Goal: Transaction & Acquisition: Purchase product/service

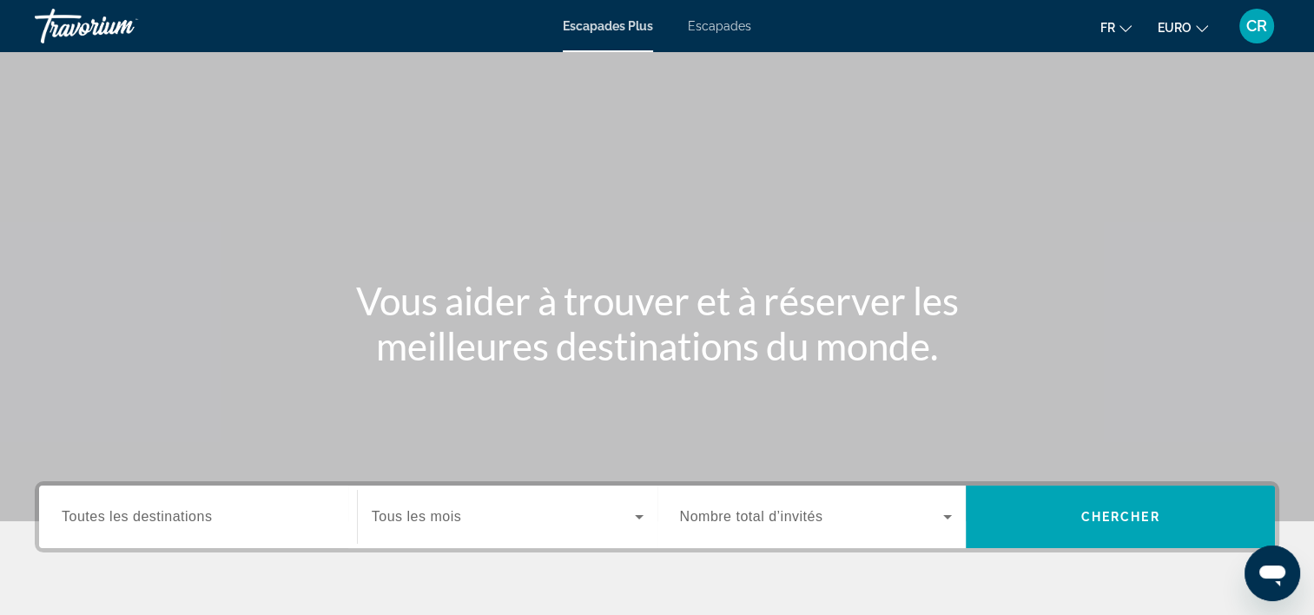
click at [732, 22] on span "Escapades" at bounding box center [719, 26] width 63 height 14
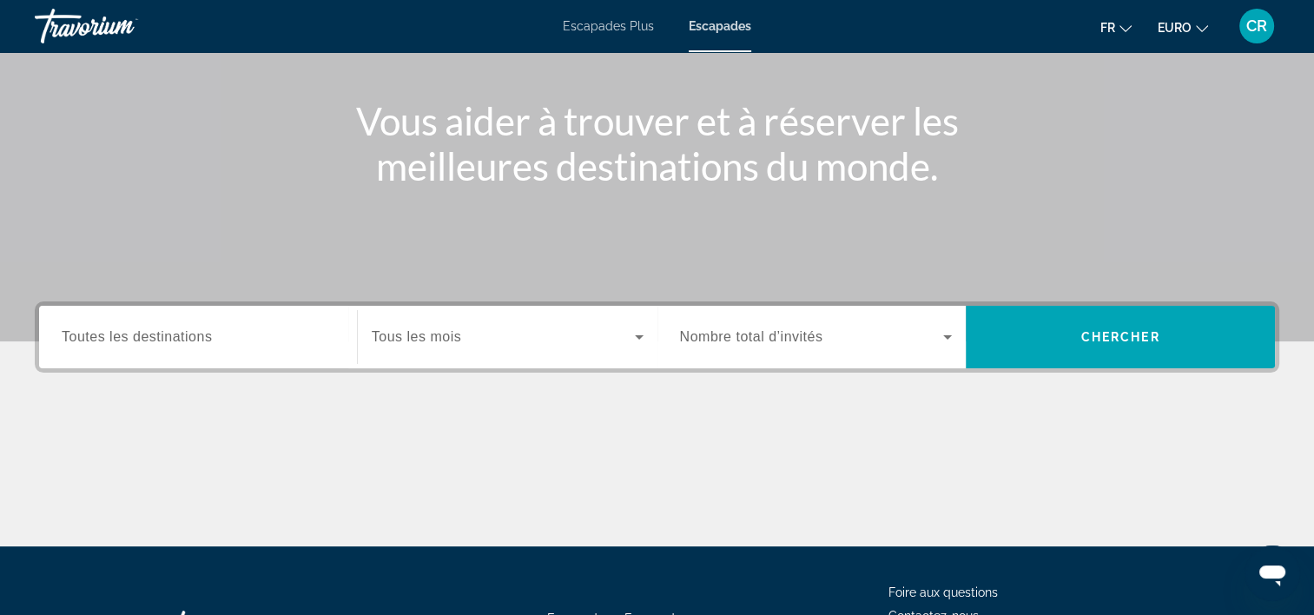
scroll to position [261, 0]
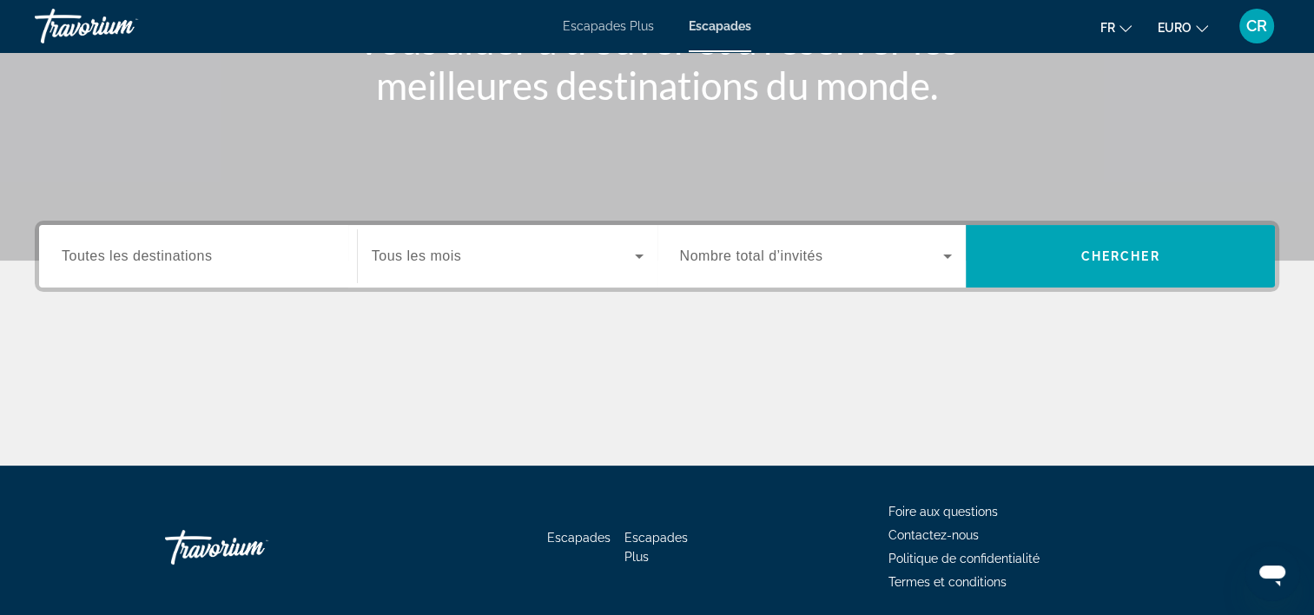
click at [208, 266] on input "Destination Toutes les destinations" at bounding box center [198, 257] width 273 height 21
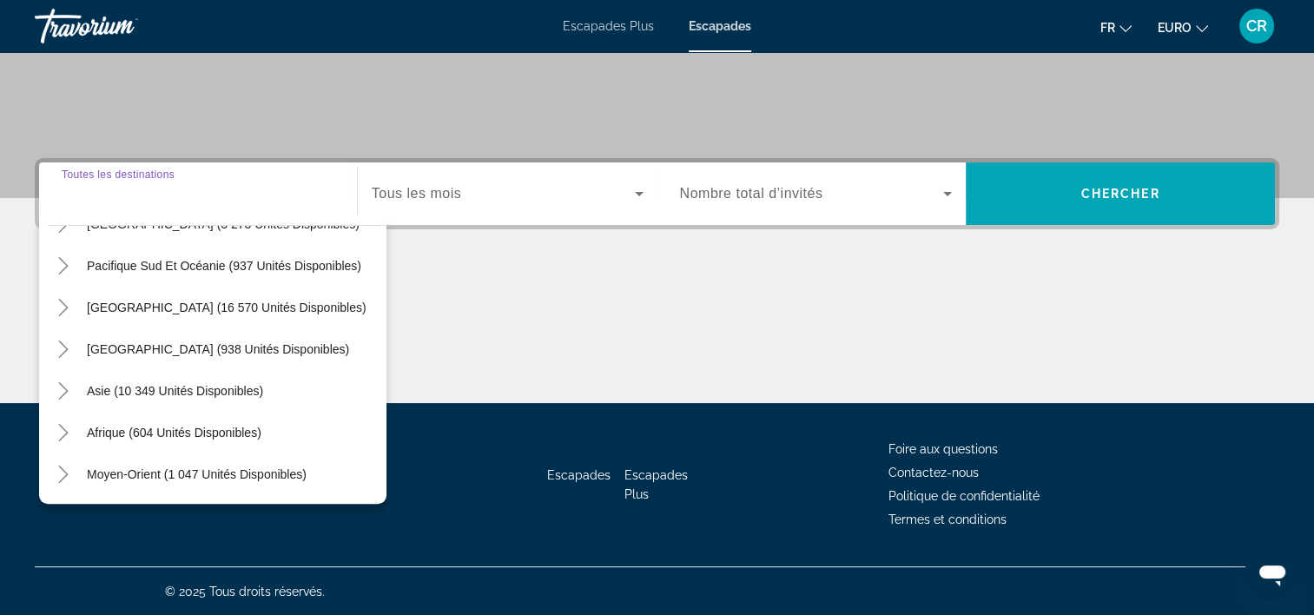
scroll to position [195, 0]
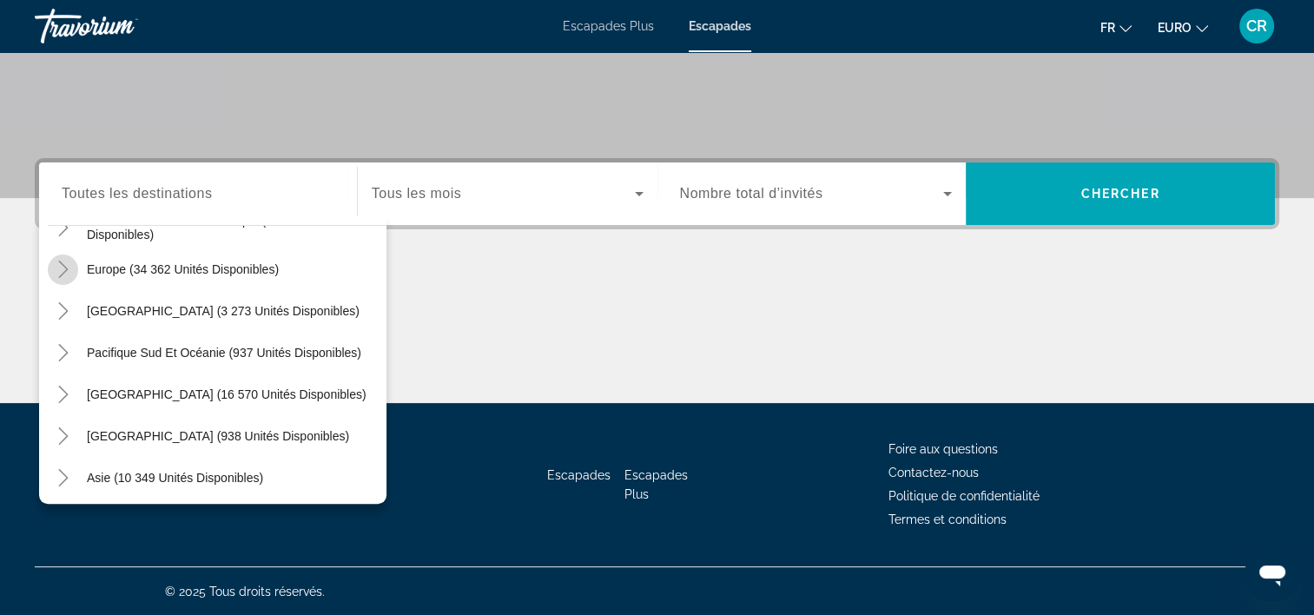
click at [66, 271] on icon "Toggle Europe (34 362 unités disponibles)" at bounding box center [63, 269] width 17 height 17
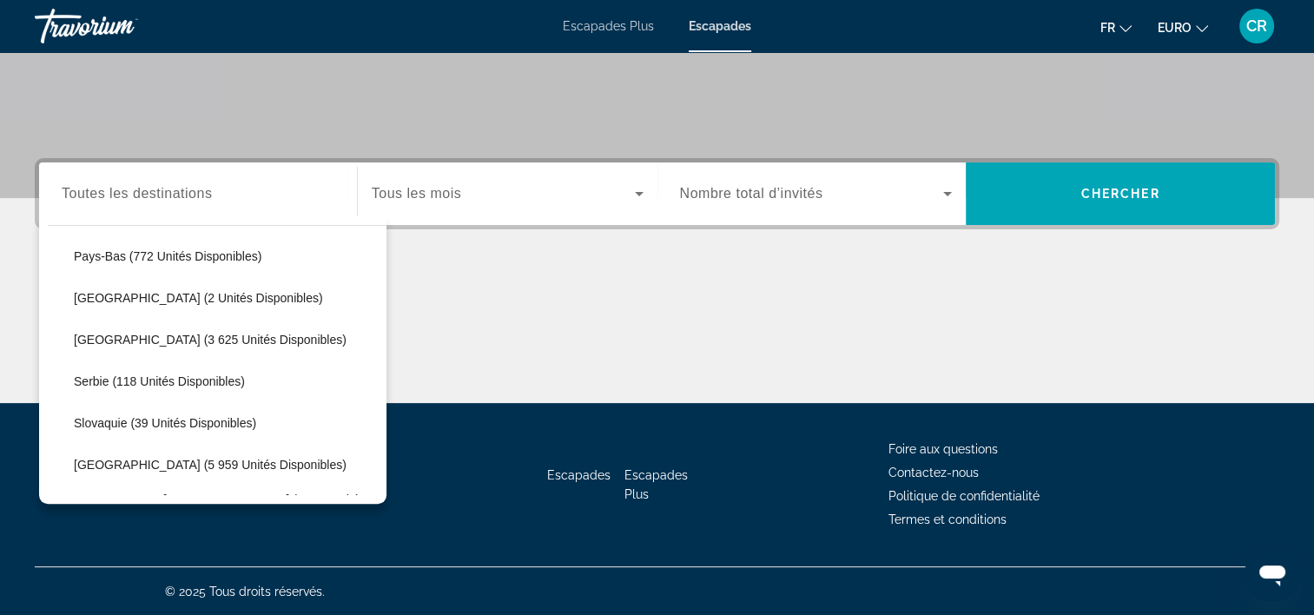
scroll to position [825, 0]
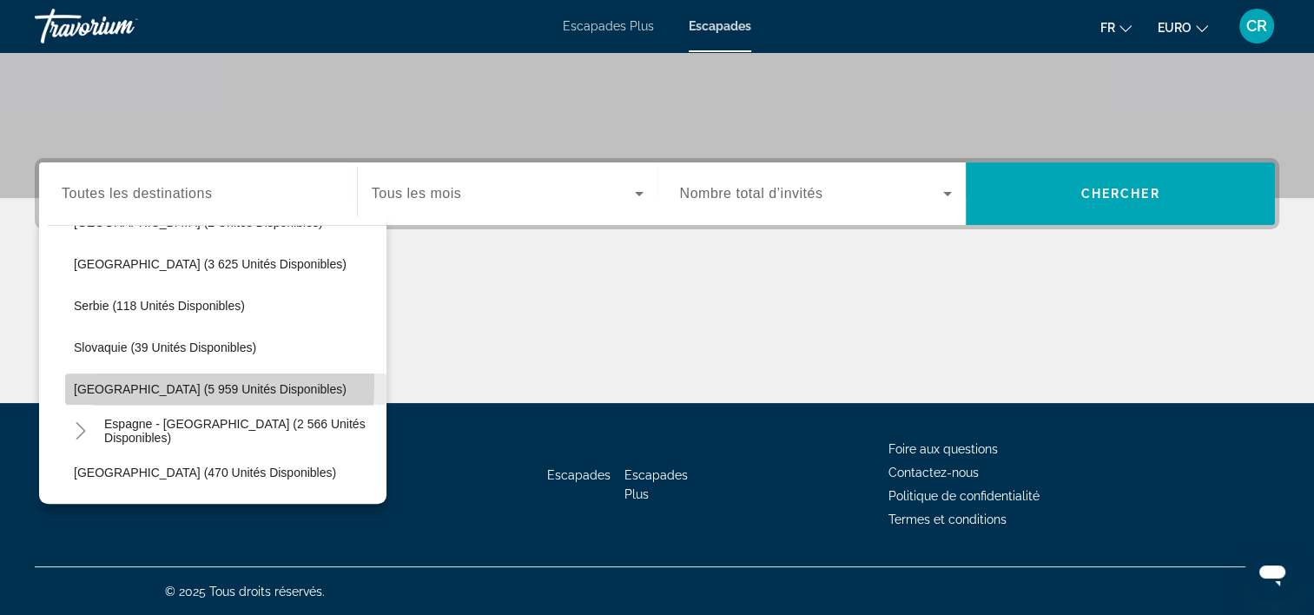
click at [123, 382] on span "Espagne (5 959 unités disponibles)" at bounding box center [210, 389] width 273 height 14
type input "**********"
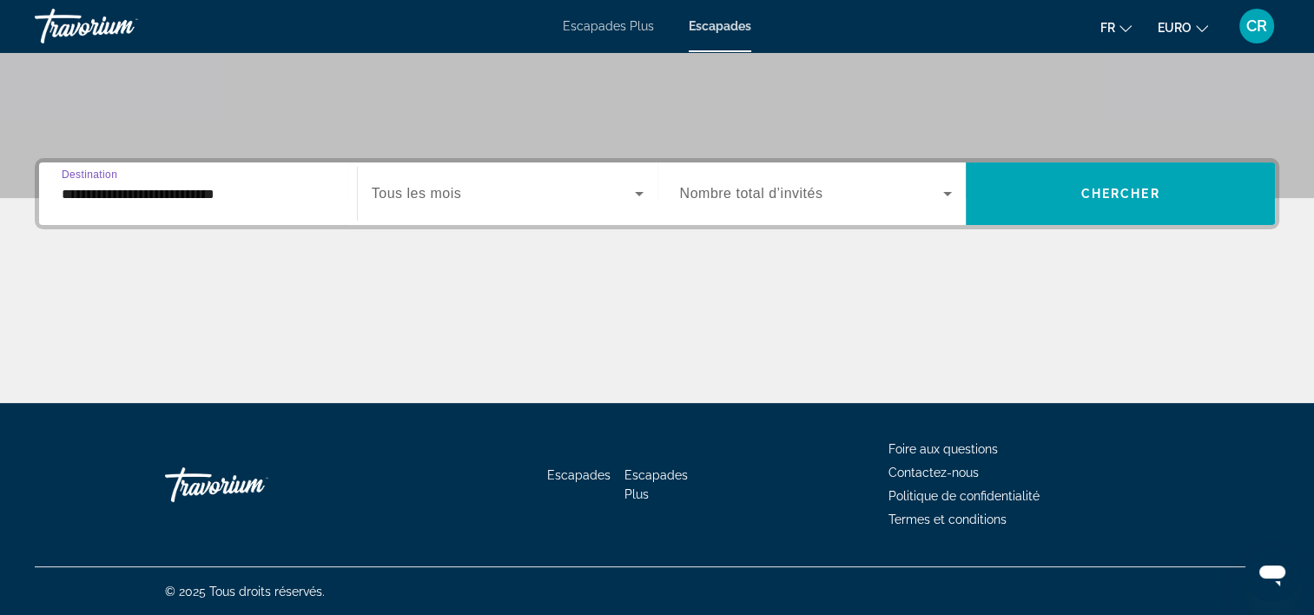
click at [127, 198] on input "**********" at bounding box center [198, 194] width 273 height 21
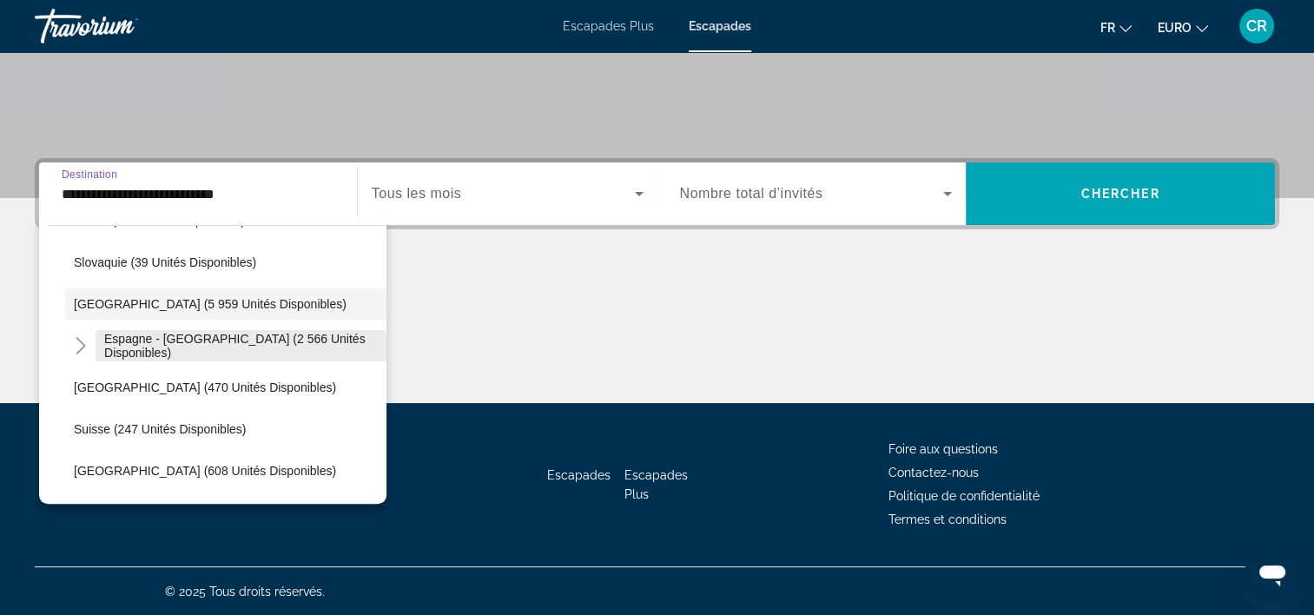
scroll to position [941, 0]
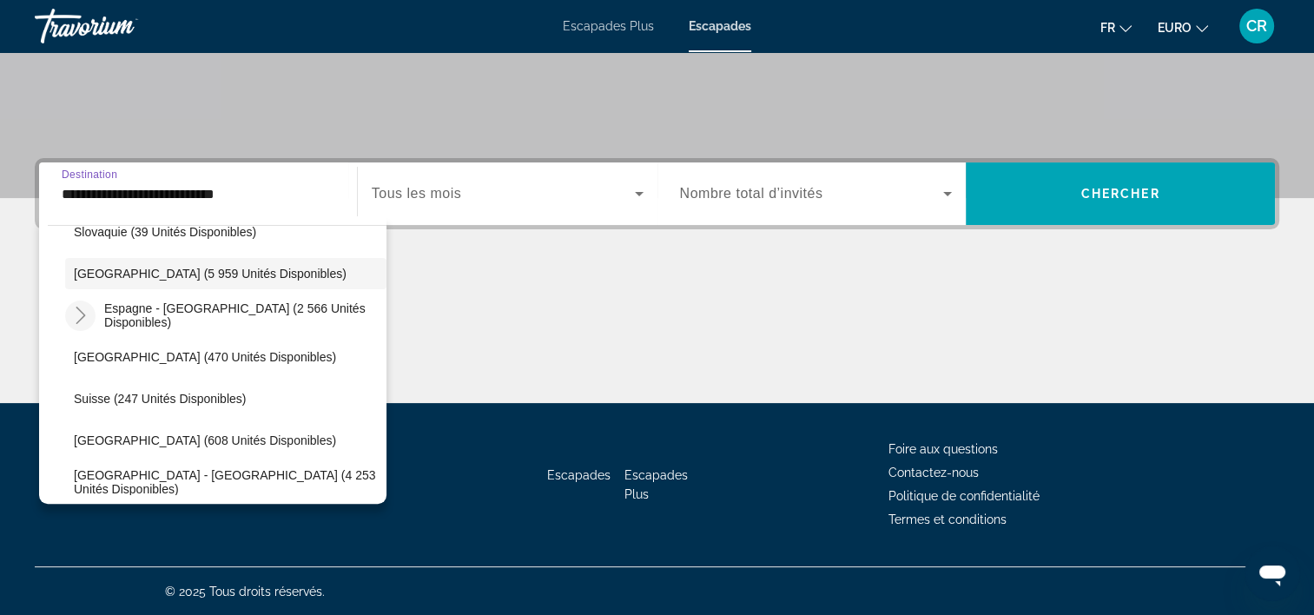
click at [87, 313] on icon "Toggle Espagne - Îles Canaries (2 566 unités disponibles)" at bounding box center [80, 315] width 17 height 17
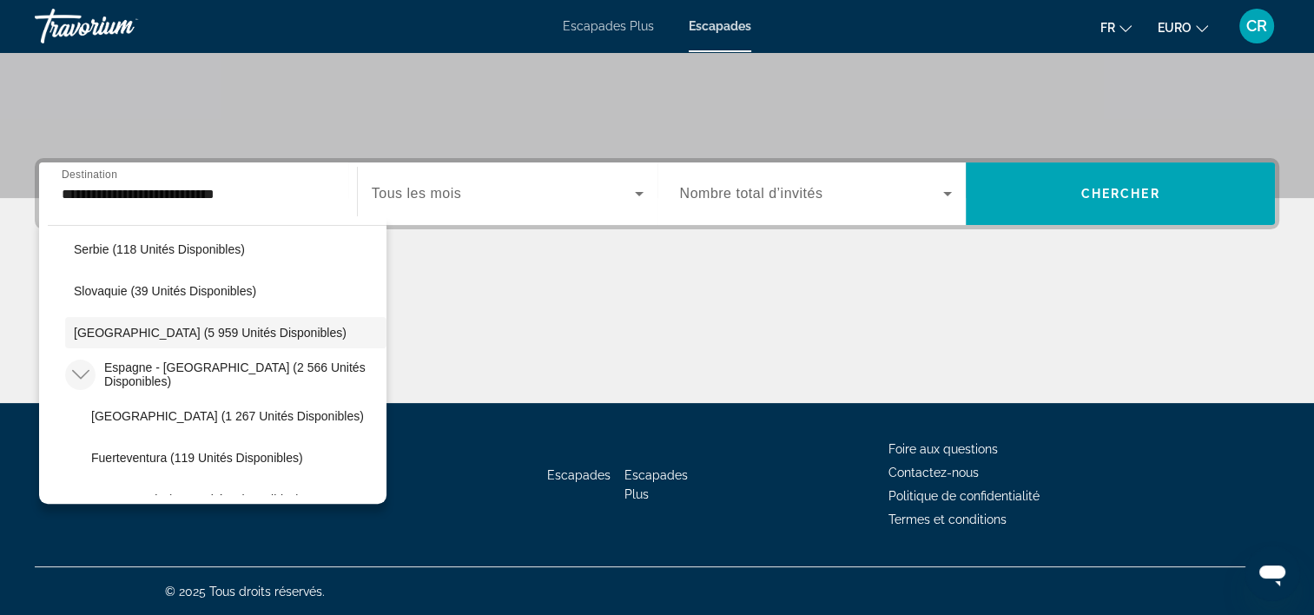
scroll to position [854, 0]
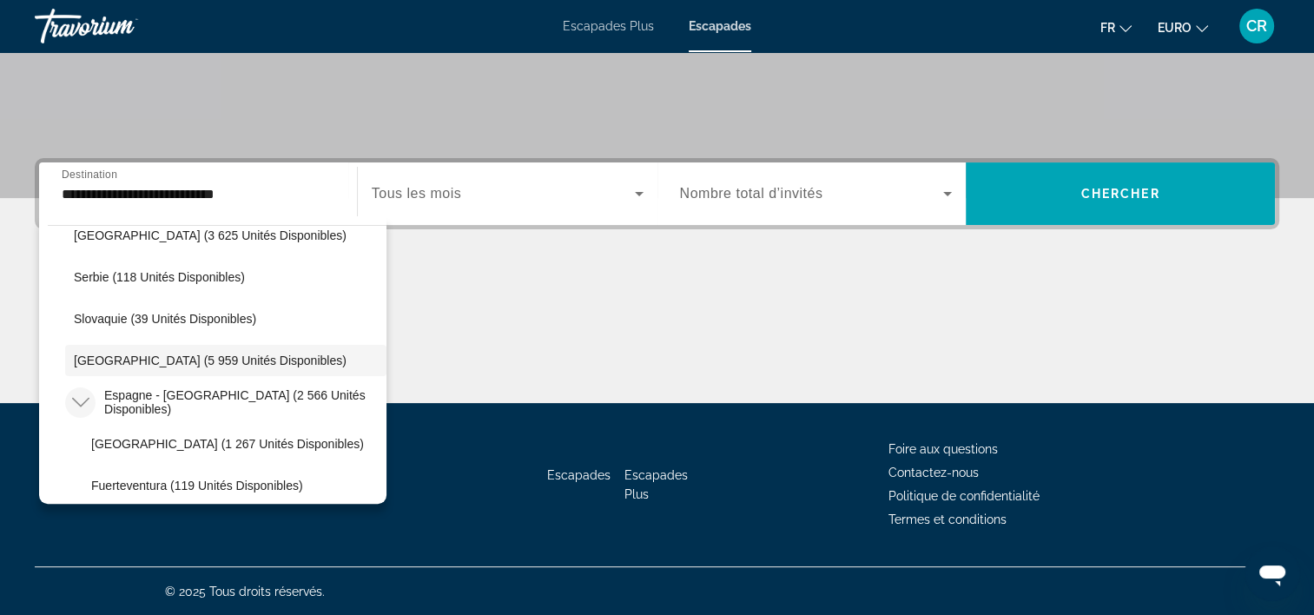
click at [444, 202] on span "Widget de recherche" at bounding box center [503, 193] width 263 height 21
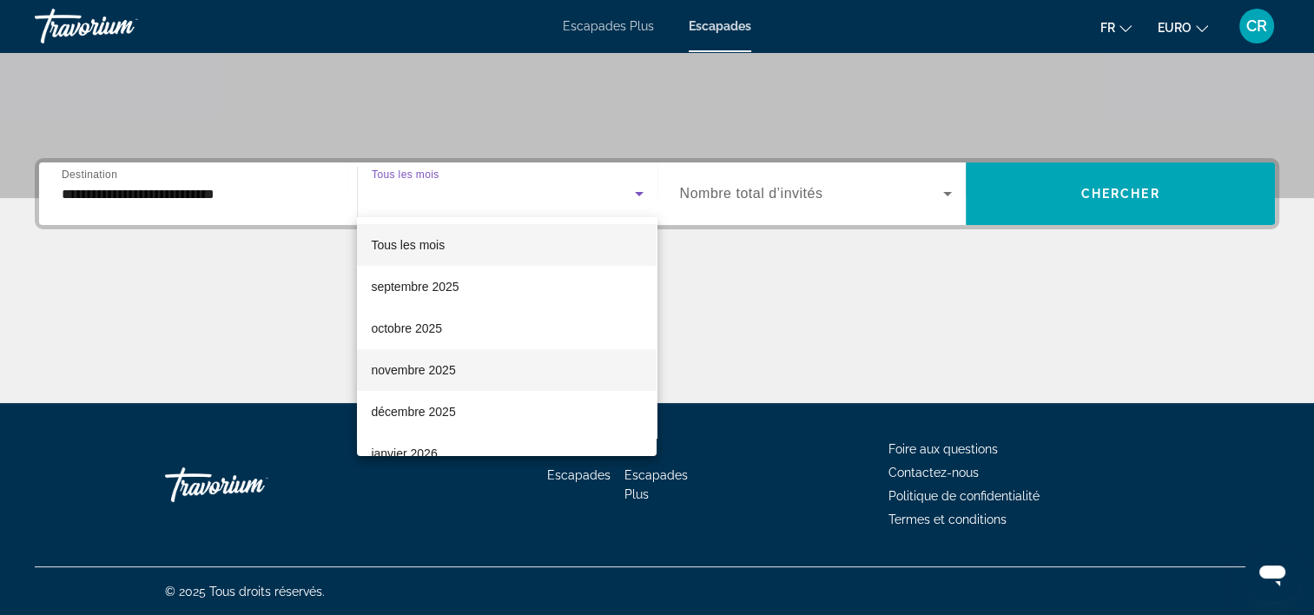
click at [436, 371] on font "novembre 2025" at bounding box center [413, 370] width 84 height 14
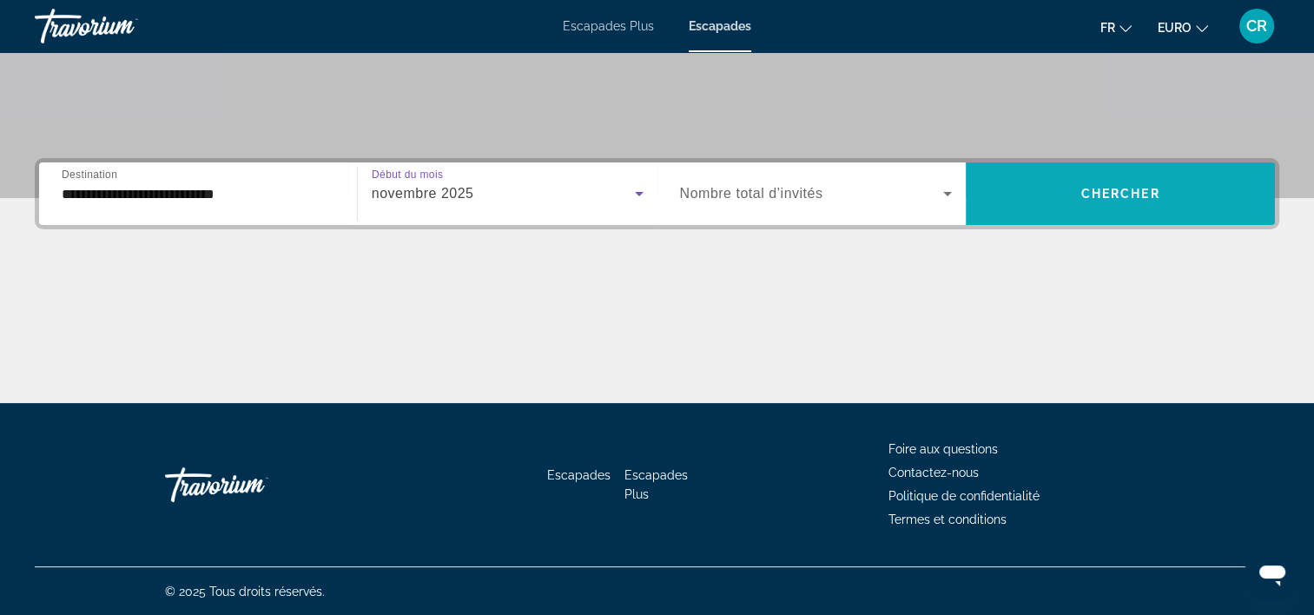
click at [1035, 189] on span "Widget de recherche" at bounding box center [1120, 194] width 309 height 42
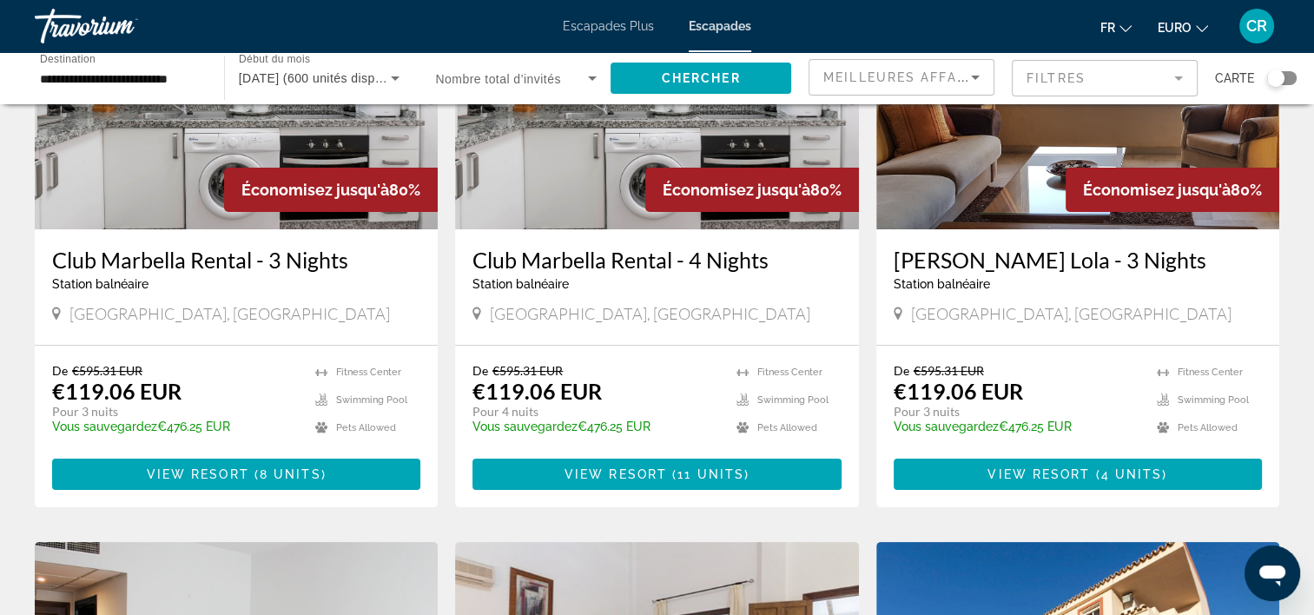
scroll to position [174, 0]
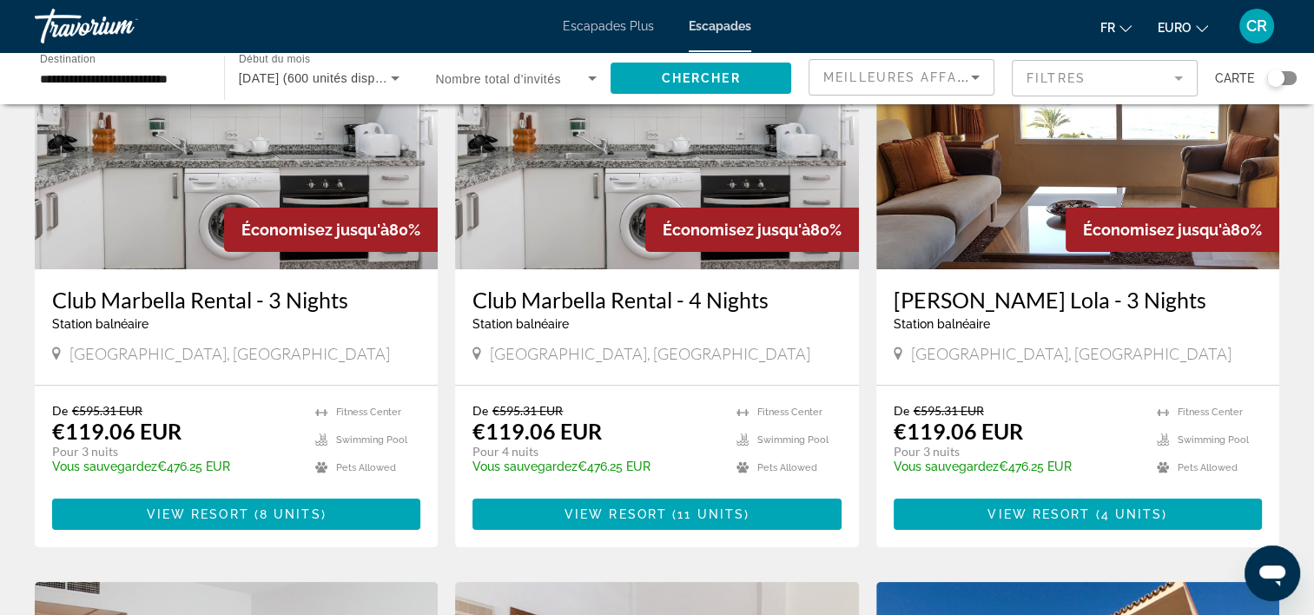
click at [535, 191] on img "Contenu principal" at bounding box center [656, 130] width 403 height 278
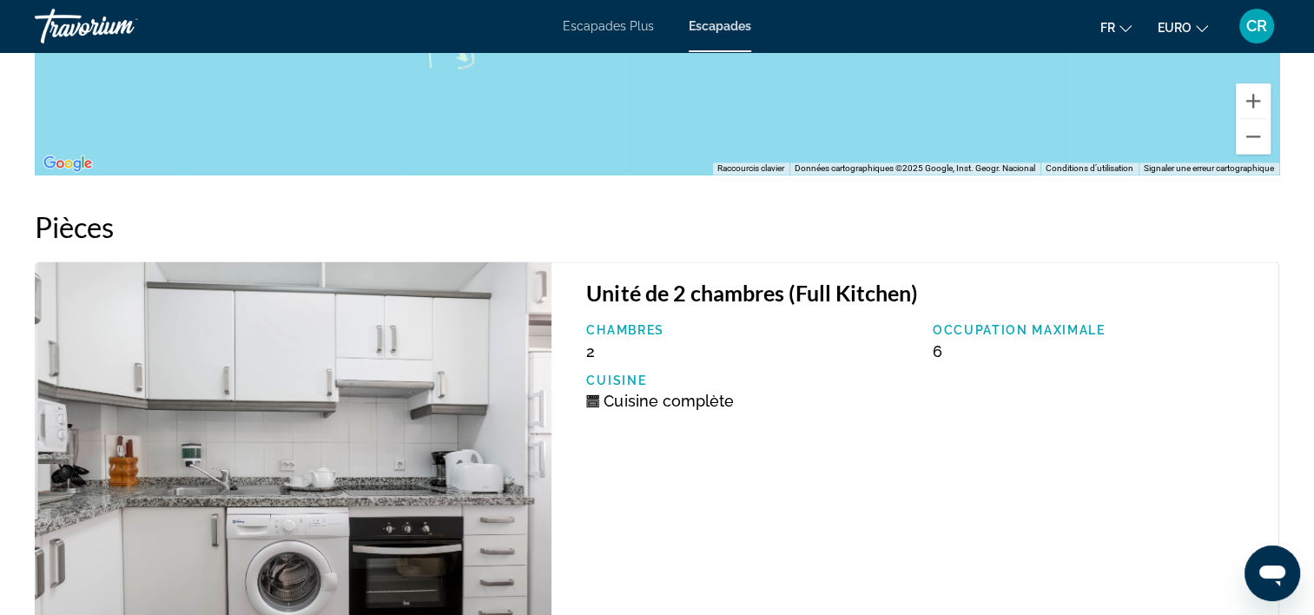
scroll to position [2606, 0]
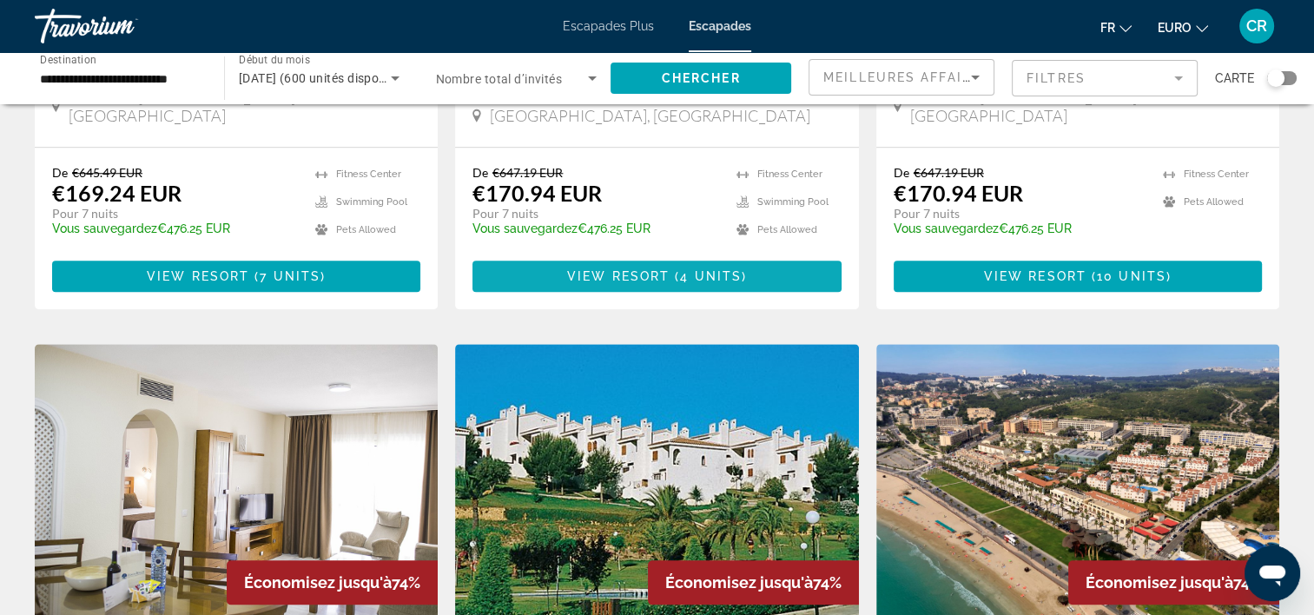
scroll to position [1650, 0]
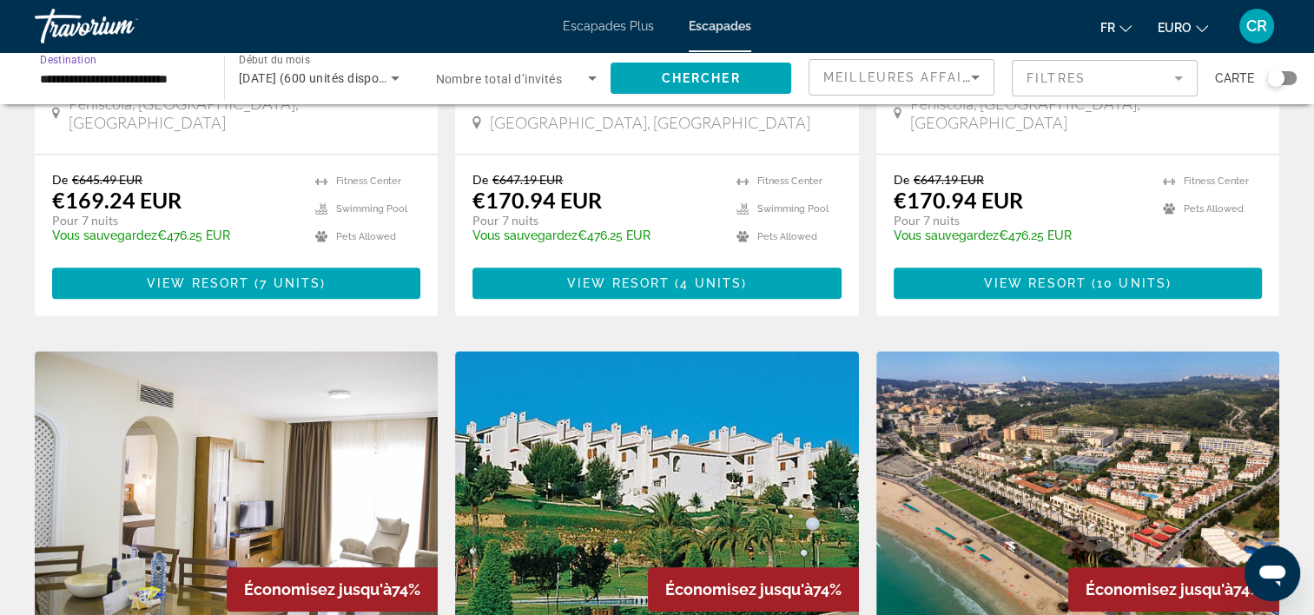
click at [129, 87] on input "**********" at bounding box center [121, 79] width 162 height 21
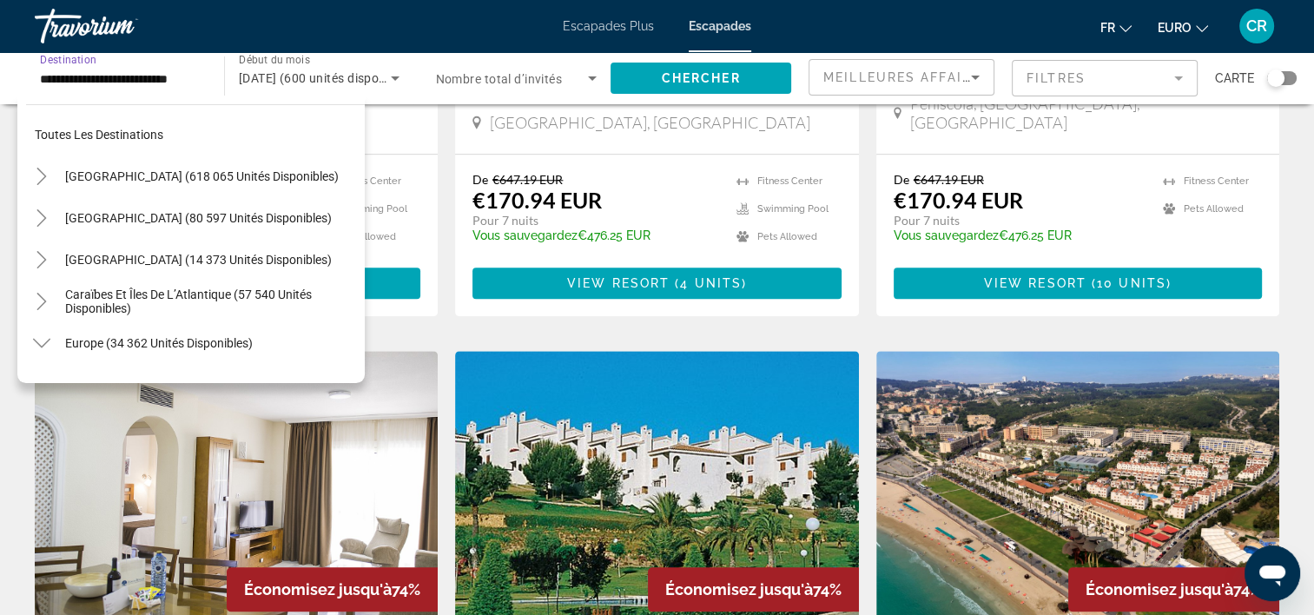
scroll to position [854, 0]
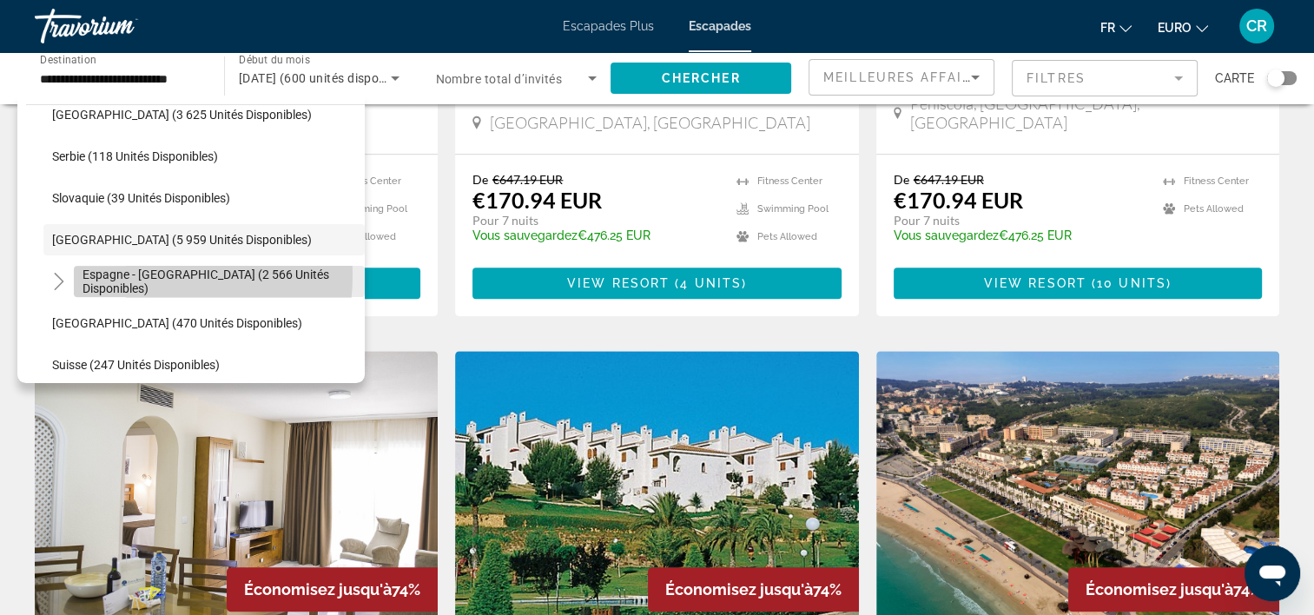
click at [129, 274] on span "Espagne - Îles Canaries (2 566 unités disponibles)" at bounding box center [220, 282] width 274 height 28
type input "**********"
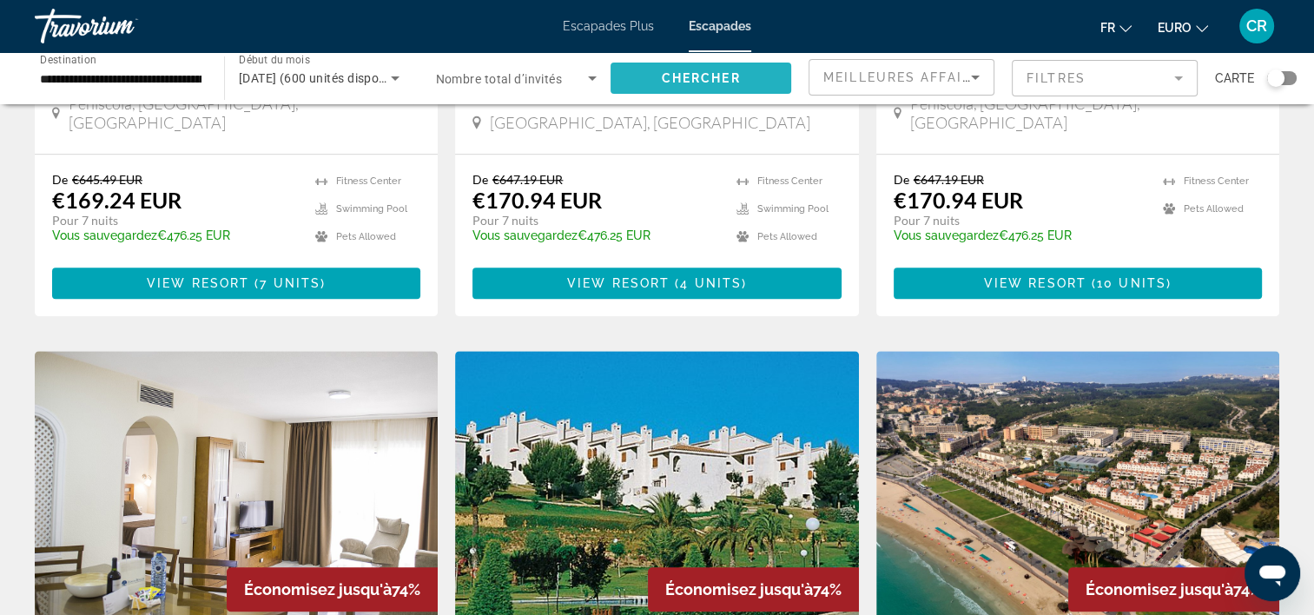
click at [717, 82] on span "Chercher" at bounding box center [701, 78] width 79 height 14
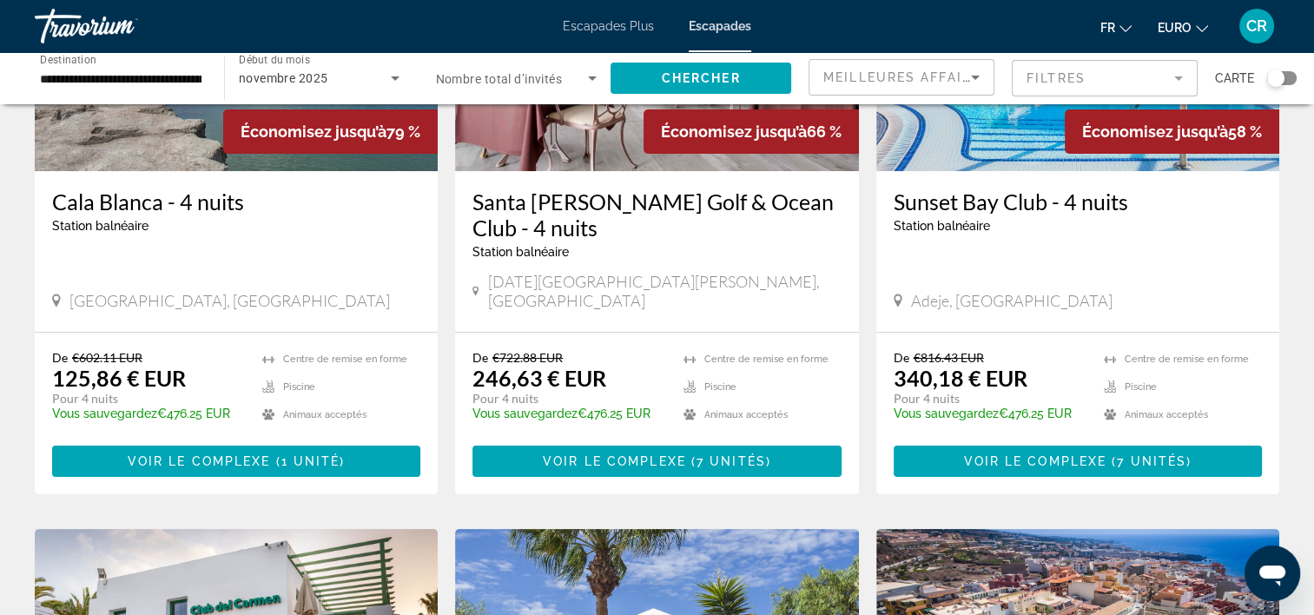
scroll to position [174, 0]
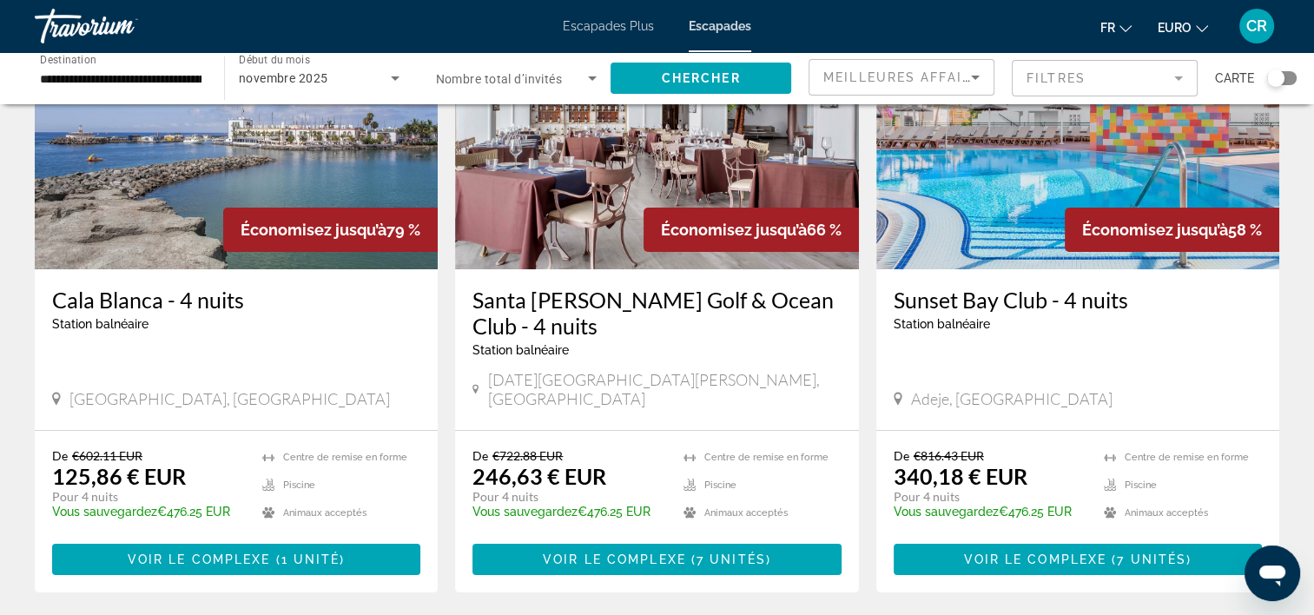
click at [258, 174] on img "Contenu principal" at bounding box center [236, 130] width 403 height 278
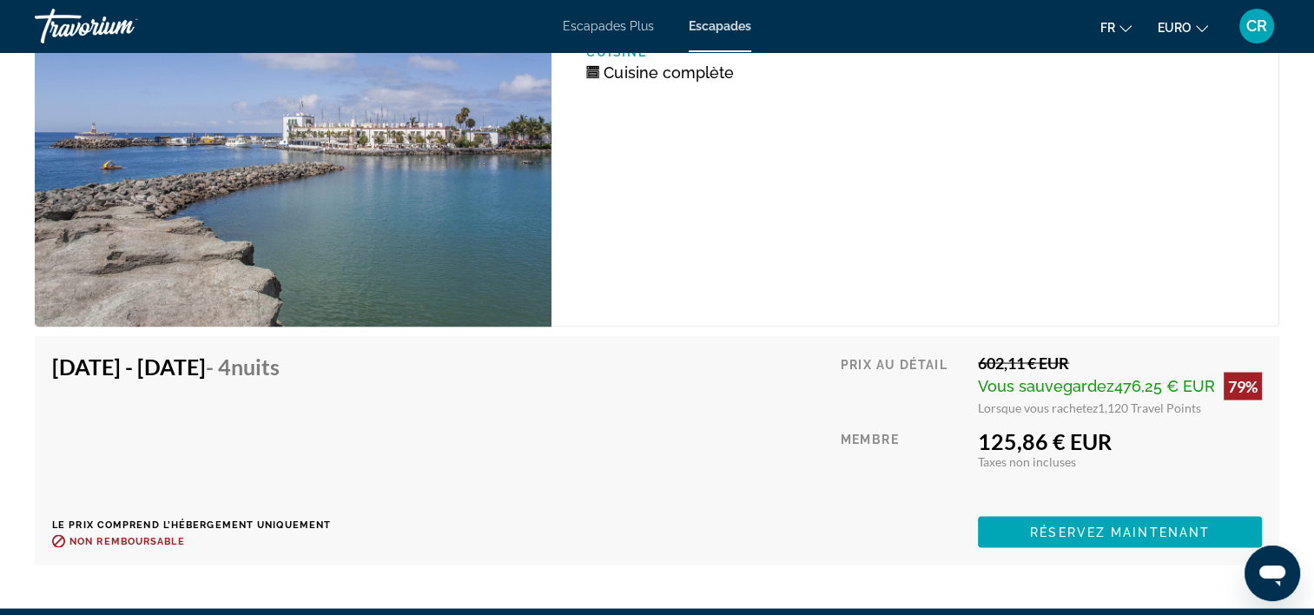
scroll to position [3493, 0]
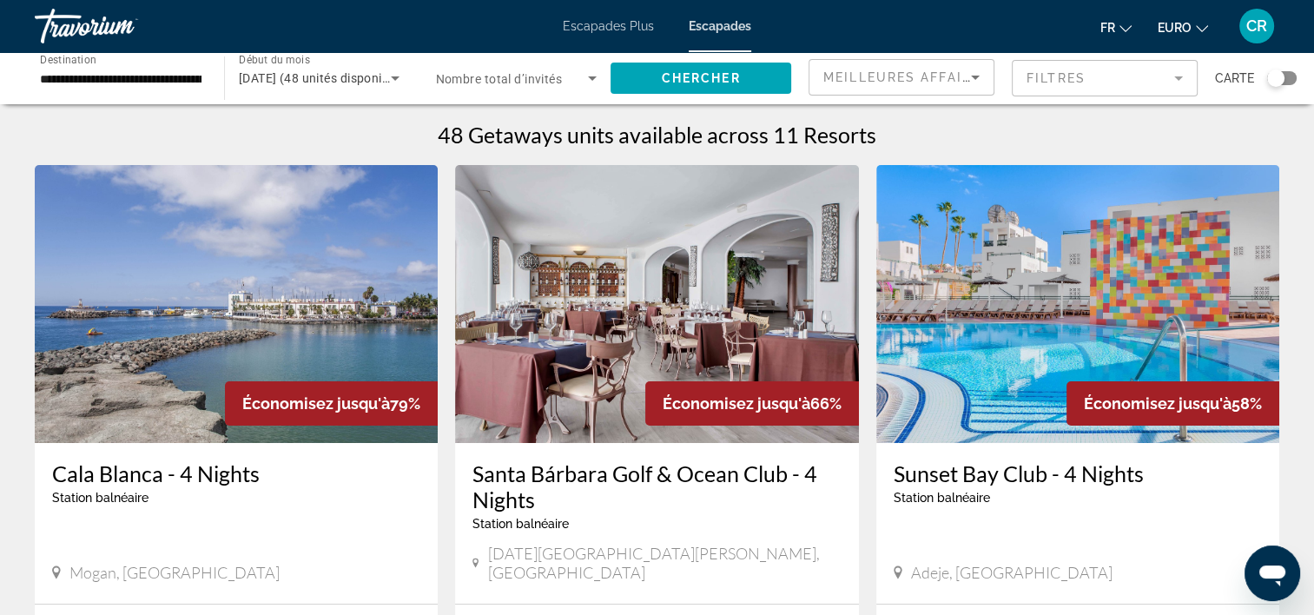
click at [91, 94] on div "**********" at bounding box center [121, 79] width 162 height 50
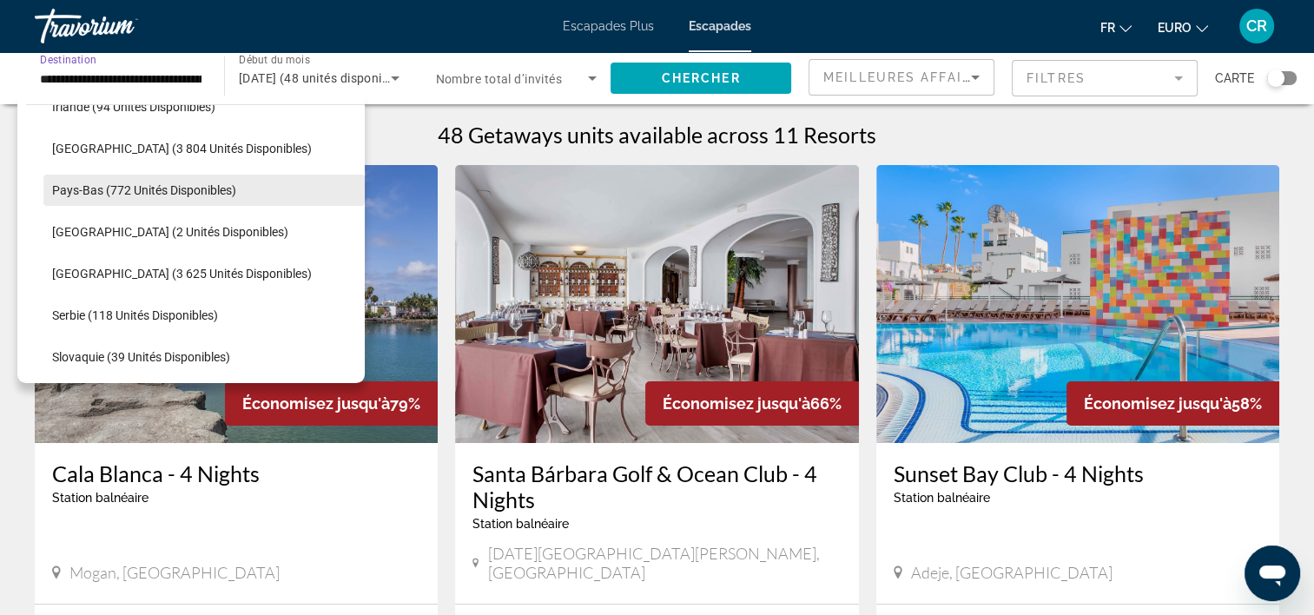
click at [65, 188] on span "Pays-Bas (772 unités disponibles)" at bounding box center [144, 190] width 184 height 14
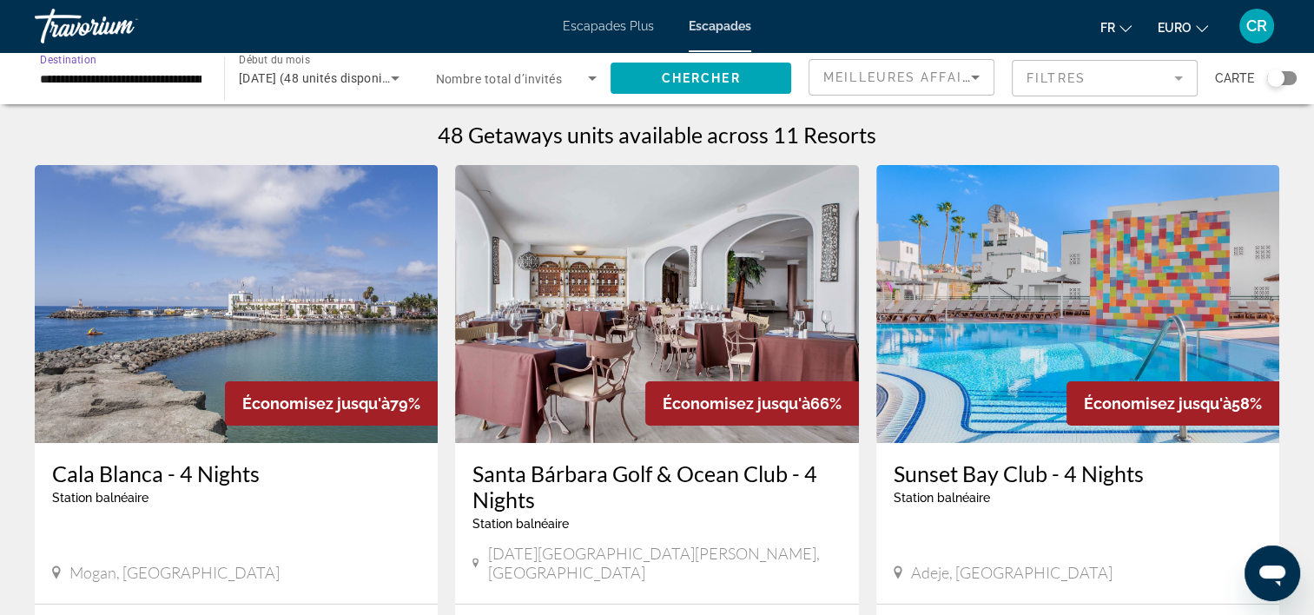
type input "**********"
click at [708, 86] on span "Widget de recherche" at bounding box center [701, 78] width 181 height 42
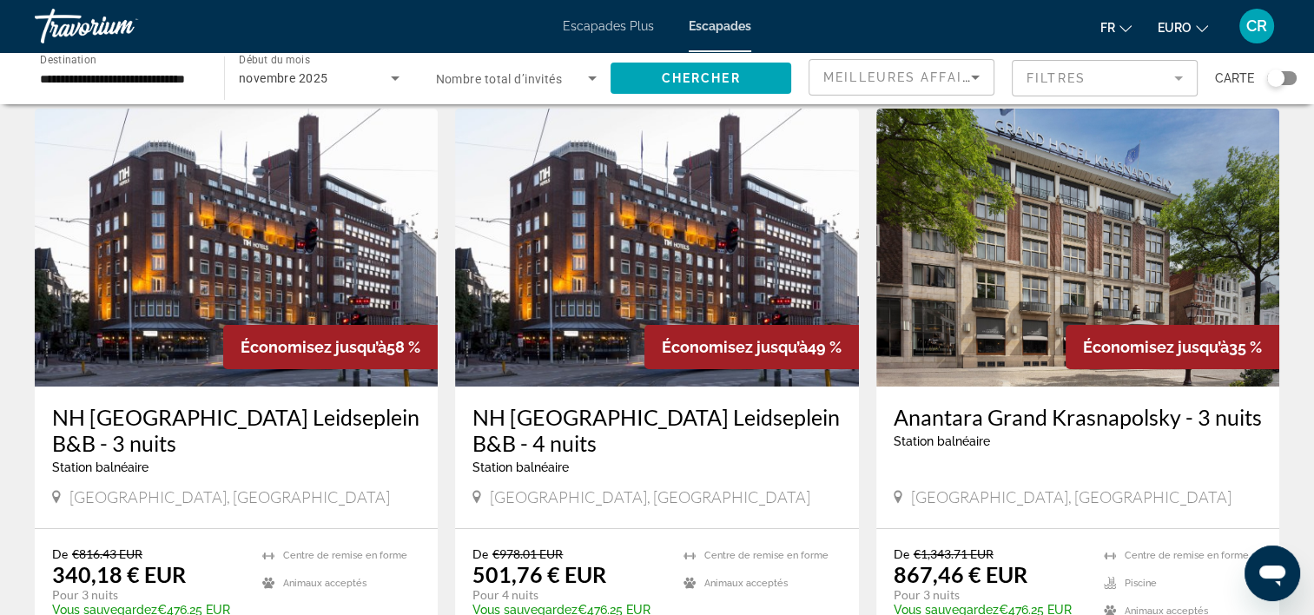
scroll to position [87, 0]
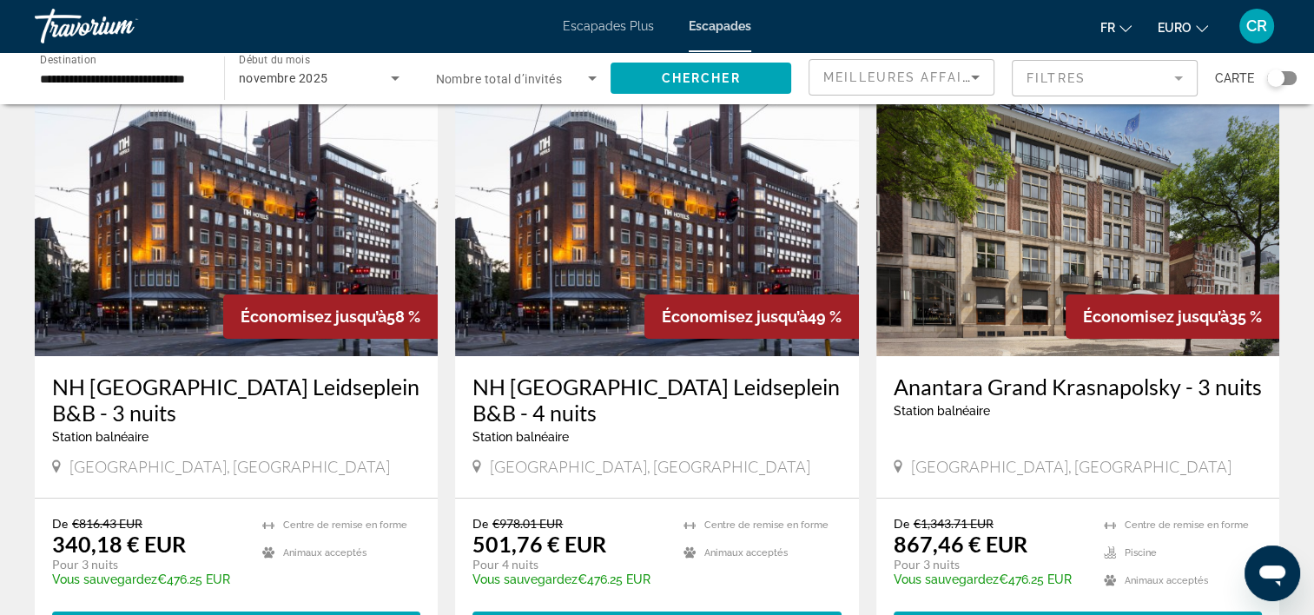
click at [214, 277] on img "Contenu principal" at bounding box center [236, 217] width 403 height 278
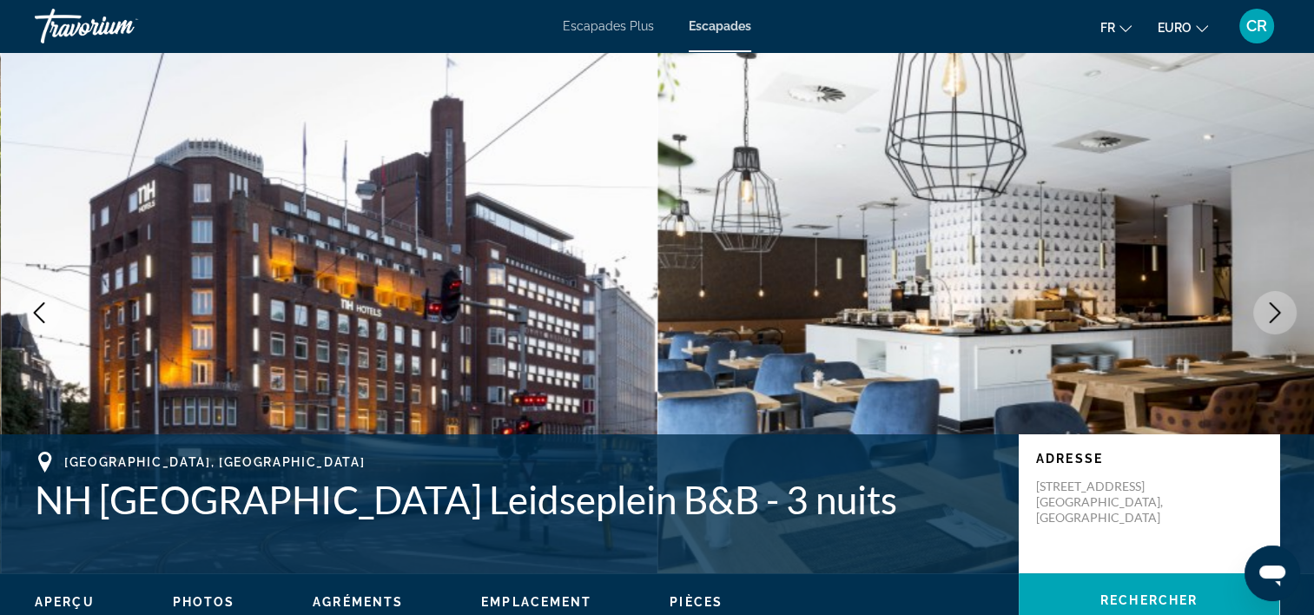
click at [1277, 305] on icon "Image suivante" at bounding box center [1275, 312] width 21 height 21
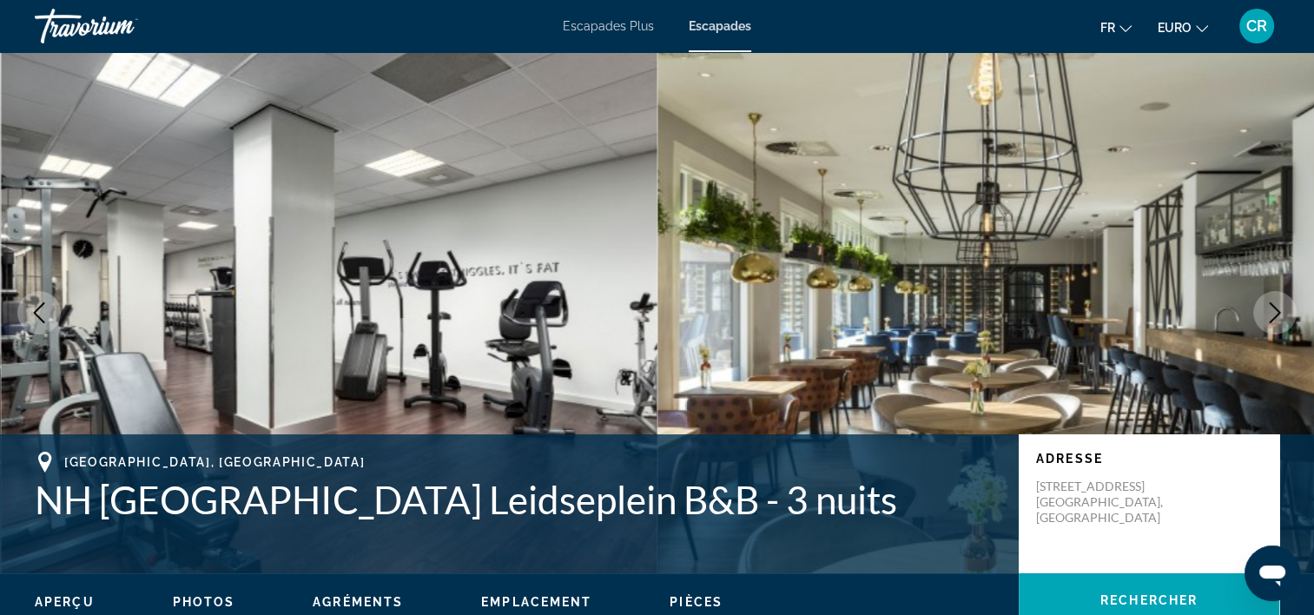
click at [1277, 305] on icon "Image suivante" at bounding box center [1275, 312] width 21 height 21
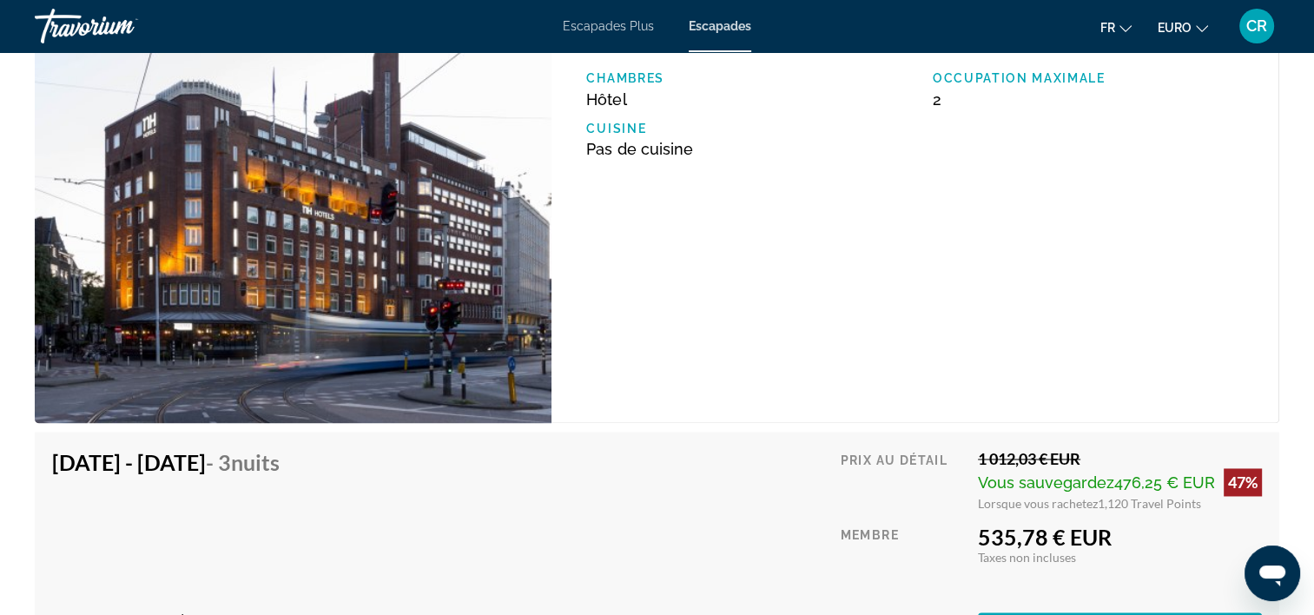
scroll to position [2606, 0]
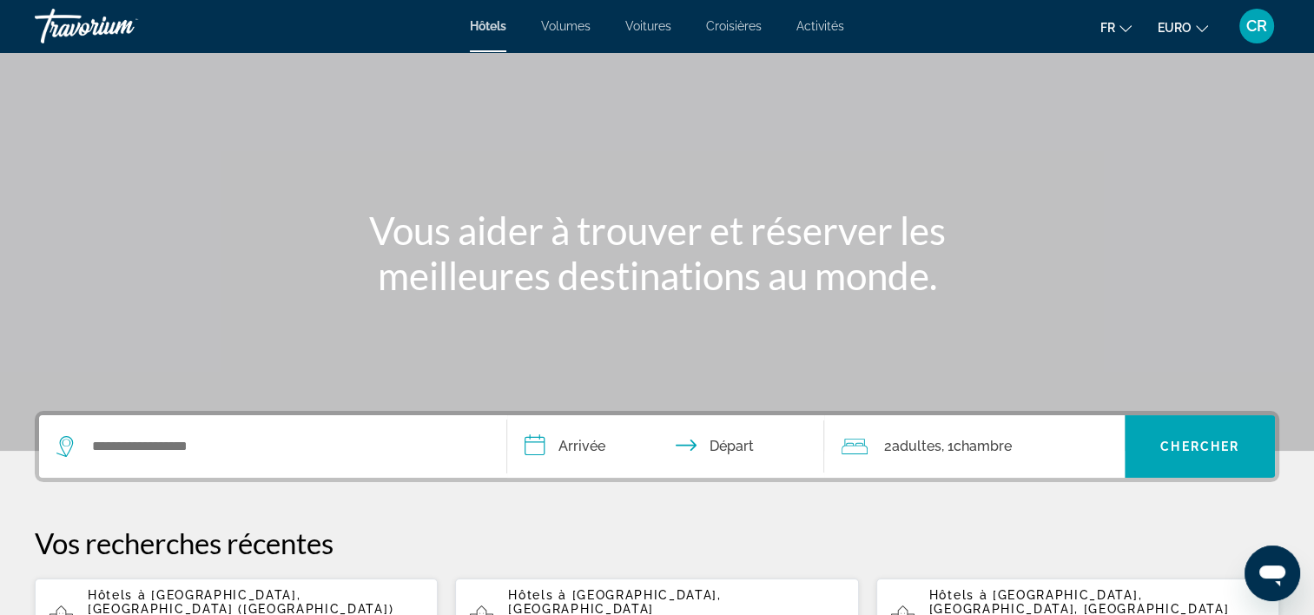
scroll to position [174, 0]
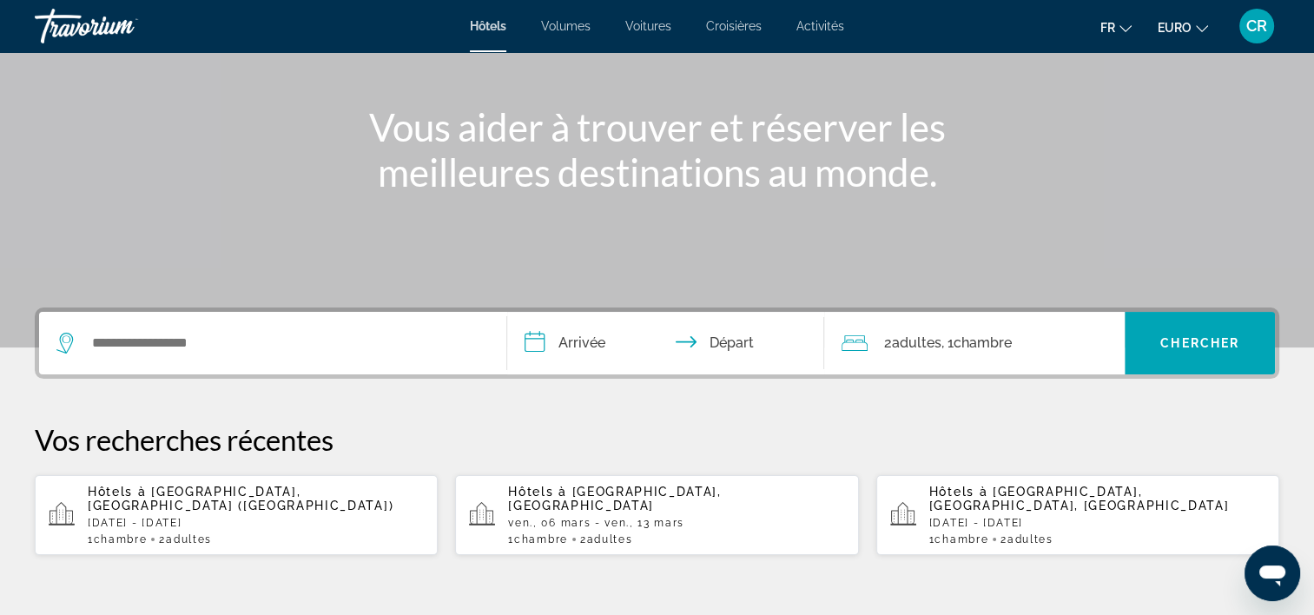
click at [294, 477] on app-hotels-recent-search "Hôtels à [GEOGRAPHIC_DATA], [GEOGRAPHIC_DATA] ([GEOGRAPHIC_DATA]) [DATE] - [DAT…" at bounding box center [236, 515] width 403 height 80
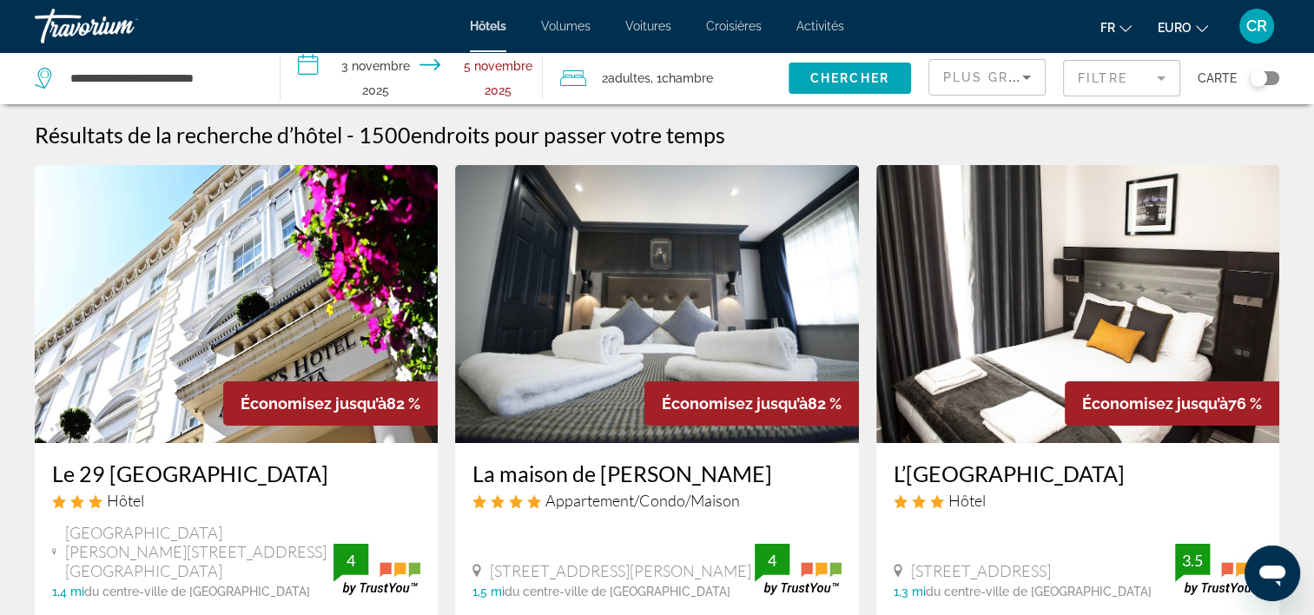
click at [379, 61] on input "**********" at bounding box center [416, 80] width 270 height 57
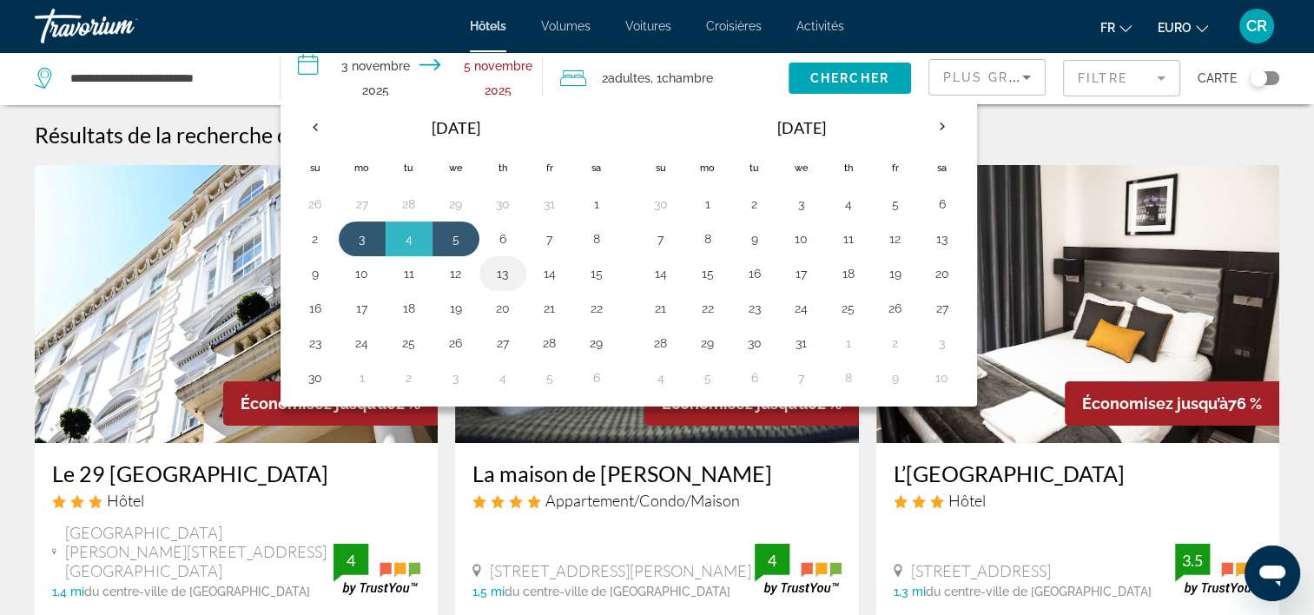
click at [503, 273] on button "13" at bounding box center [503, 273] width 28 height 24
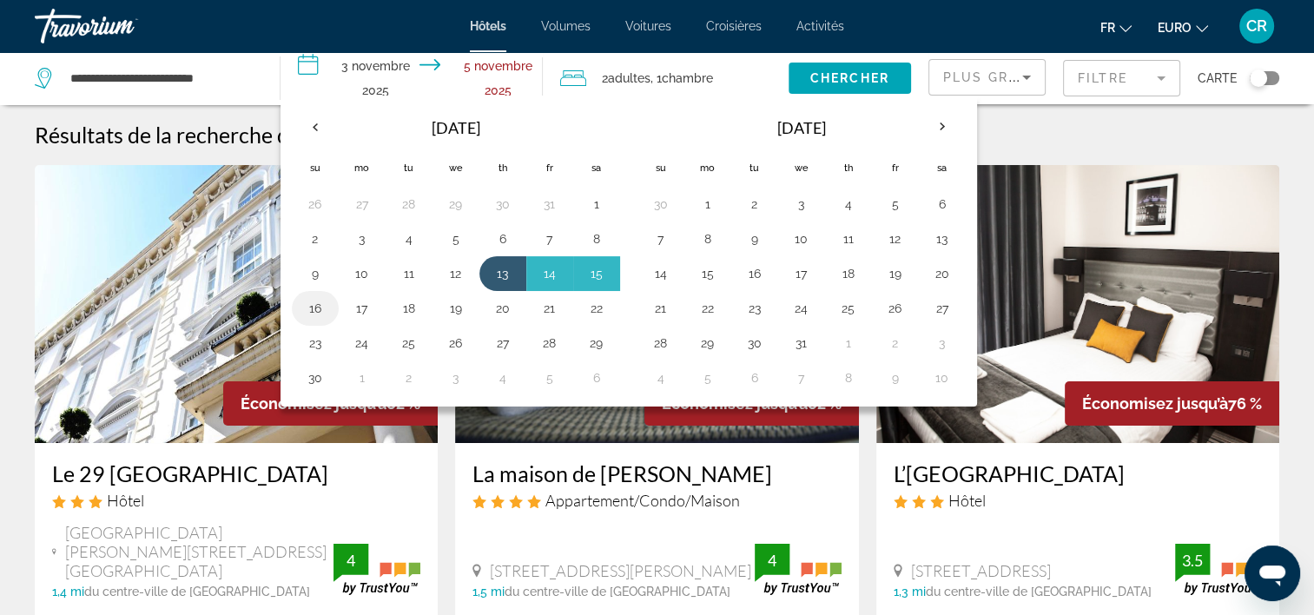
click at [321, 302] on button "16" at bounding box center [315, 308] width 28 height 24
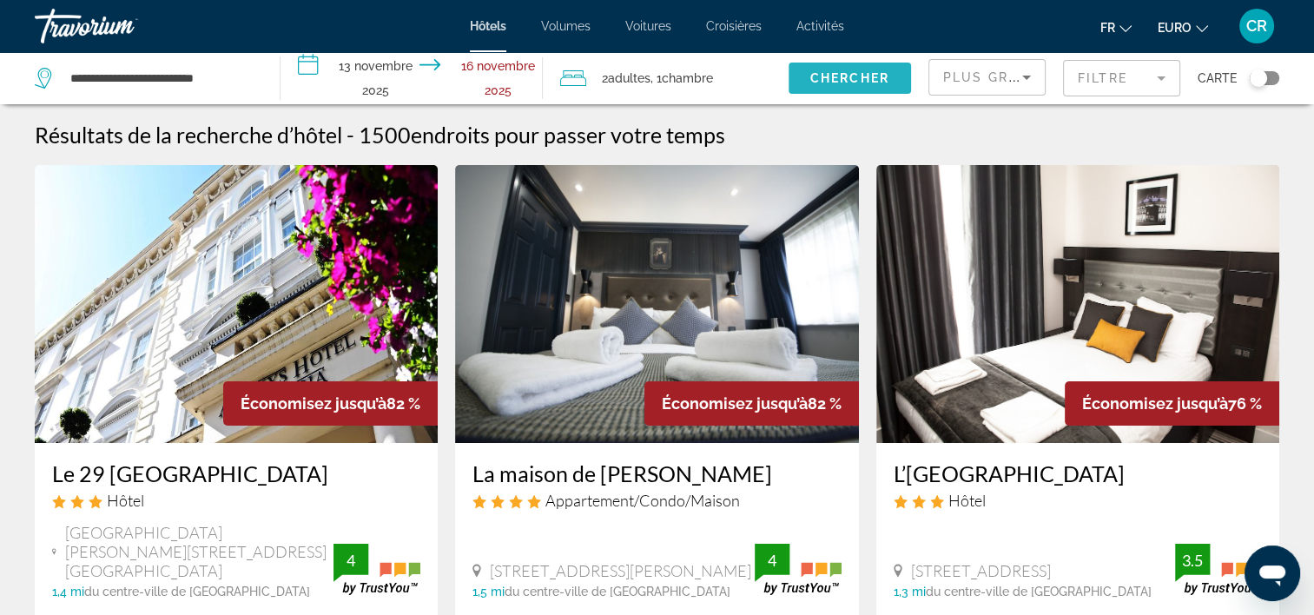
click at [869, 80] on span "Chercher" at bounding box center [849, 78] width 79 height 14
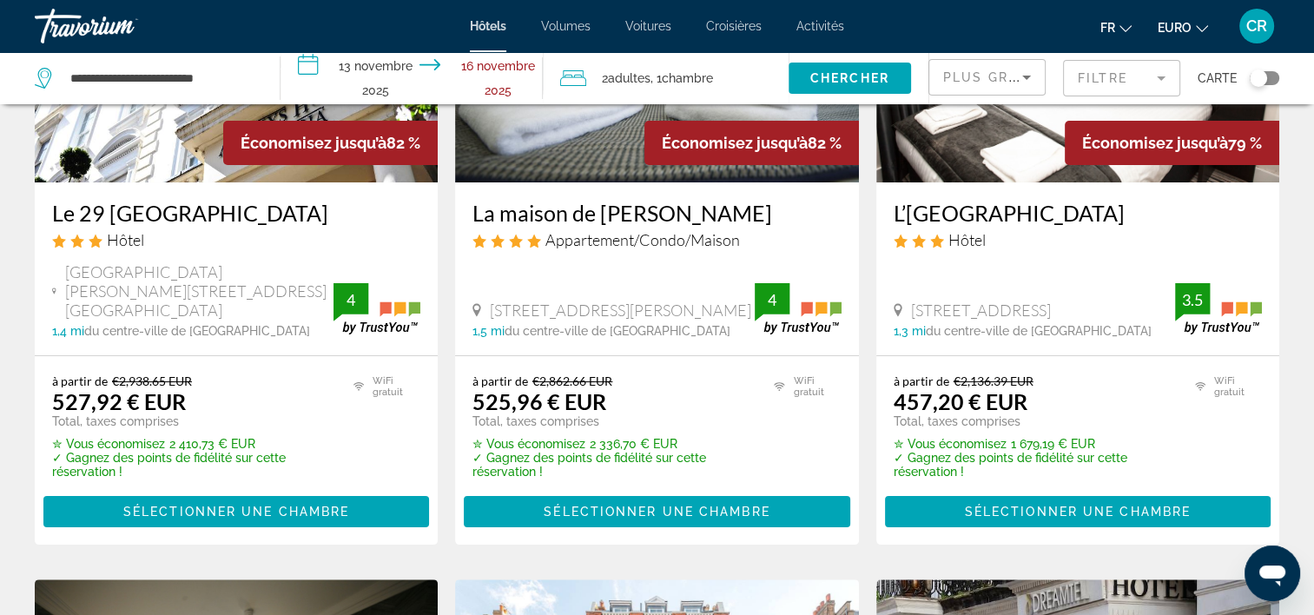
scroll to position [87, 0]
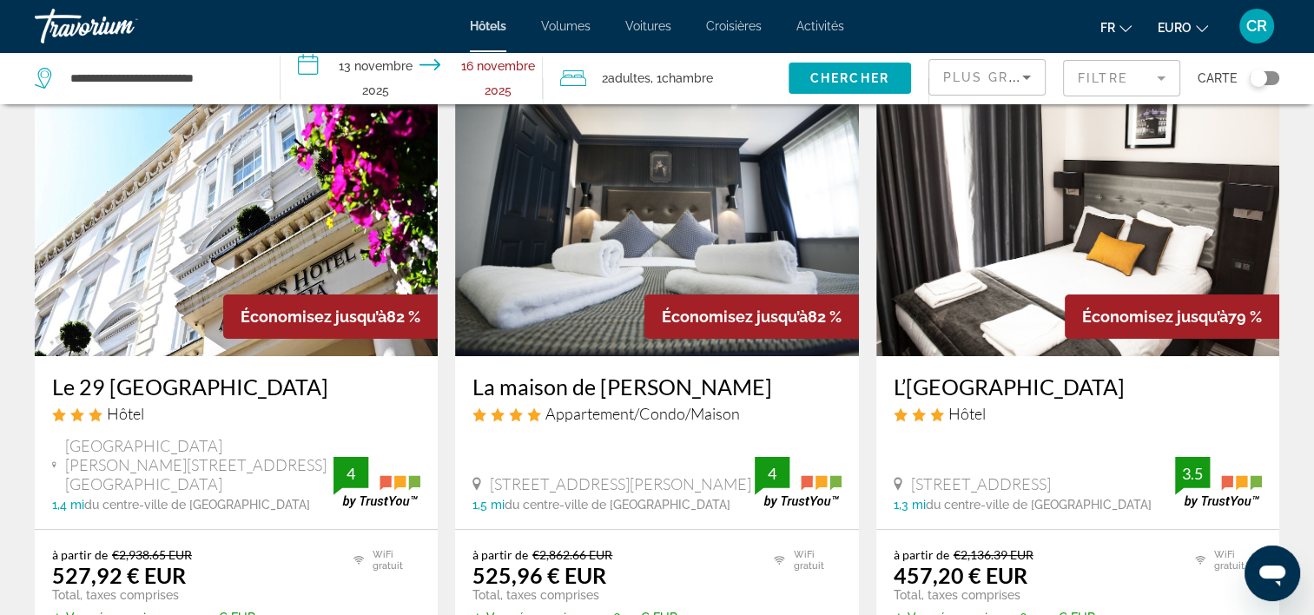
click at [367, 68] on input "**********" at bounding box center [416, 80] width 270 height 57
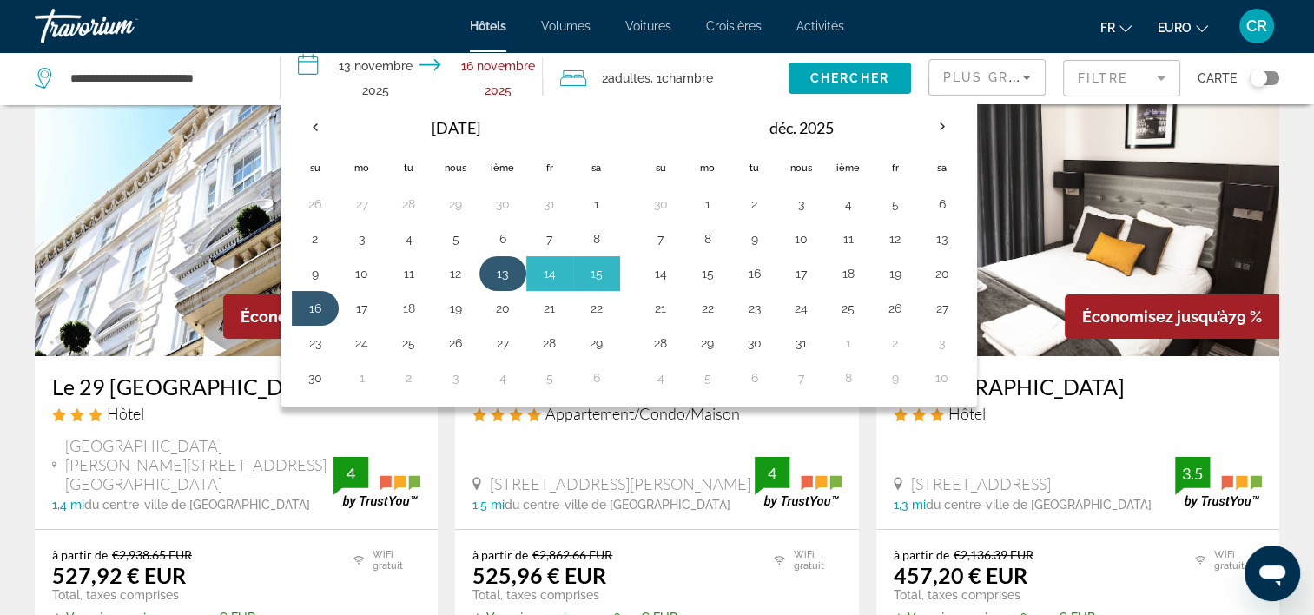
click at [504, 269] on button "13" at bounding box center [503, 273] width 28 height 24
click at [591, 268] on button "15" at bounding box center [597, 273] width 28 height 24
type input "**********"
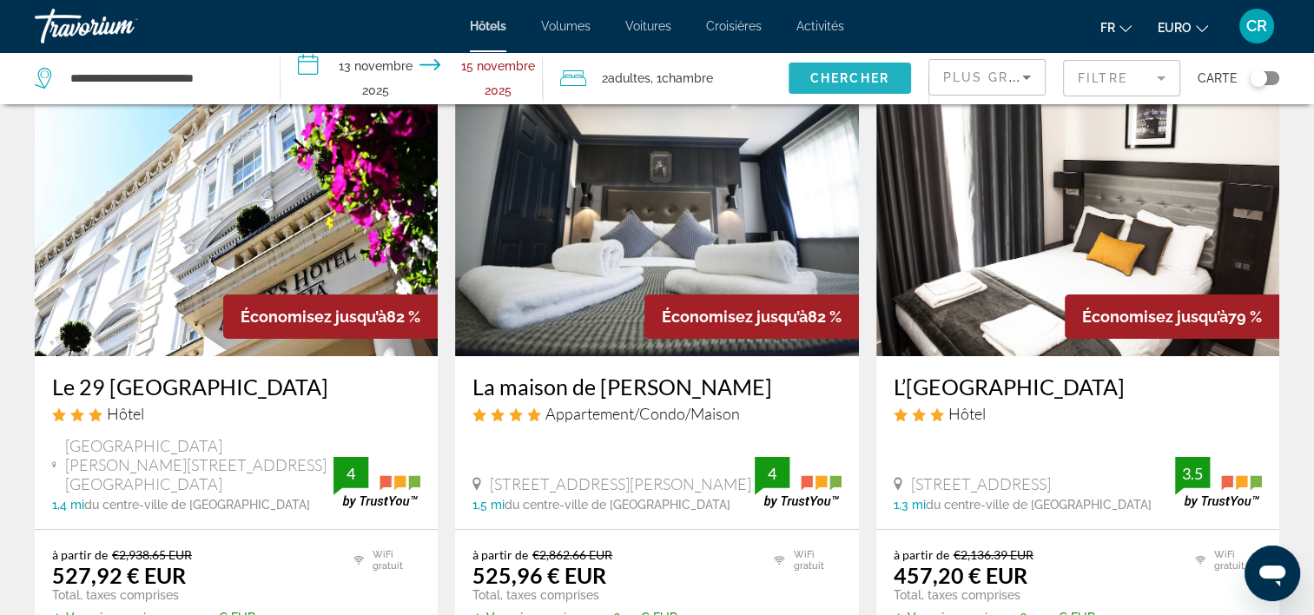
click at [833, 79] on span "Chercher" at bounding box center [849, 78] width 79 height 14
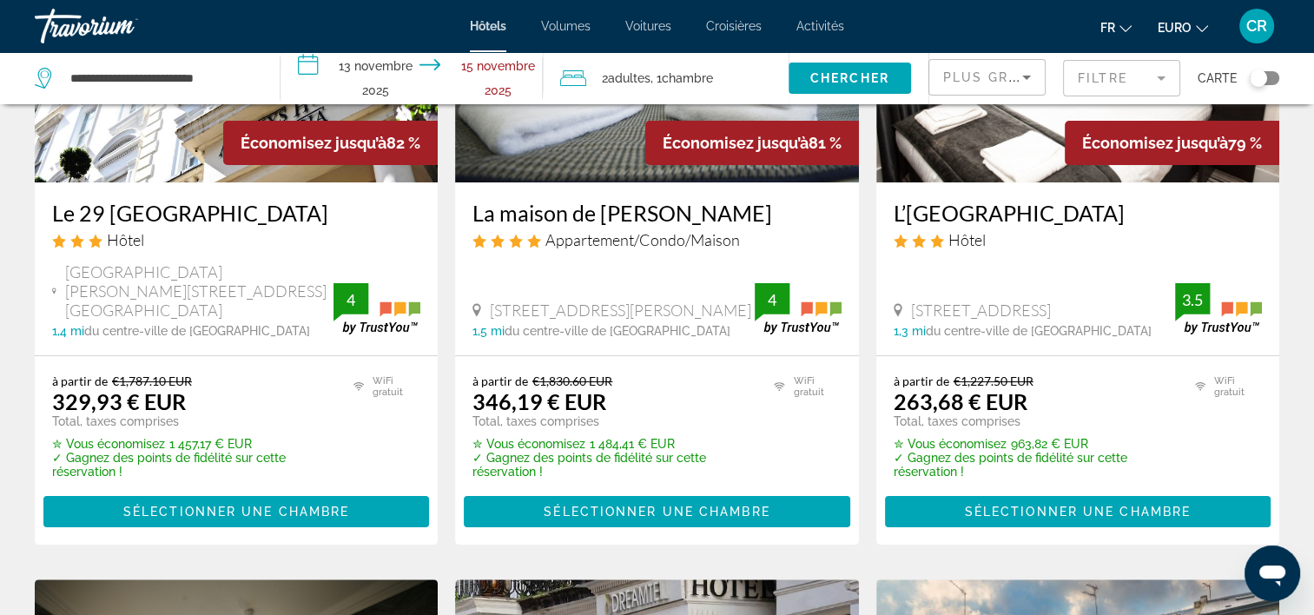
scroll to position [174, 0]
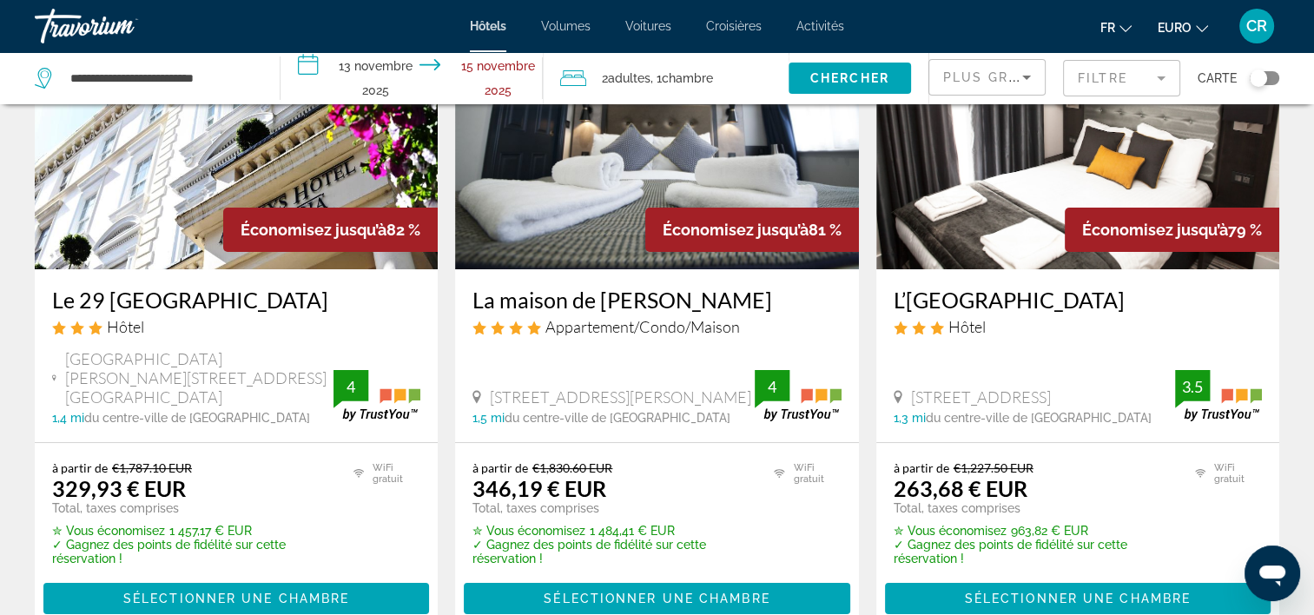
click at [130, 169] on img "Contenu principal" at bounding box center [236, 130] width 403 height 278
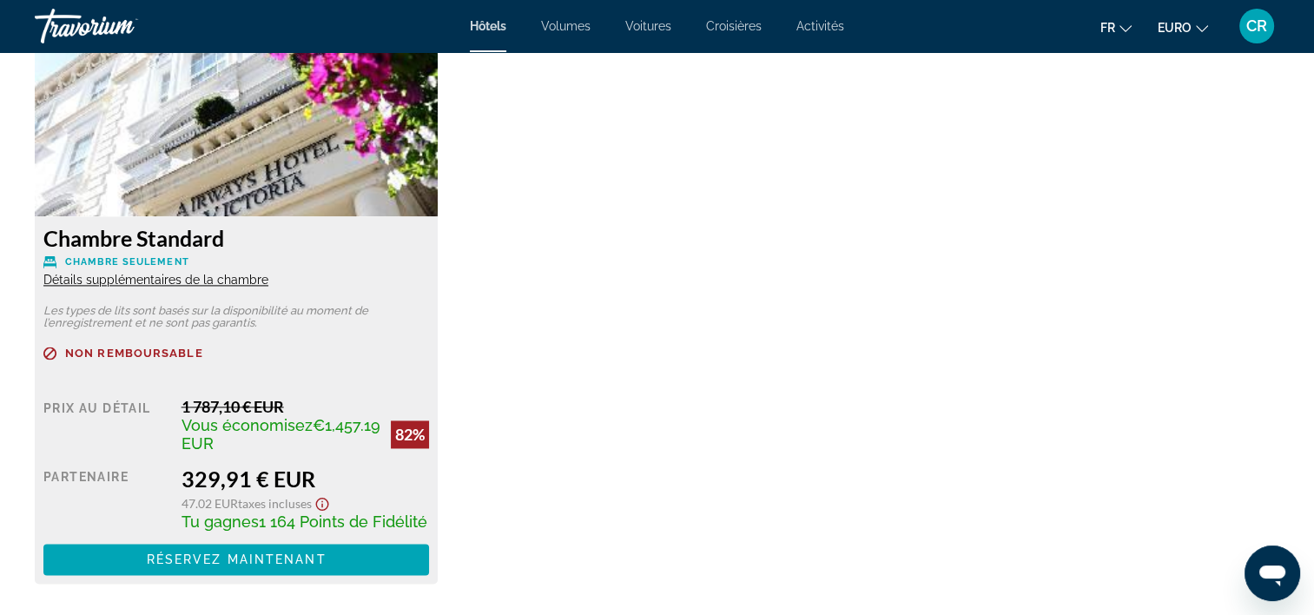
scroll to position [2432, 0]
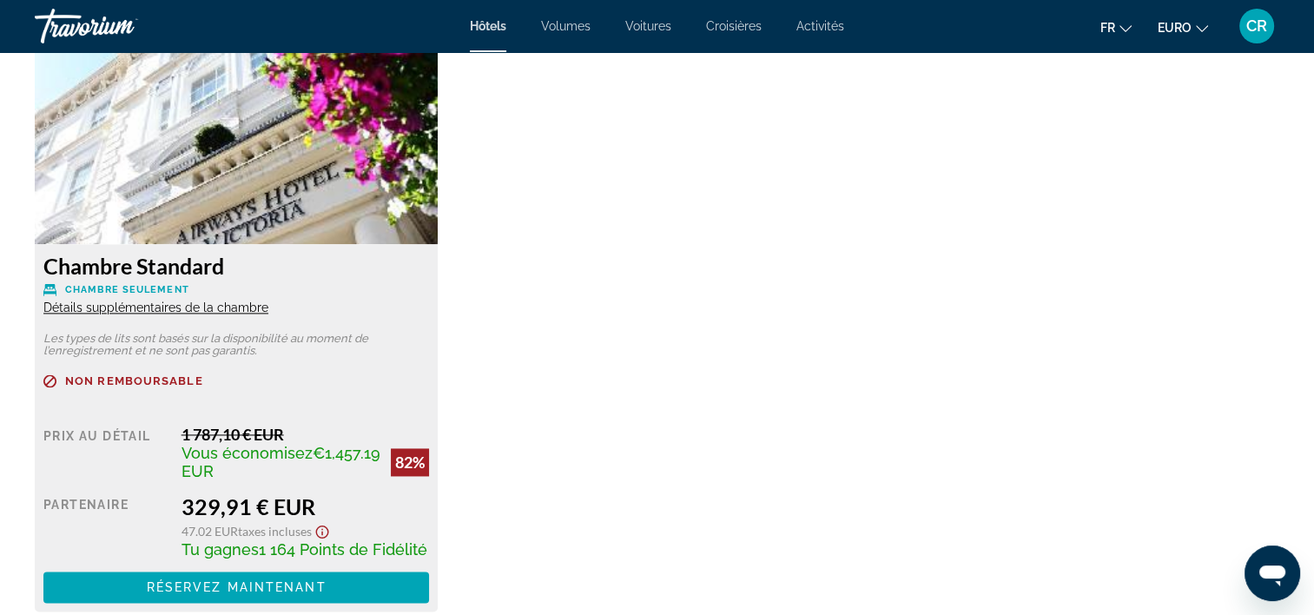
click at [206, 304] on span "Détails supplémentaires de la chambre" at bounding box center [155, 308] width 225 height 14
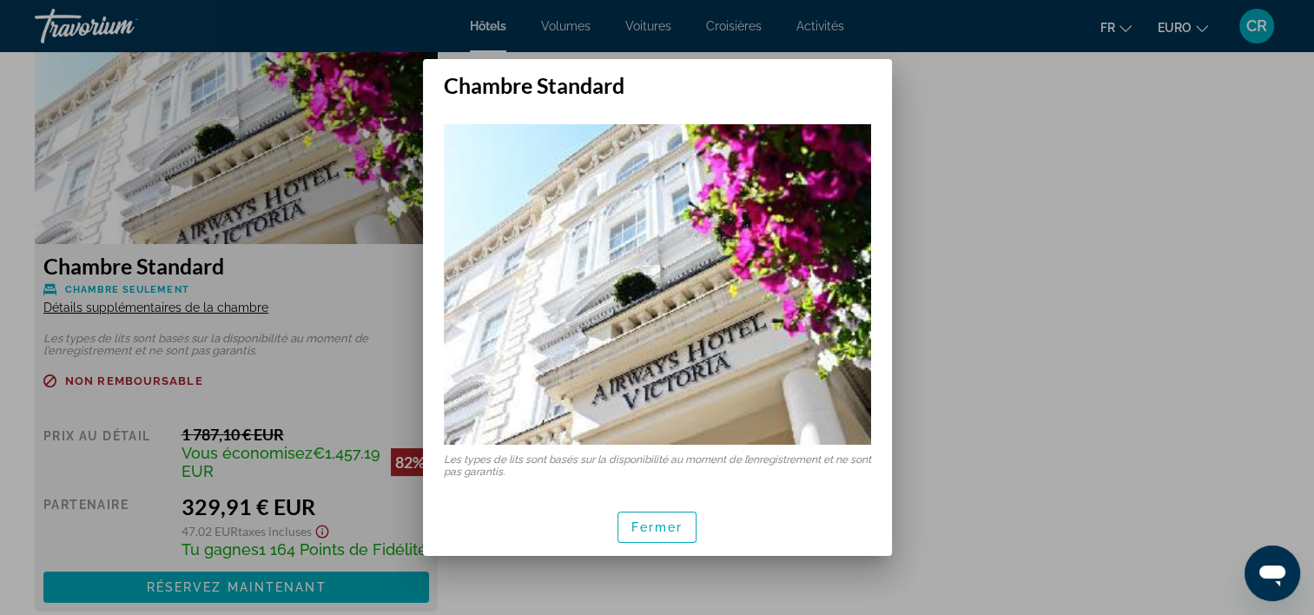
click at [996, 141] on div at bounding box center [657, 307] width 1314 height 615
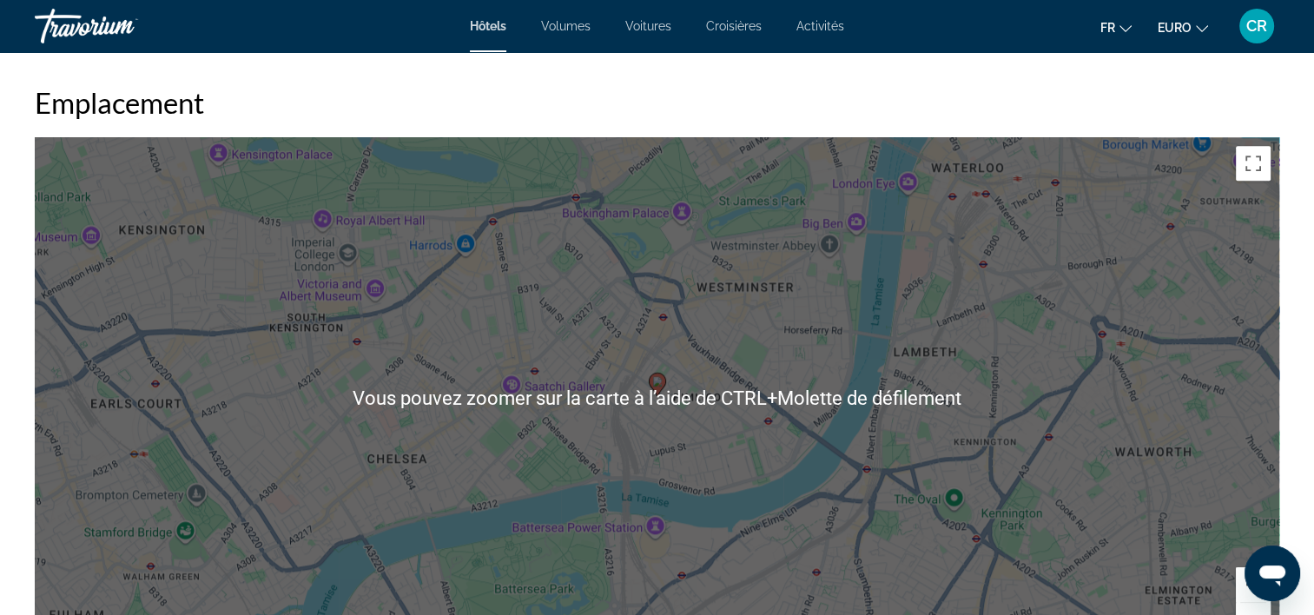
scroll to position [1824, 0]
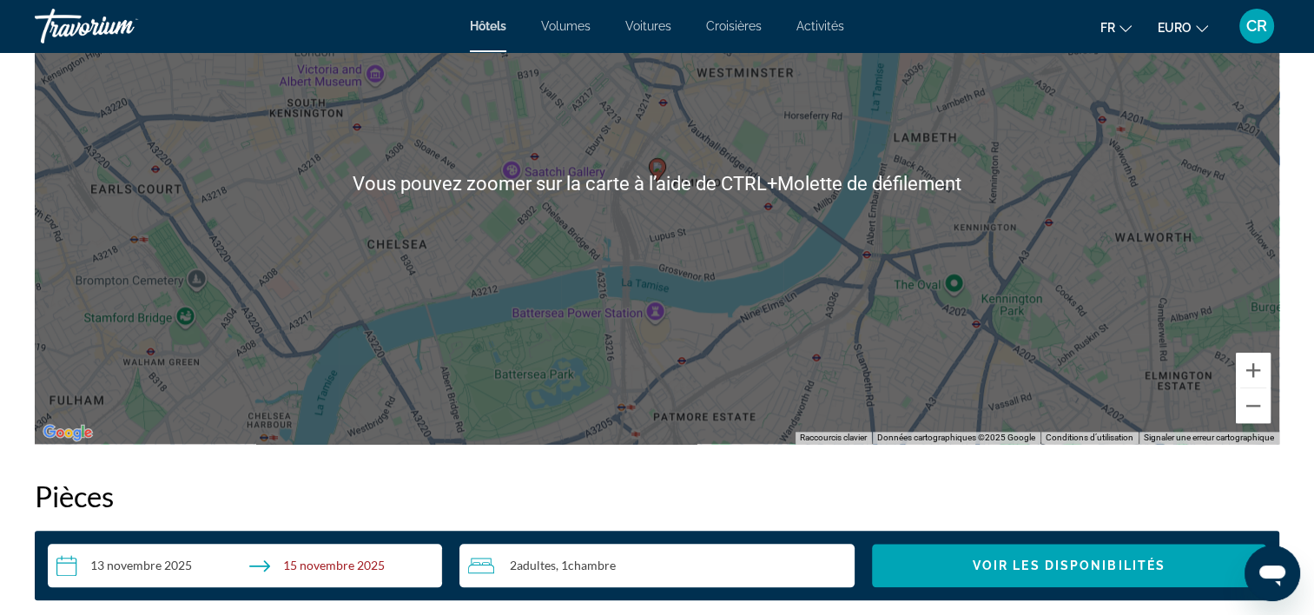
click at [577, 565] on span "Chambre" at bounding box center [592, 565] width 48 height 15
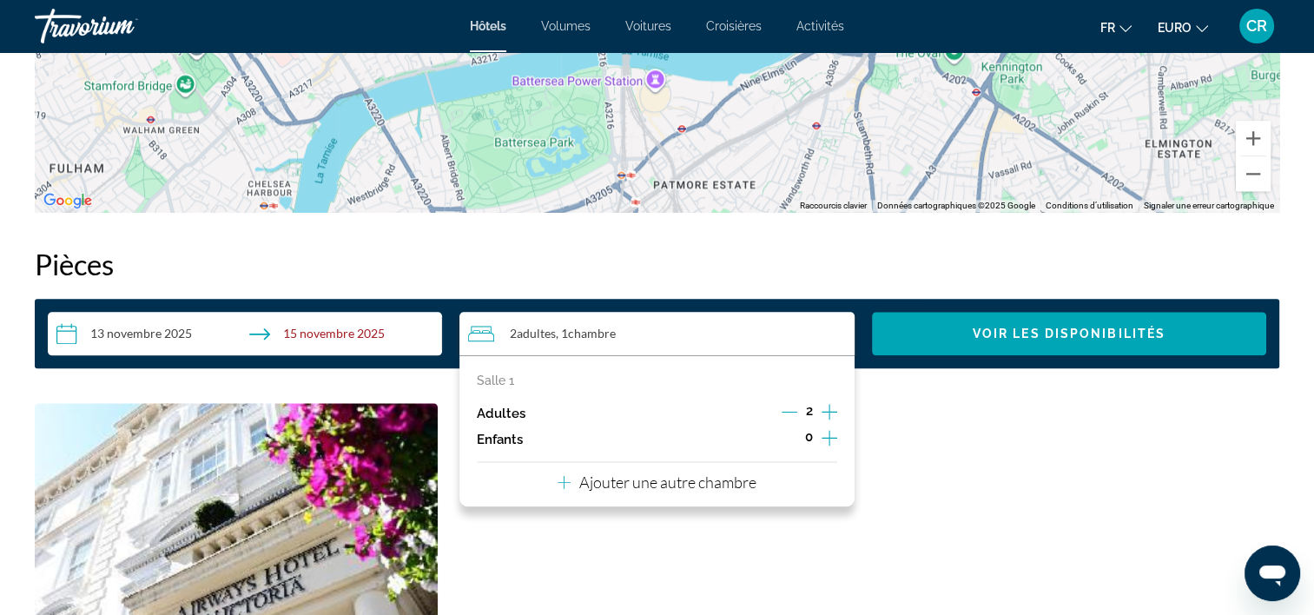
scroll to position [2085, 0]
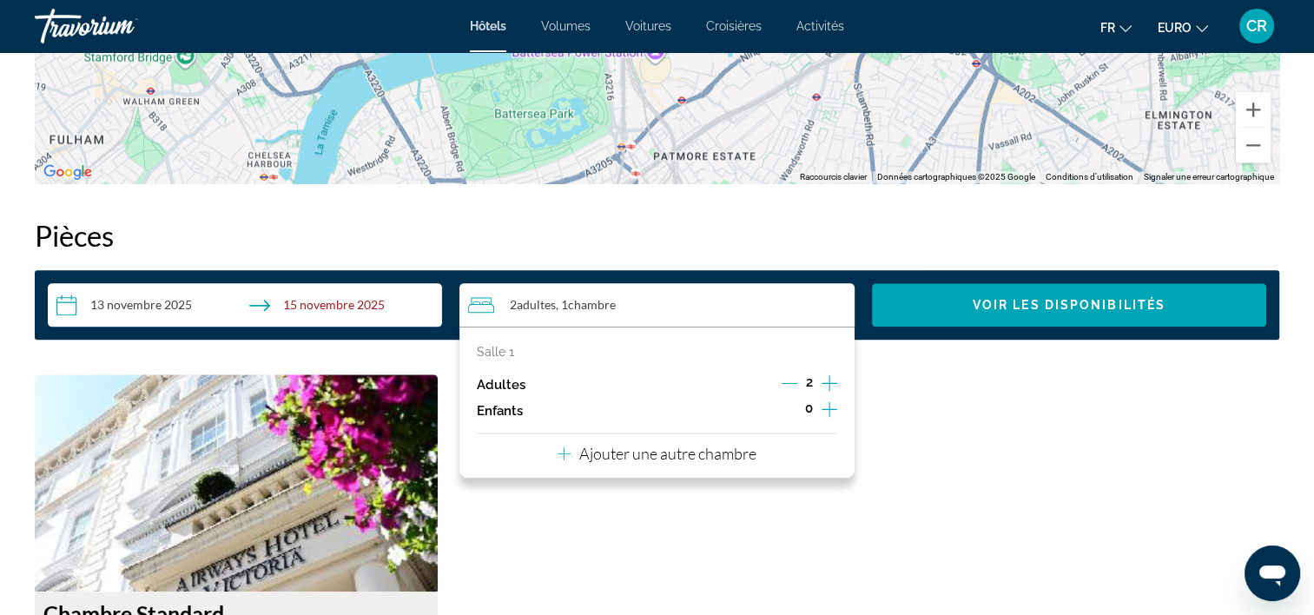
click at [836, 381] on icon "Augmenter les adultes" at bounding box center [830, 383] width 16 height 21
click at [981, 309] on span "Voir les disponibilités" at bounding box center [1069, 305] width 193 height 14
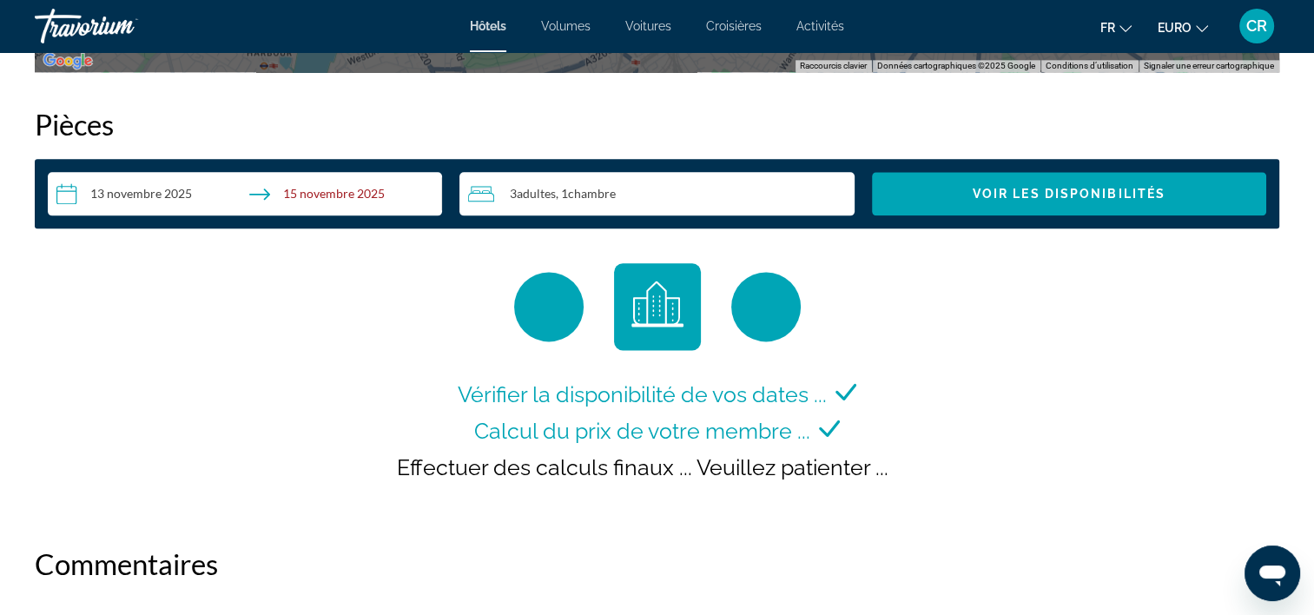
scroll to position [2198, 0]
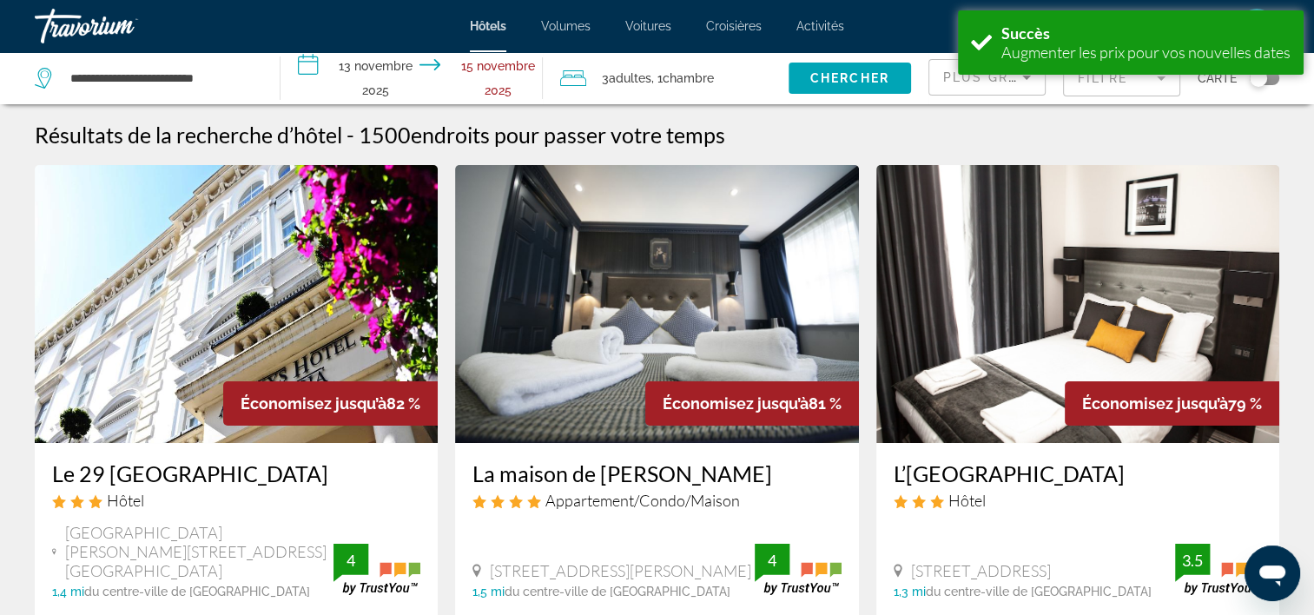
click at [663, 74] on font ", 1" at bounding box center [656, 78] width 11 height 14
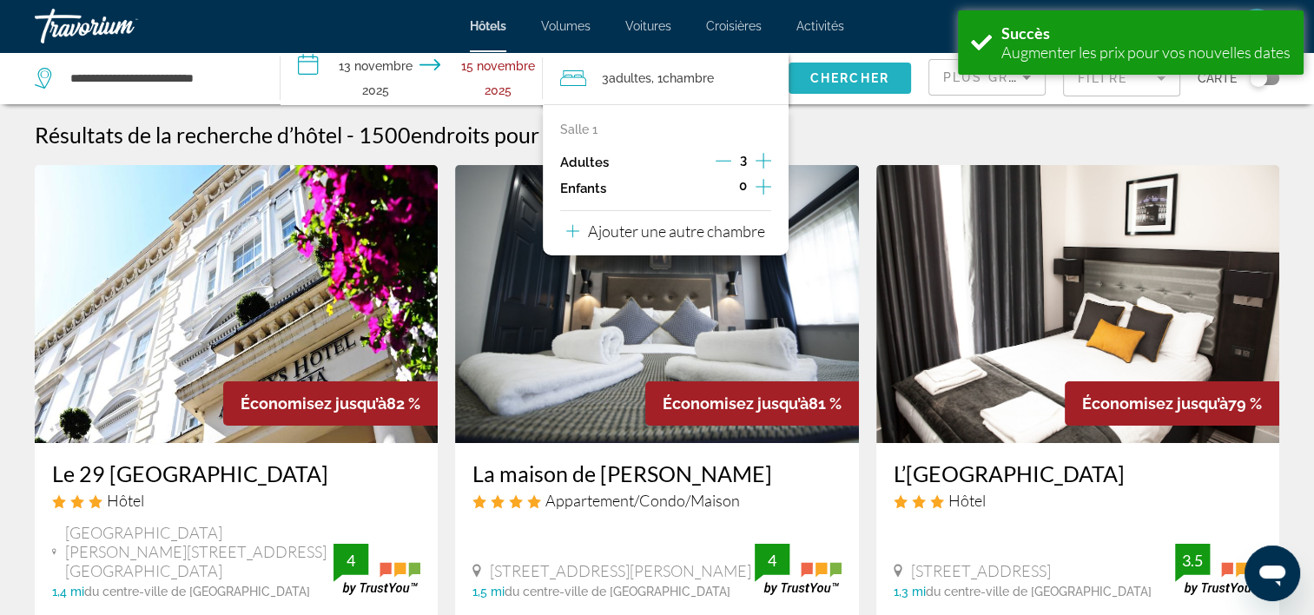
click at [849, 83] on span "Chercher" at bounding box center [849, 78] width 79 height 14
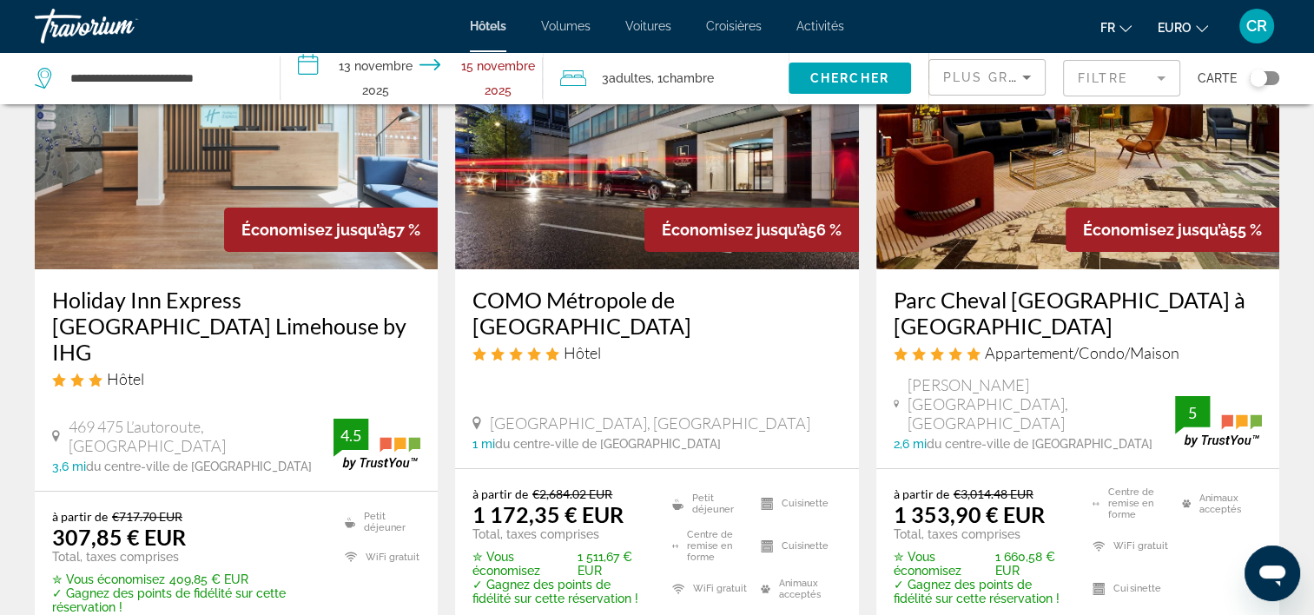
scroll to position [87, 0]
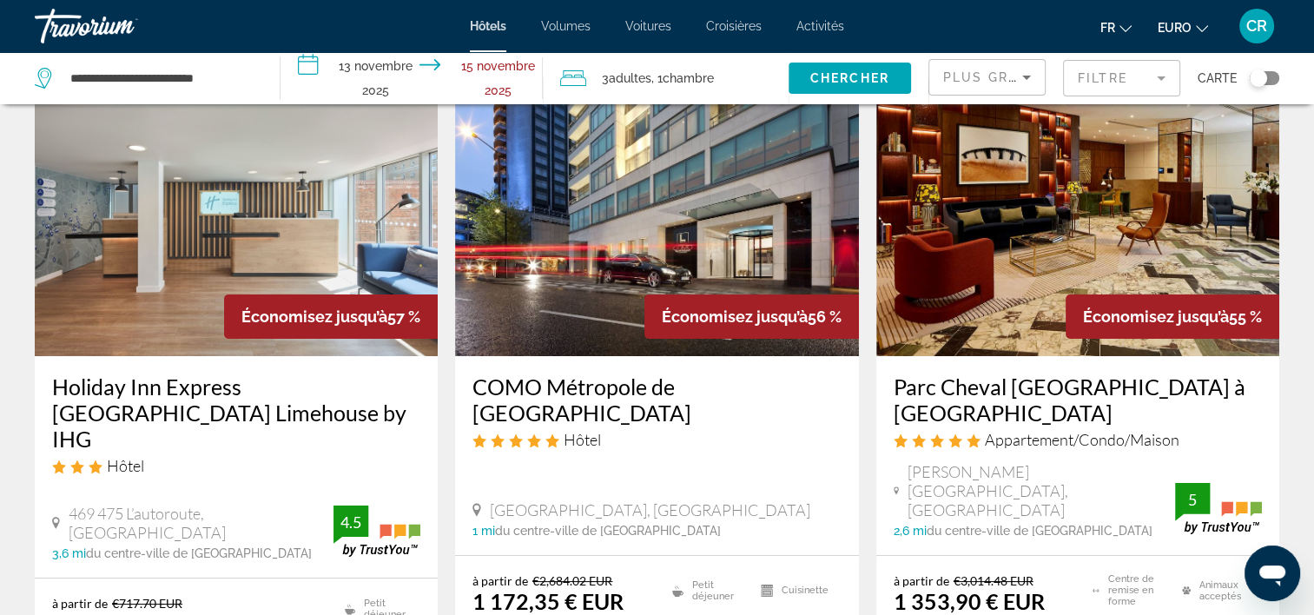
click at [278, 207] on img "Contenu principal" at bounding box center [236, 217] width 403 height 278
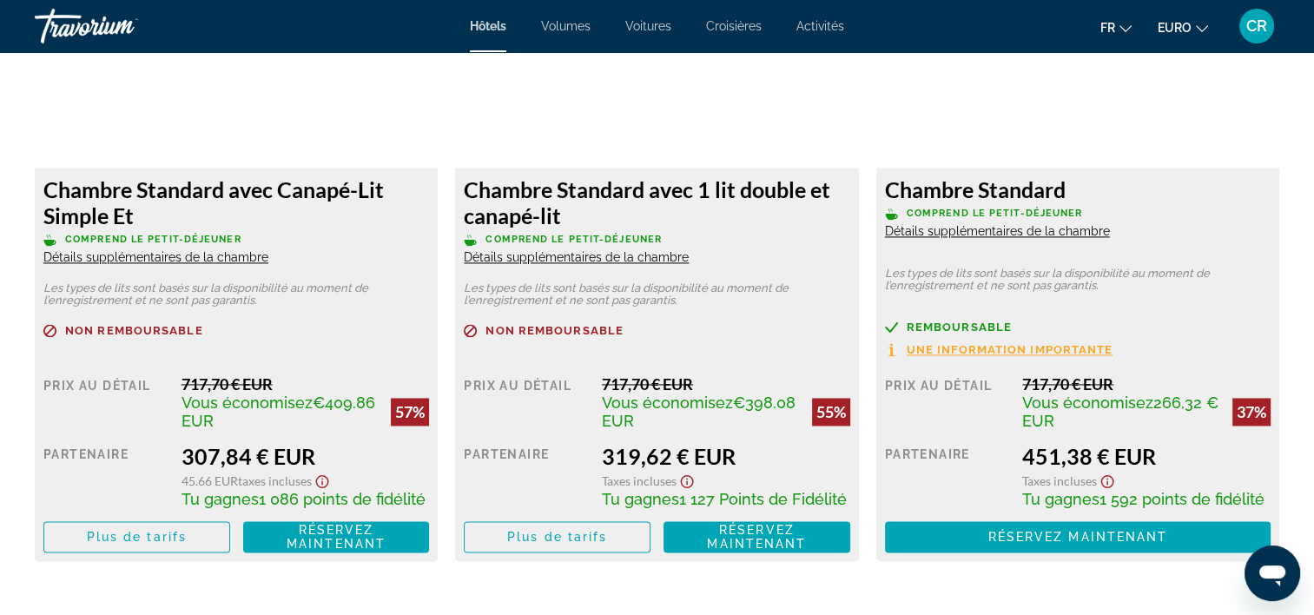
scroll to position [2519, 0]
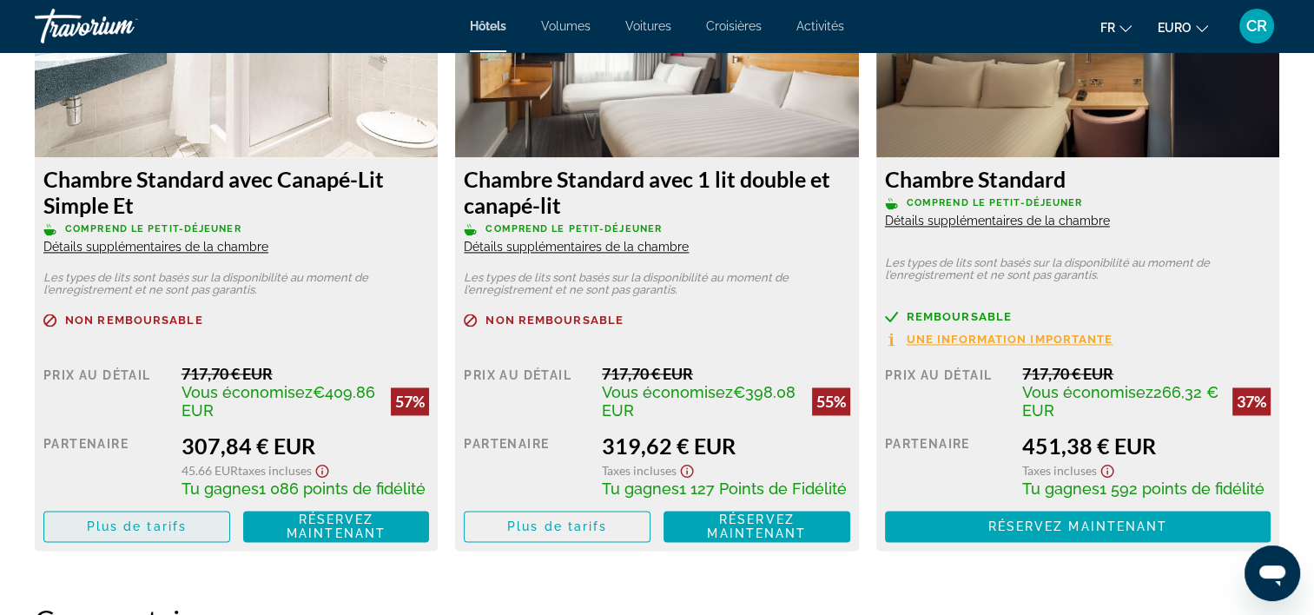
click at [163, 514] on span "Contenu principal" at bounding box center [136, 527] width 185 height 42
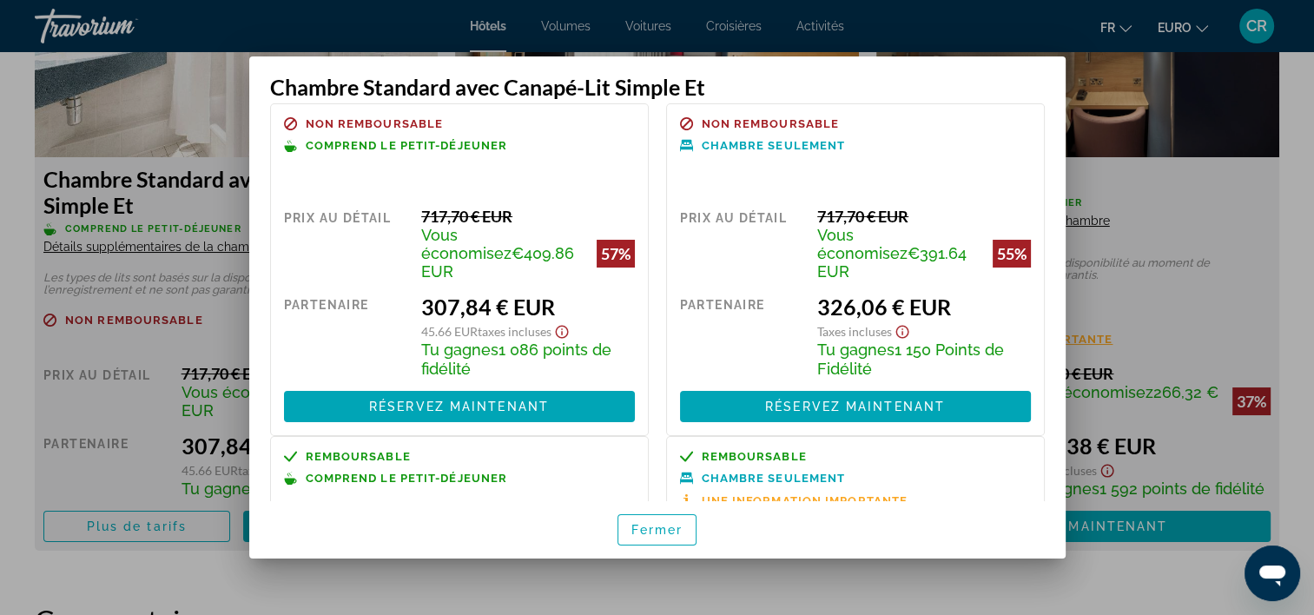
scroll to position [0, 0]
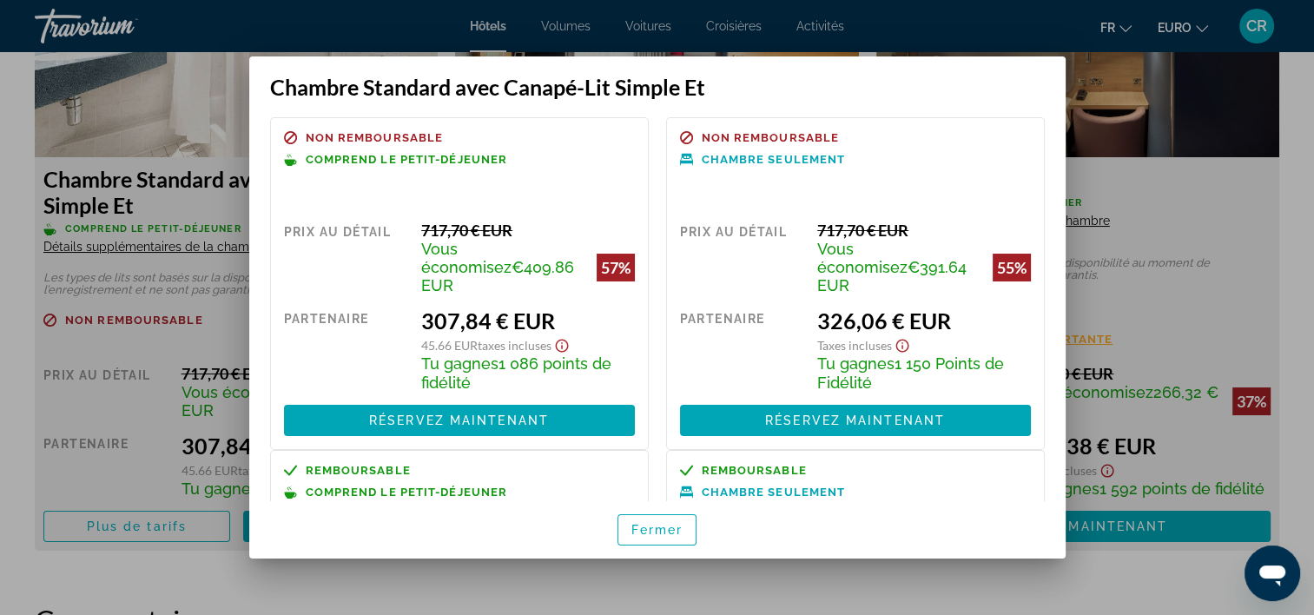
click at [557, 584] on div at bounding box center [657, 307] width 1314 height 615
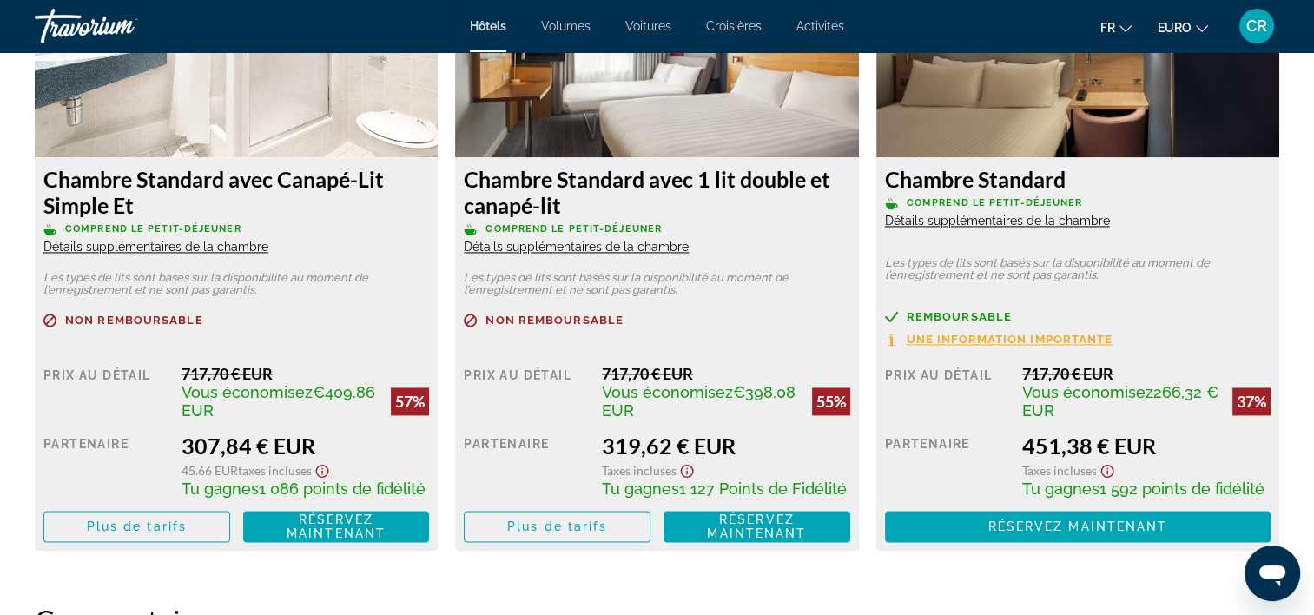
click at [177, 241] on span "Détails supplémentaires de la chambre" at bounding box center [155, 247] width 225 height 14
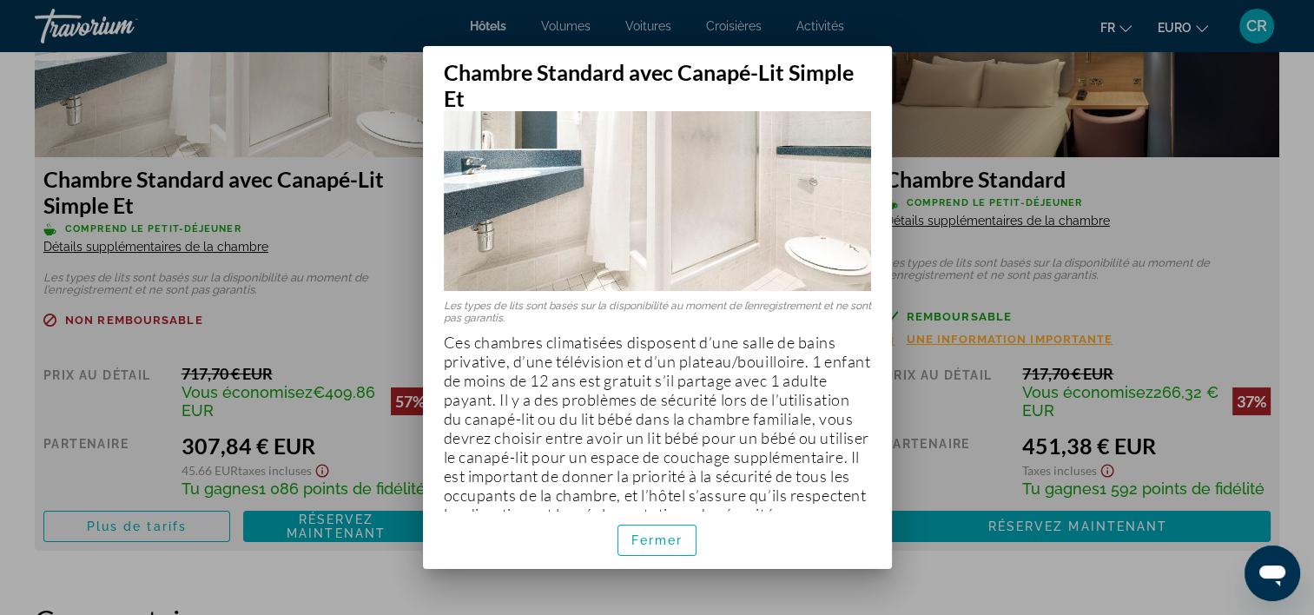
scroll to position [148, 0]
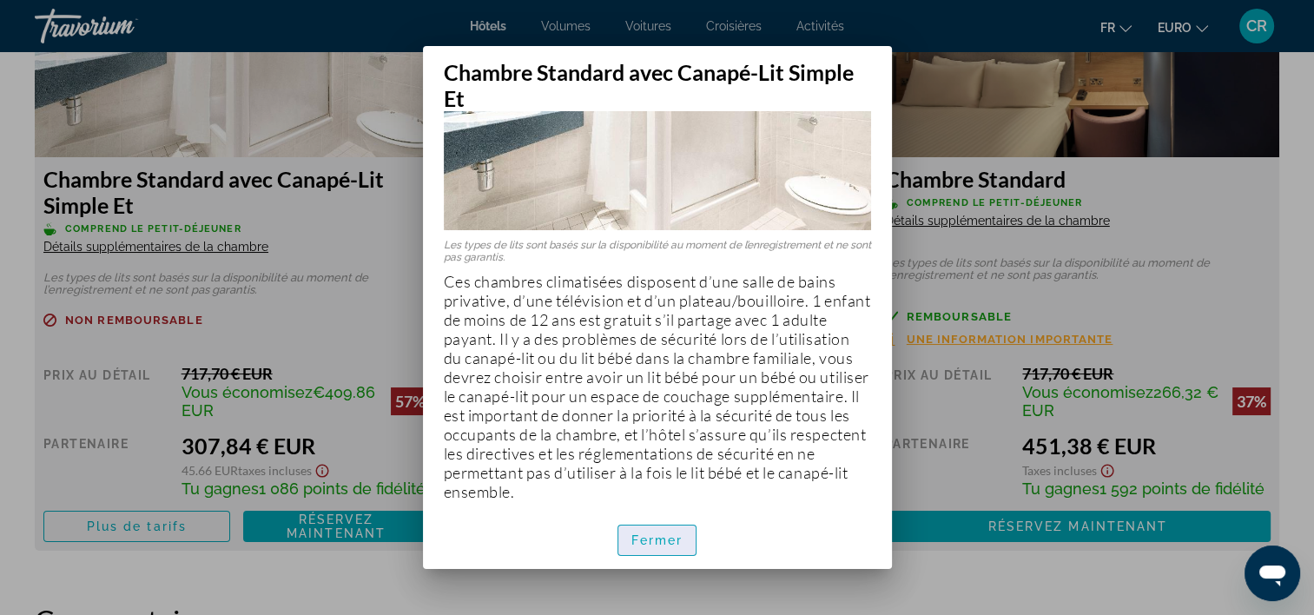
click at [658, 543] on span "Fermer" at bounding box center [657, 540] width 52 height 14
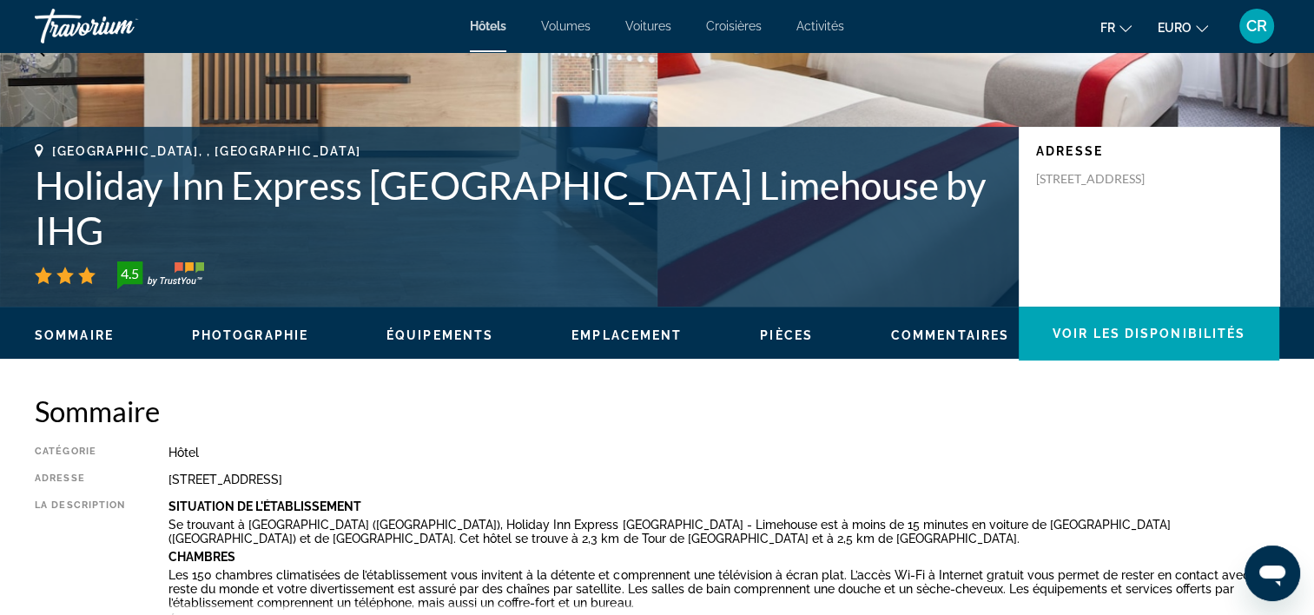
scroll to position [261, 0]
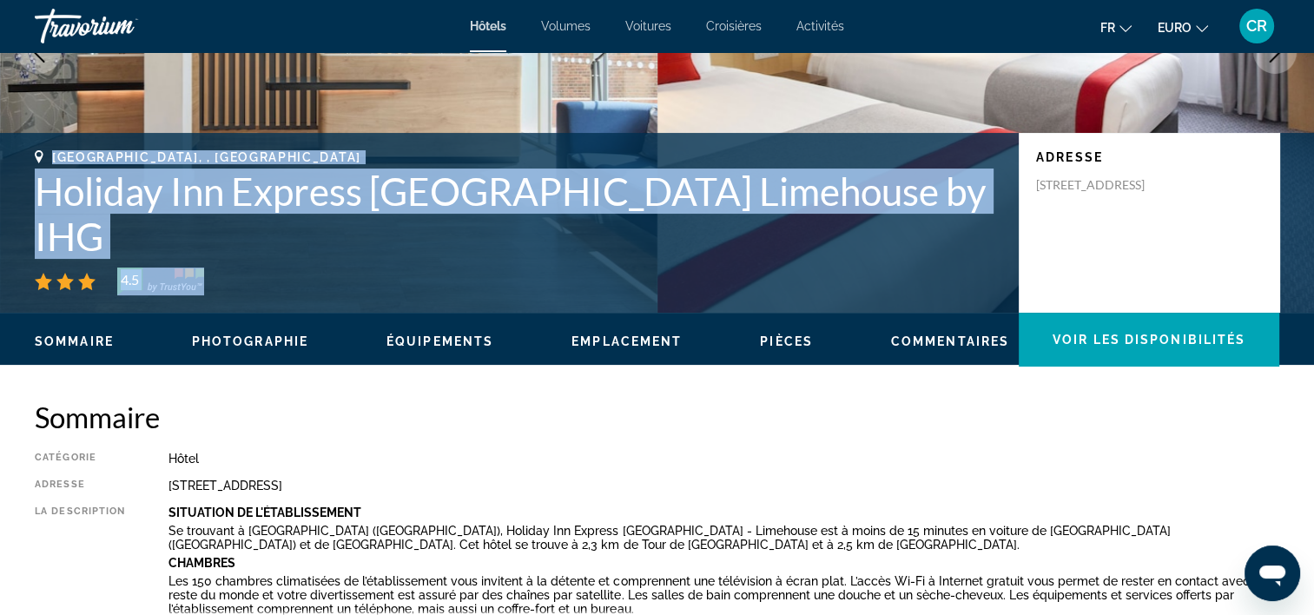
drag, startPoint x: 52, startPoint y: 198, endPoint x: 811, endPoint y: 270, distance: 762.6
click at [811, 270] on div "[GEOGRAPHIC_DATA], , [GEOGRAPHIC_DATA] Holiday Inn Express [GEOGRAPHIC_DATA] Li…" at bounding box center [518, 222] width 967 height 145
copy div "[GEOGRAPHIC_DATA], , [GEOGRAPHIC_DATA] Holiday Inn Express [GEOGRAPHIC_DATA] Li…"
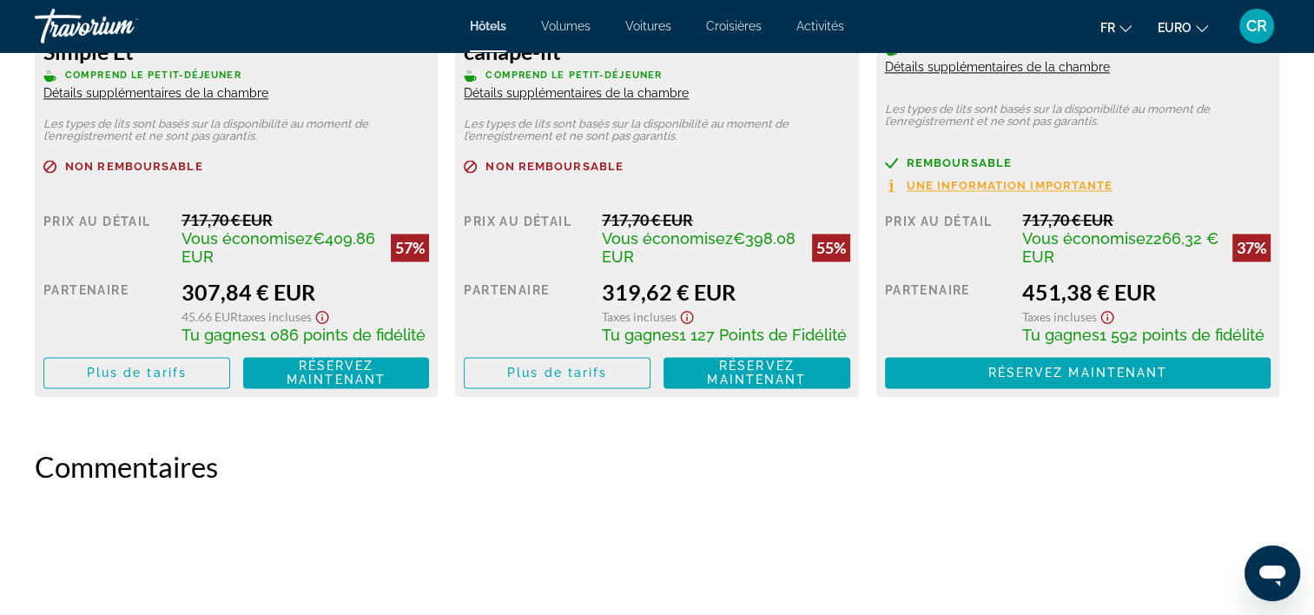
scroll to position [2519, 0]
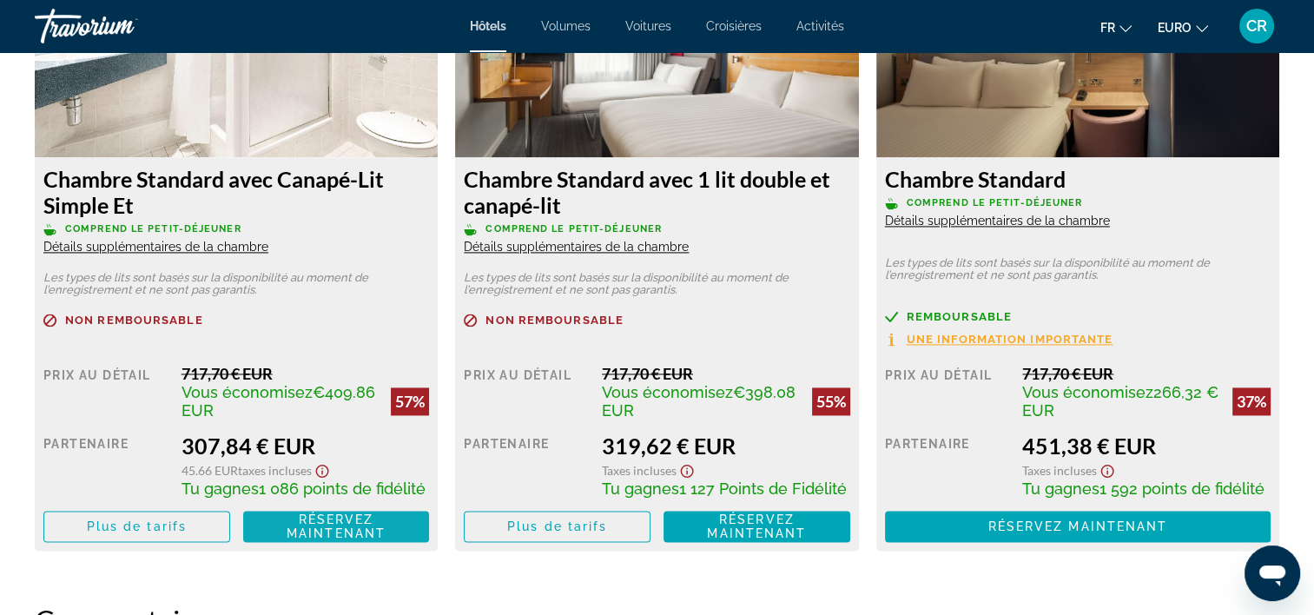
click at [335, 524] on span "Réservez maintenant" at bounding box center [336, 526] width 99 height 28
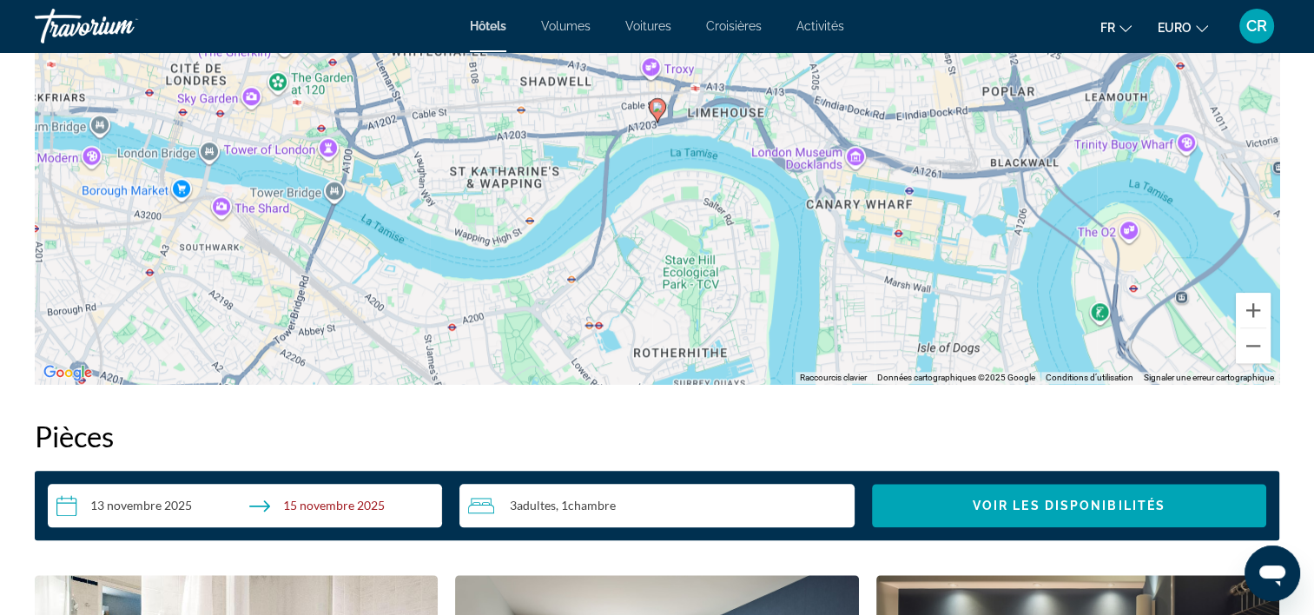
scroll to position [1650, 0]
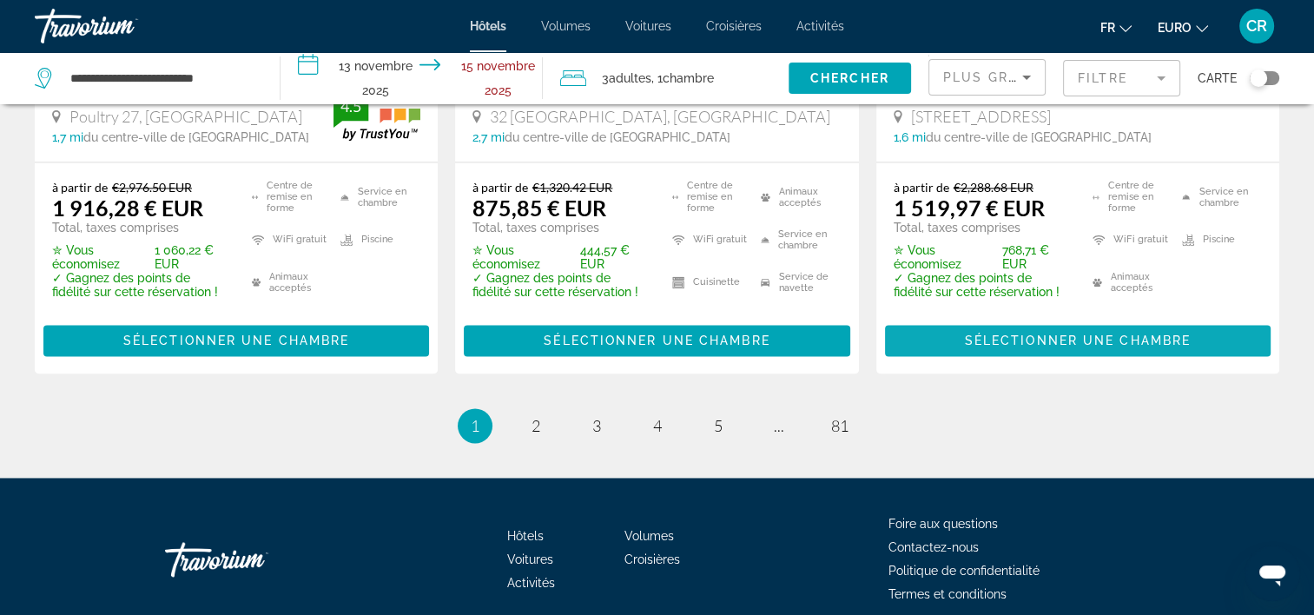
scroll to position [2545, 0]
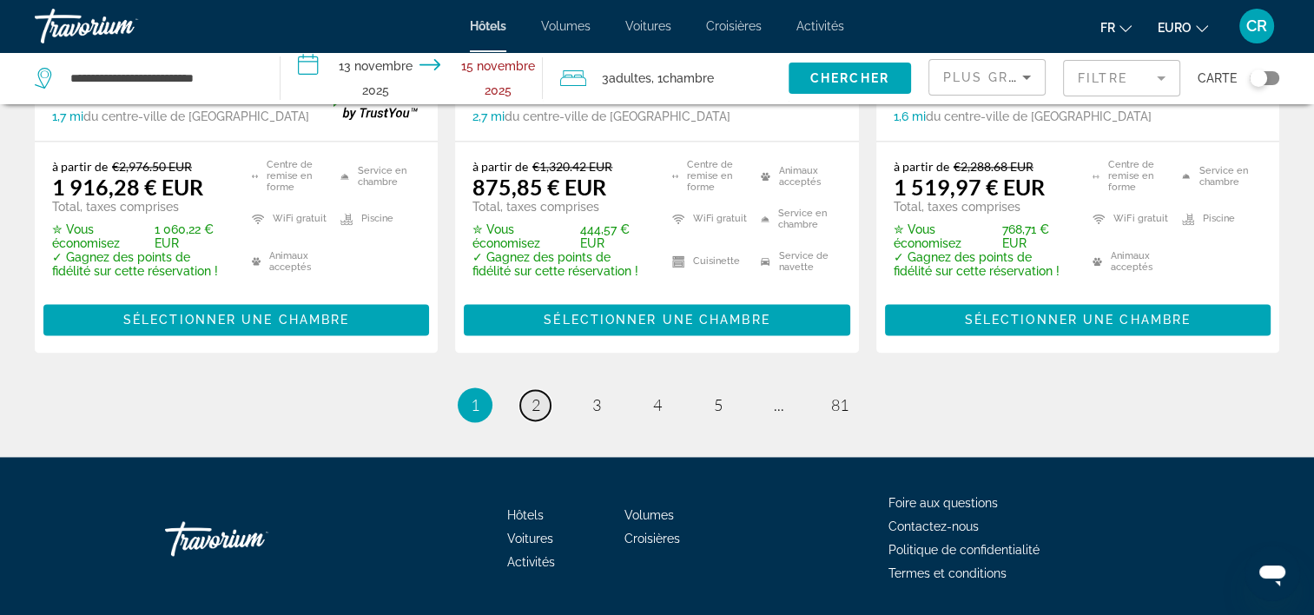
click at [535, 395] on span "2" at bounding box center [536, 404] width 9 height 19
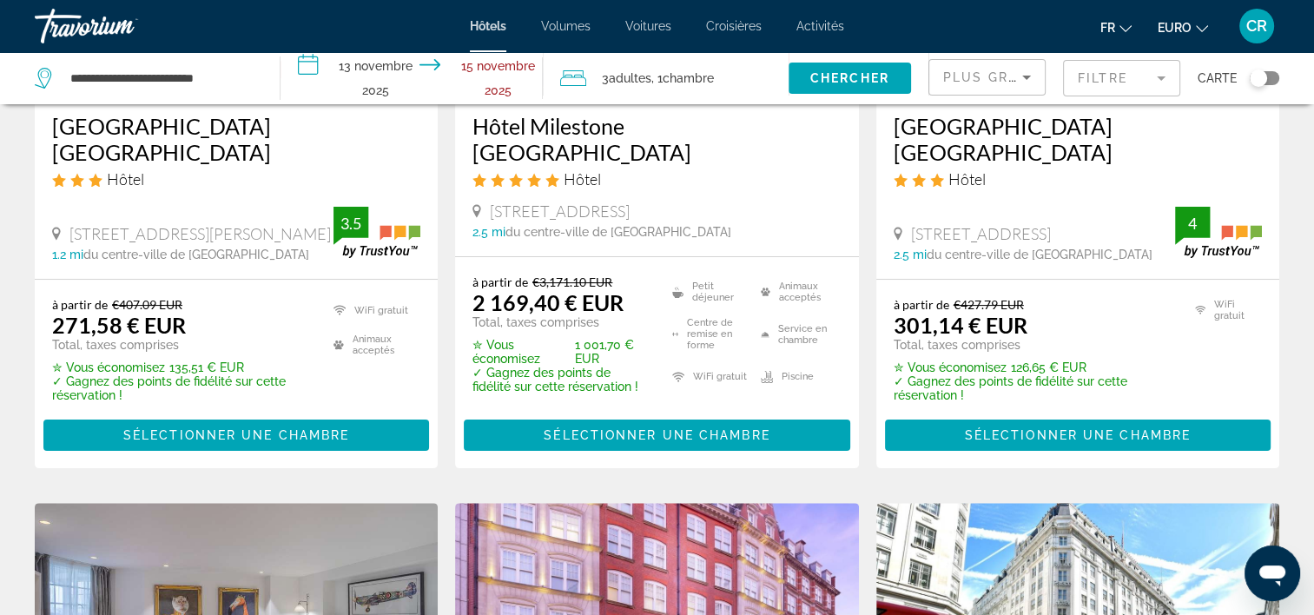
scroll to position [174, 0]
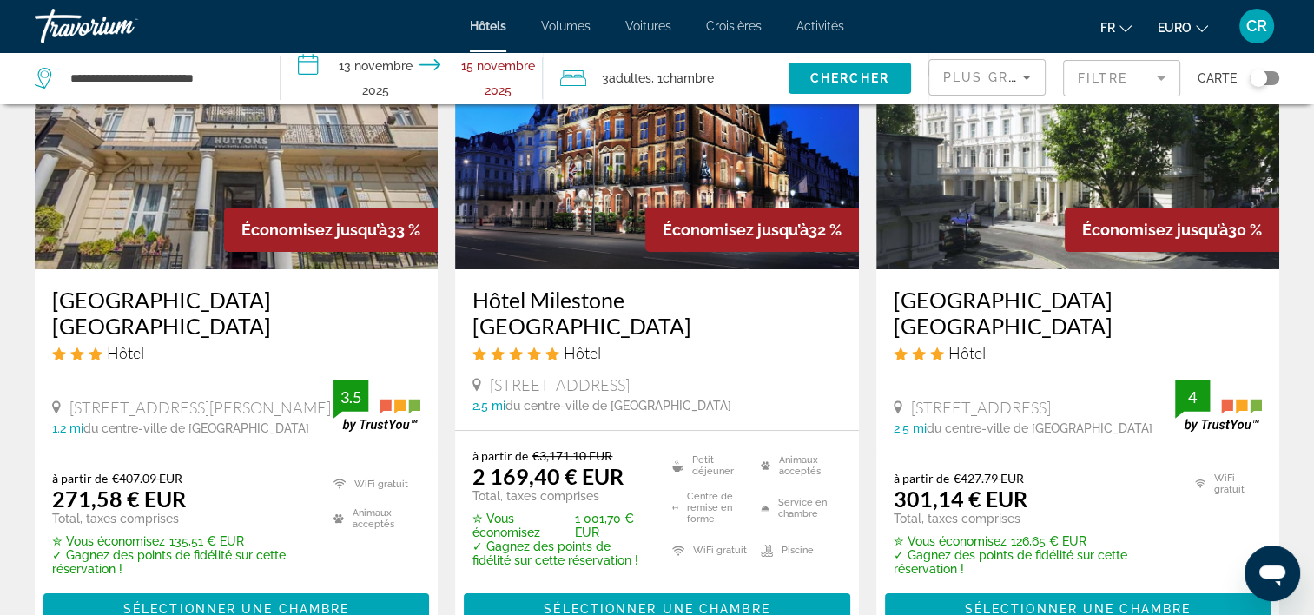
click at [322, 164] on img "Contenu principal" at bounding box center [236, 130] width 403 height 278
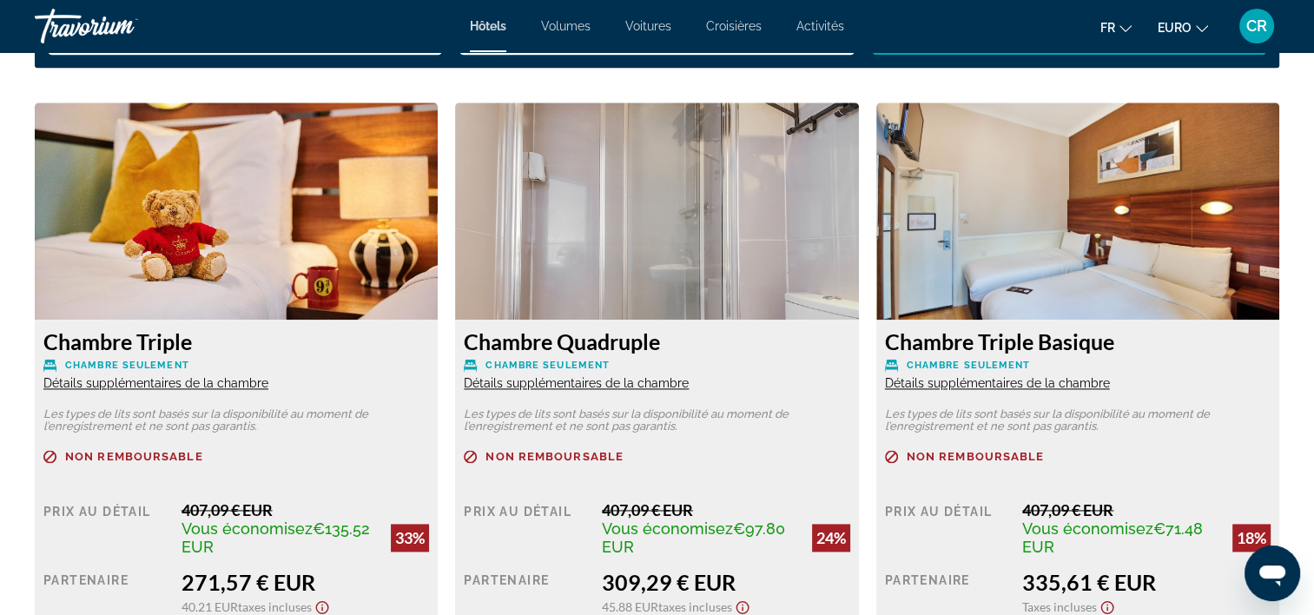
scroll to position [2345, 0]
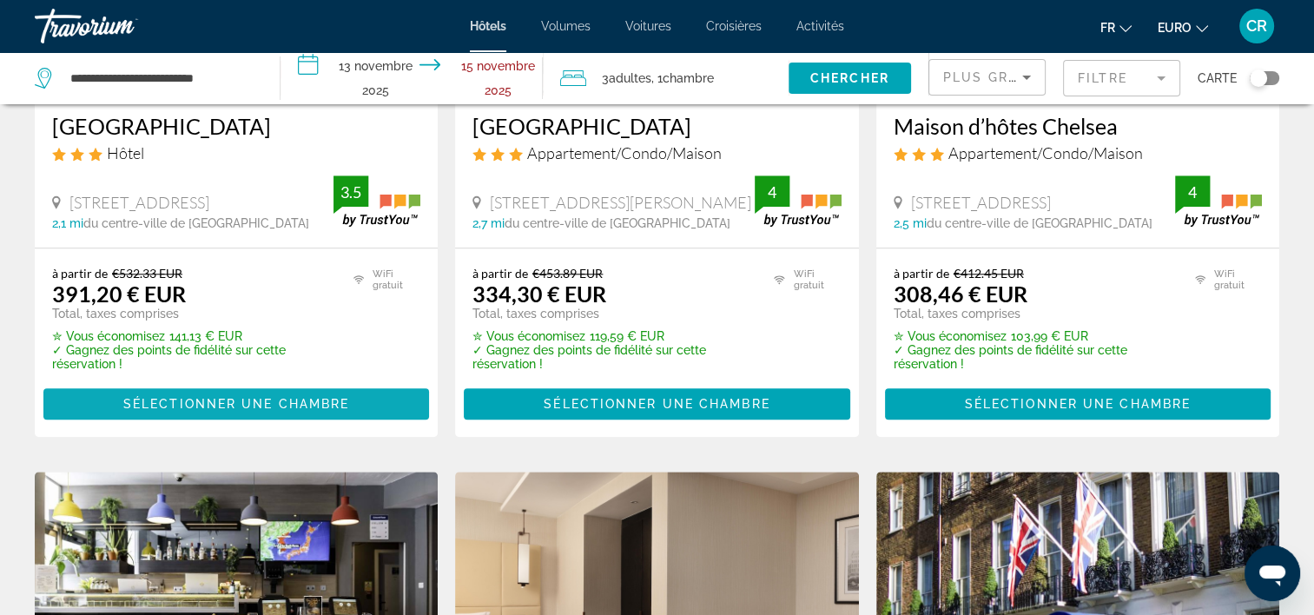
scroll to position [1477, 0]
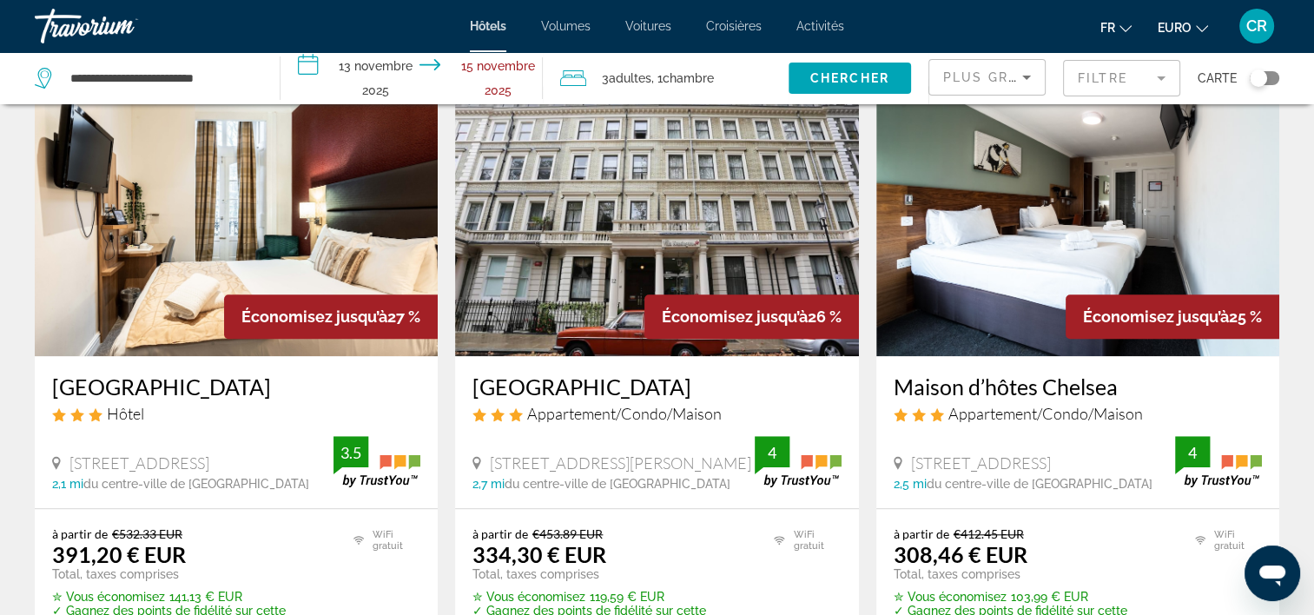
click at [1001, 215] on img "Contenu principal" at bounding box center [1077, 217] width 403 height 278
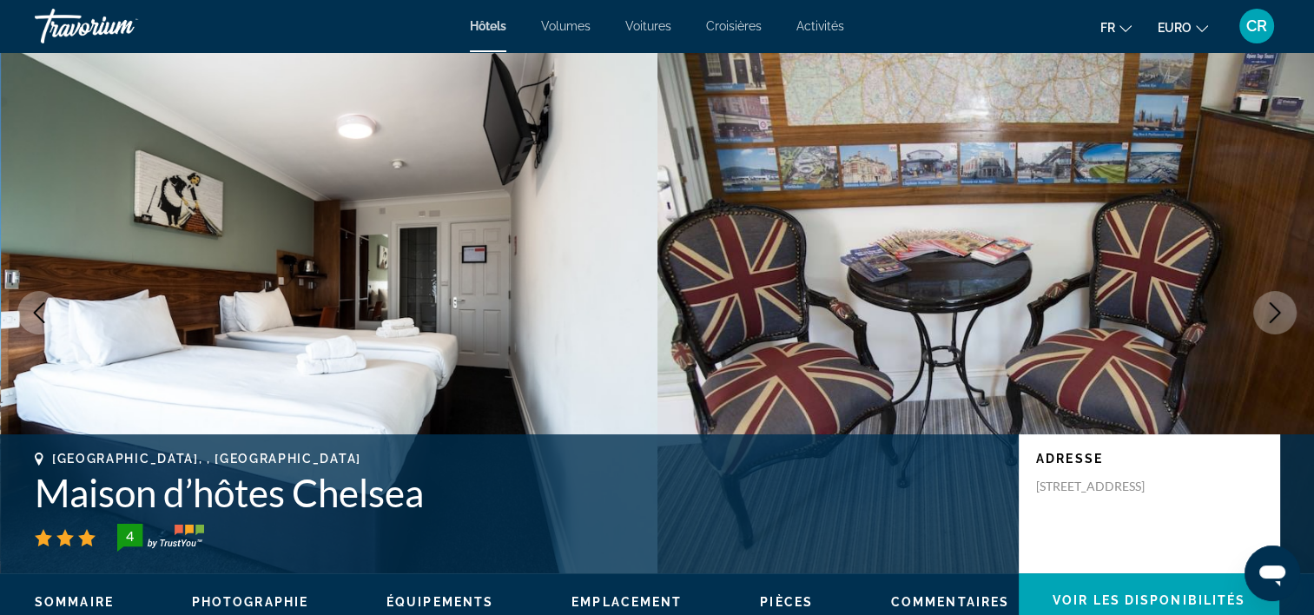
click at [1273, 314] on icon "Image suivante" at bounding box center [1275, 312] width 21 height 21
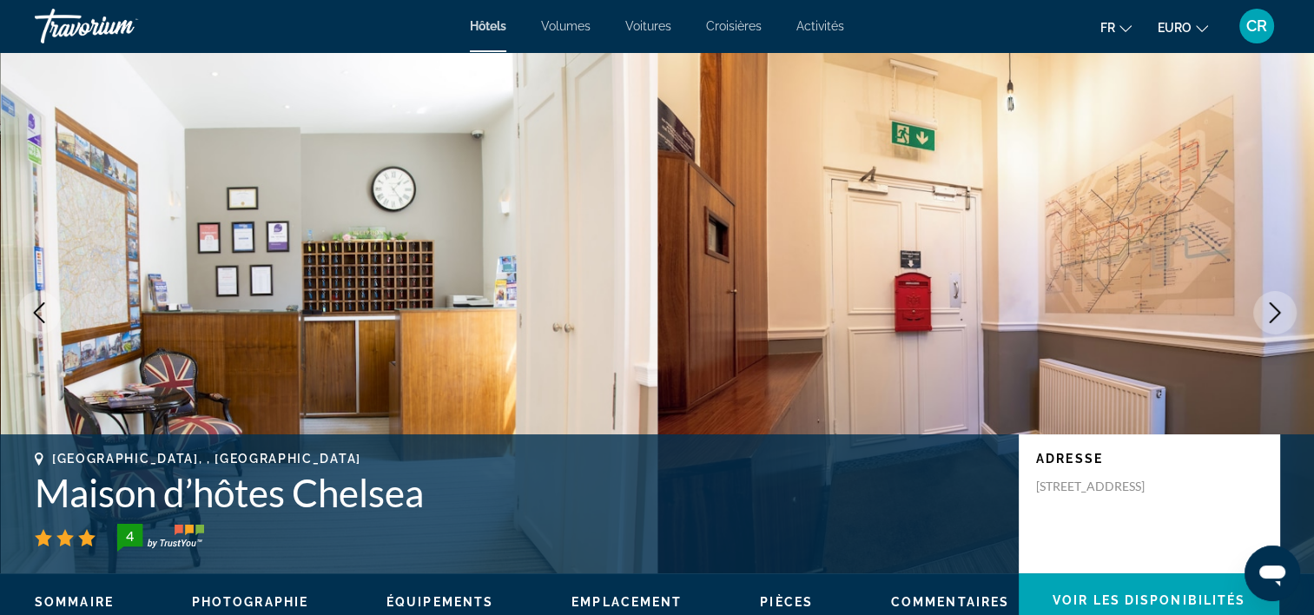
click at [1273, 314] on icon "Image suivante" at bounding box center [1275, 312] width 21 height 21
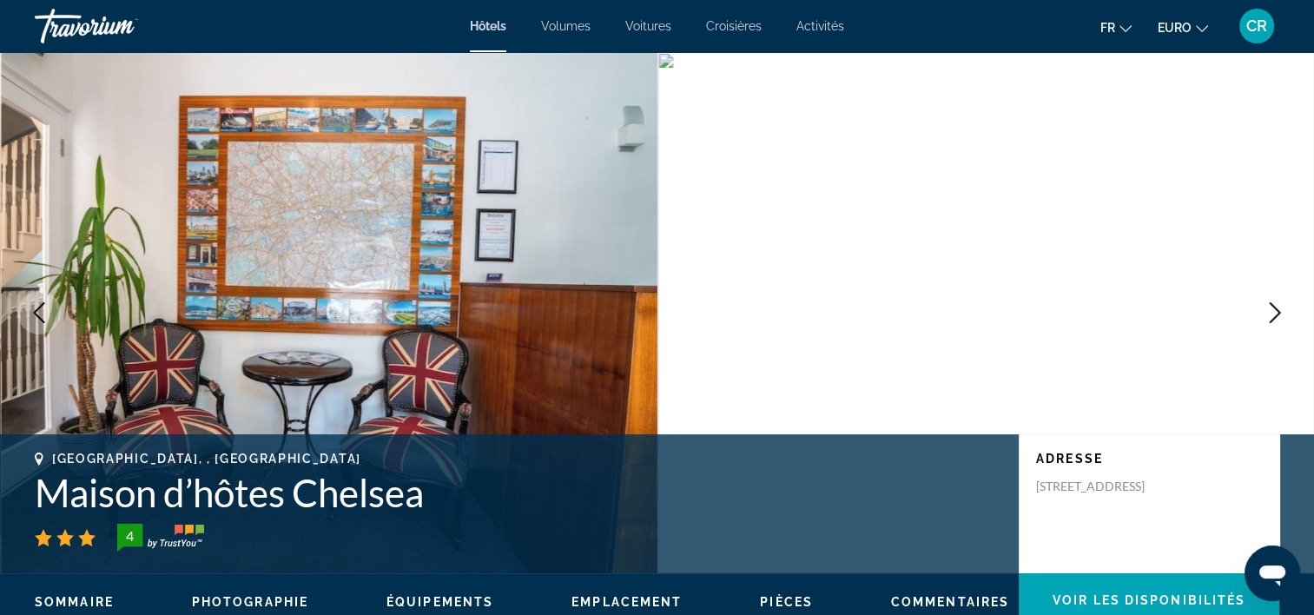
click at [1273, 314] on icon "Image suivante" at bounding box center [1275, 312] width 21 height 21
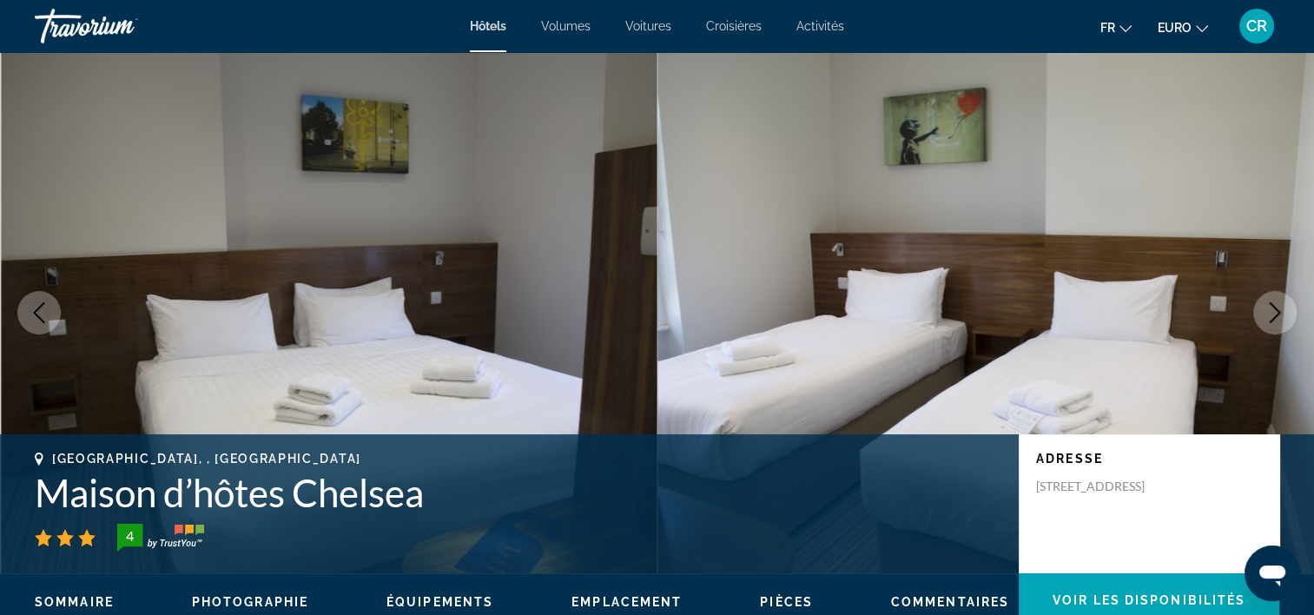
click at [1273, 314] on icon "Image suivante" at bounding box center [1275, 312] width 21 height 21
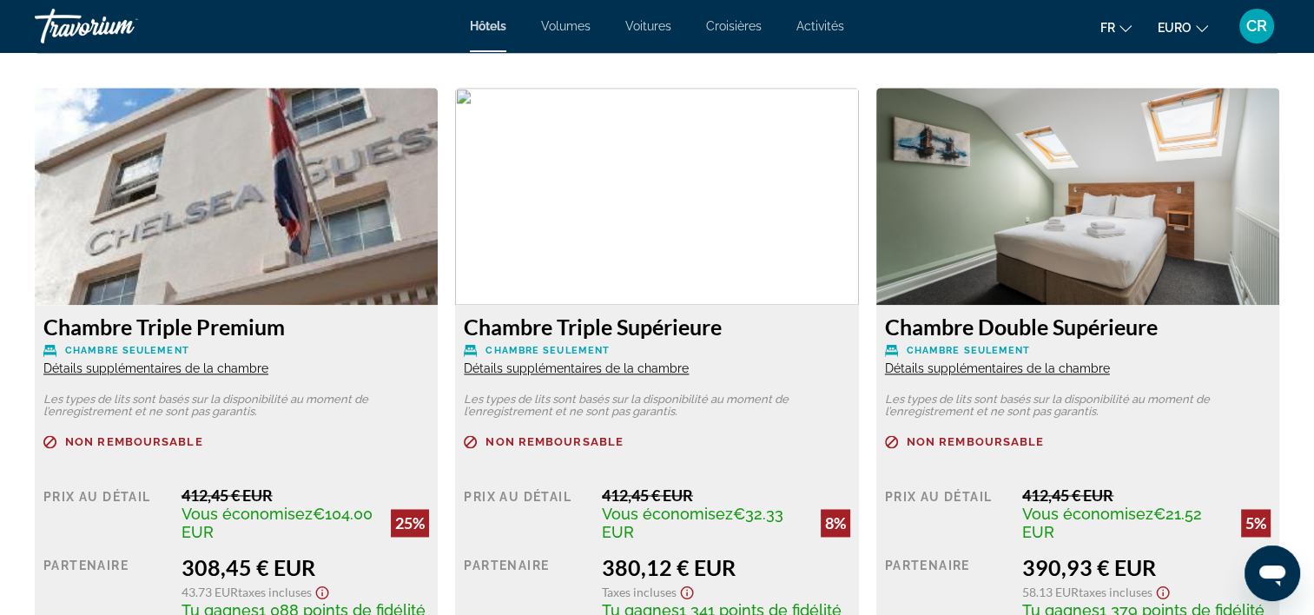
scroll to position [2345, 0]
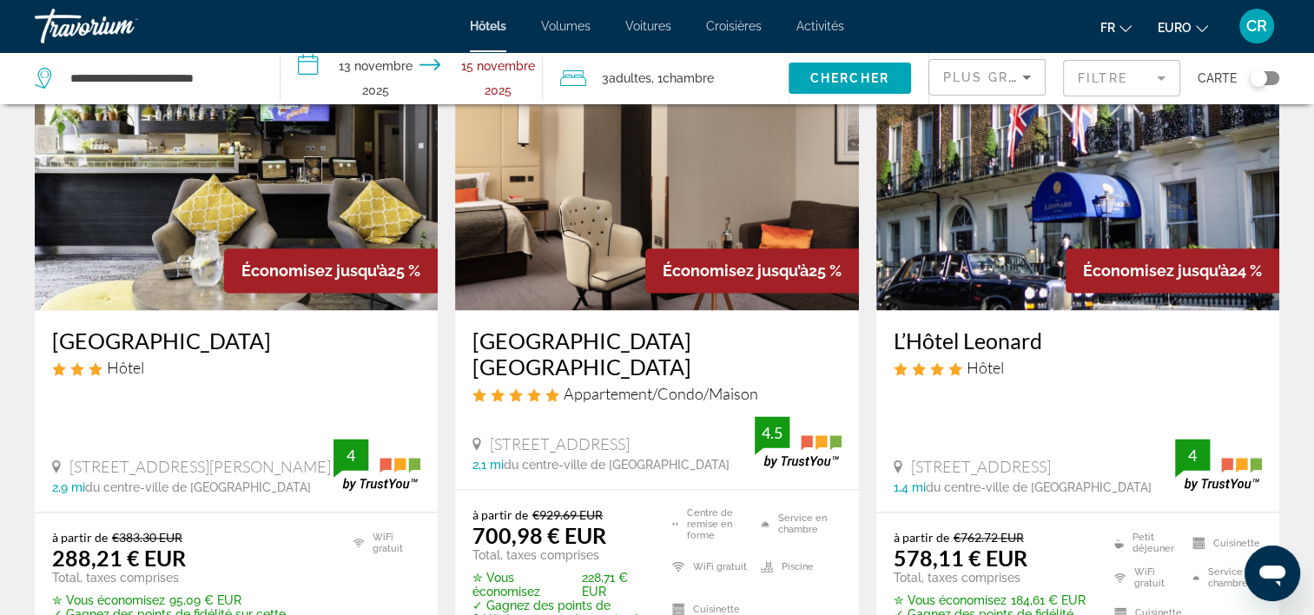
scroll to position [2085, 0]
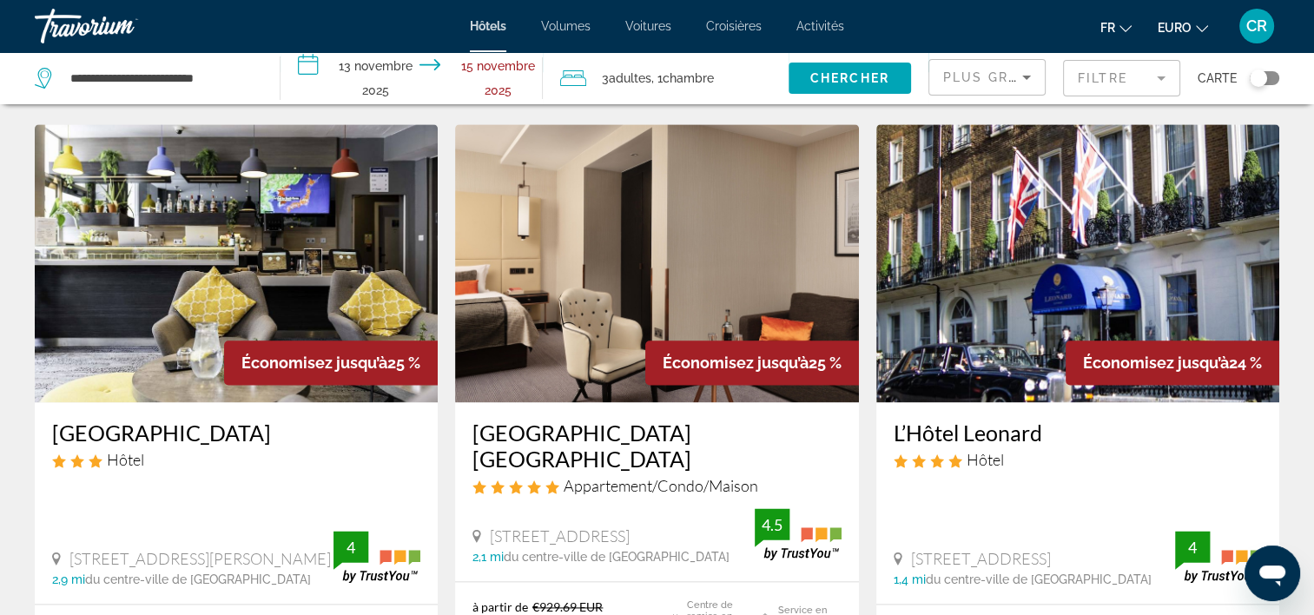
click at [153, 195] on img "Contenu principal" at bounding box center [236, 263] width 403 height 278
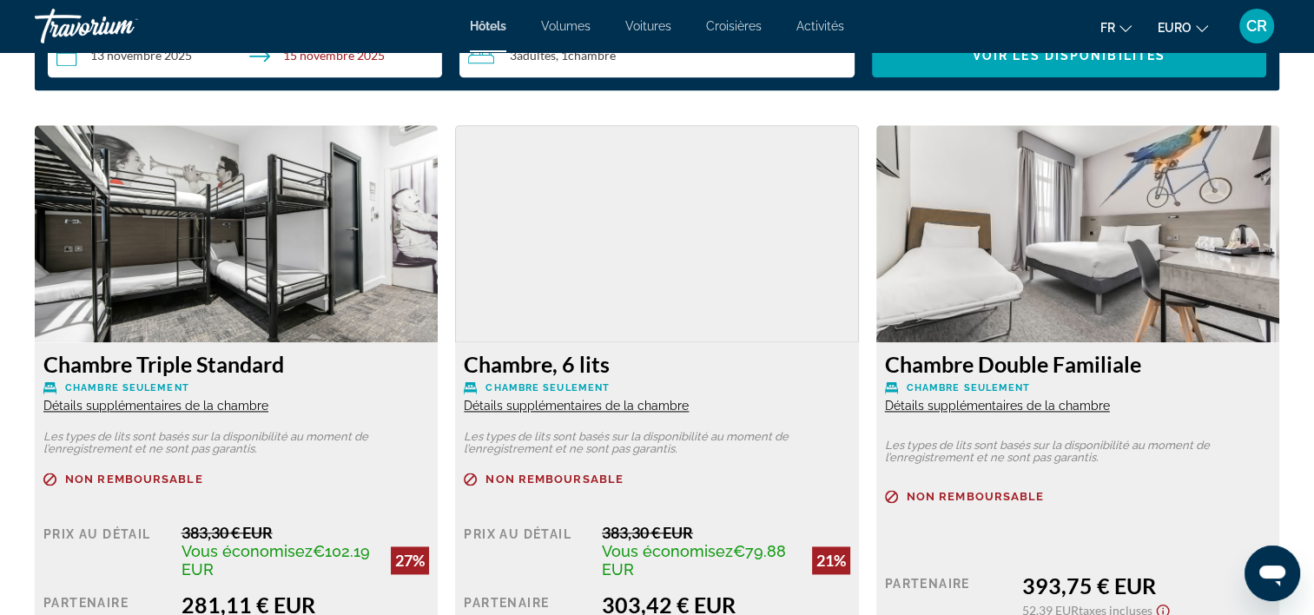
scroll to position [2171, 0]
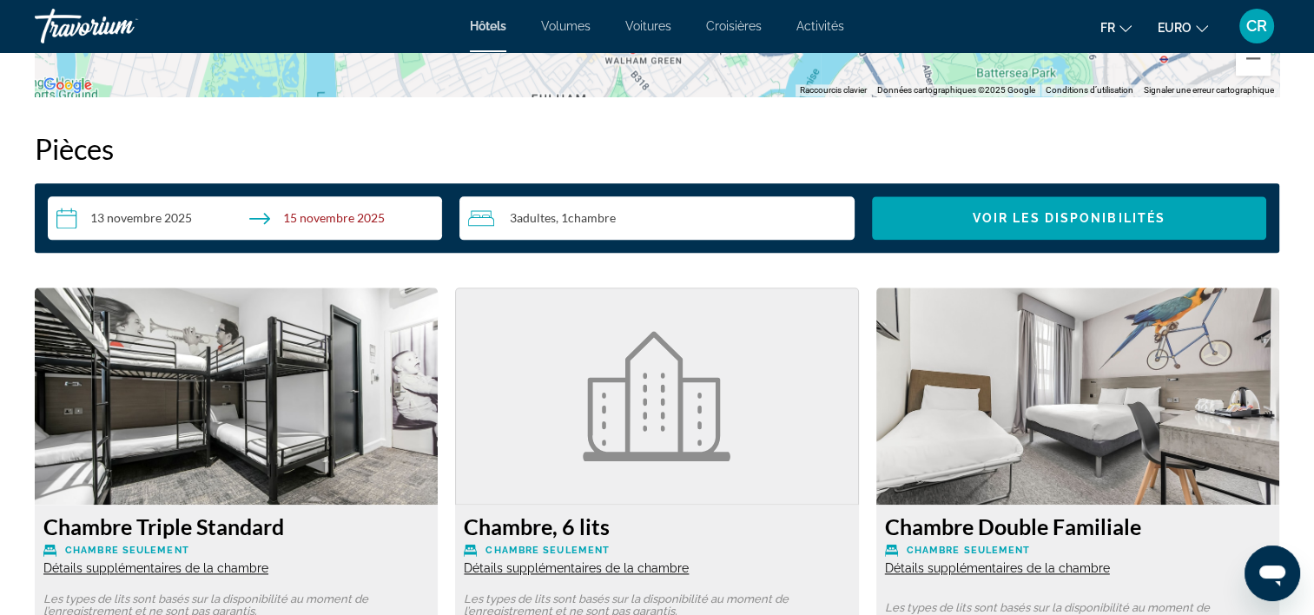
click at [173, 375] on img "Contenu principal" at bounding box center [236, 396] width 403 height 217
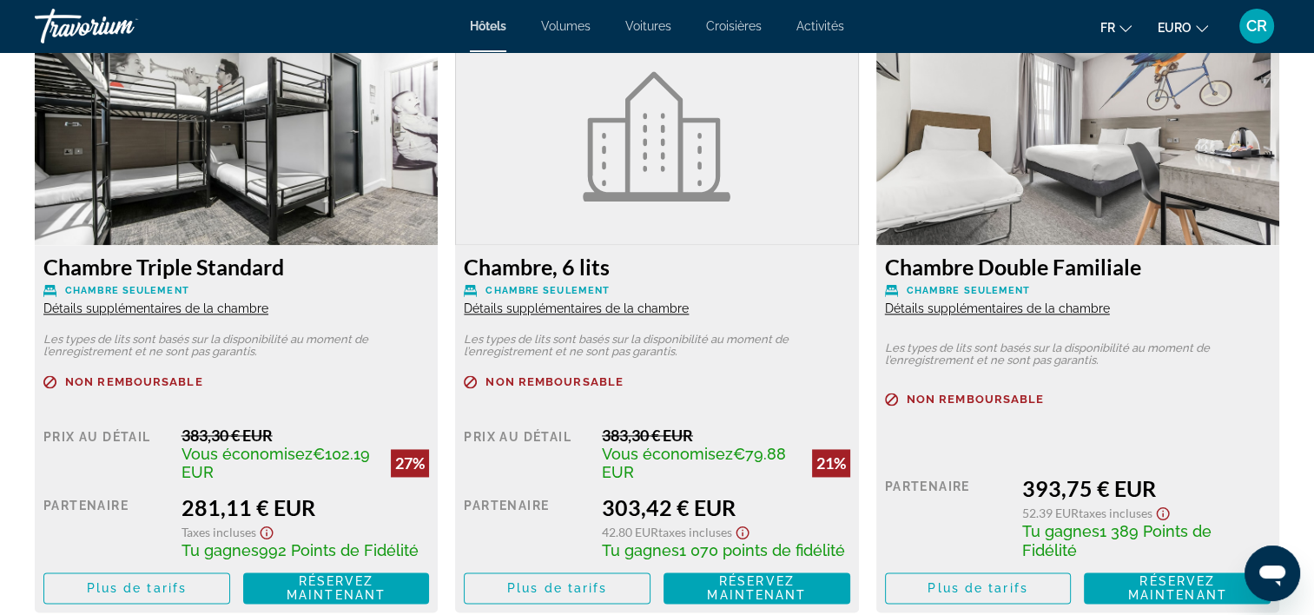
scroll to position [2432, 0]
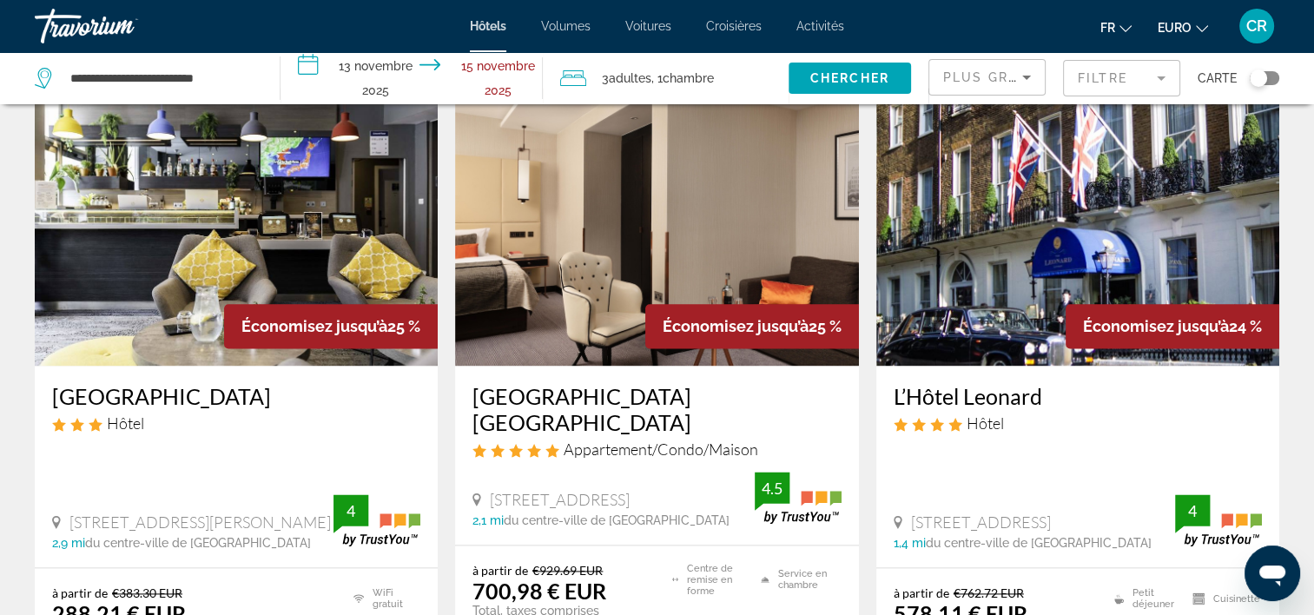
scroll to position [2345, 0]
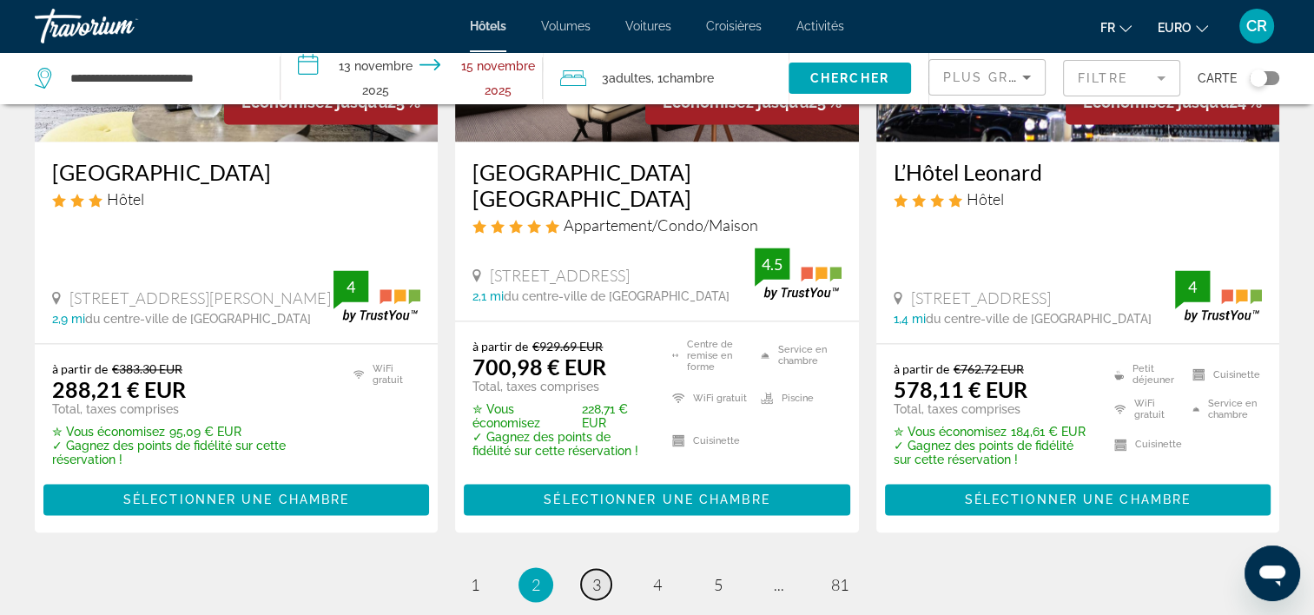
click at [602, 569] on link "page 3" at bounding box center [596, 584] width 30 height 30
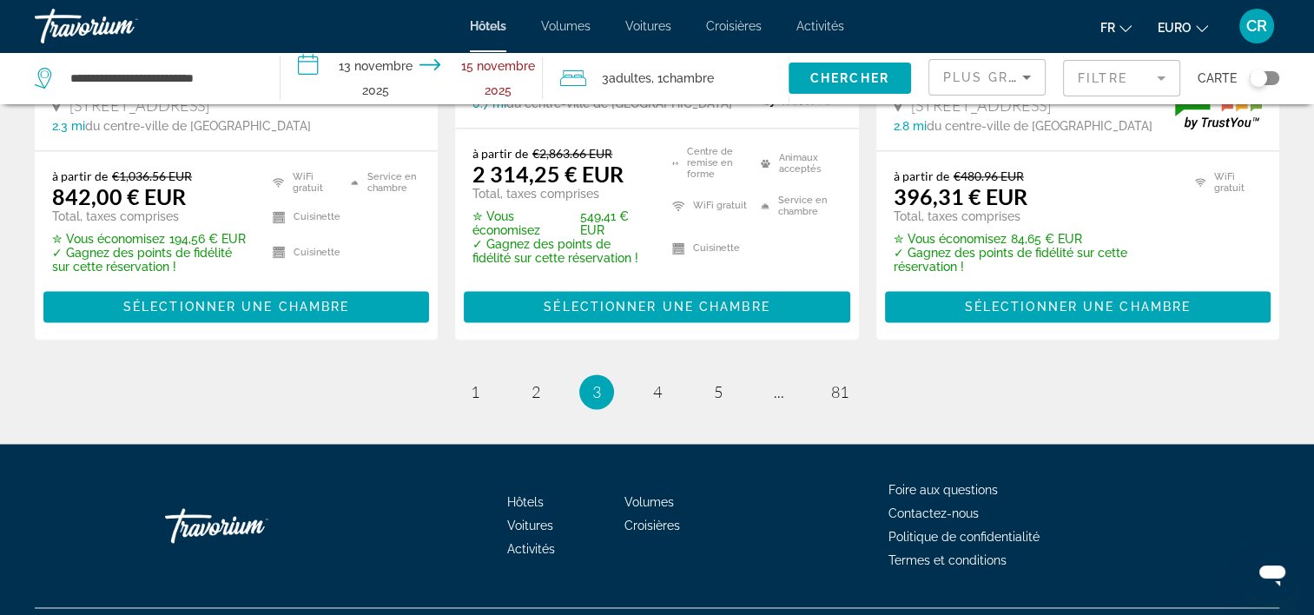
scroll to position [2619, 0]
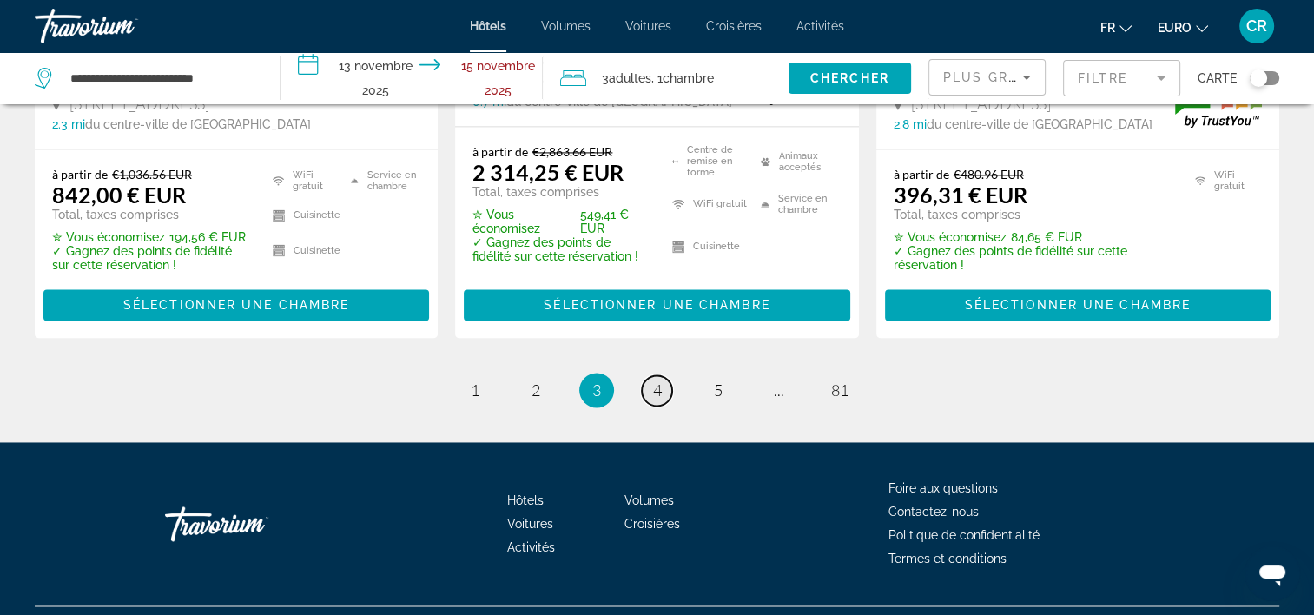
click at [661, 375] on link "page 4" at bounding box center [657, 390] width 30 height 30
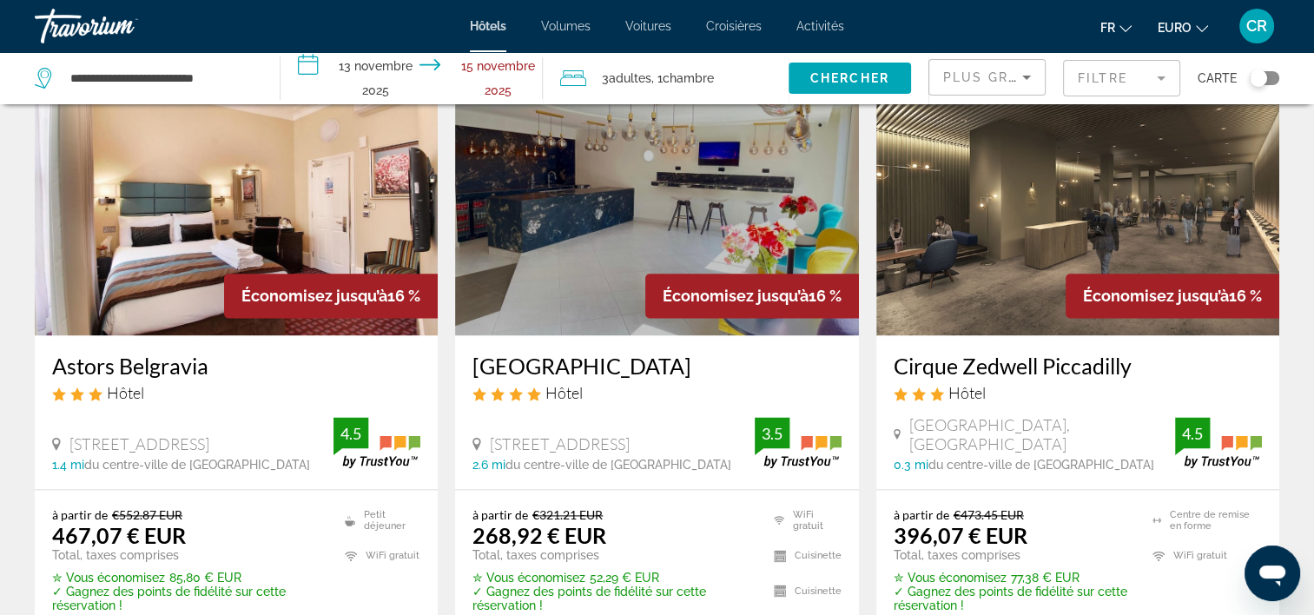
scroll to position [2085, 0]
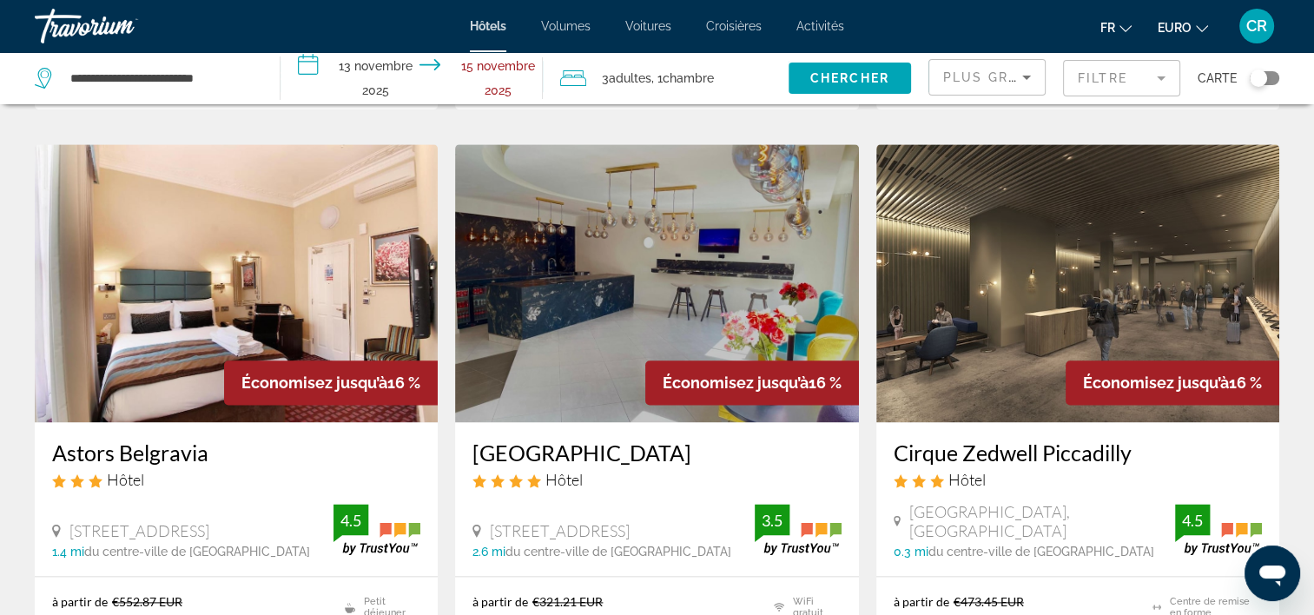
click at [528, 322] on img "Contenu principal" at bounding box center [656, 283] width 403 height 278
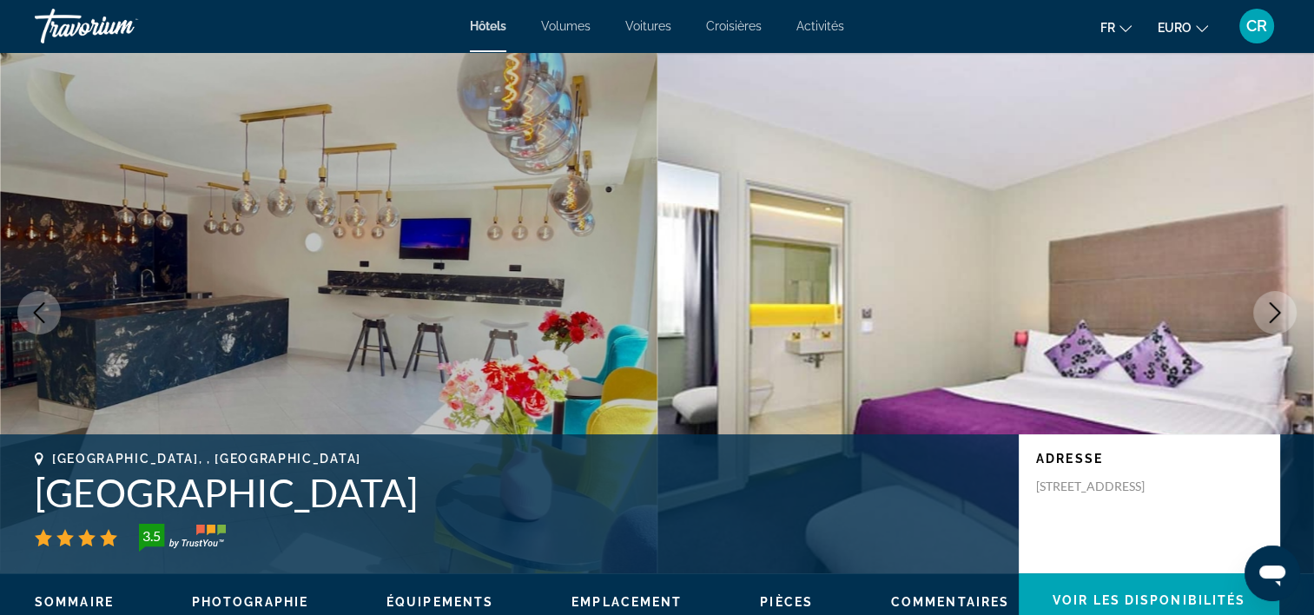
click at [1274, 316] on icon "Image suivante" at bounding box center [1275, 312] width 21 height 21
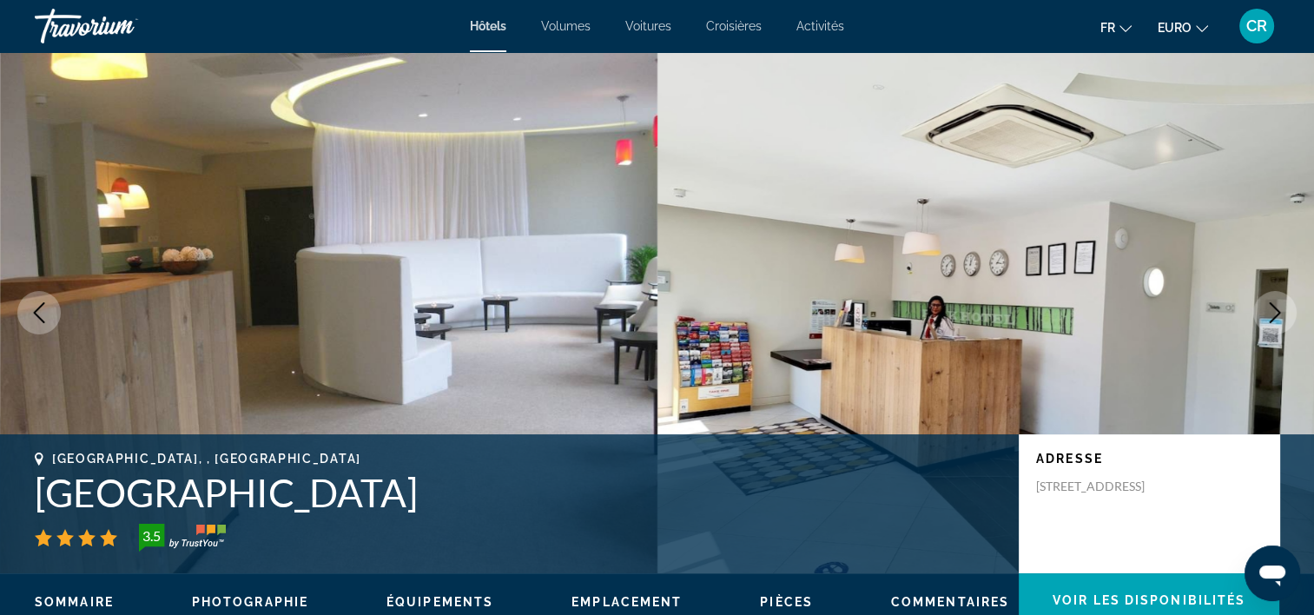
click at [1274, 316] on icon "Image suivante" at bounding box center [1275, 312] width 21 height 21
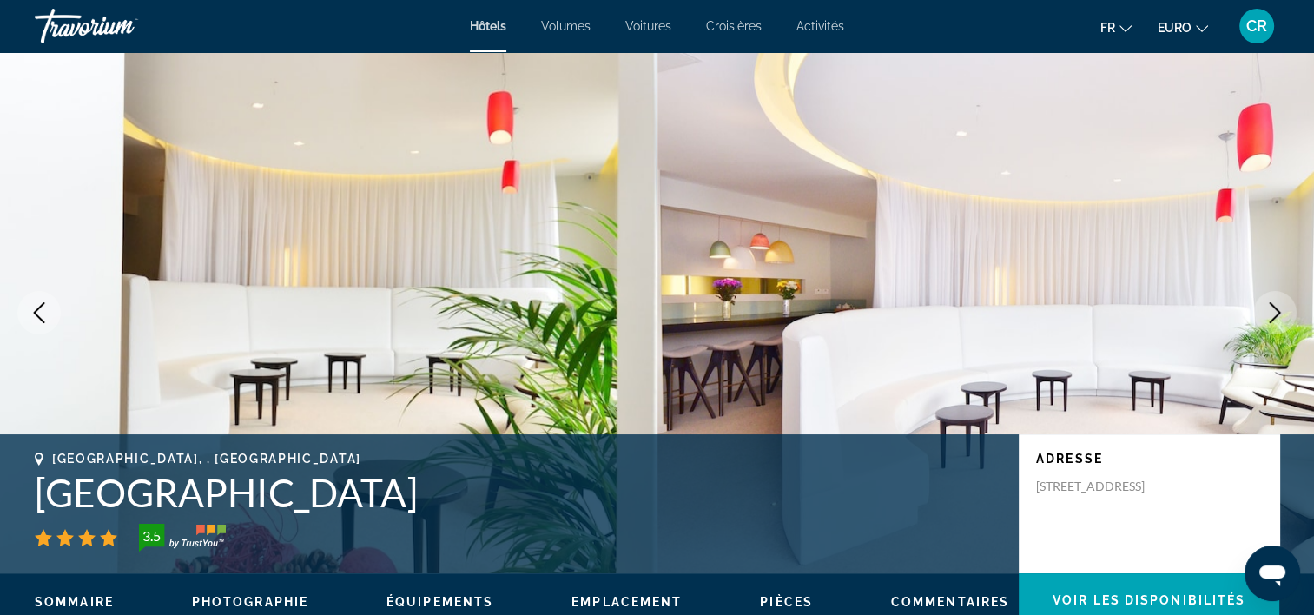
click at [1274, 316] on icon "Image suivante" at bounding box center [1275, 312] width 21 height 21
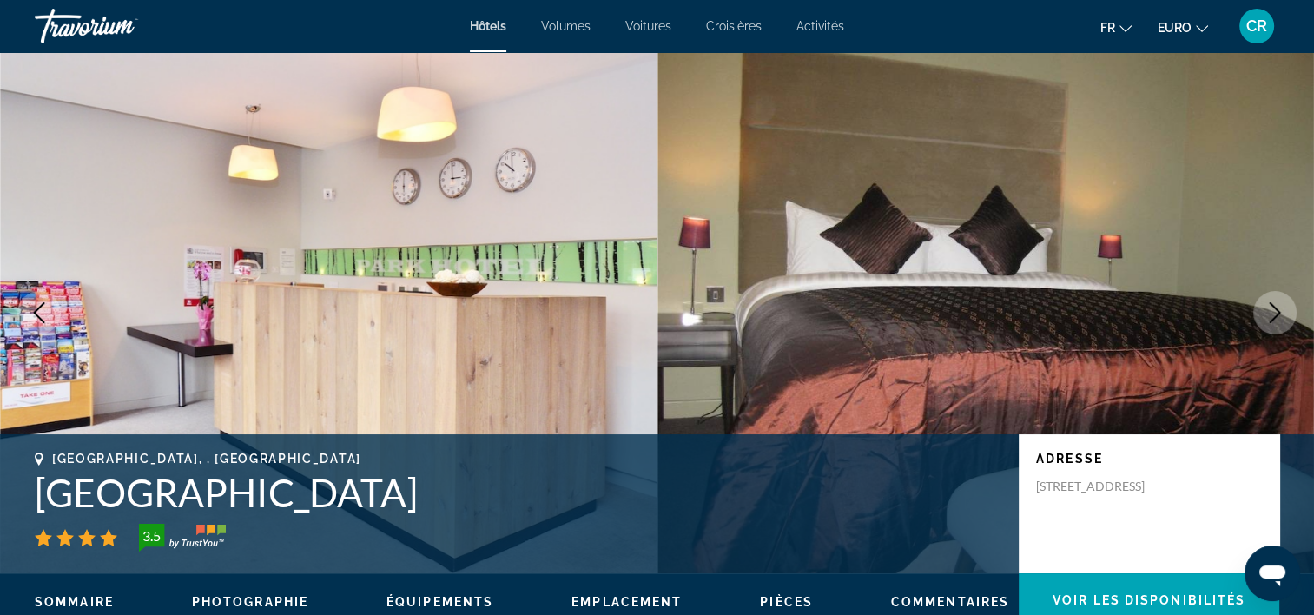
click at [1274, 316] on icon "Image suivante" at bounding box center [1275, 312] width 21 height 21
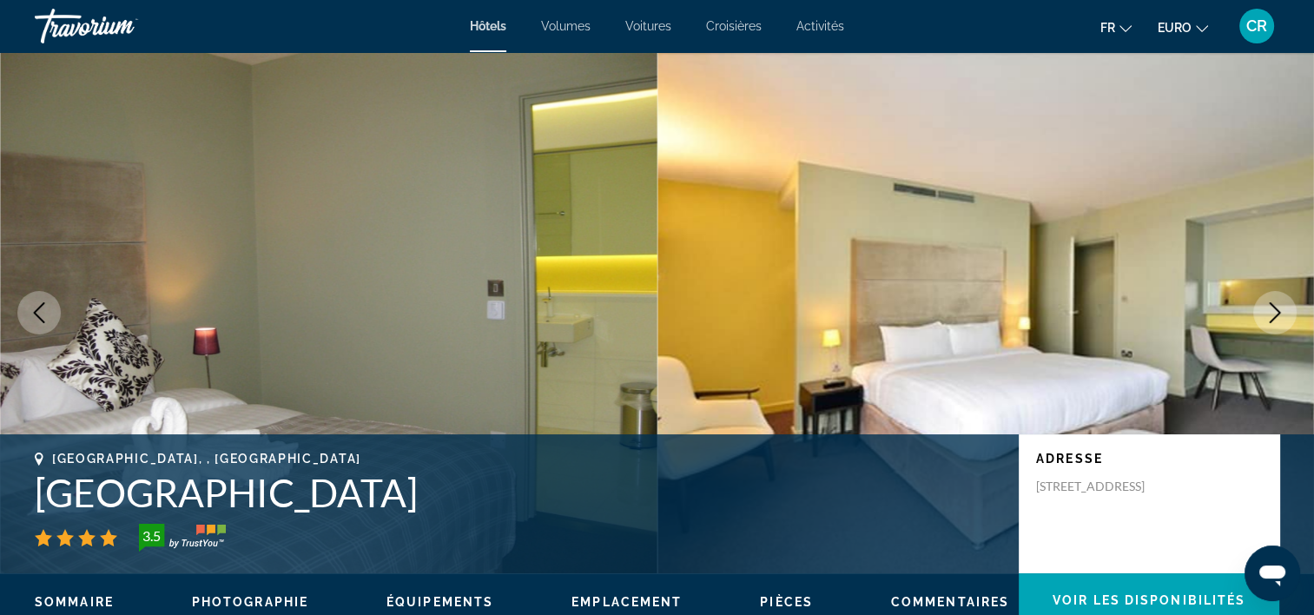
click at [1274, 316] on icon "Image suivante" at bounding box center [1275, 312] width 21 height 21
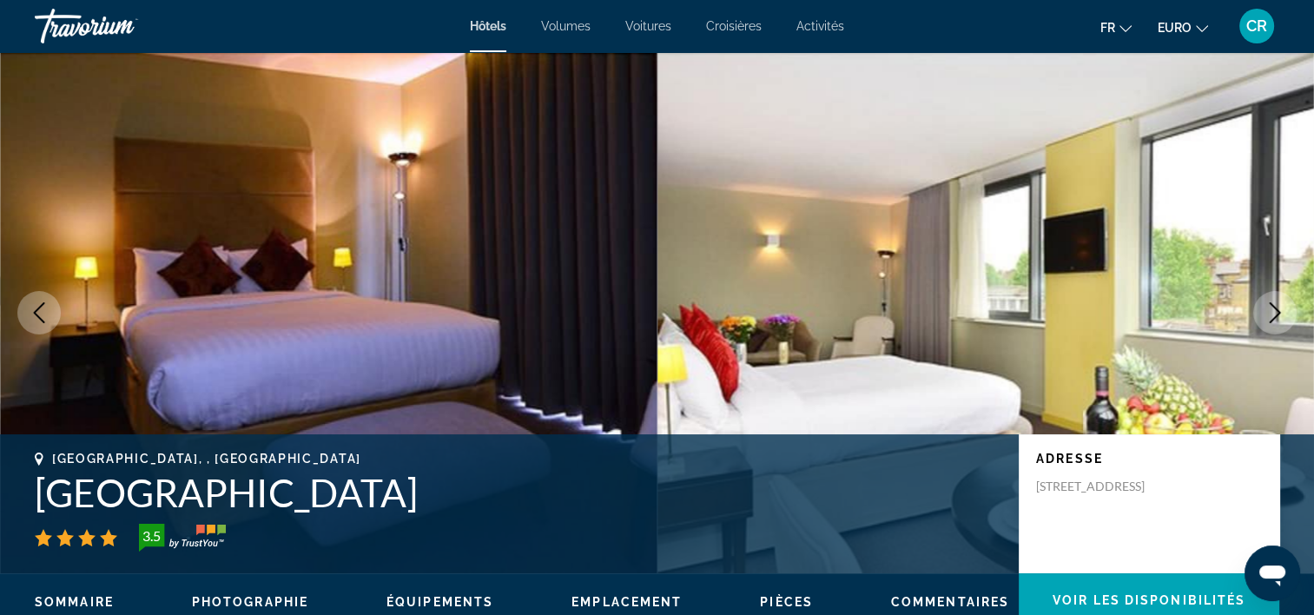
click at [1274, 316] on icon "Image suivante" at bounding box center [1275, 312] width 21 height 21
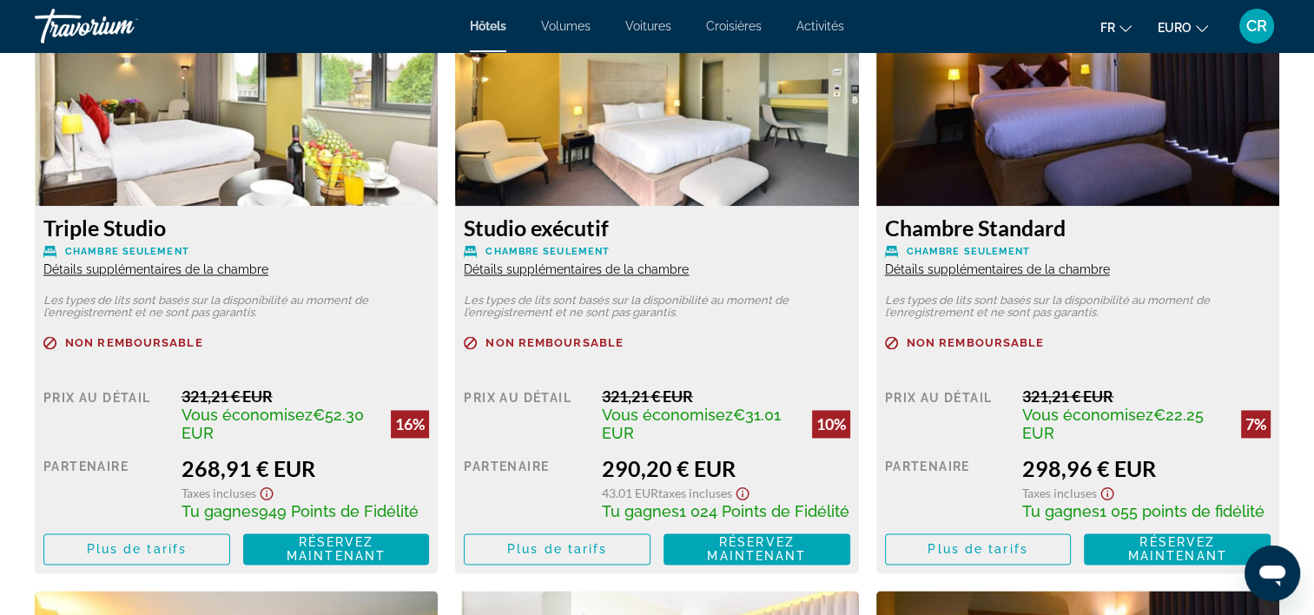
scroll to position [2345, 0]
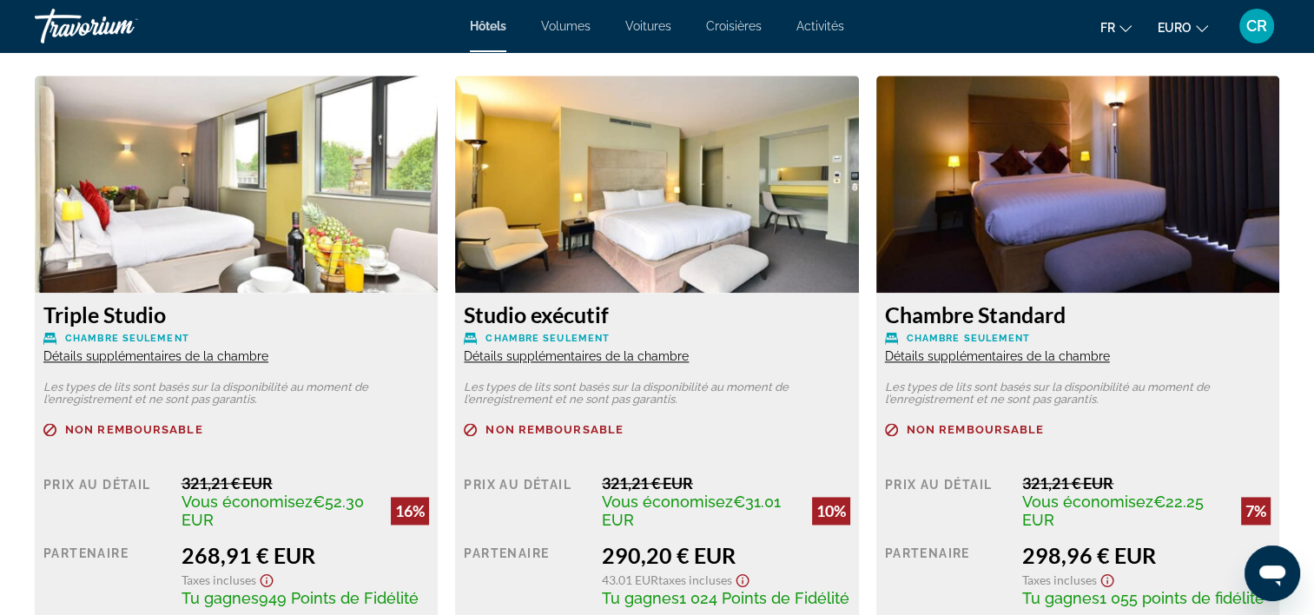
click at [195, 349] on span "Détails supplémentaires de la chambre" at bounding box center [155, 356] width 225 height 14
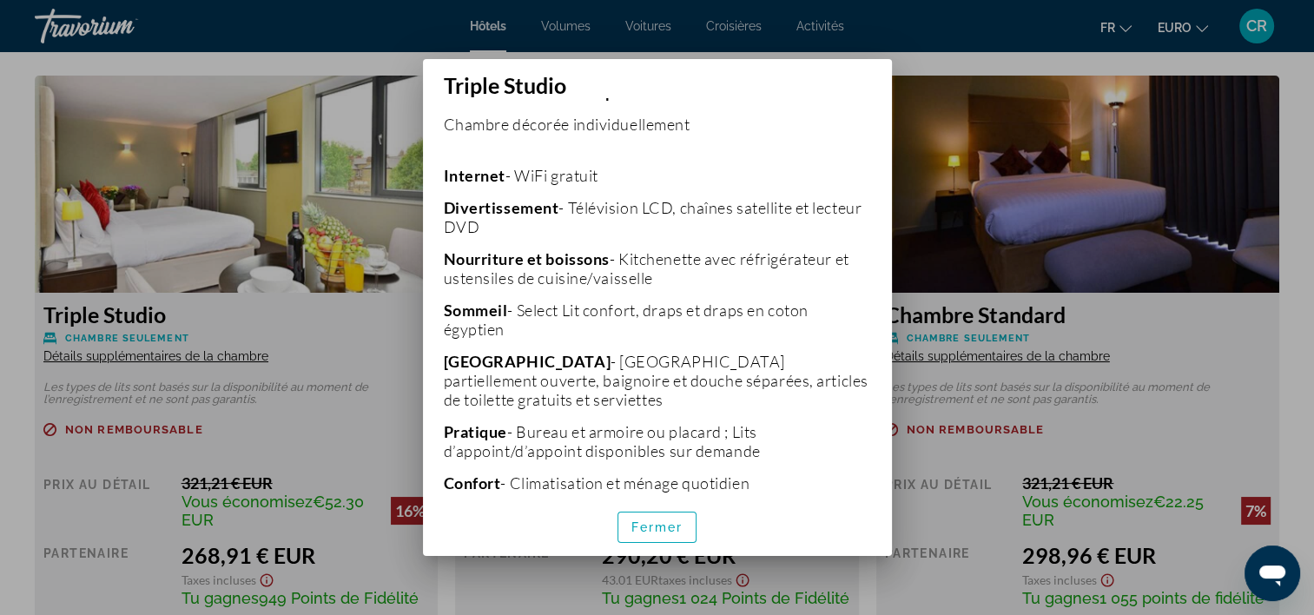
scroll to position [413, 0]
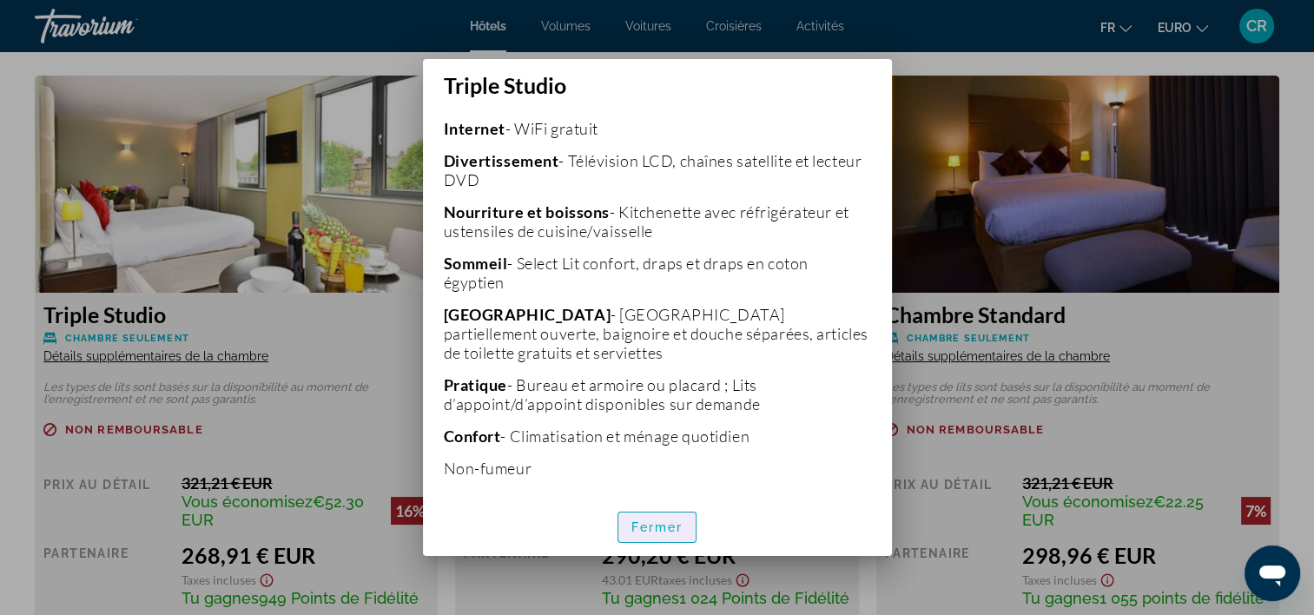
drag, startPoint x: 678, startPoint y: 521, endPoint x: 424, endPoint y: 441, distance: 266.7
click at [676, 519] on button "Fermer" at bounding box center [658, 527] width 80 height 31
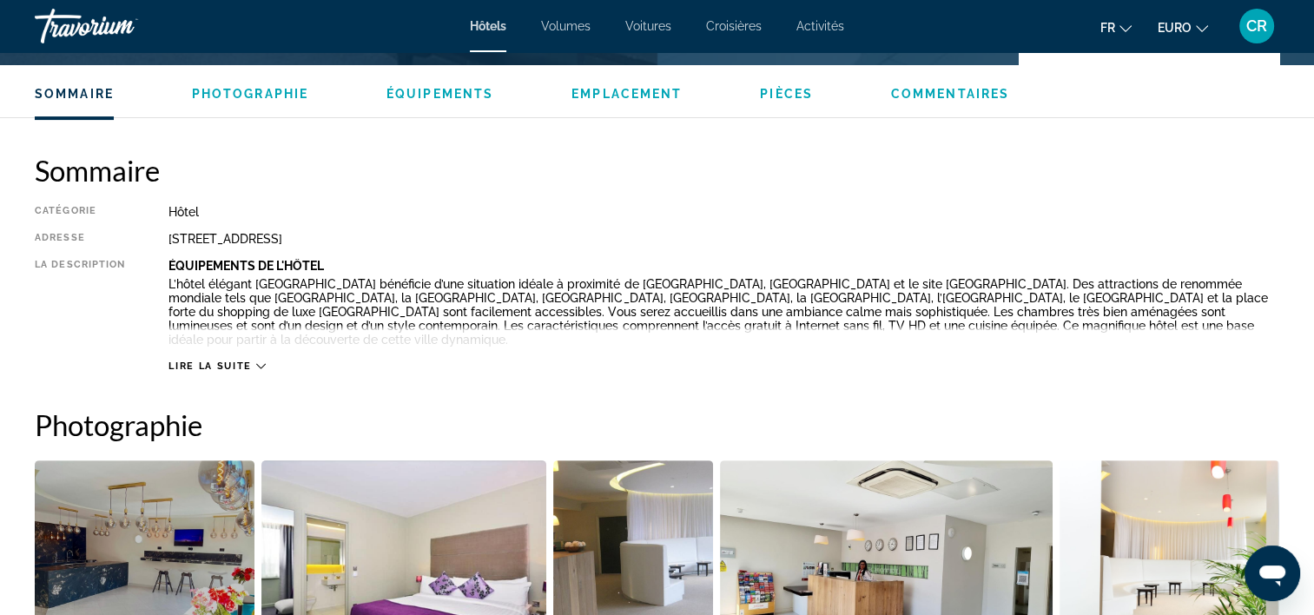
scroll to position [261, 0]
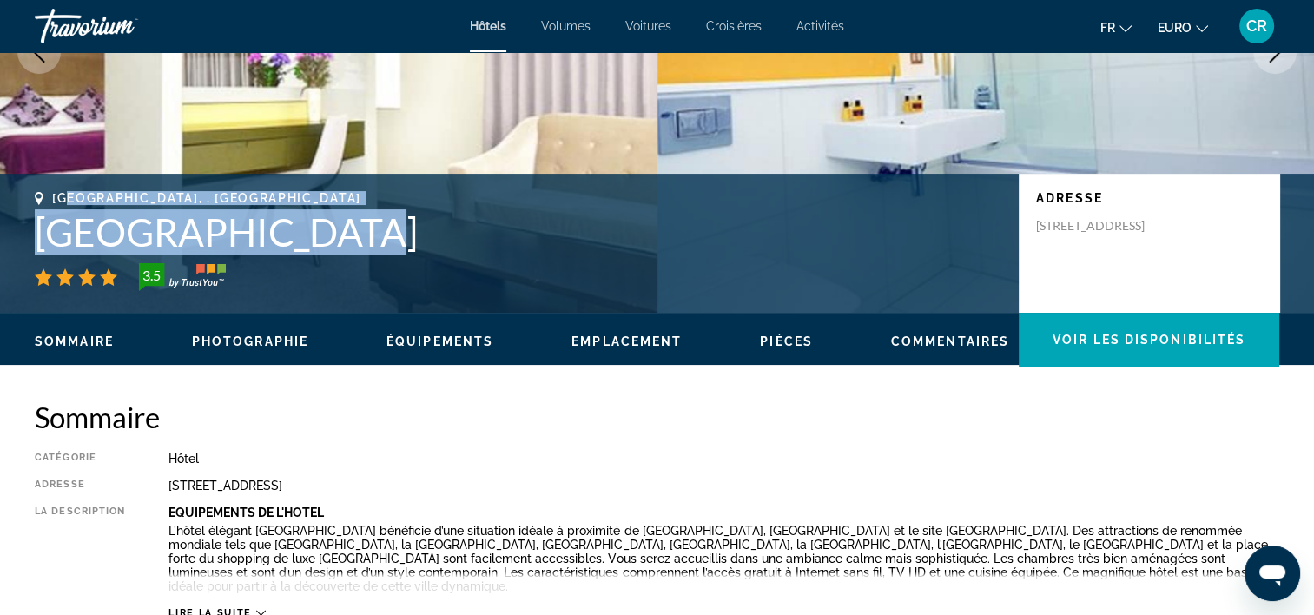
drag, startPoint x: 184, startPoint y: 226, endPoint x: 365, endPoint y: 247, distance: 181.9
click at [365, 247] on div "[GEOGRAPHIC_DATA], , [GEOGRAPHIC_DATA] 3.5" at bounding box center [518, 241] width 967 height 100
copy div "ndres, , [GEOGRAPHIC_DATA]"
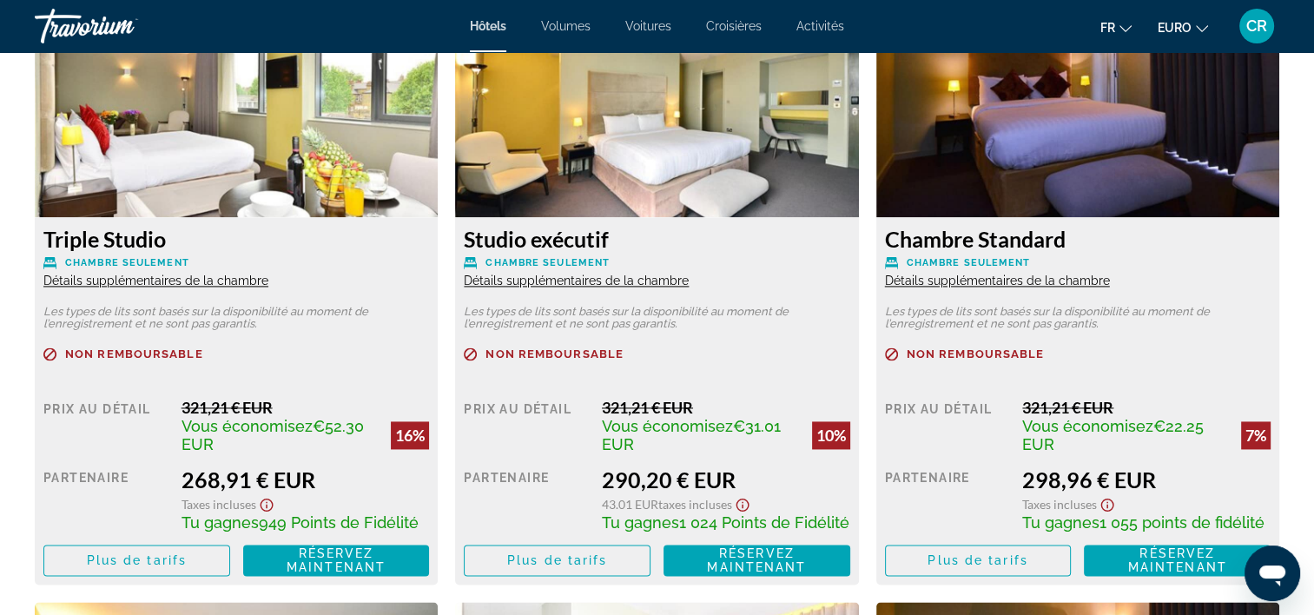
scroll to position [2432, 0]
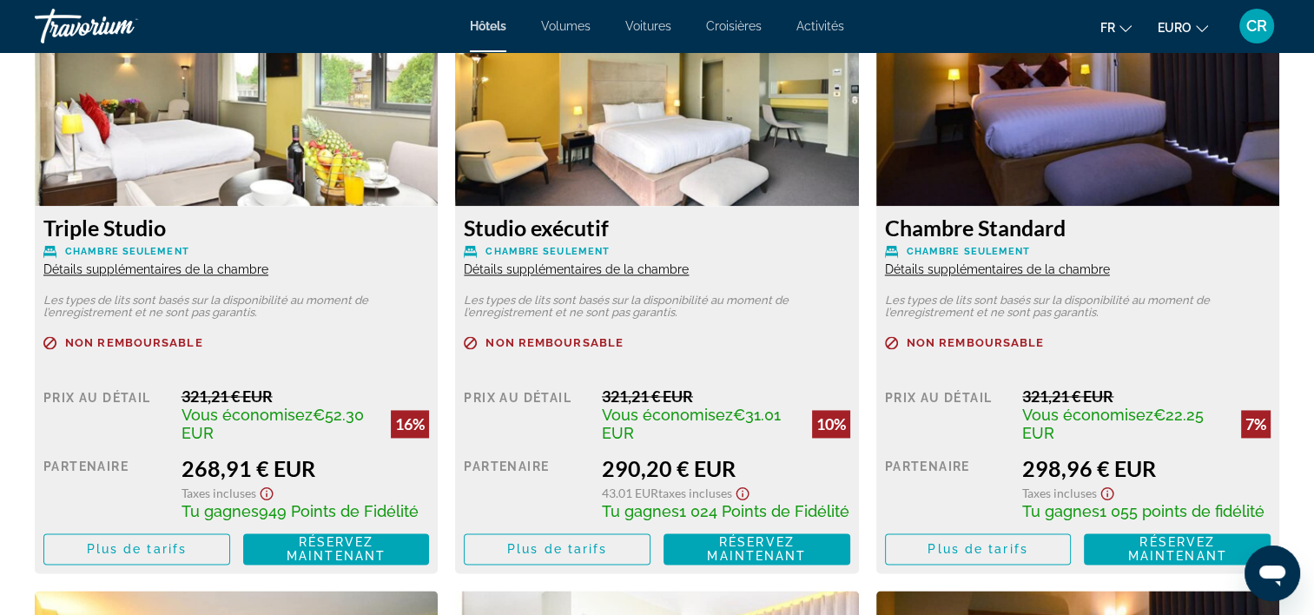
click at [235, 262] on span "Détails supplémentaires de la chambre" at bounding box center [155, 269] width 225 height 14
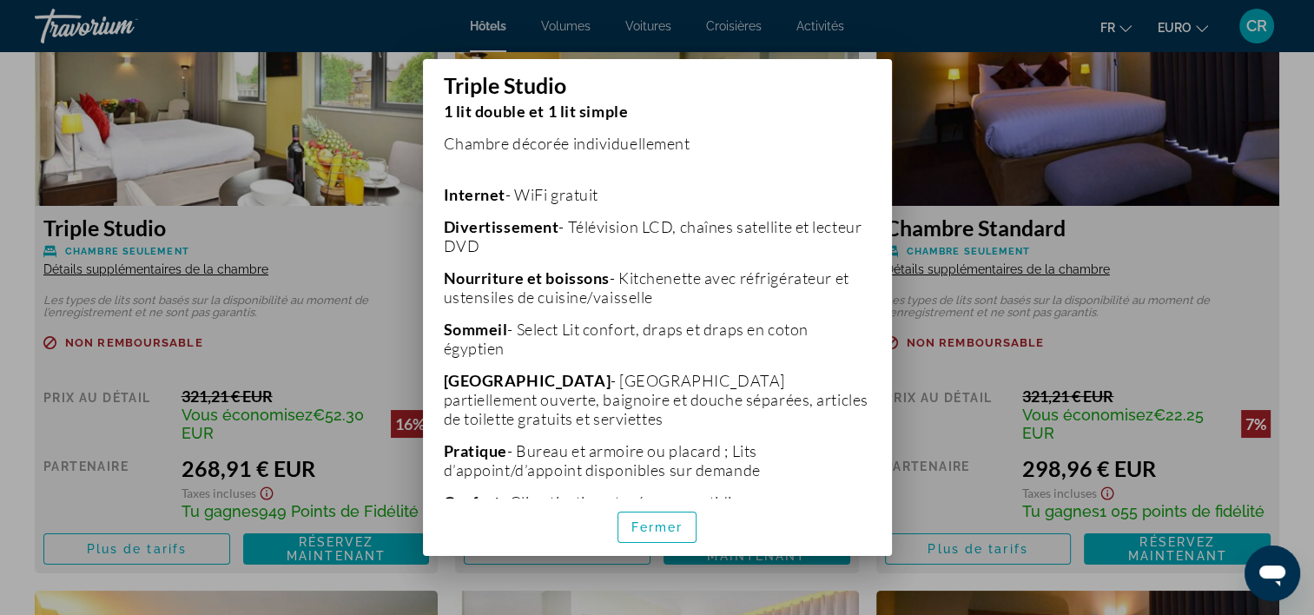
scroll to position [413, 0]
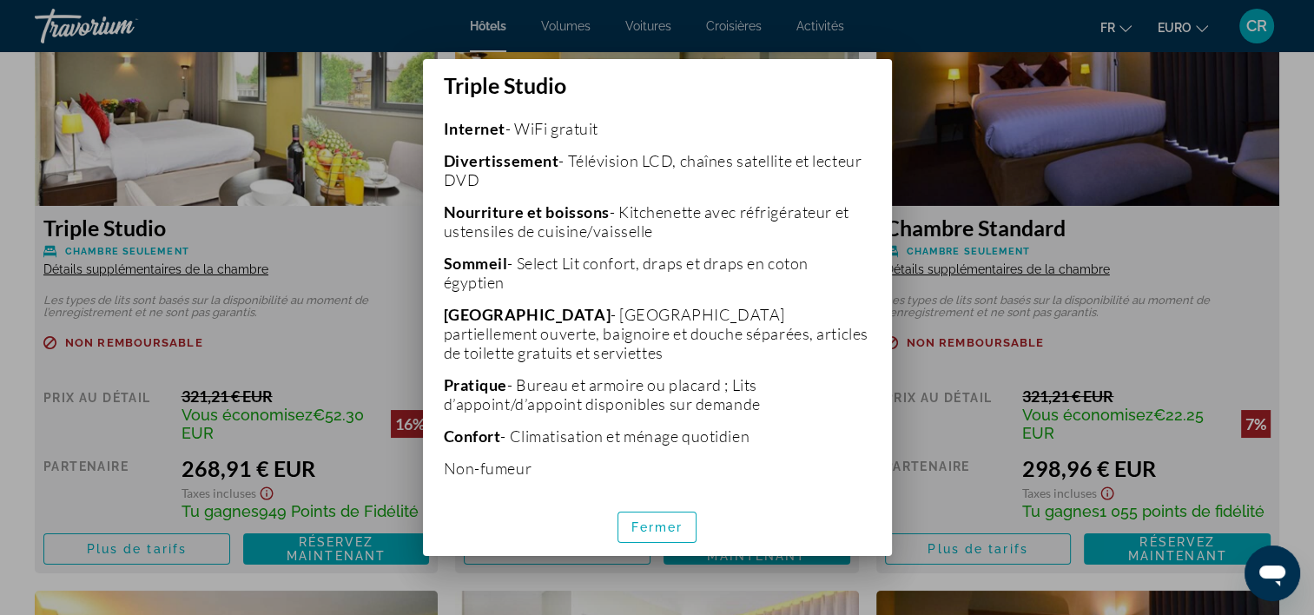
click at [347, 130] on div at bounding box center [657, 307] width 1314 height 615
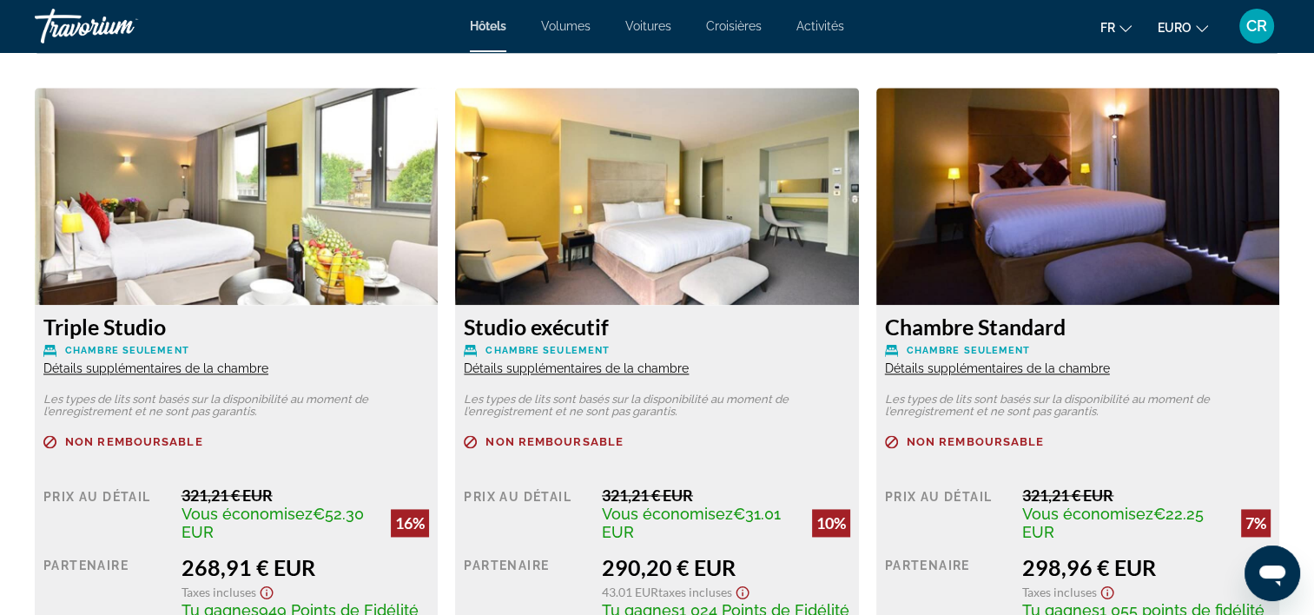
scroll to position [2258, 0]
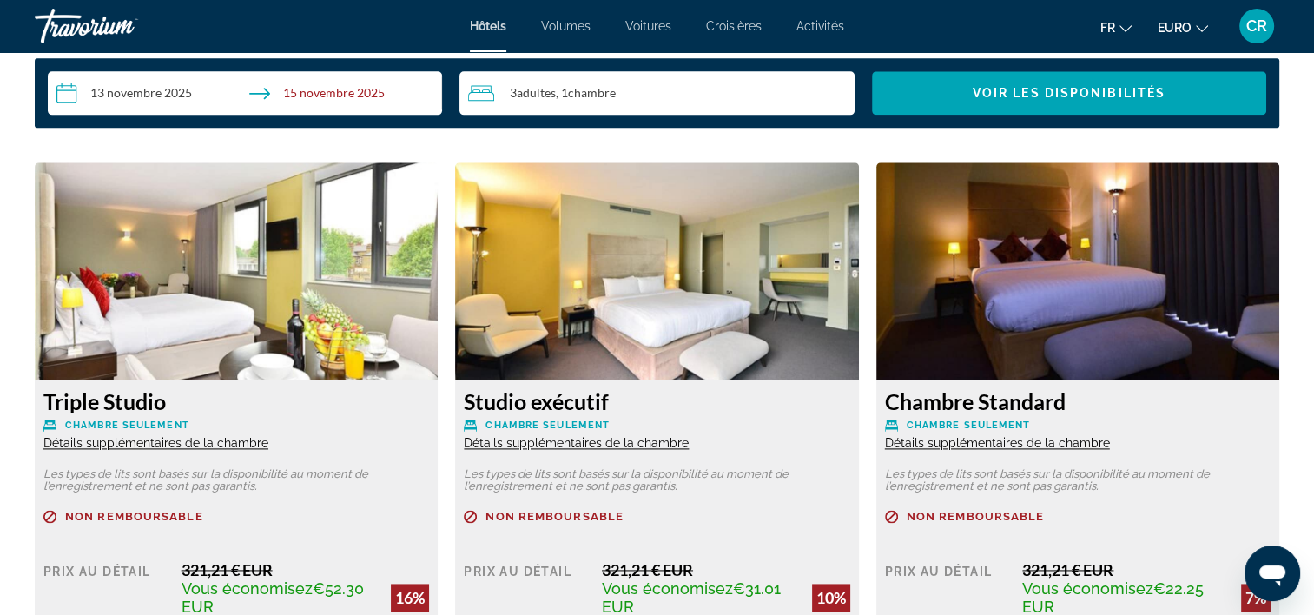
click at [277, 273] on img "Contenu principal" at bounding box center [236, 270] width 403 height 217
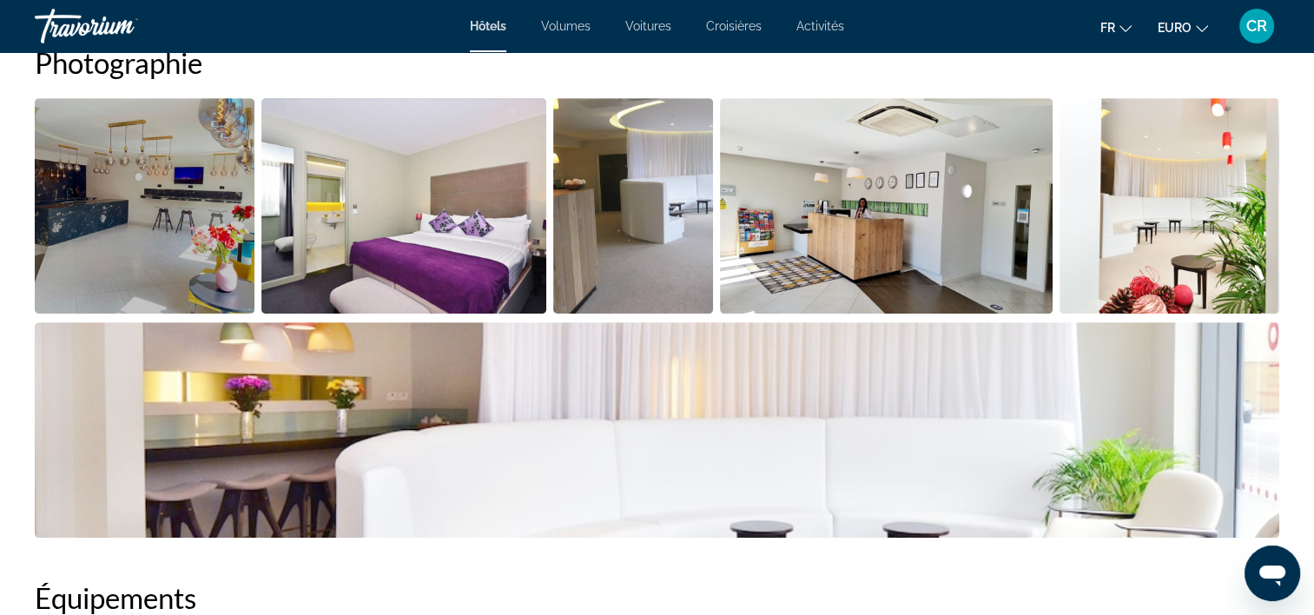
scroll to position [869, 0]
click at [169, 224] on img "Ouvrir le curseur d’image en plein écran" at bounding box center [145, 206] width 220 height 215
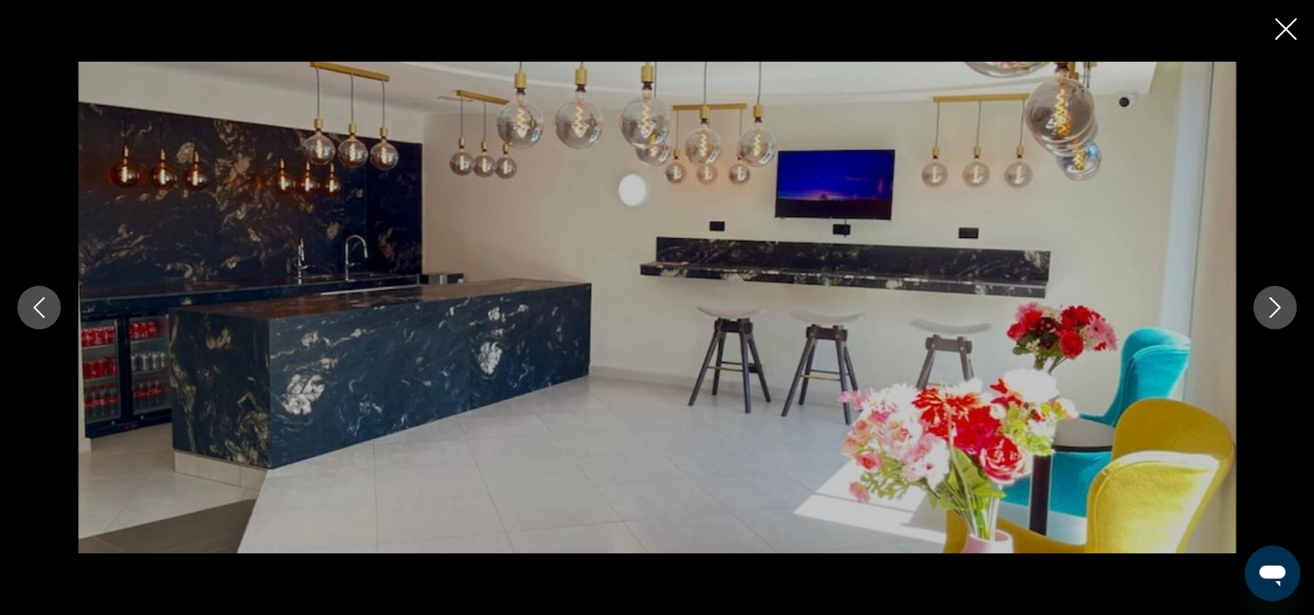
click at [1260, 314] on button "Image suivante" at bounding box center [1274, 307] width 43 height 43
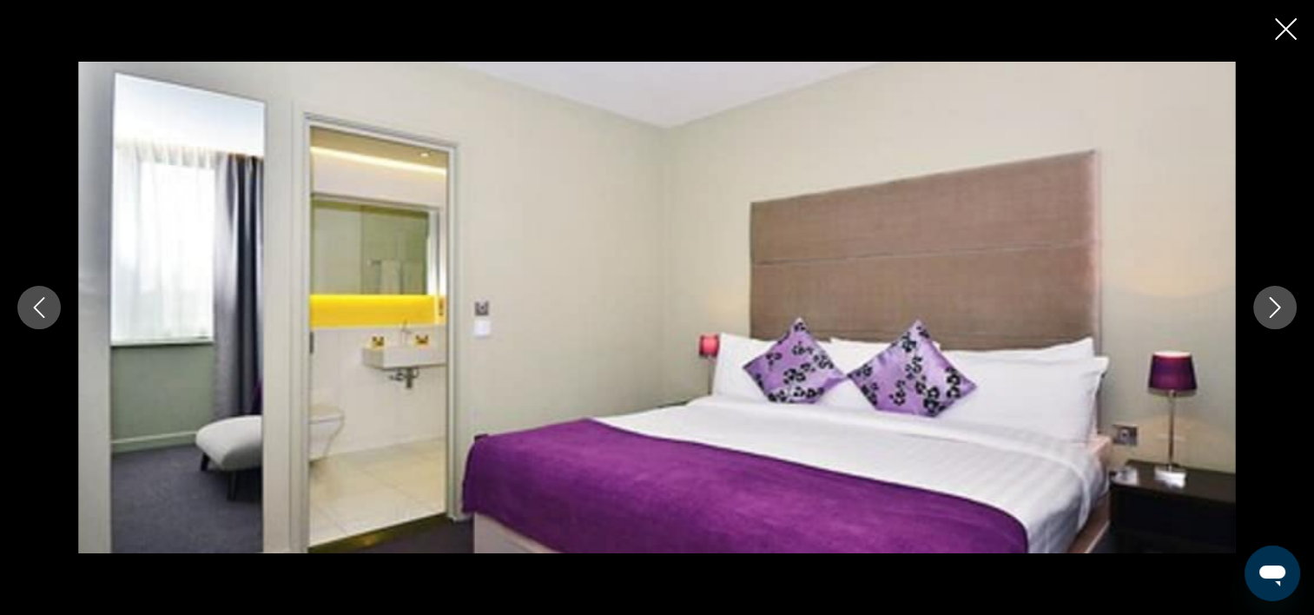
click at [1260, 314] on button "Image suivante" at bounding box center [1274, 307] width 43 height 43
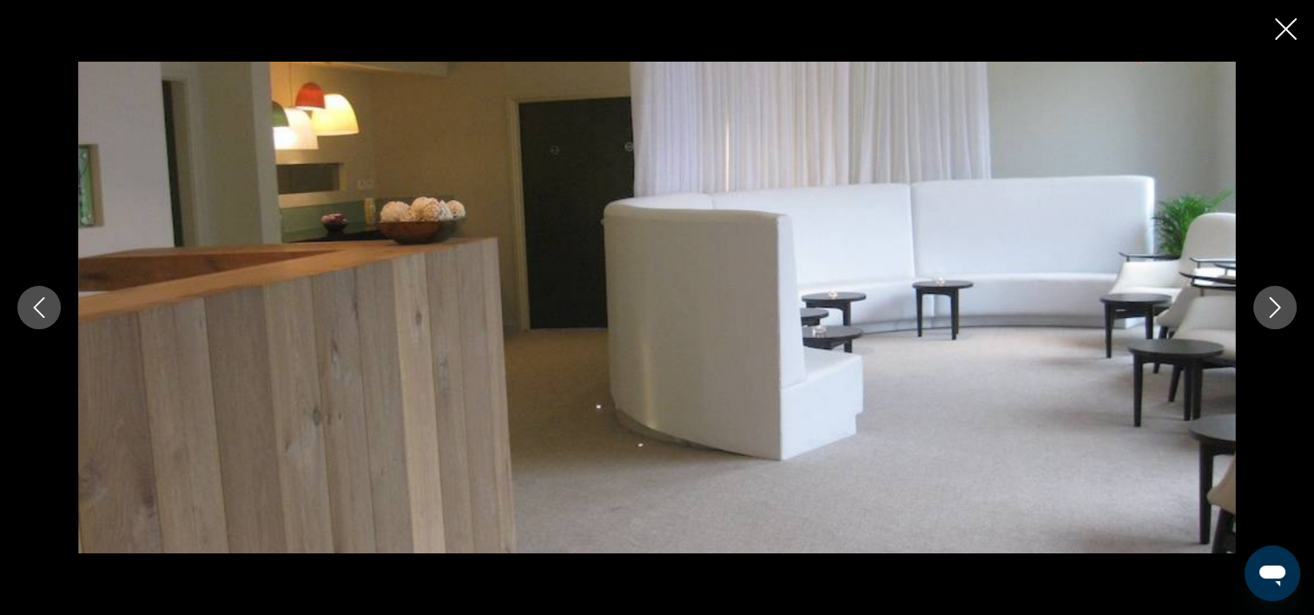
click at [43, 318] on button "Image précédente" at bounding box center [38, 307] width 43 height 43
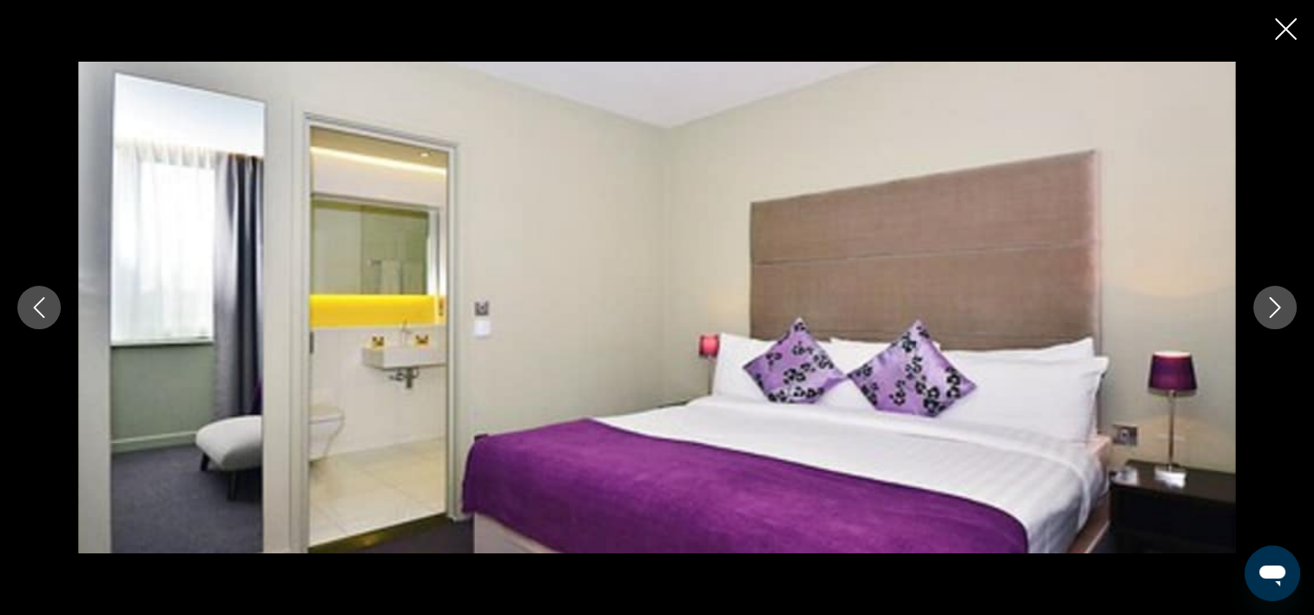
click at [1282, 307] on icon "Image suivante" at bounding box center [1275, 307] width 21 height 21
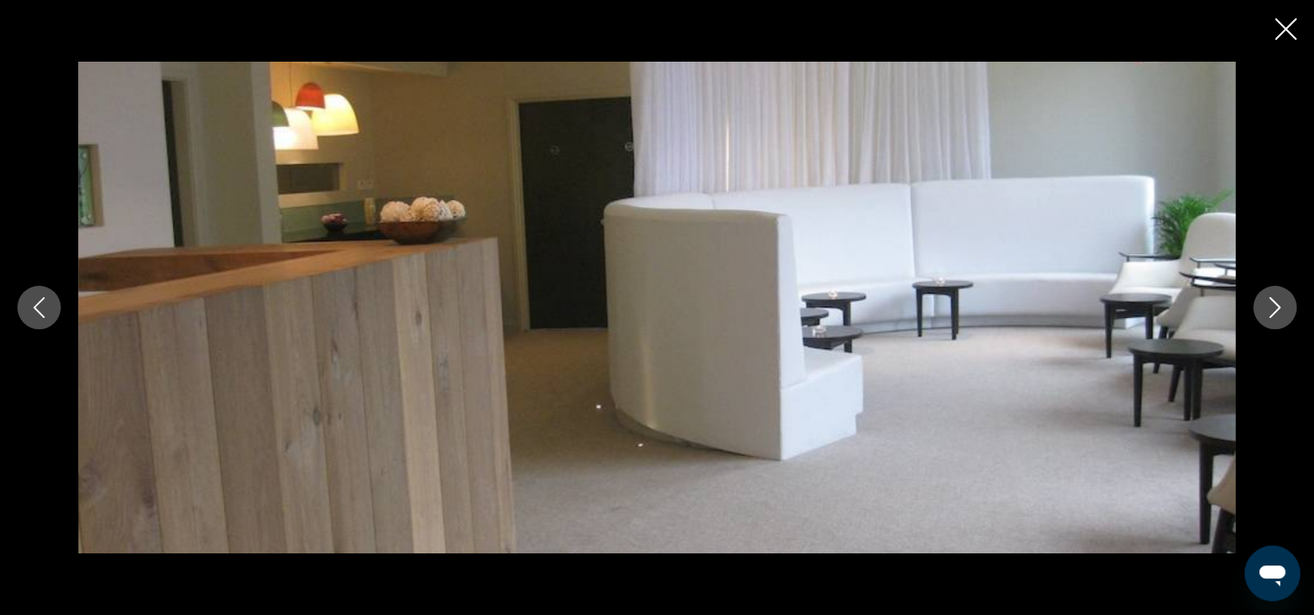
click at [1282, 307] on icon "Image suivante" at bounding box center [1275, 307] width 21 height 21
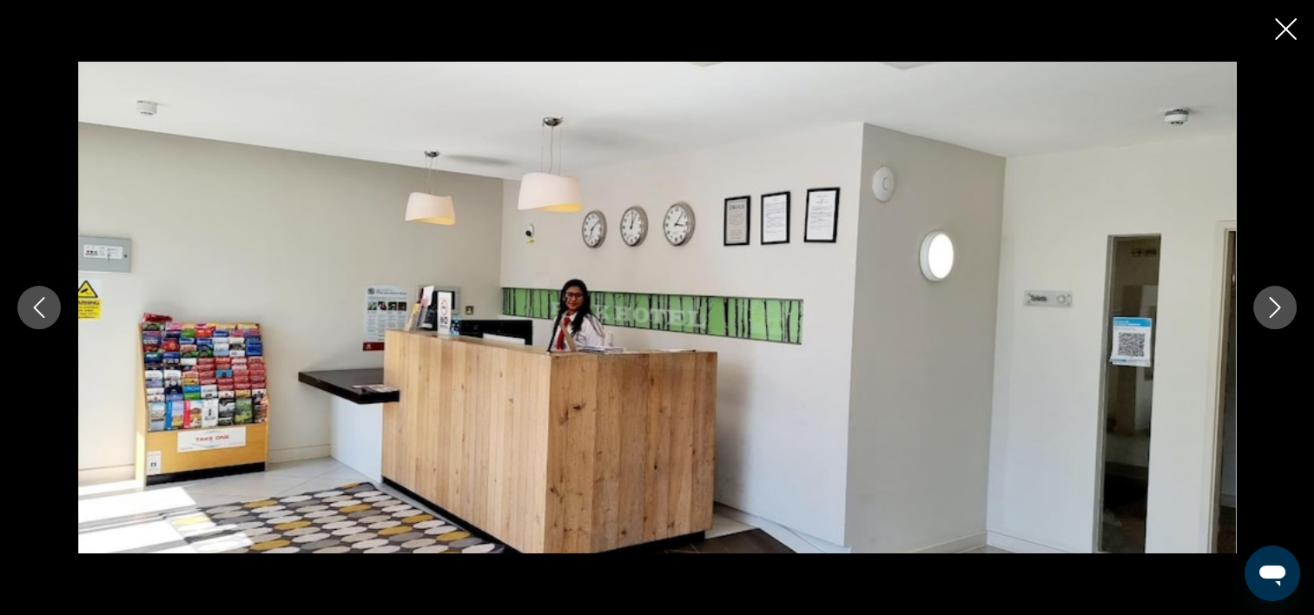
click at [1282, 307] on icon "Image suivante" at bounding box center [1275, 307] width 21 height 21
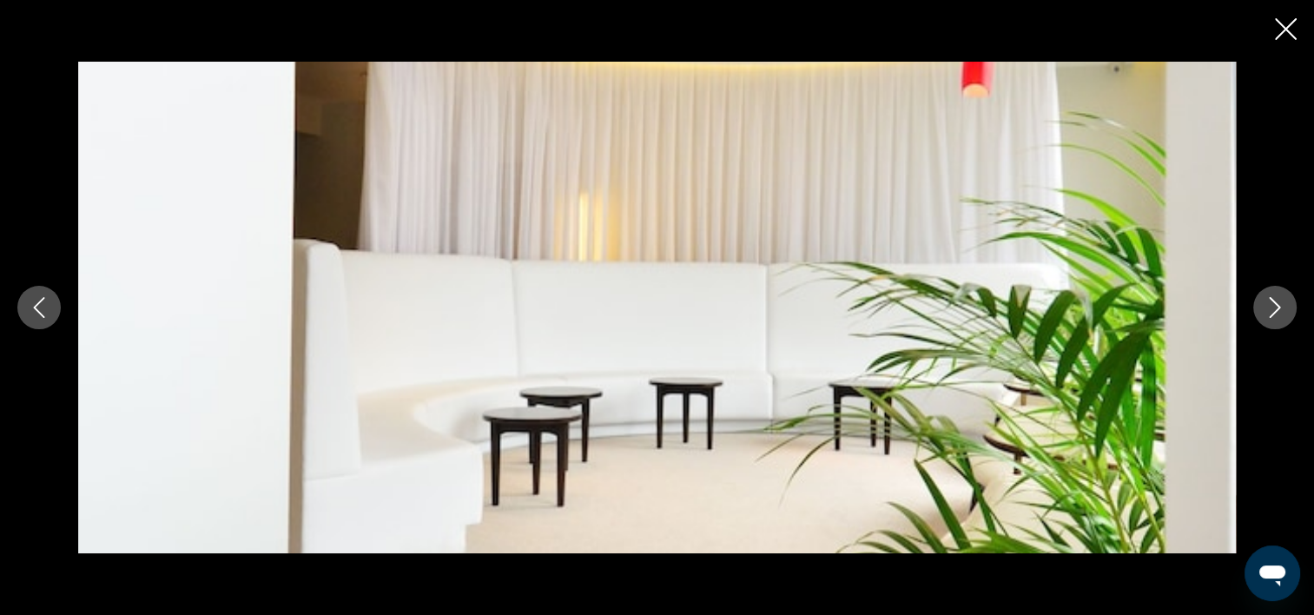
click at [1282, 307] on icon "Image suivante" at bounding box center [1275, 307] width 21 height 21
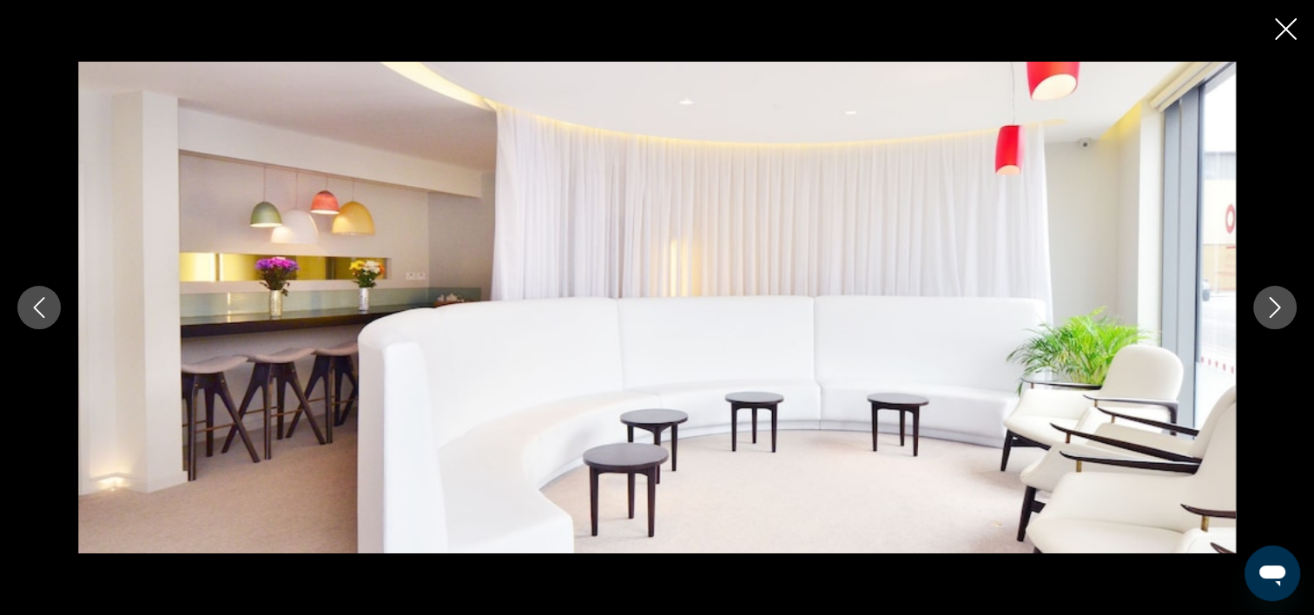
click at [1282, 307] on icon "Image suivante" at bounding box center [1275, 307] width 21 height 21
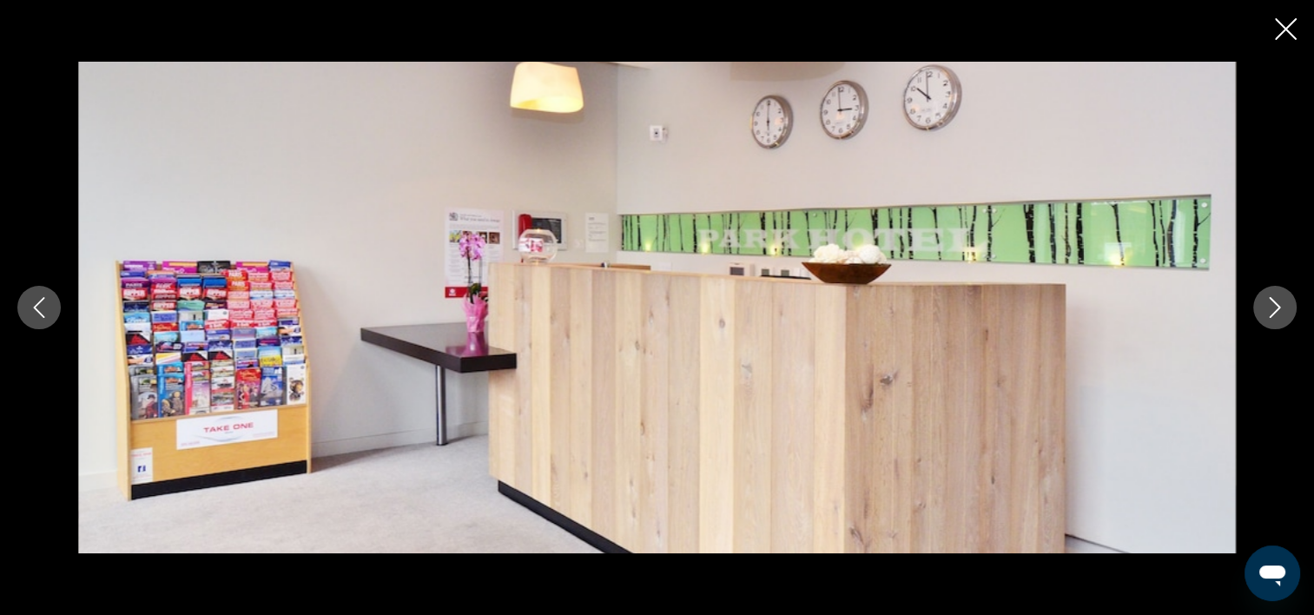
click at [1282, 307] on icon "Image suivante" at bounding box center [1275, 307] width 21 height 21
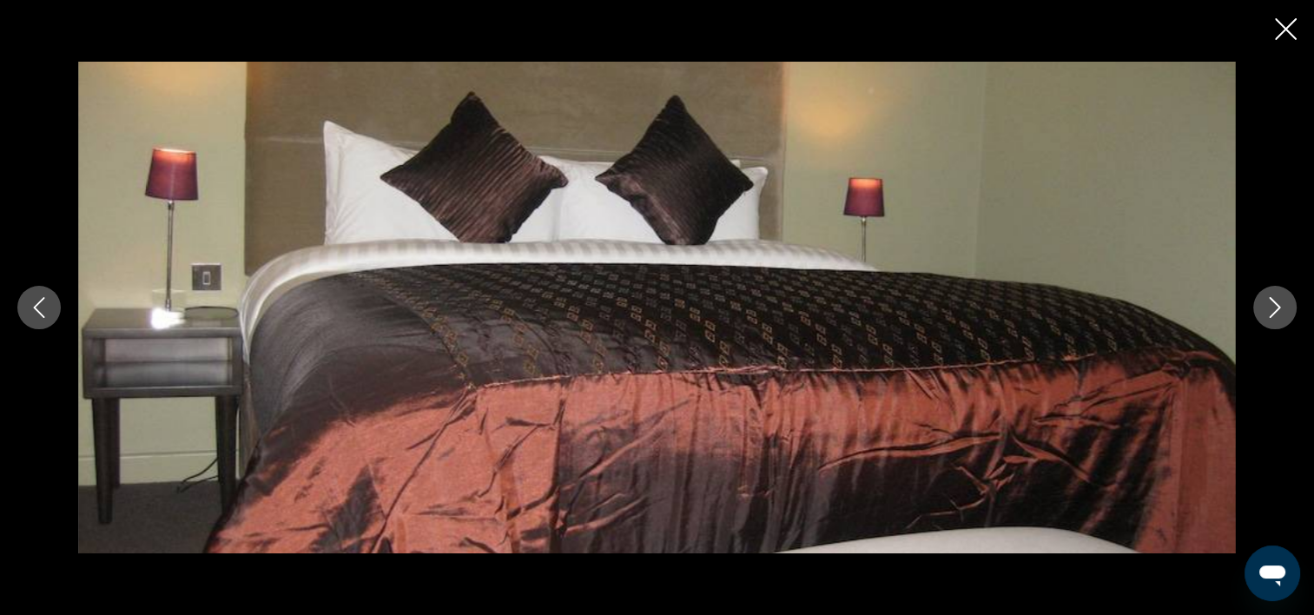
click at [1282, 307] on icon "Image suivante" at bounding box center [1275, 307] width 21 height 21
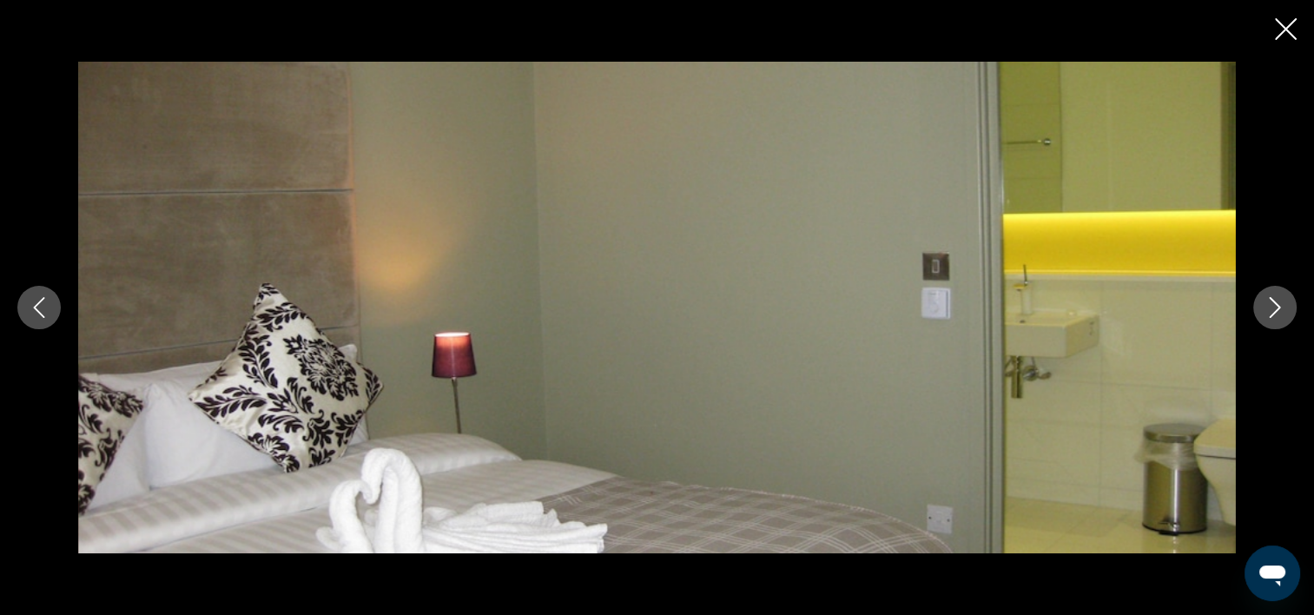
click at [1275, 307] on icon "Image suivante" at bounding box center [1275, 307] width 21 height 21
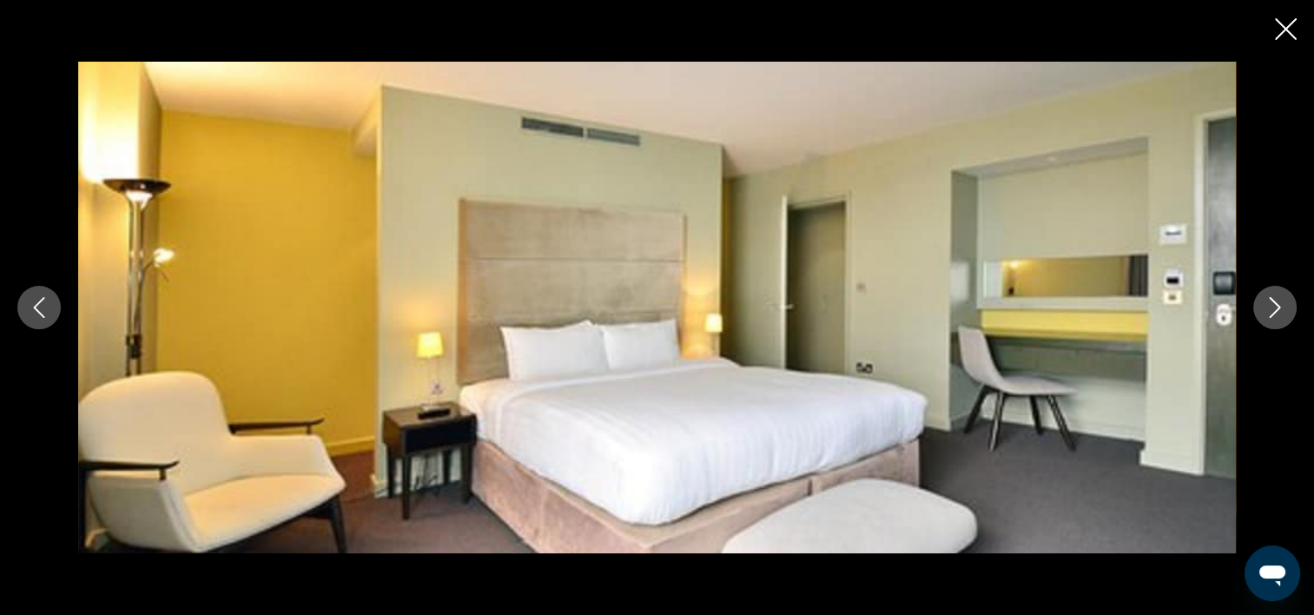
click at [1275, 307] on icon "Image suivante" at bounding box center [1275, 307] width 21 height 21
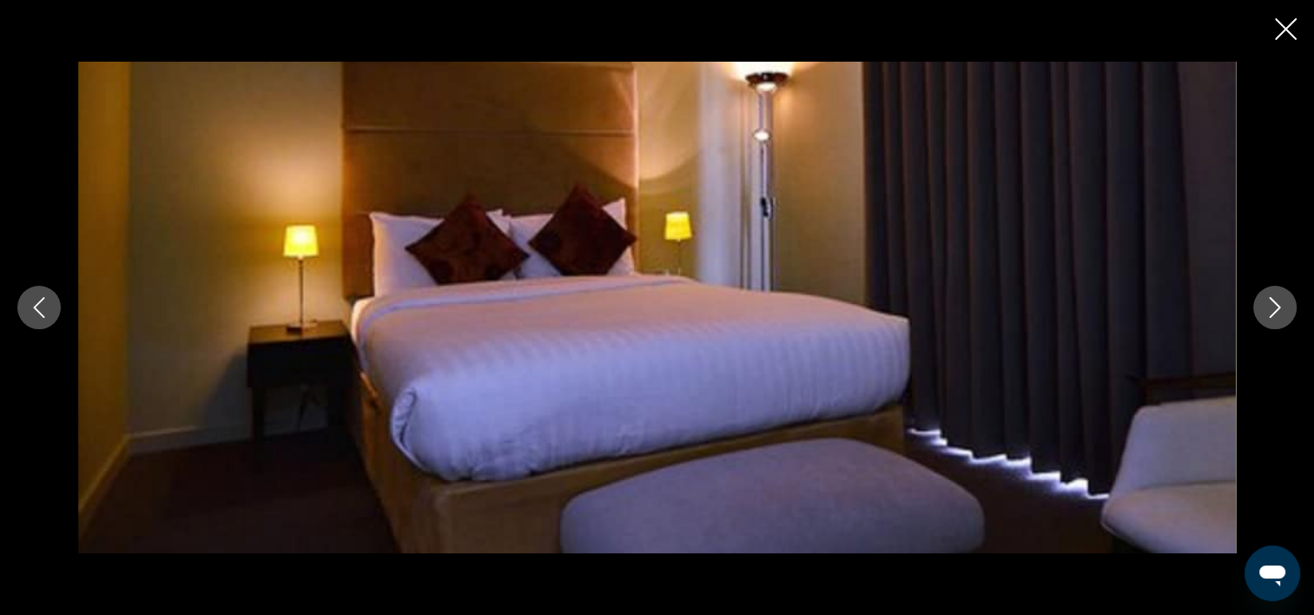
click at [1275, 307] on icon "Image suivante" at bounding box center [1275, 307] width 21 height 21
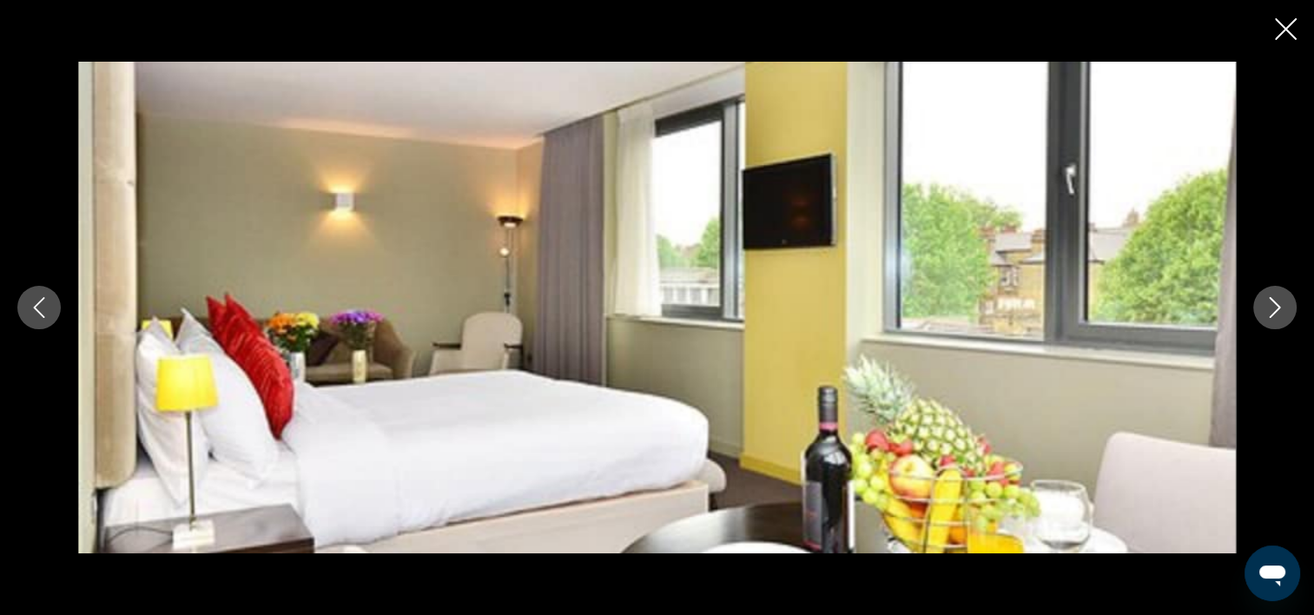
click at [1275, 307] on icon "Image suivante" at bounding box center [1275, 307] width 21 height 21
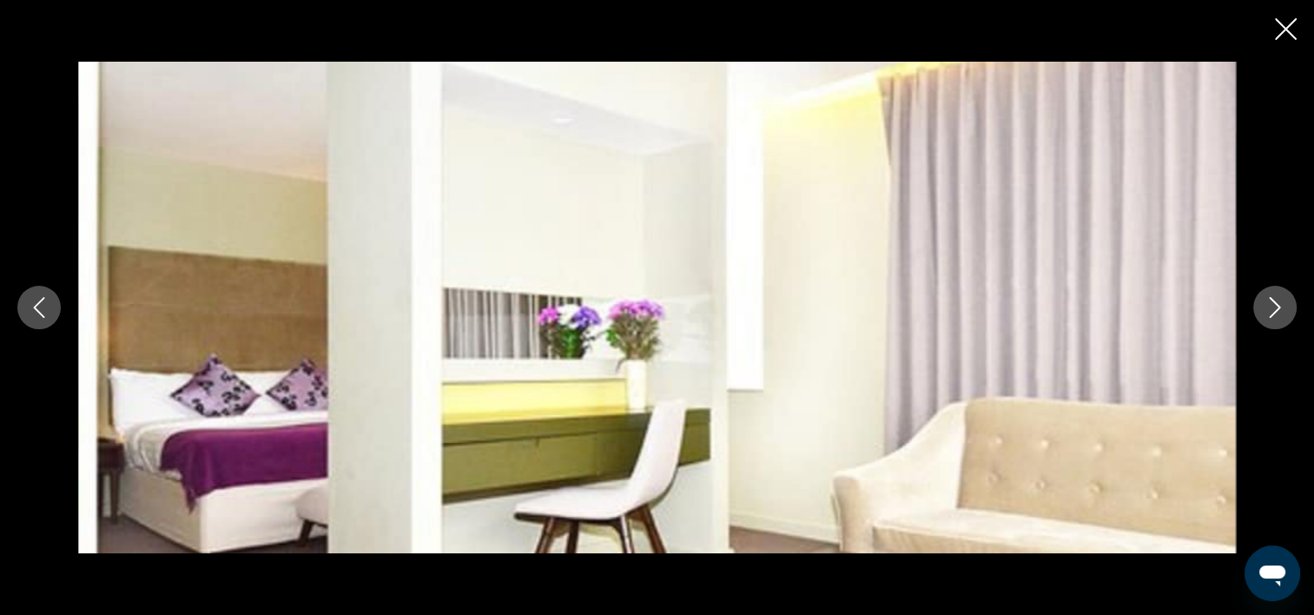
click at [1275, 307] on icon "Image suivante" at bounding box center [1275, 307] width 21 height 21
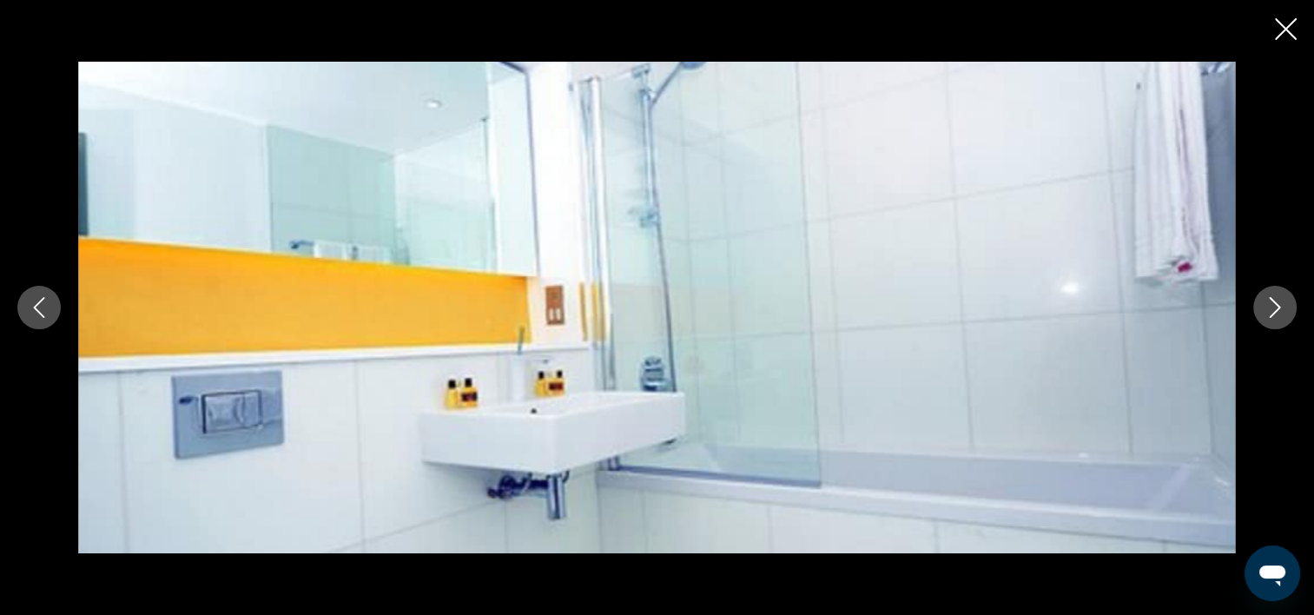
click at [1285, 32] on icon "Fermer le diaporama" at bounding box center [1286, 29] width 22 height 22
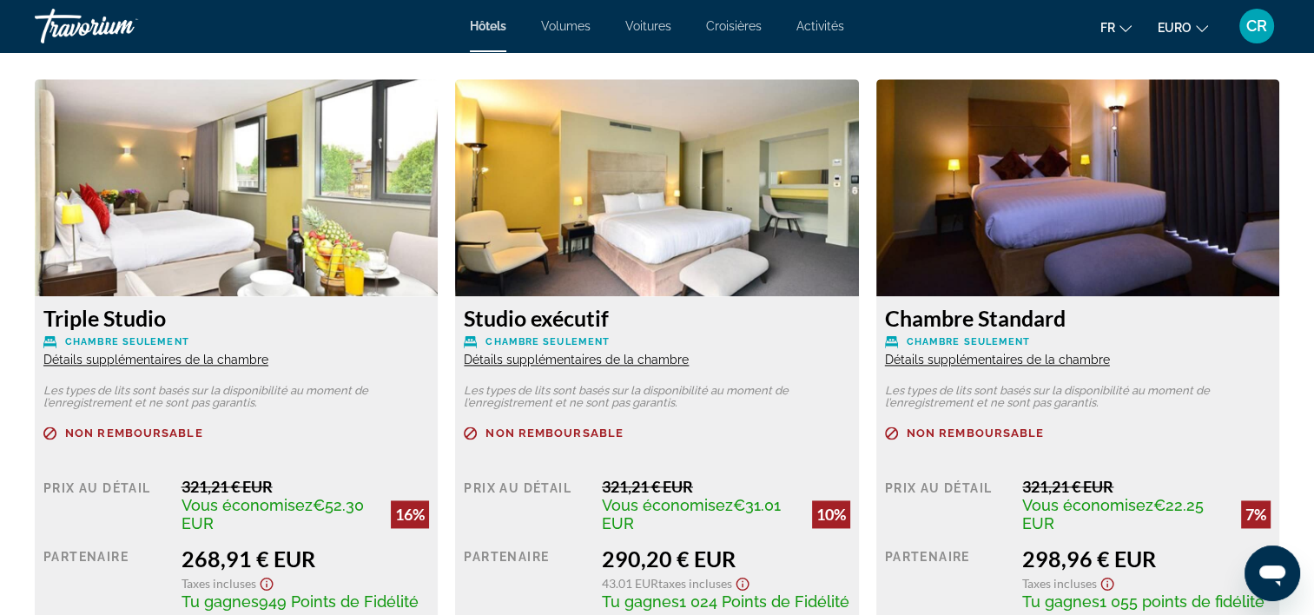
scroll to position [2345, 0]
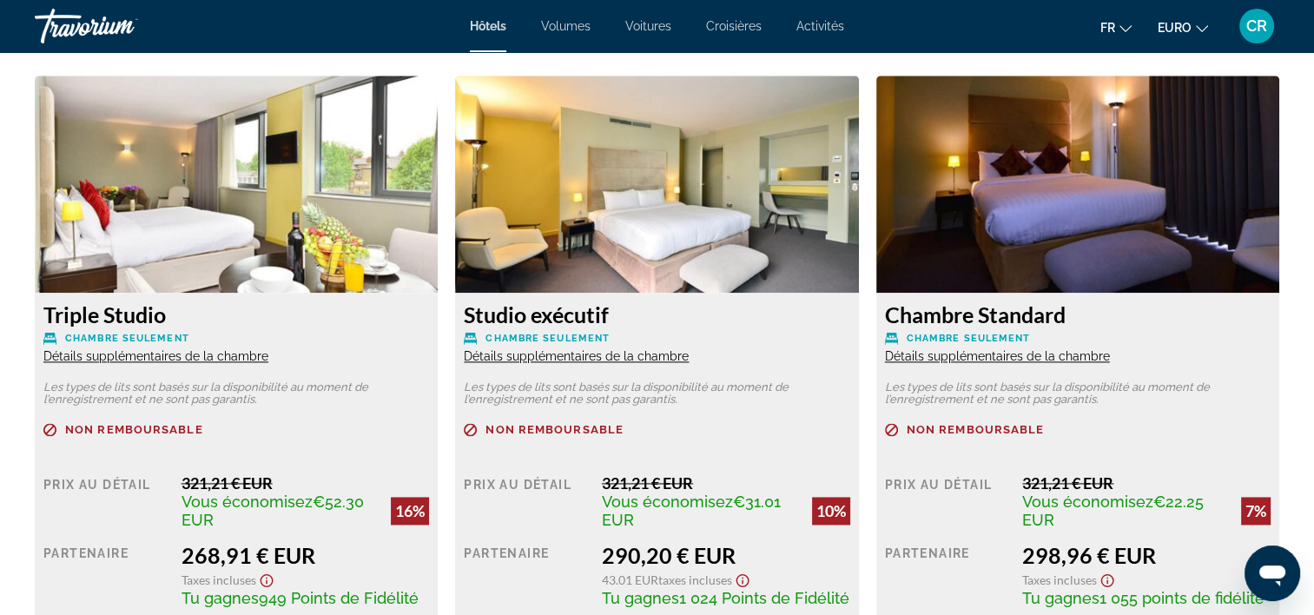
click at [574, 349] on span "Détails supplémentaires de la chambre" at bounding box center [576, 356] width 225 height 14
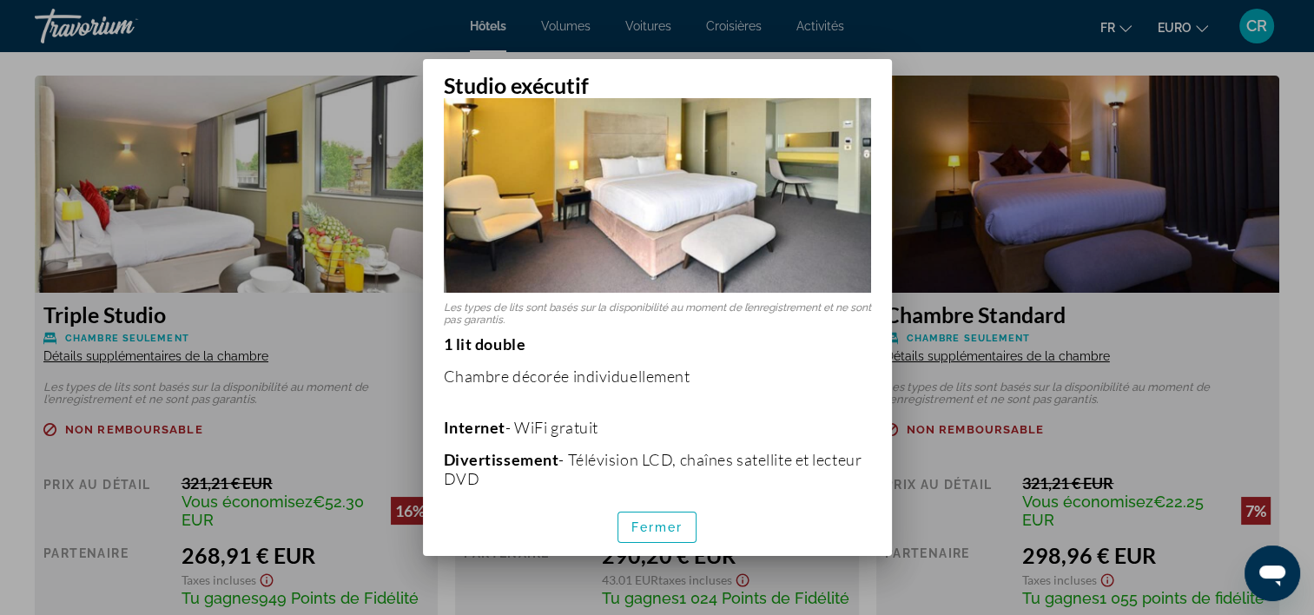
scroll to position [0, 0]
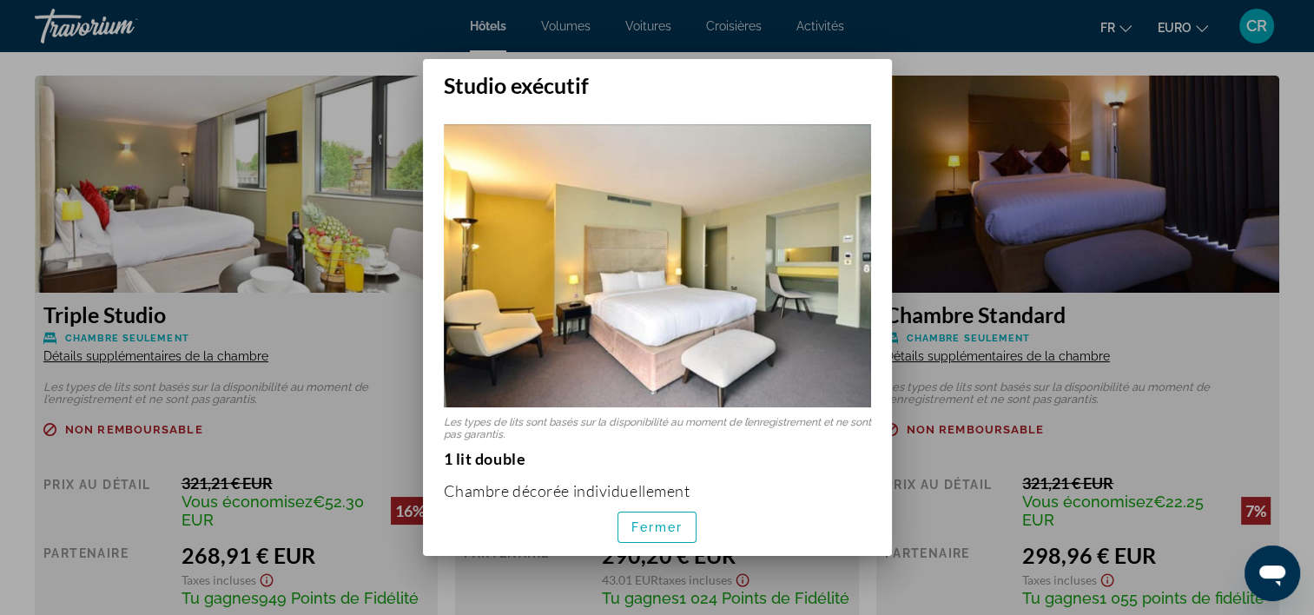
click at [1174, 309] on div at bounding box center [657, 307] width 1314 height 615
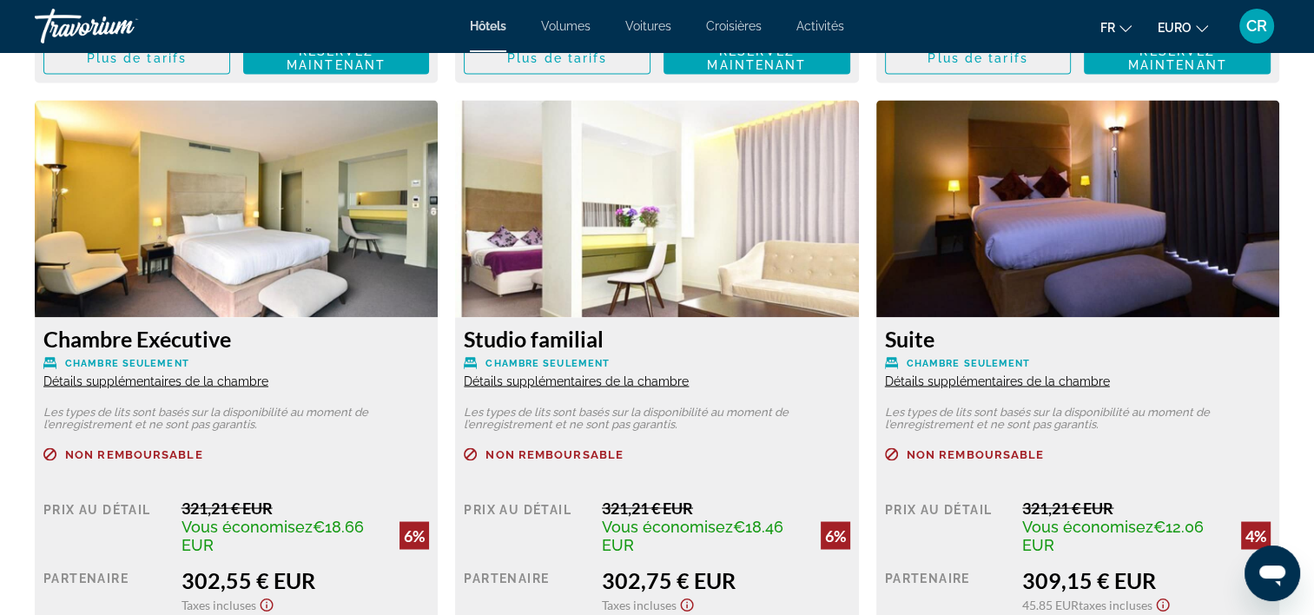
scroll to position [2953, 0]
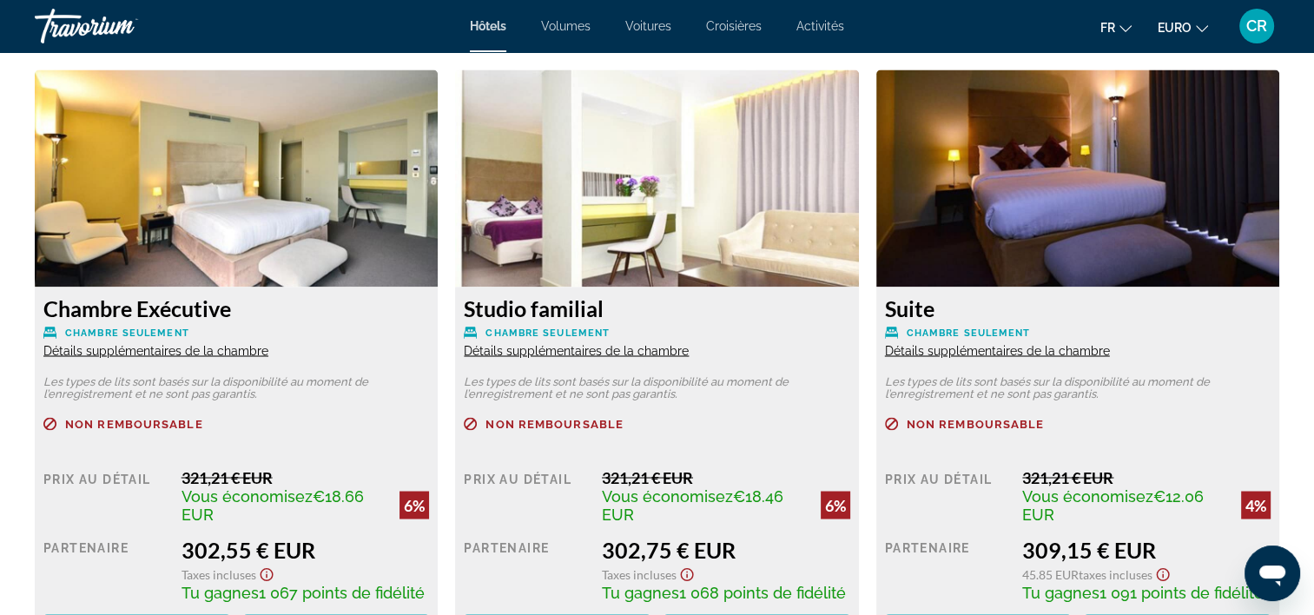
click at [587, 354] on span "Détails supplémentaires de la chambre" at bounding box center [576, 350] width 225 height 14
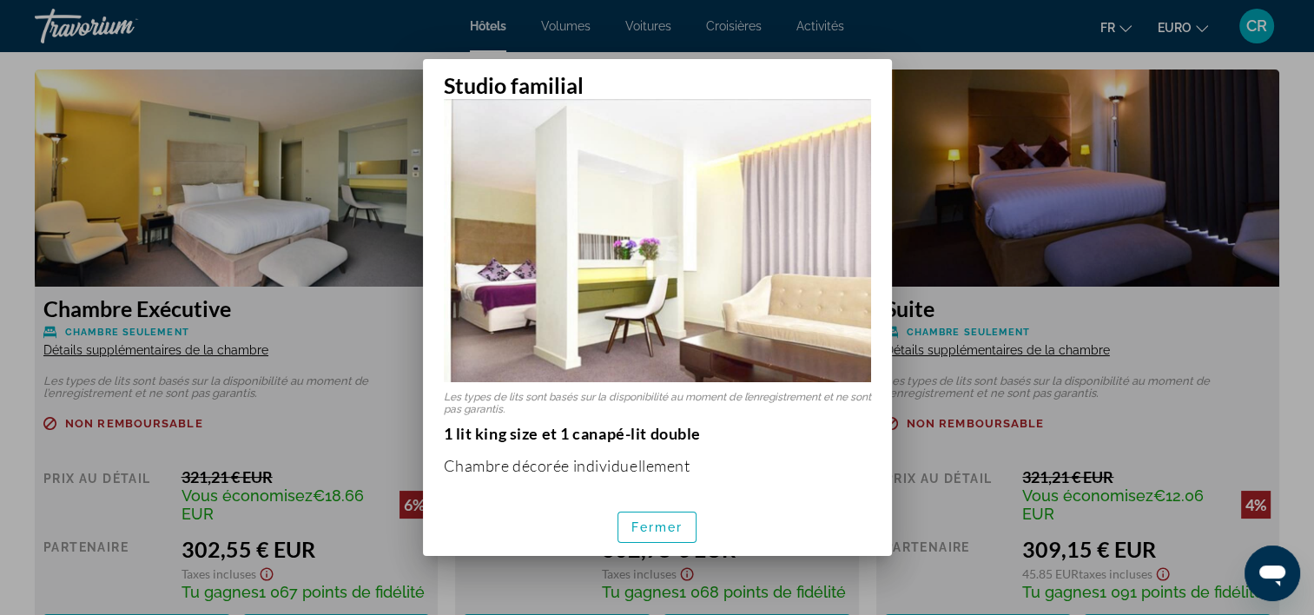
scroll to position [0, 0]
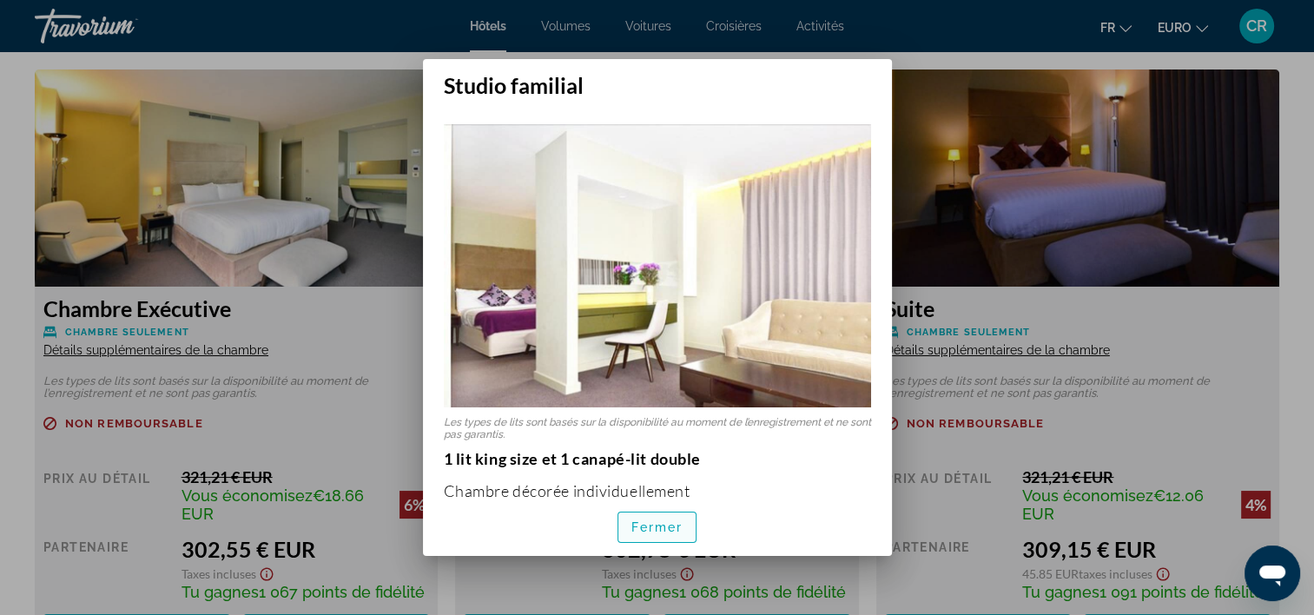
drag, startPoint x: 648, startPoint y: 524, endPoint x: 650, endPoint y: 513, distance: 10.6
click at [649, 523] on span "Fermer" at bounding box center [657, 527] width 52 height 14
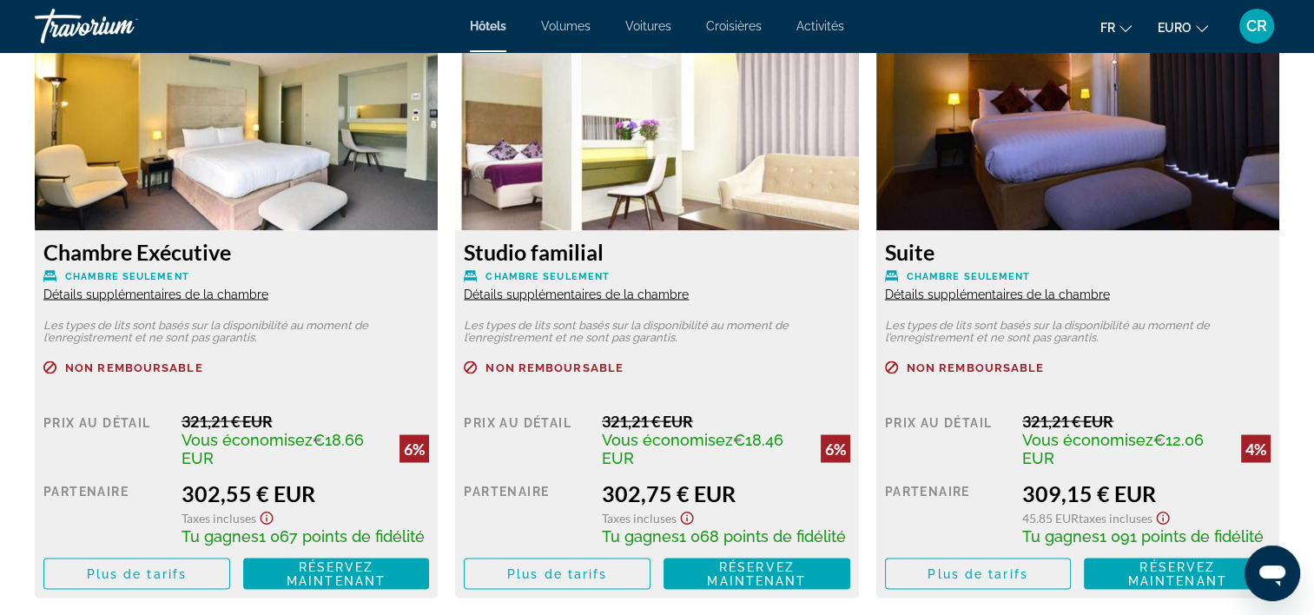
scroll to position [3040, 0]
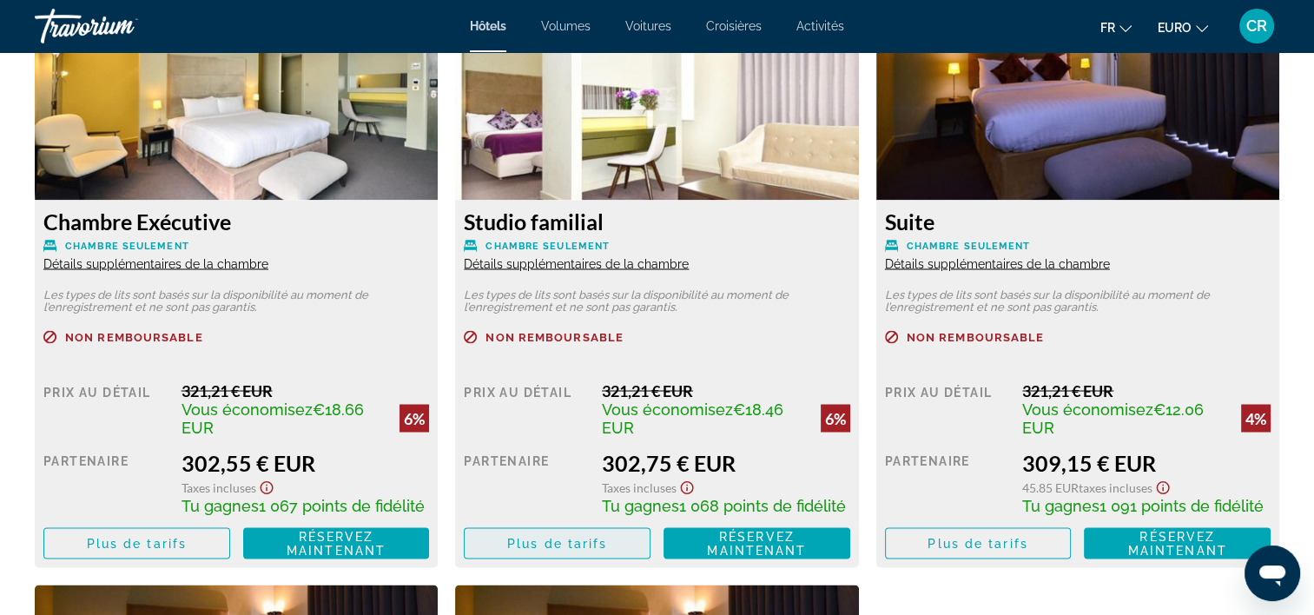
click at [544, 531] on span "Contenu principal" at bounding box center [557, 543] width 185 height 42
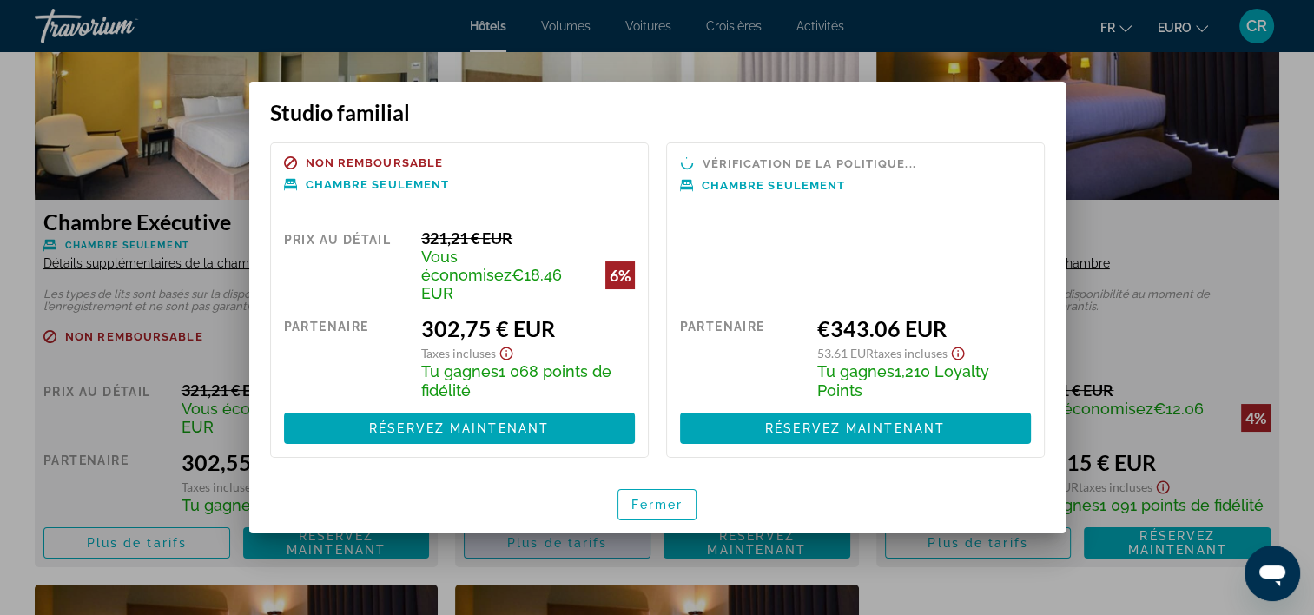
scroll to position [0, 0]
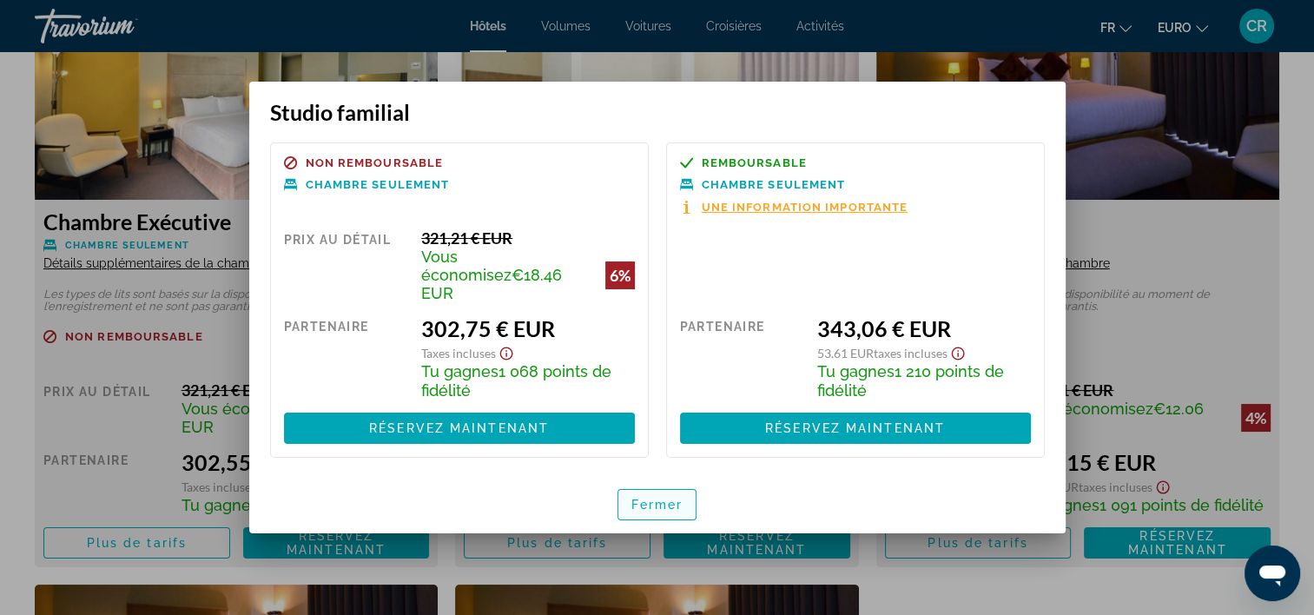
click at [664, 498] on span "Fermer" at bounding box center [657, 505] width 52 height 14
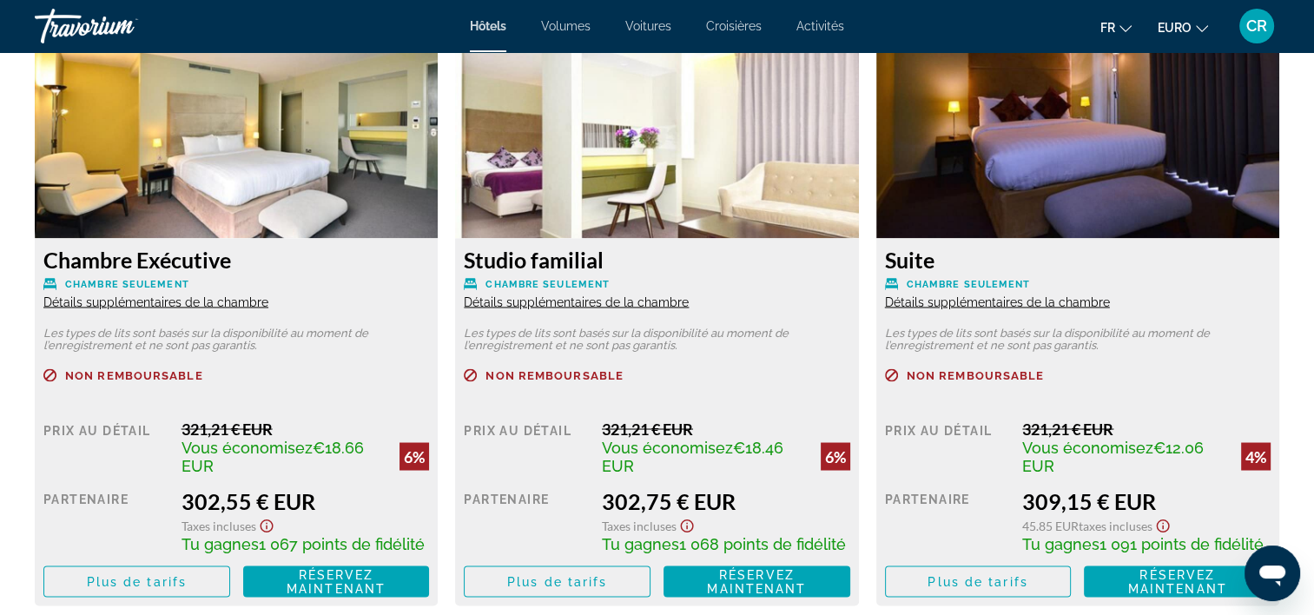
scroll to position [3040, 0]
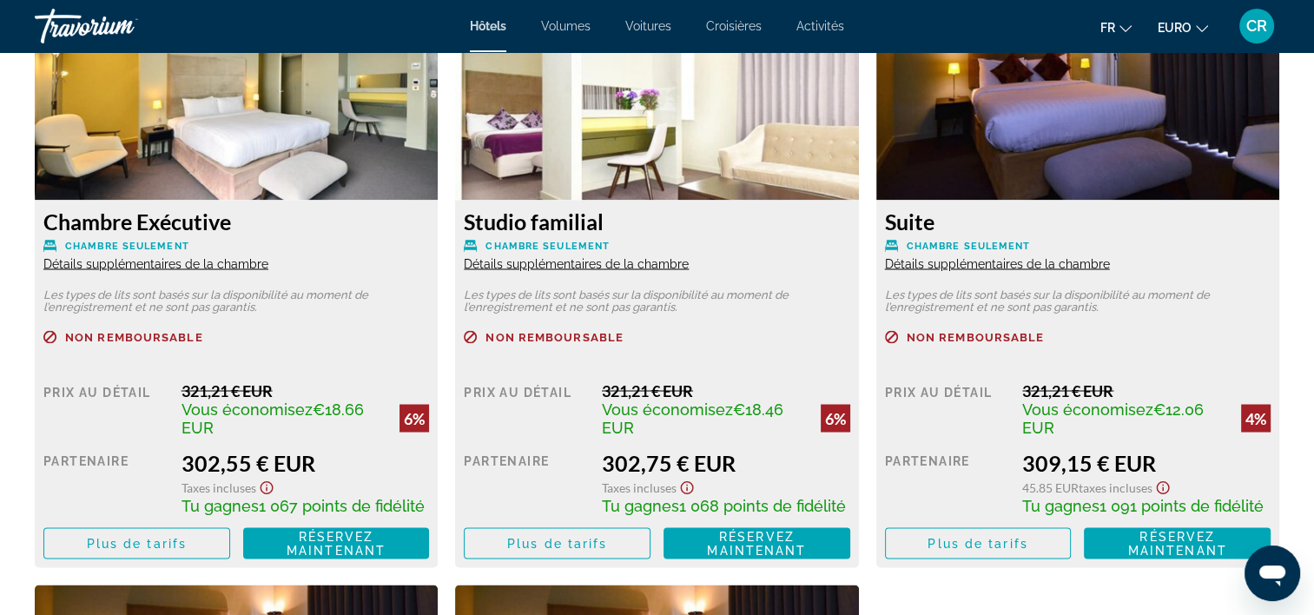
click at [569, 268] on span "Détails supplémentaires de la chambre" at bounding box center [576, 263] width 225 height 14
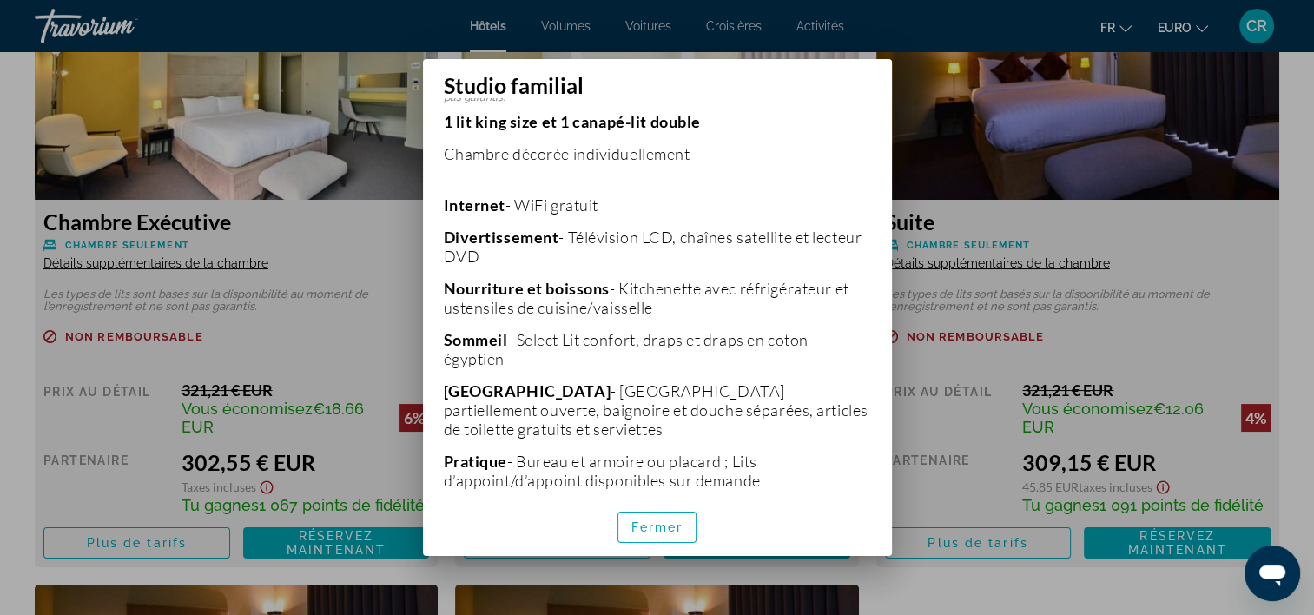
scroll to position [347, 0]
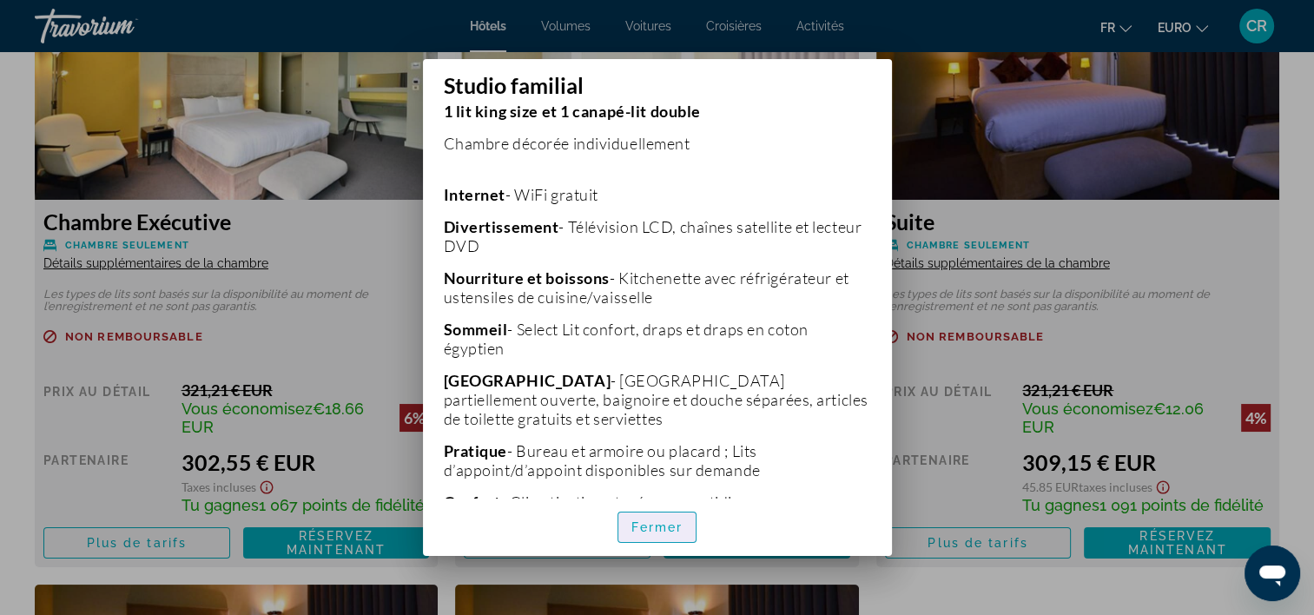
drag, startPoint x: 678, startPoint y: 525, endPoint x: 657, endPoint y: 537, distance: 24.5
click at [679, 525] on span "Fermer" at bounding box center [657, 527] width 52 height 14
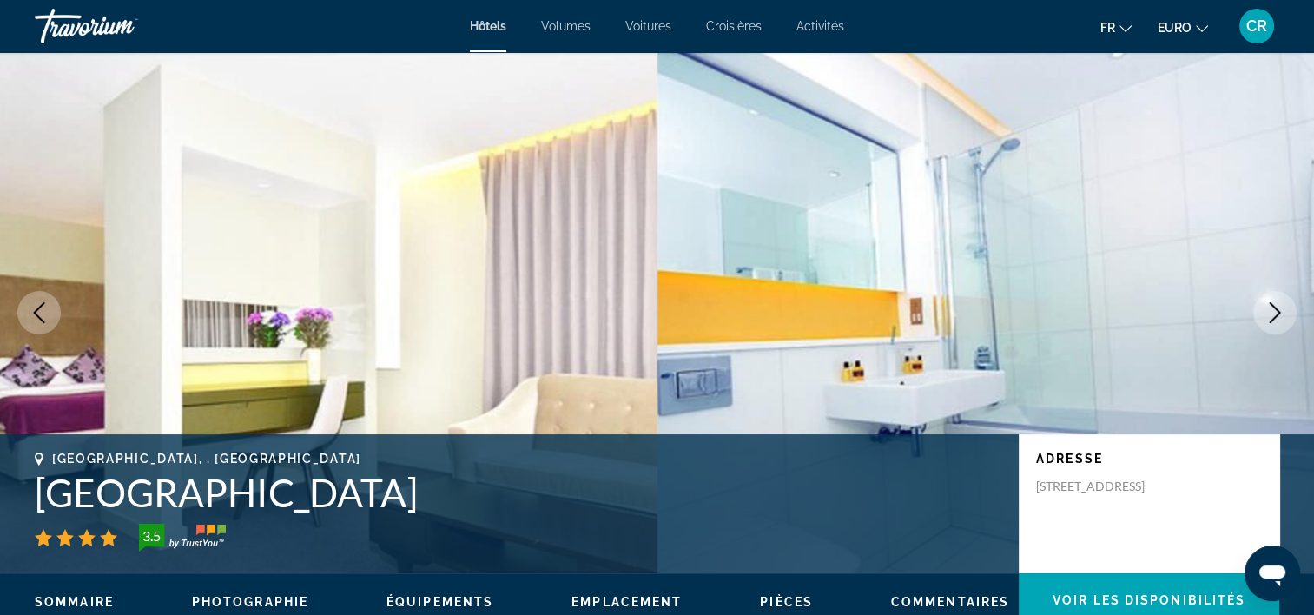
scroll to position [3040, 0]
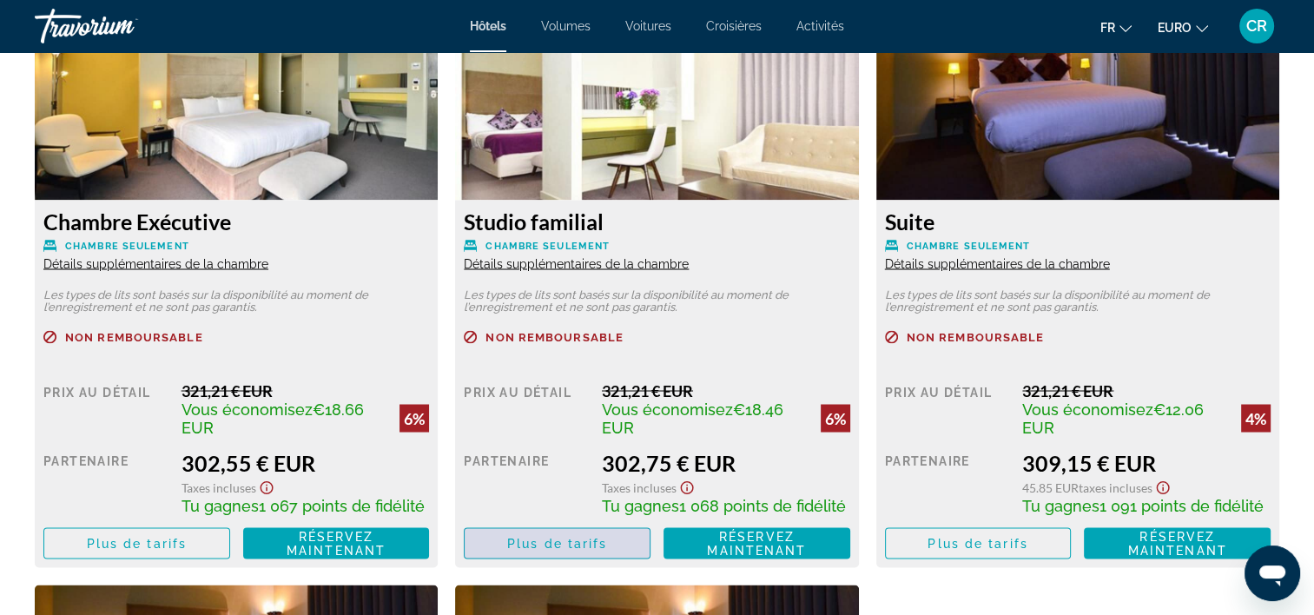
click at [616, 547] on span "Contenu principal" at bounding box center [557, 543] width 185 height 42
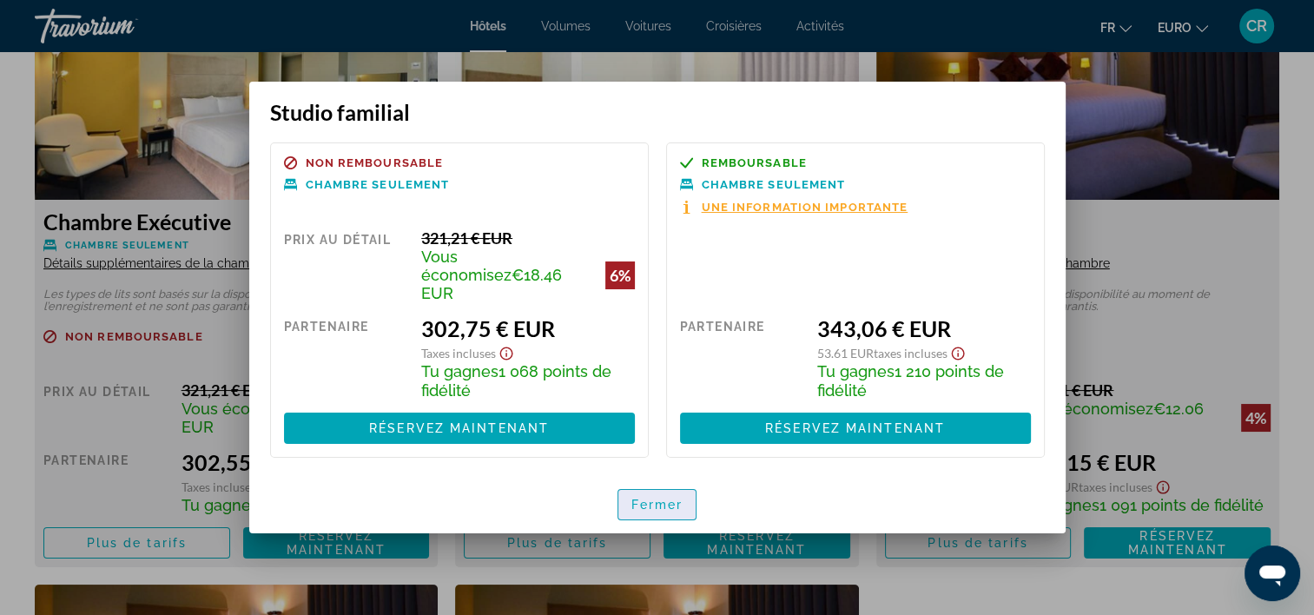
click at [661, 498] on span "Fermer" at bounding box center [657, 505] width 52 height 14
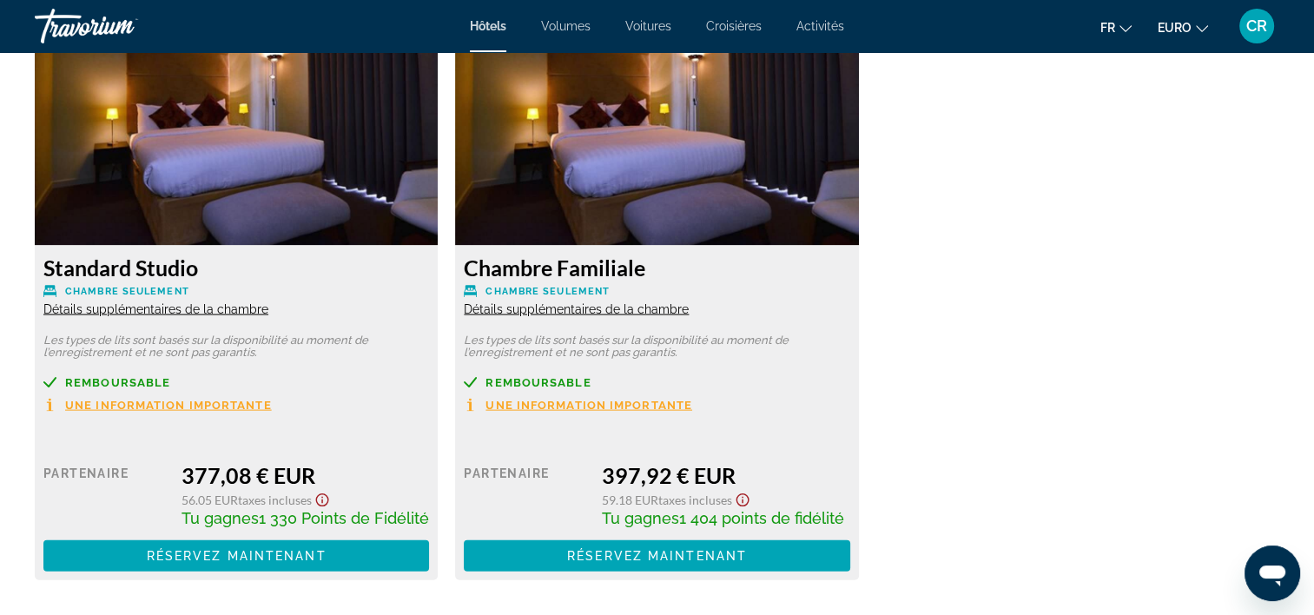
scroll to position [3388, 0]
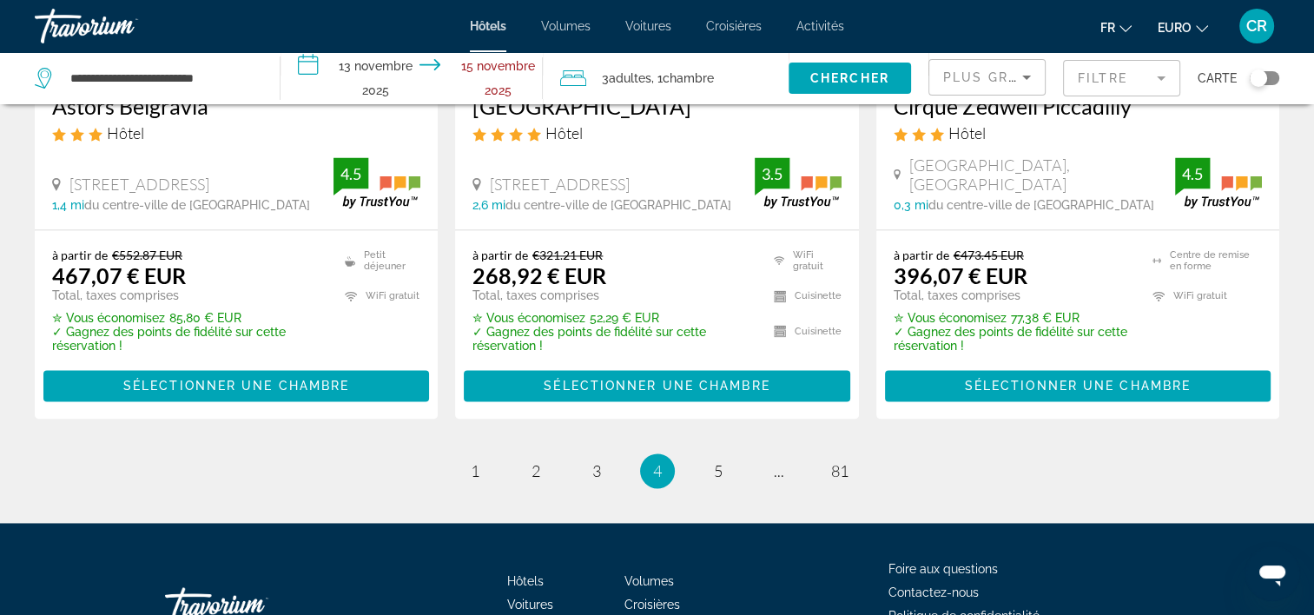
scroll to position [2519, 0]
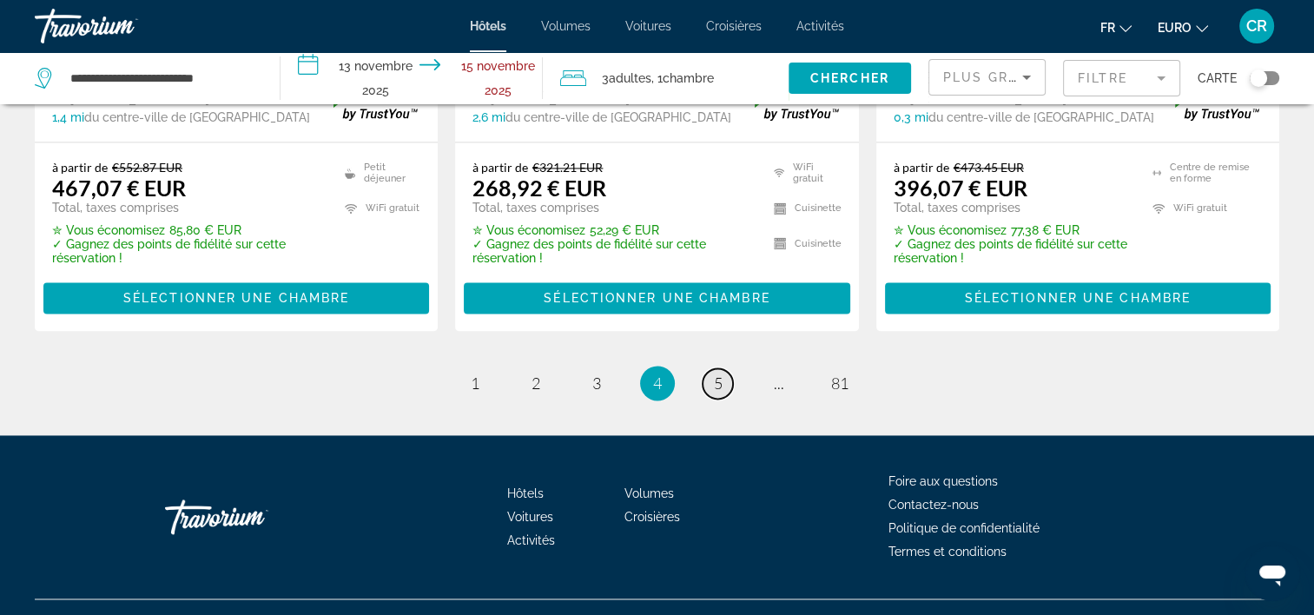
click at [716, 373] on span "5" at bounding box center [718, 382] width 9 height 19
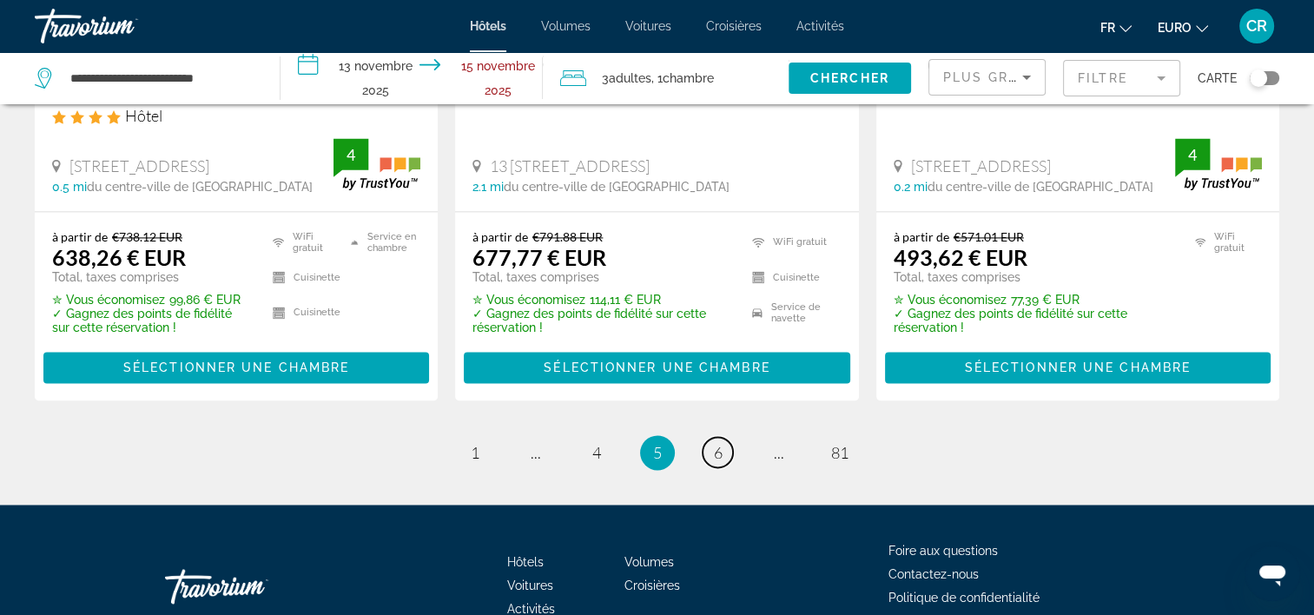
scroll to position [2547, 0]
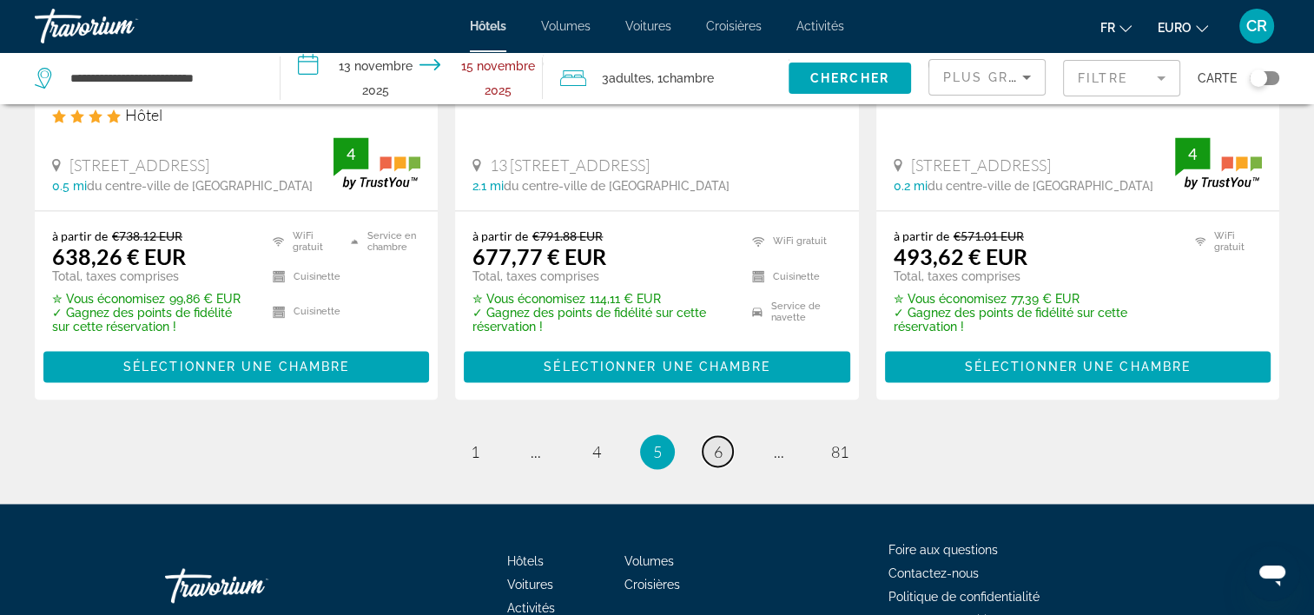
click at [714, 442] on span "6" at bounding box center [718, 451] width 9 height 19
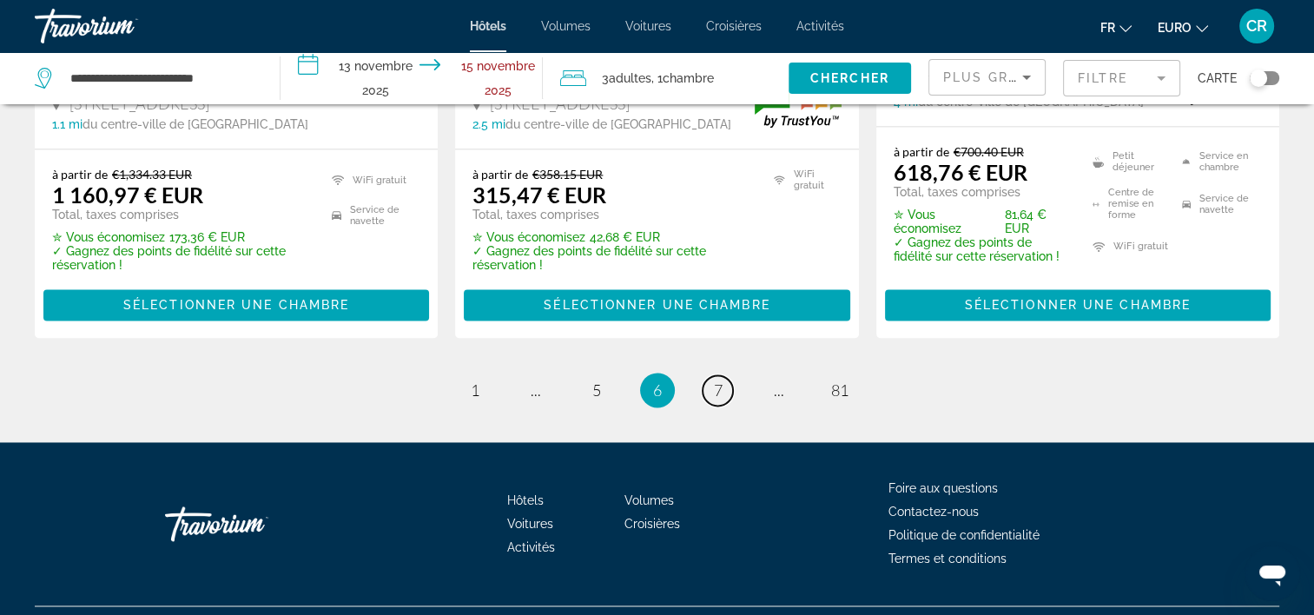
scroll to position [2596, 0]
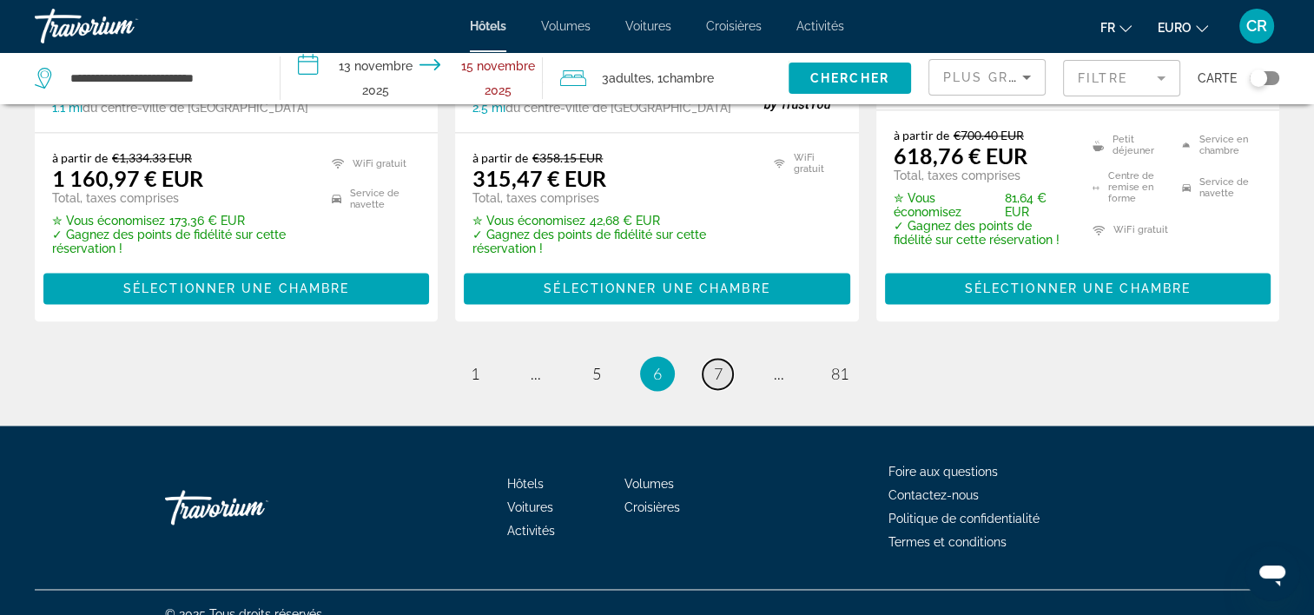
click at [709, 359] on link "page 7" at bounding box center [718, 374] width 30 height 30
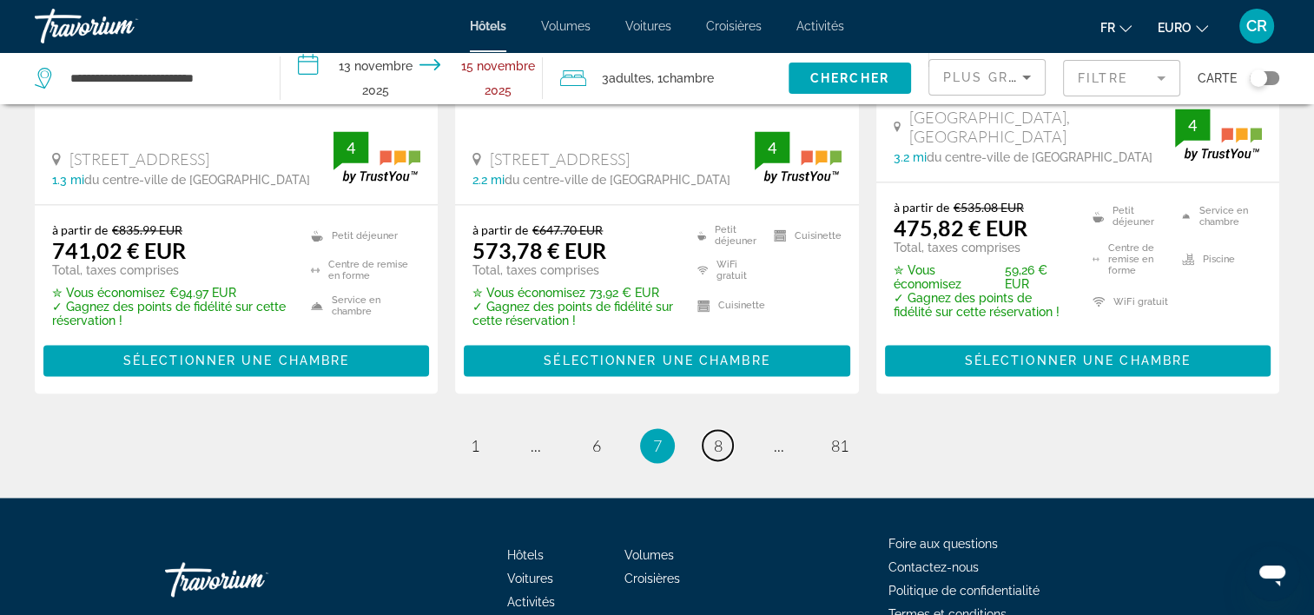
scroll to position [2552, 0]
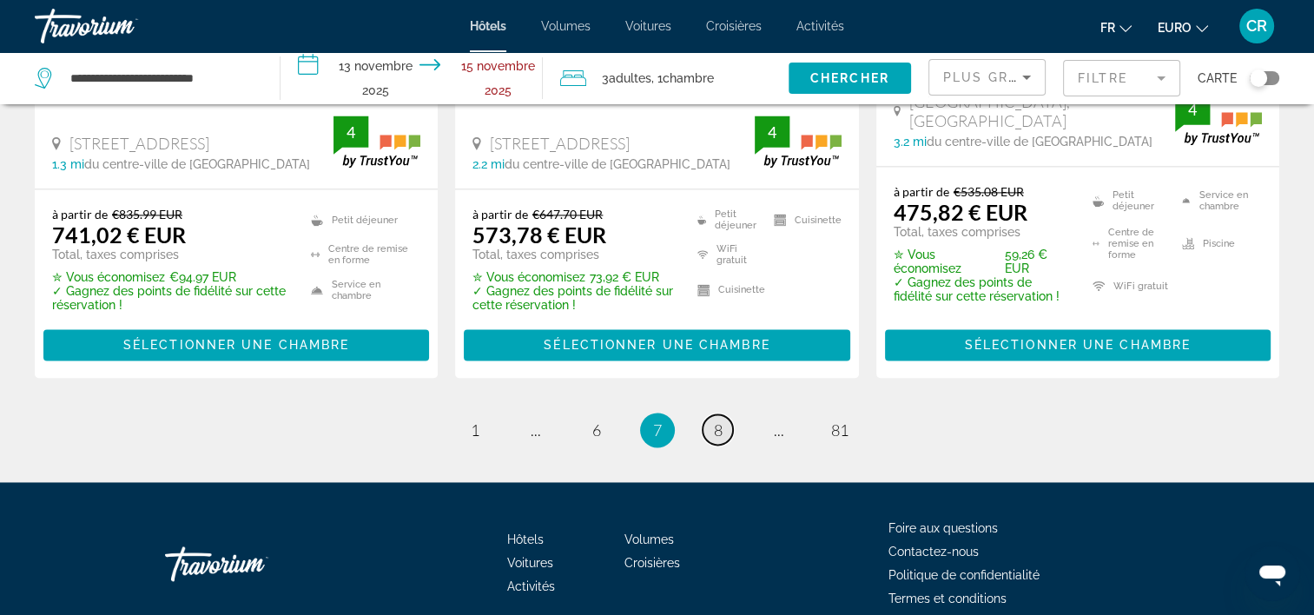
click at [723, 414] on link "page 8" at bounding box center [718, 429] width 30 height 30
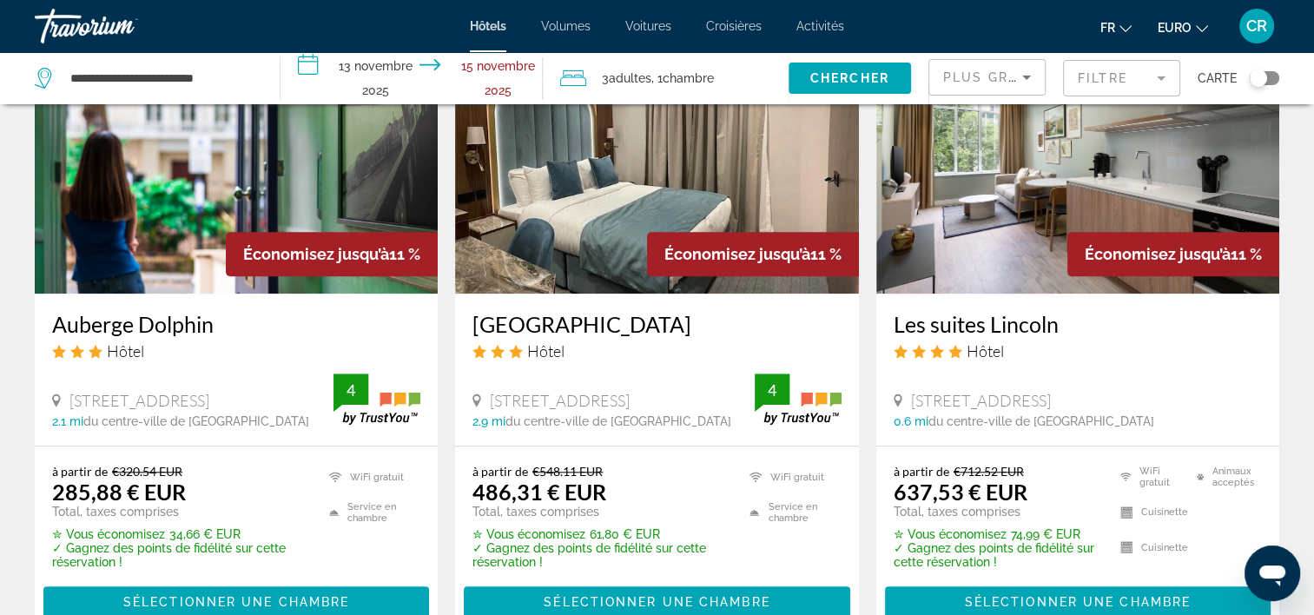
scroll to position [1563, 0]
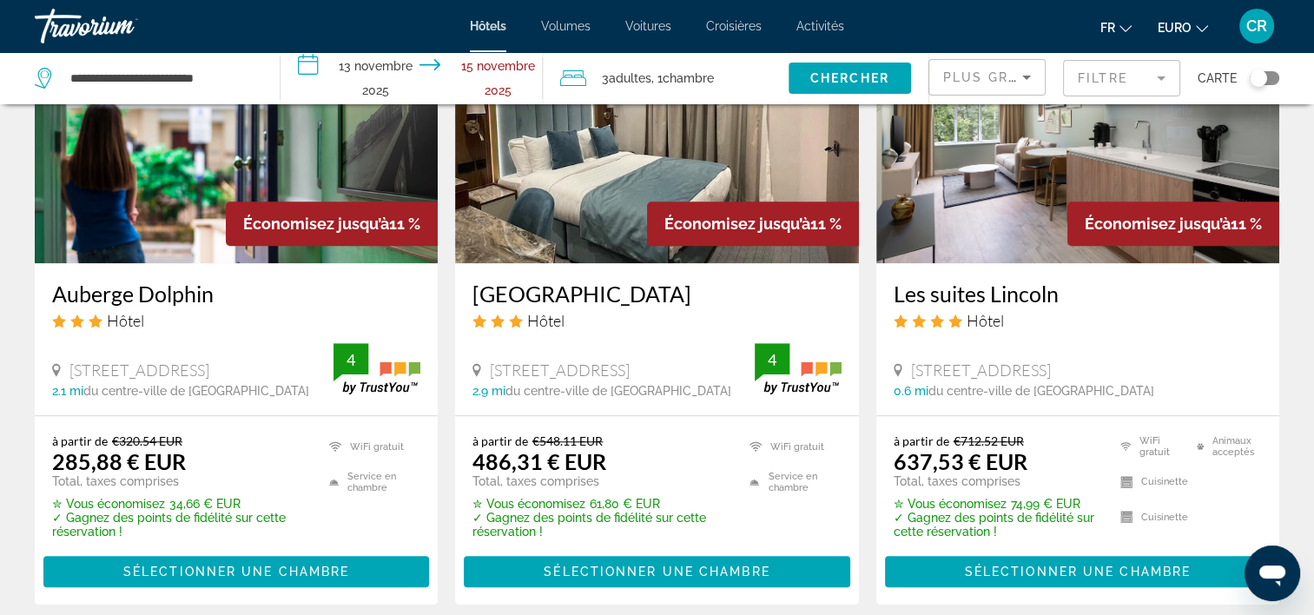
click at [149, 194] on img "Contenu principal" at bounding box center [236, 124] width 403 height 278
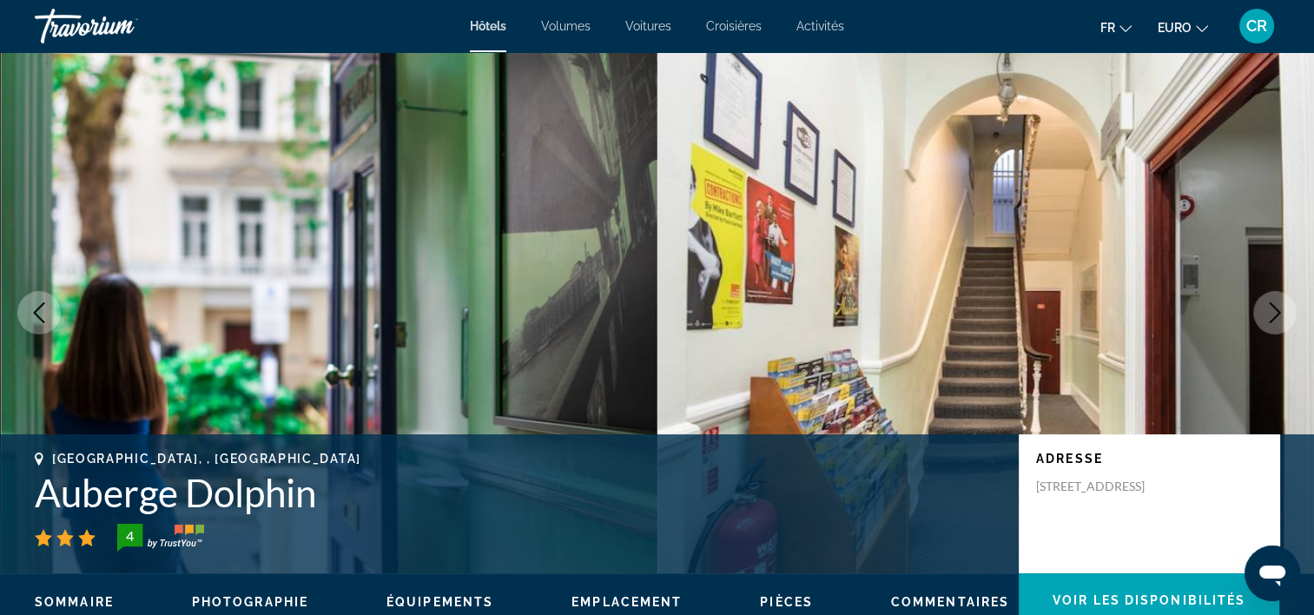
click at [1272, 321] on icon "Image suivante" at bounding box center [1275, 312] width 21 height 21
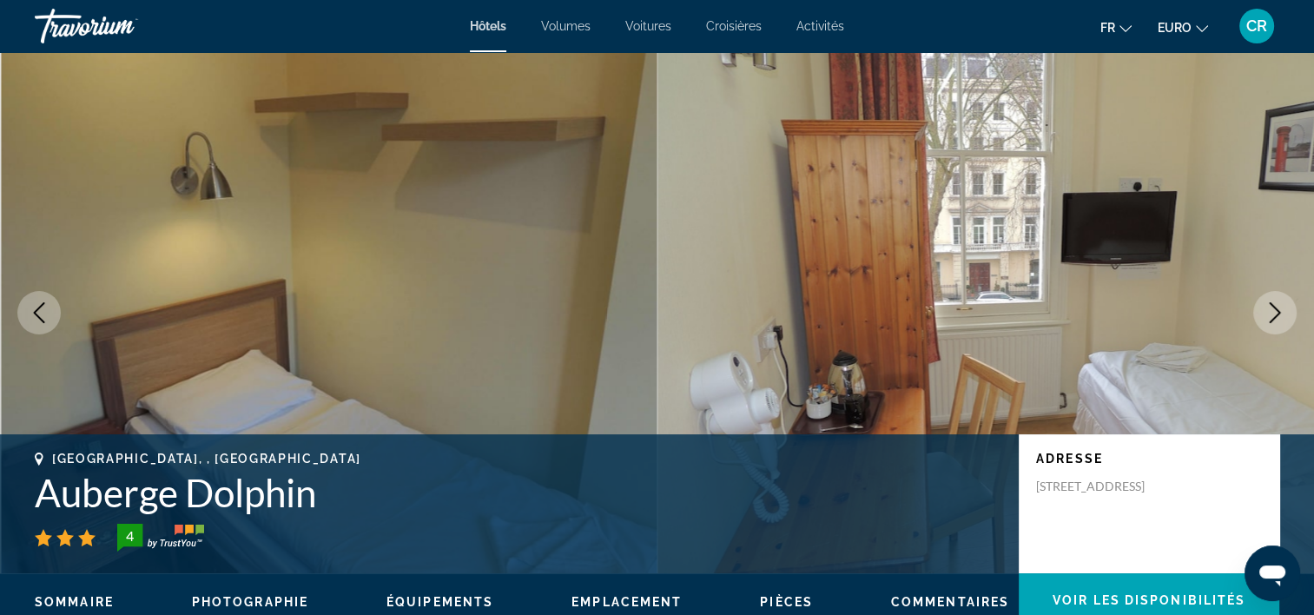
click at [1268, 321] on icon "Image suivante" at bounding box center [1275, 312] width 21 height 21
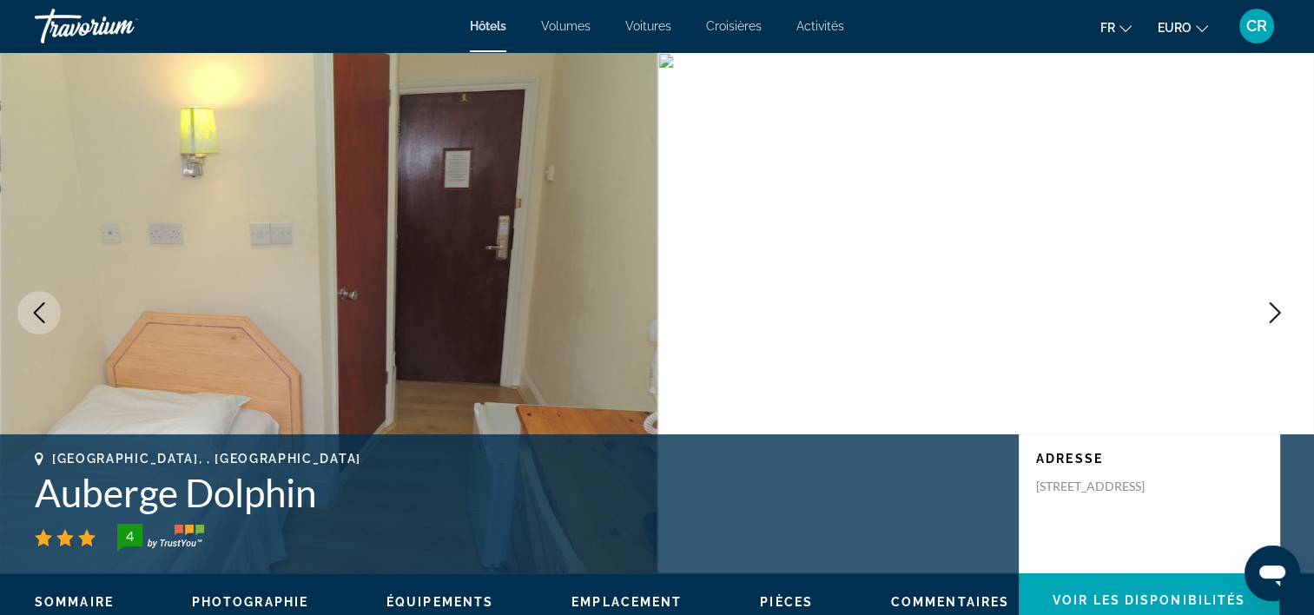
click at [1265, 320] on icon "Image suivante" at bounding box center [1275, 312] width 21 height 21
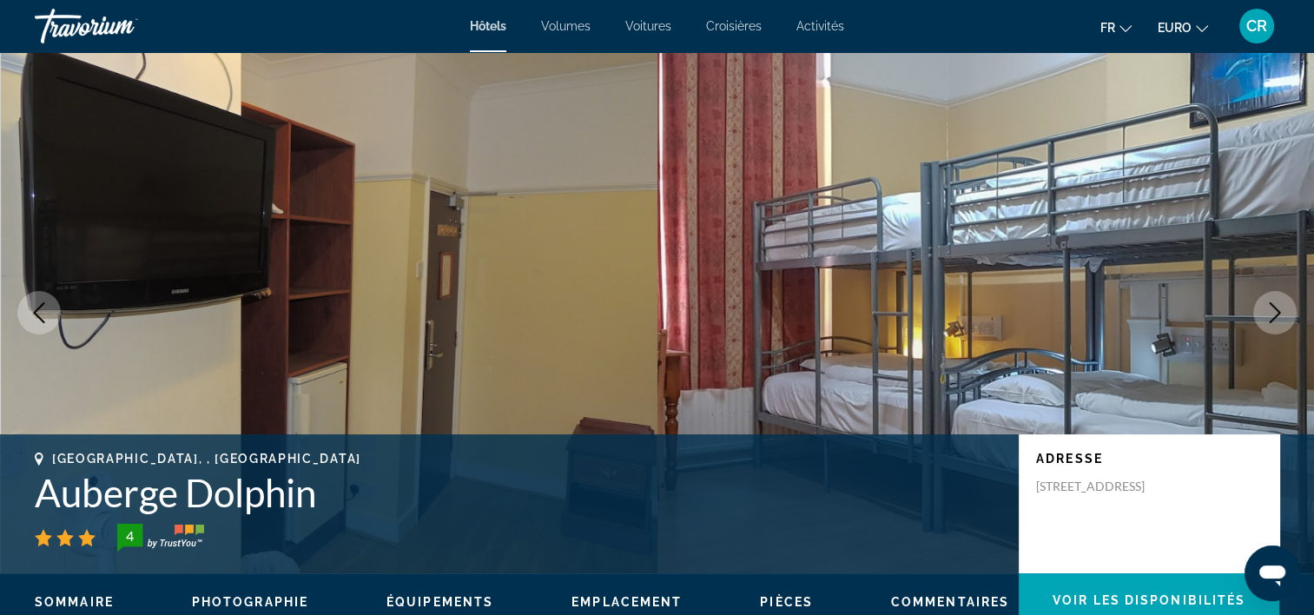
click at [1266, 321] on icon "Image suivante" at bounding box center [1275, 312] width 21 height 21
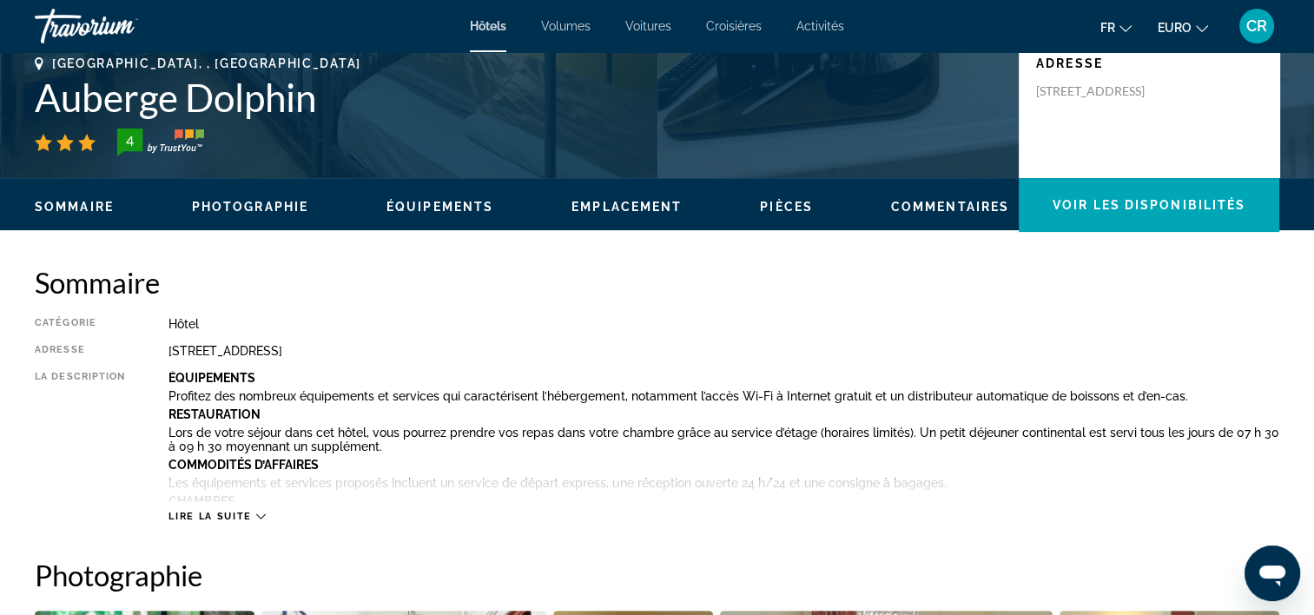
scroll to position [434, 0]
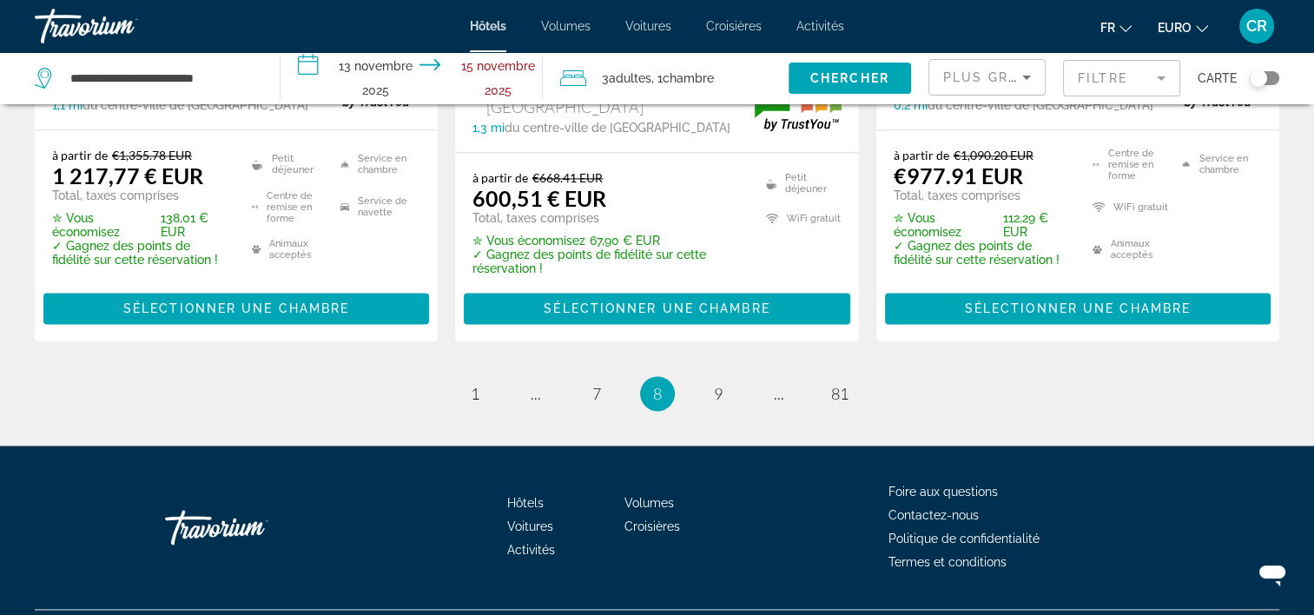
scroll to position [2548, 0]
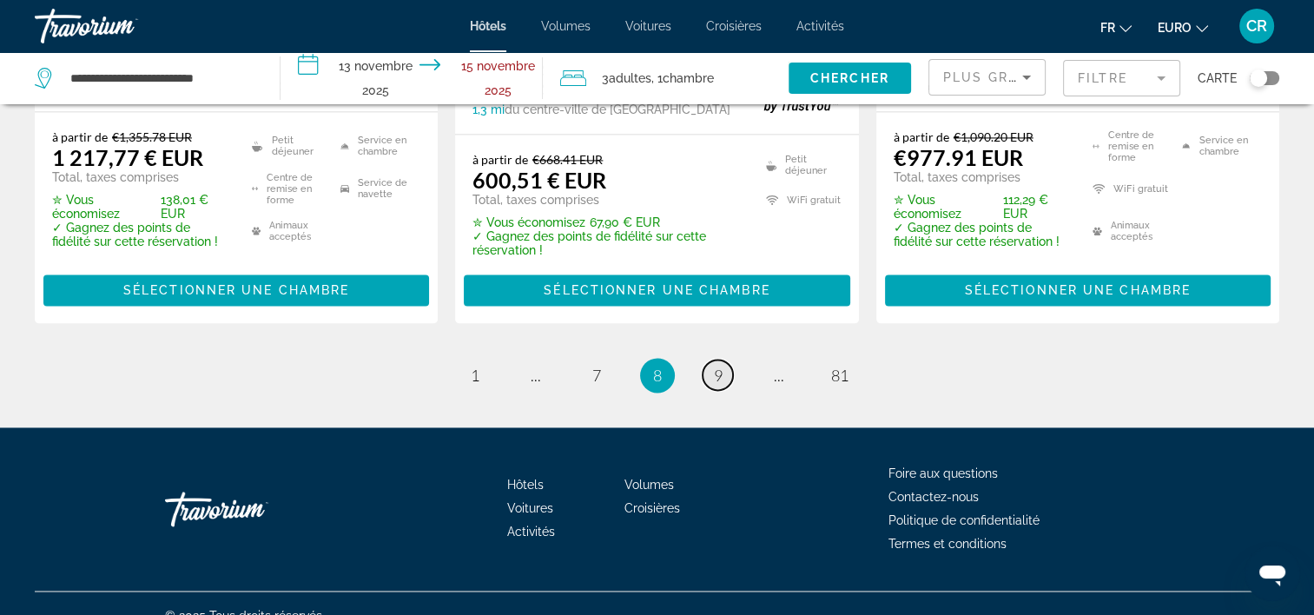
click at [716, 366] on span "9" at bounding box center [718, 375] width 9 height 19
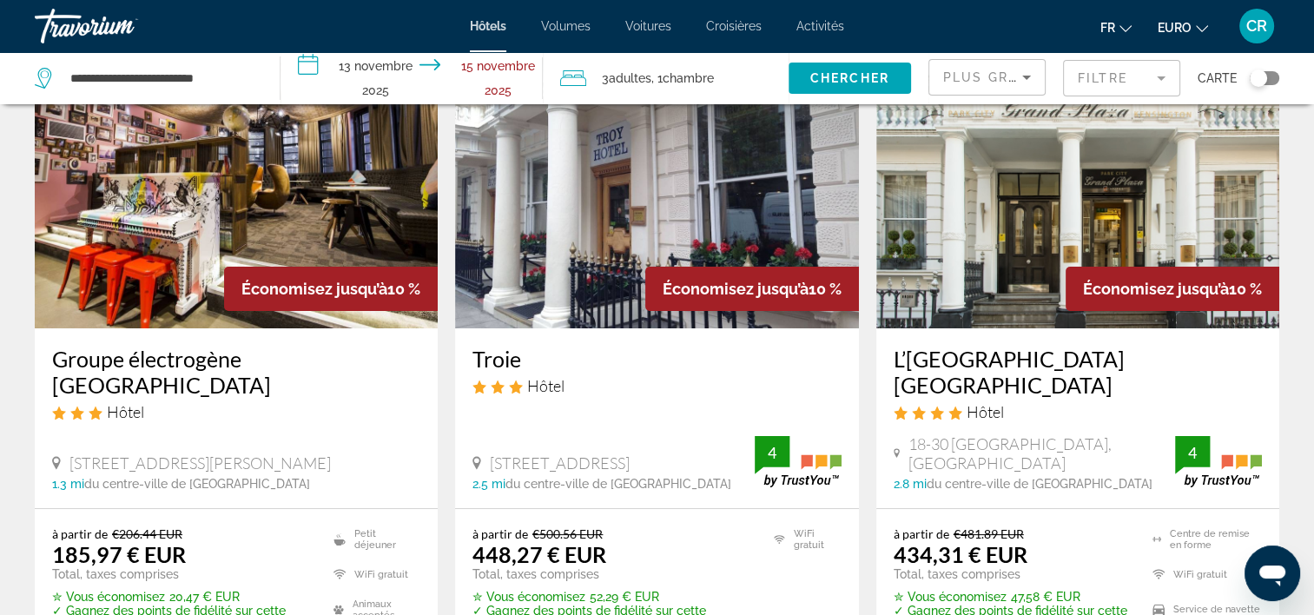
scroll to position [87, 0]
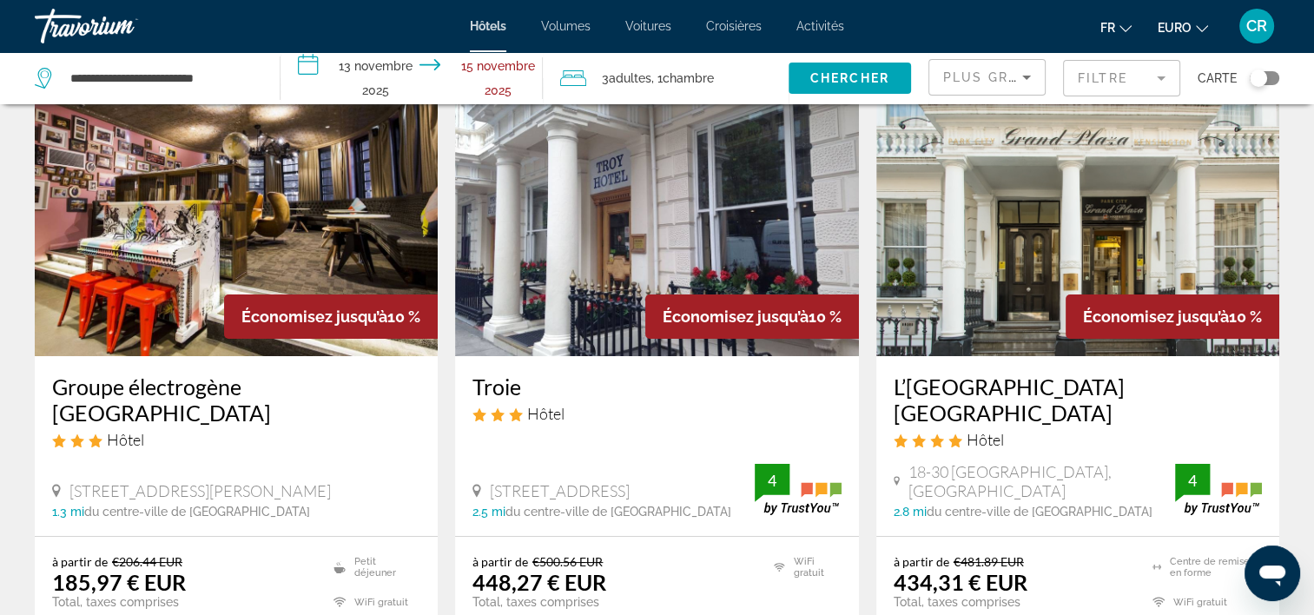
click at [219, 198] on img "Contenu principal" at bounding box center [236, 217] width 403 height 278
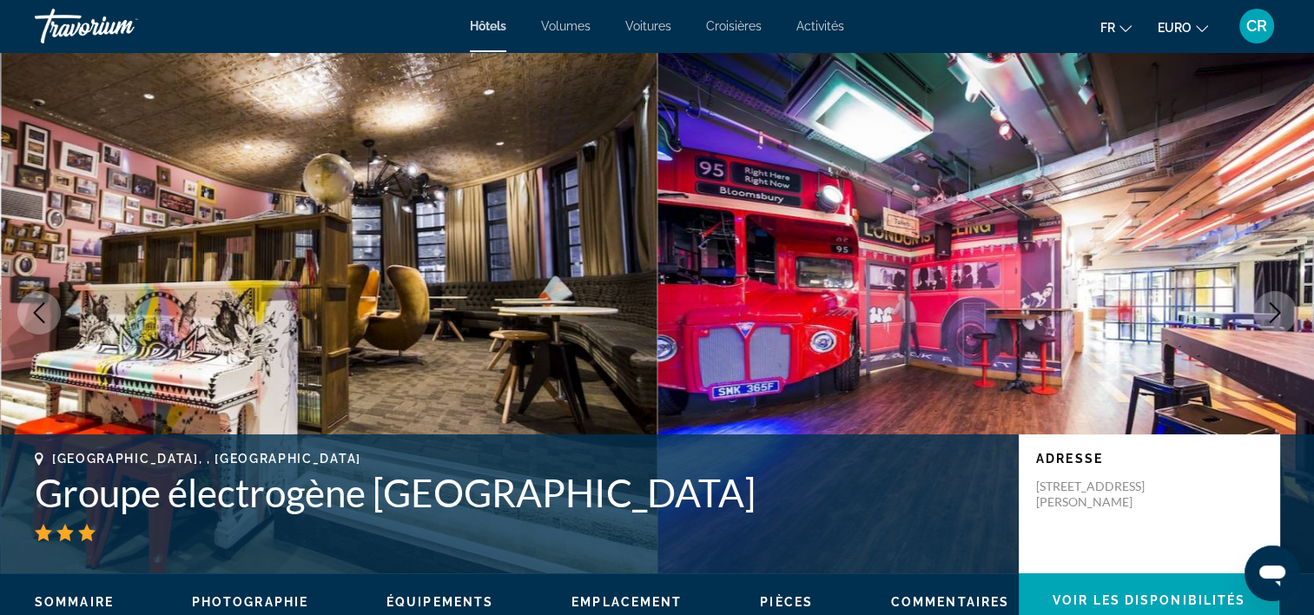
click at [1272, 310] on icon "Image suivante" at bounding box center [1275, 312] width 21 height 21
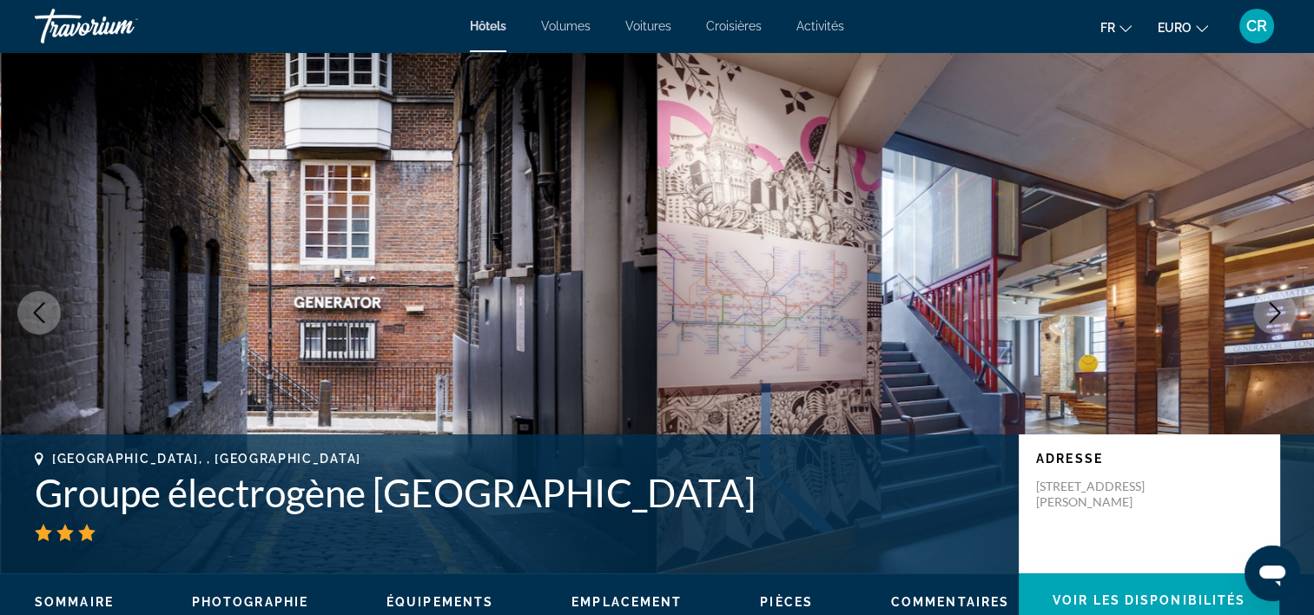
click at [1272, 310] on icon "Image suivante" at bounding box center [1275, 312] width 21 height 21
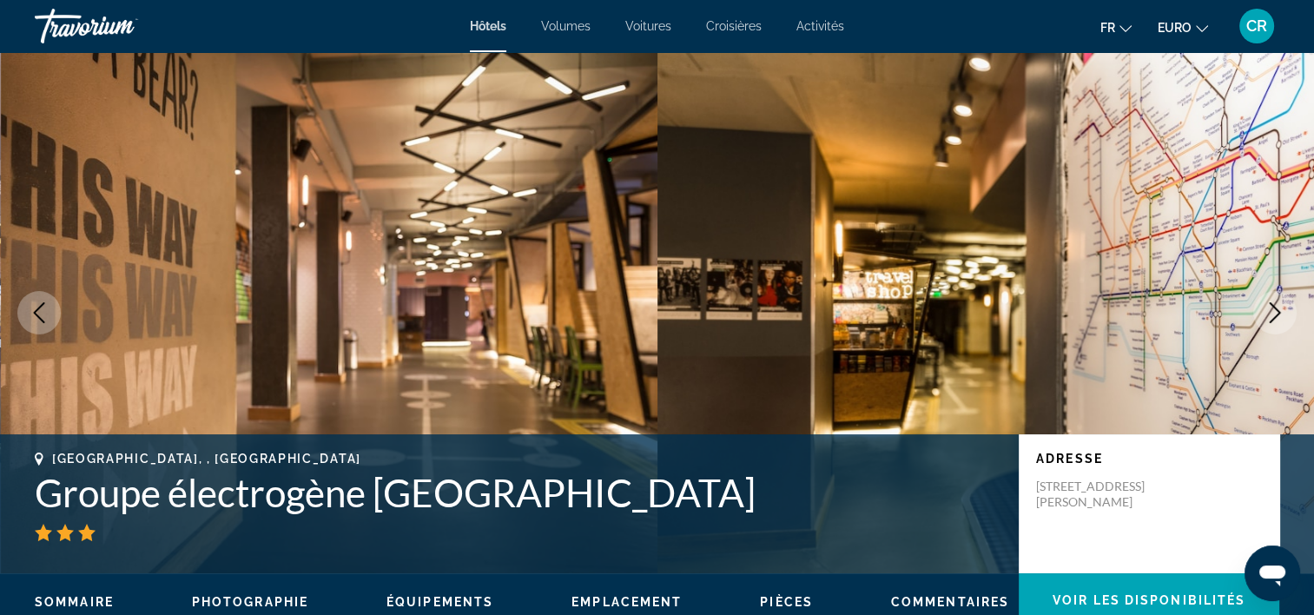
click at [1272, 310] on icon "Image suivante" at bounding box center [1275, 312] width 21 height 21
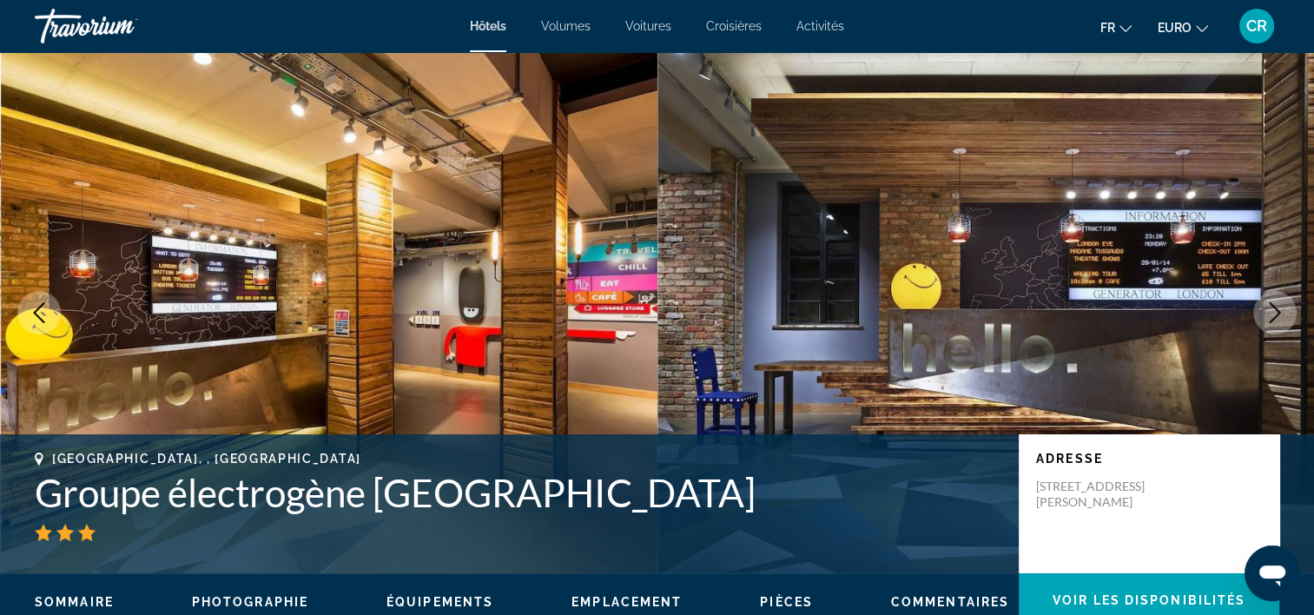
click at [1272, 310] on icon "Image suivante" at bounding box center [1275, 312] width 21 height 21
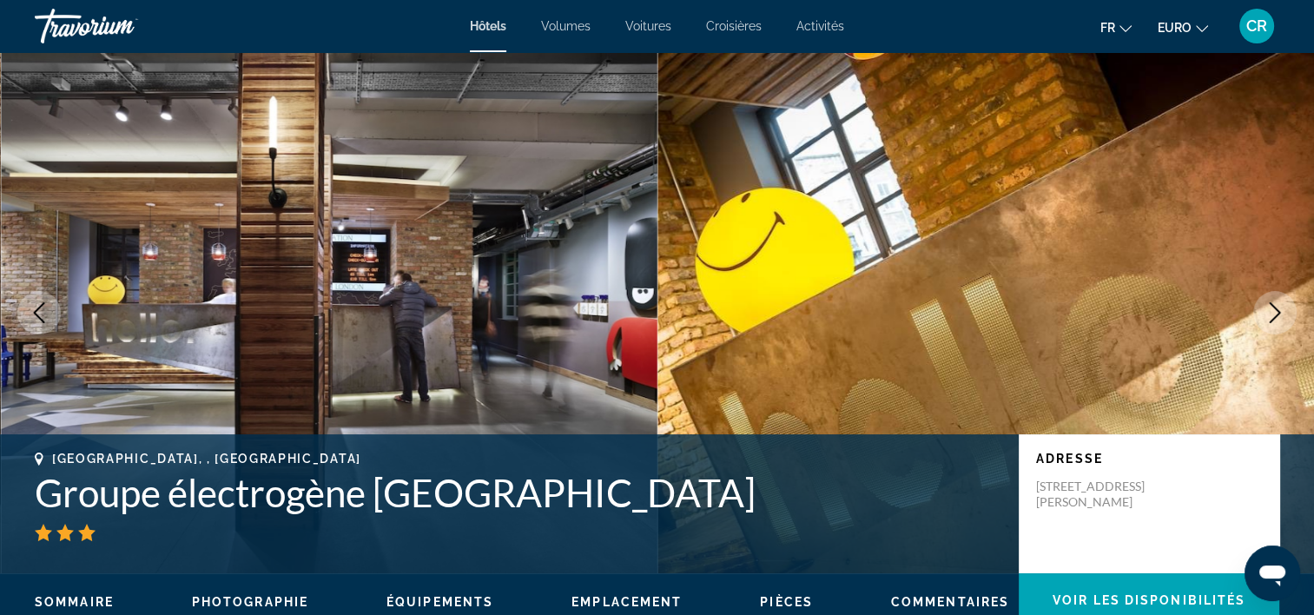
click at [1275, 318] on icon "Image suivante" at bounding box center [1275, 312] width 21 height 21
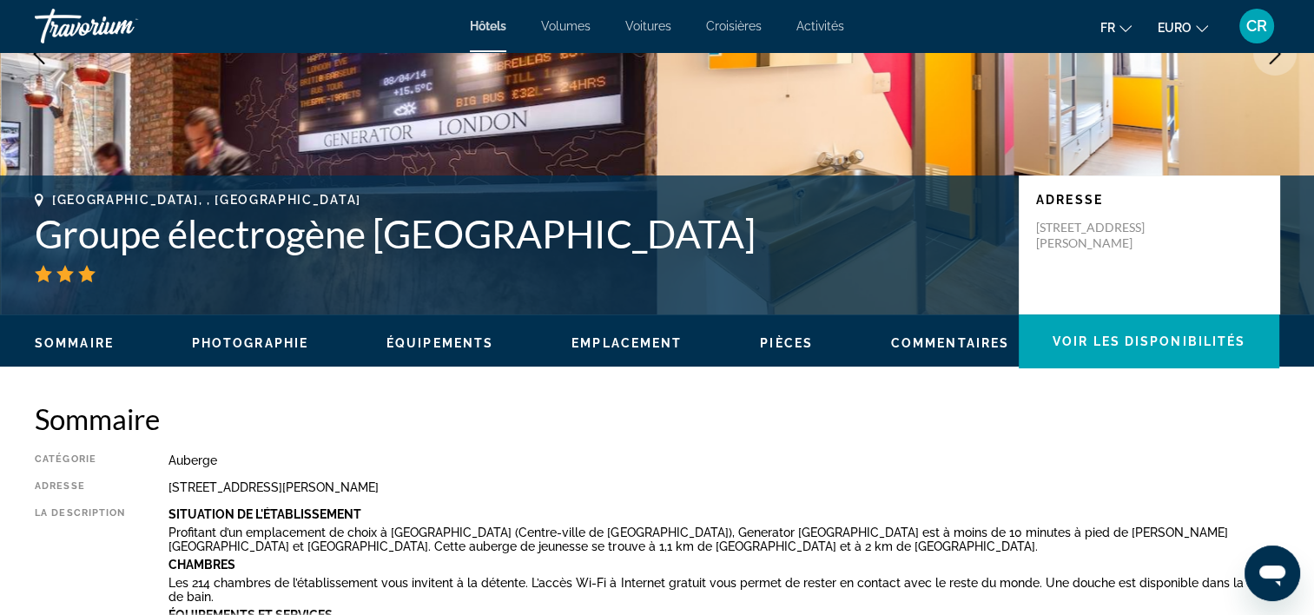
scroll to position [174, 0]
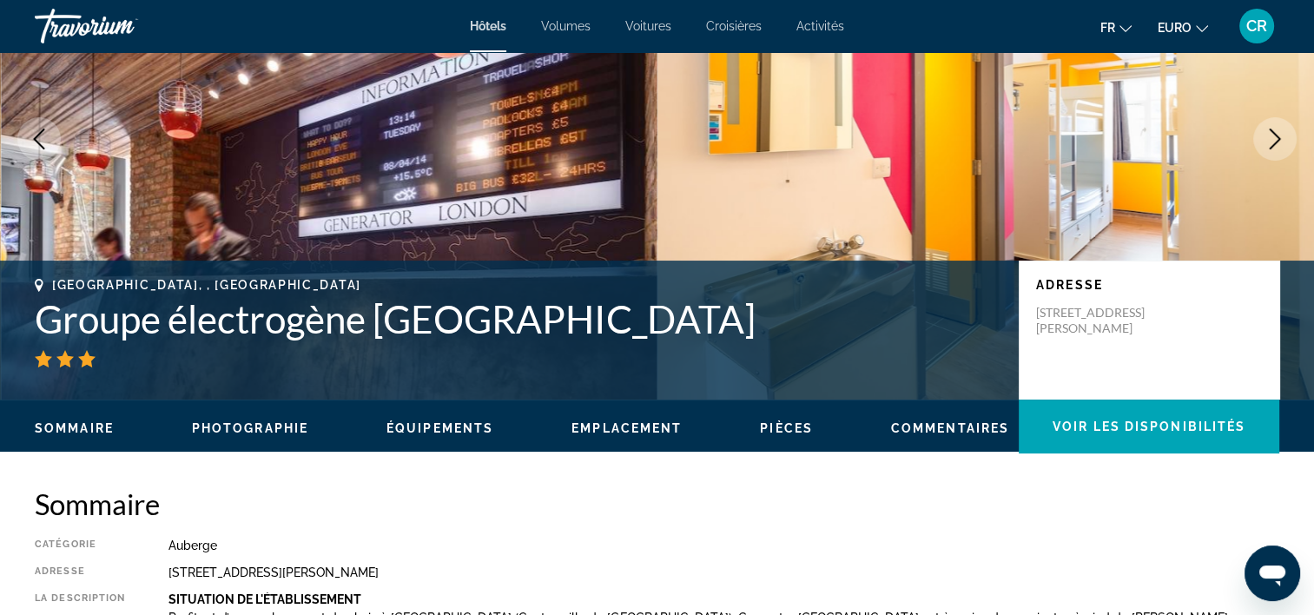
click at [1278, 140] on icon "Image suivante" at bounding box center [1275, 139] width 11 height 21
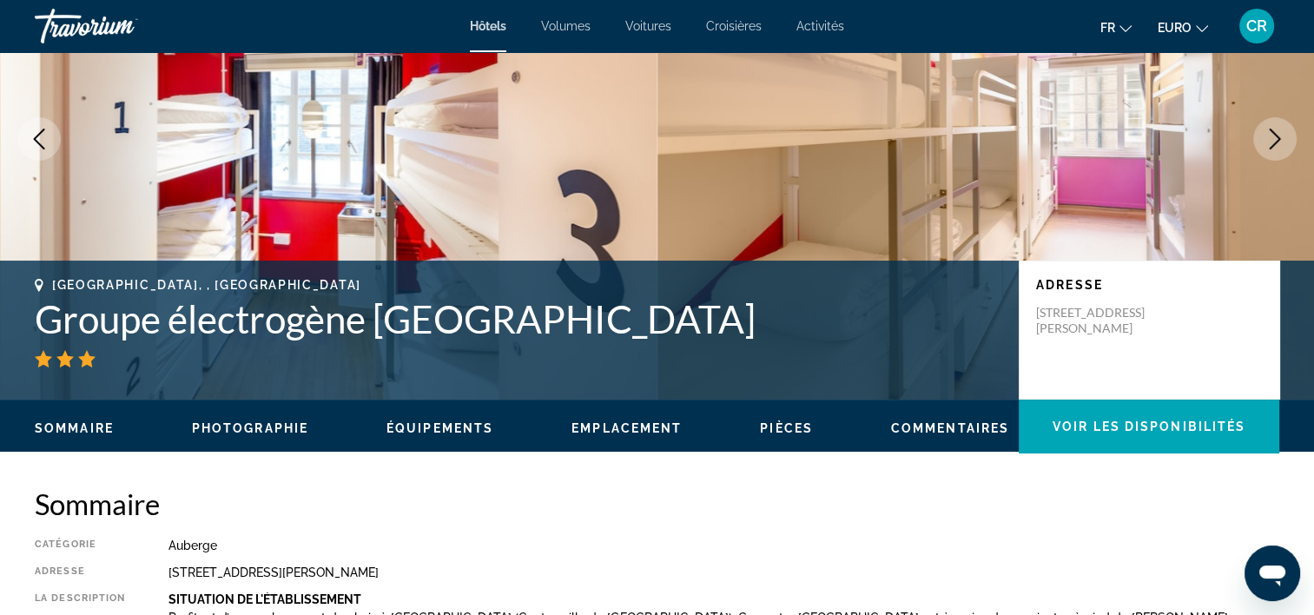
click at [1279, 148] on icon "Image suivante" at bounding box center [1275, 139] width 21 height 21
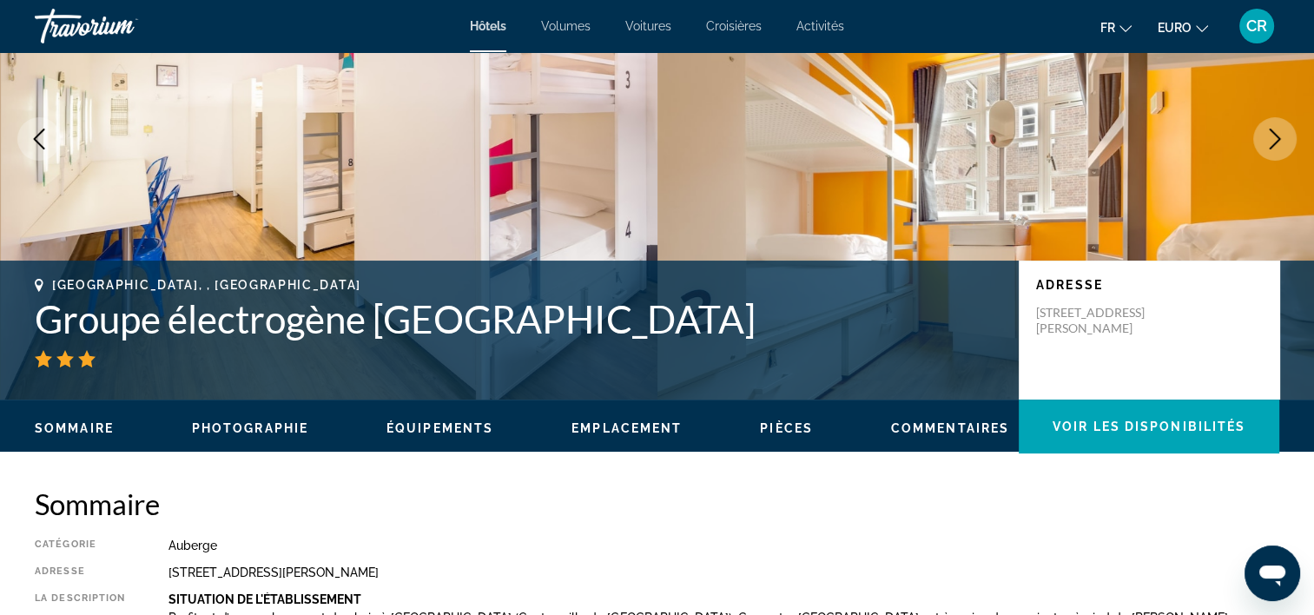
click at [1279, 148] on icon "Image suivante" at bounding box center [1275, 139] width 21 height 21
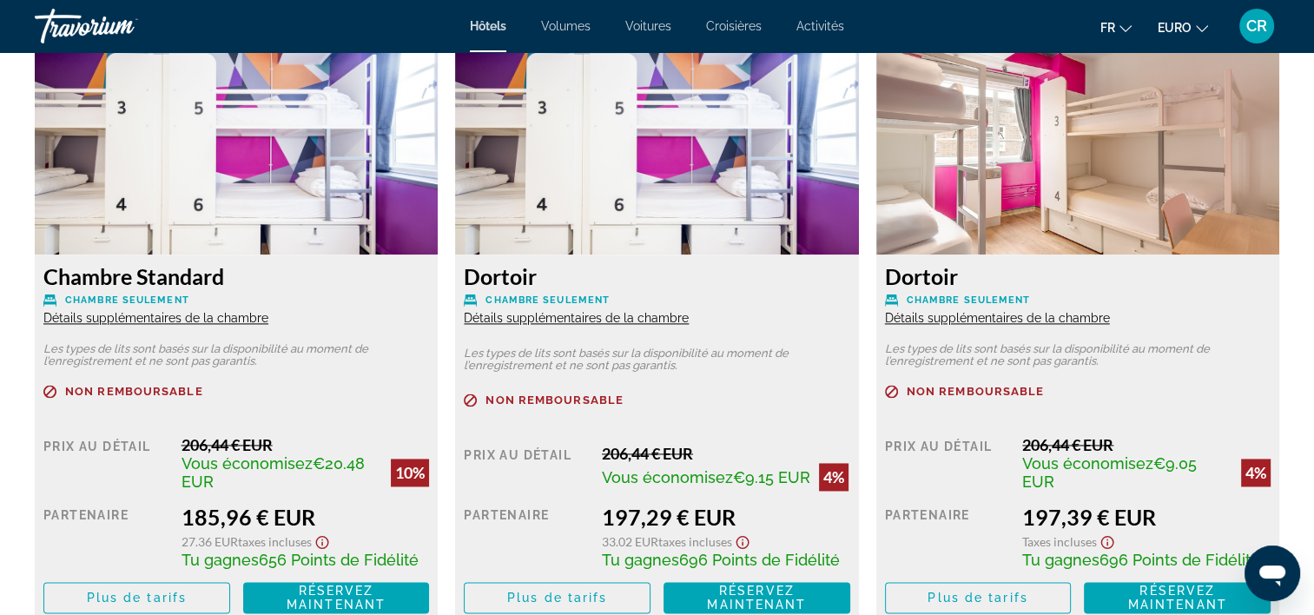
scroll to position [2432, 0]
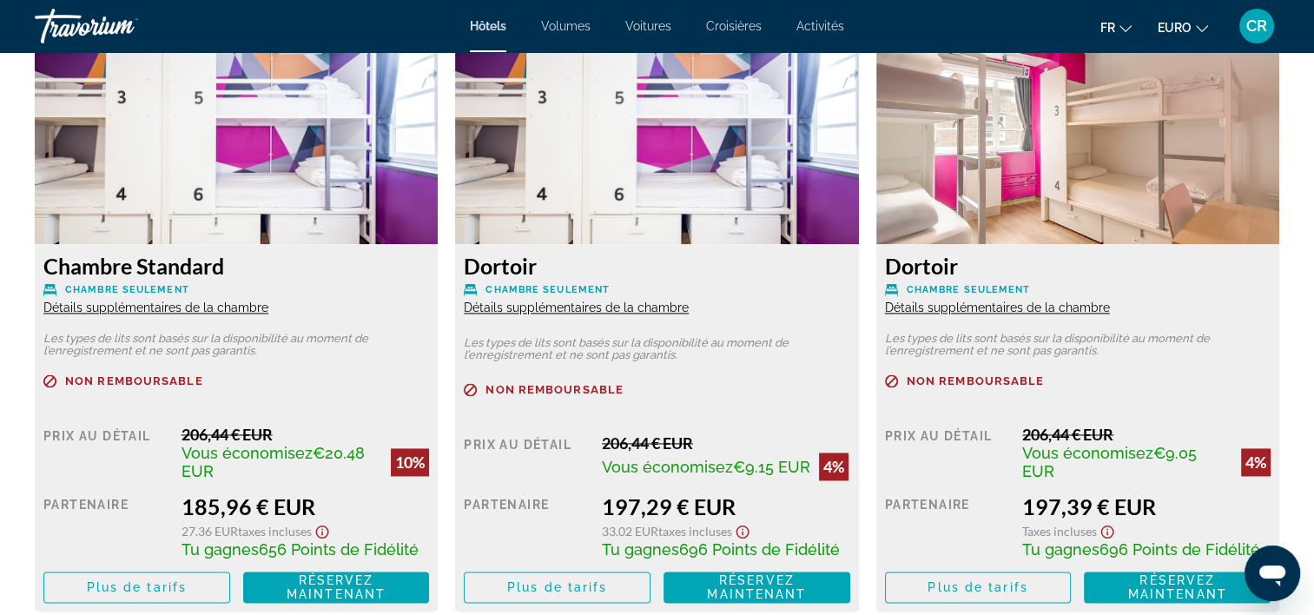
click at [229, 302] on span "Détails supplémentaires de la chambre" at bounding box center [155, 308] width 225 height 14
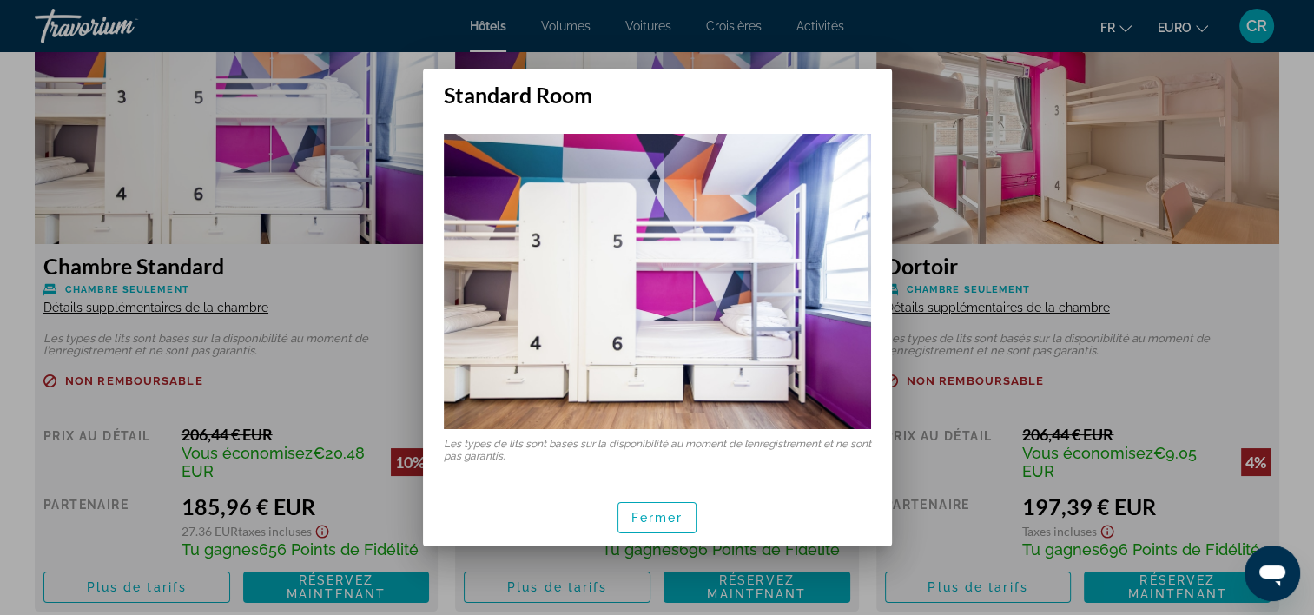
scroll to position [0, 0]
click at [683, 518] on span "button" at bounding box center [657, 518] width 78 height 42
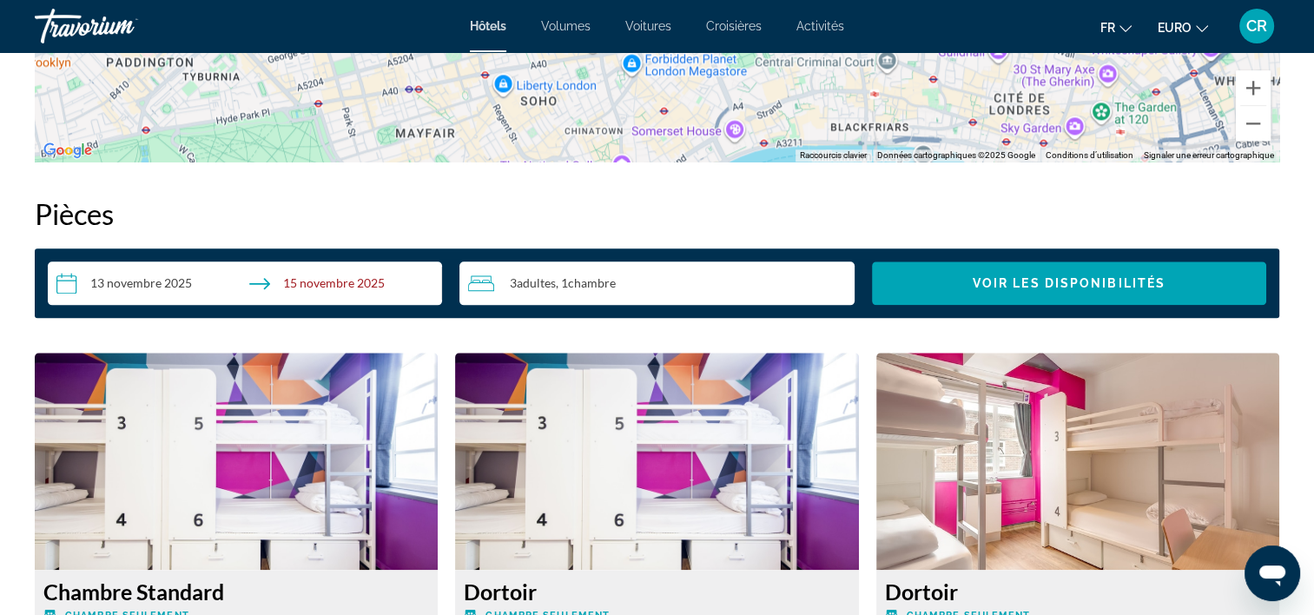
scroll to position [2085, 0]
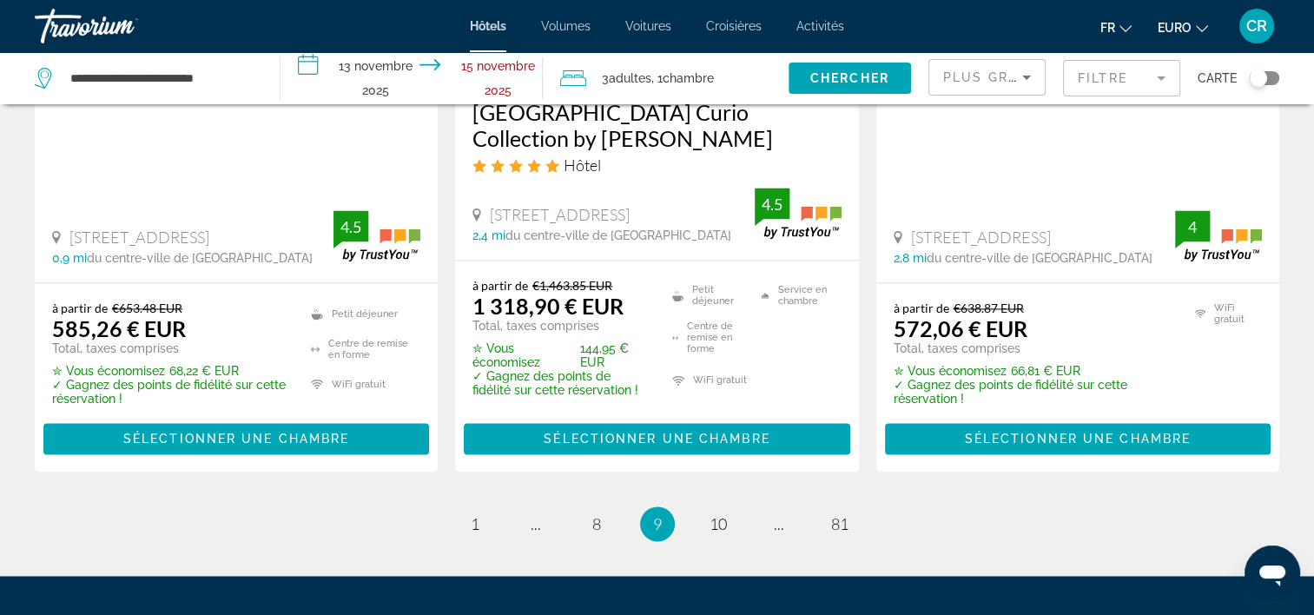
scroll to position [2519, 0]
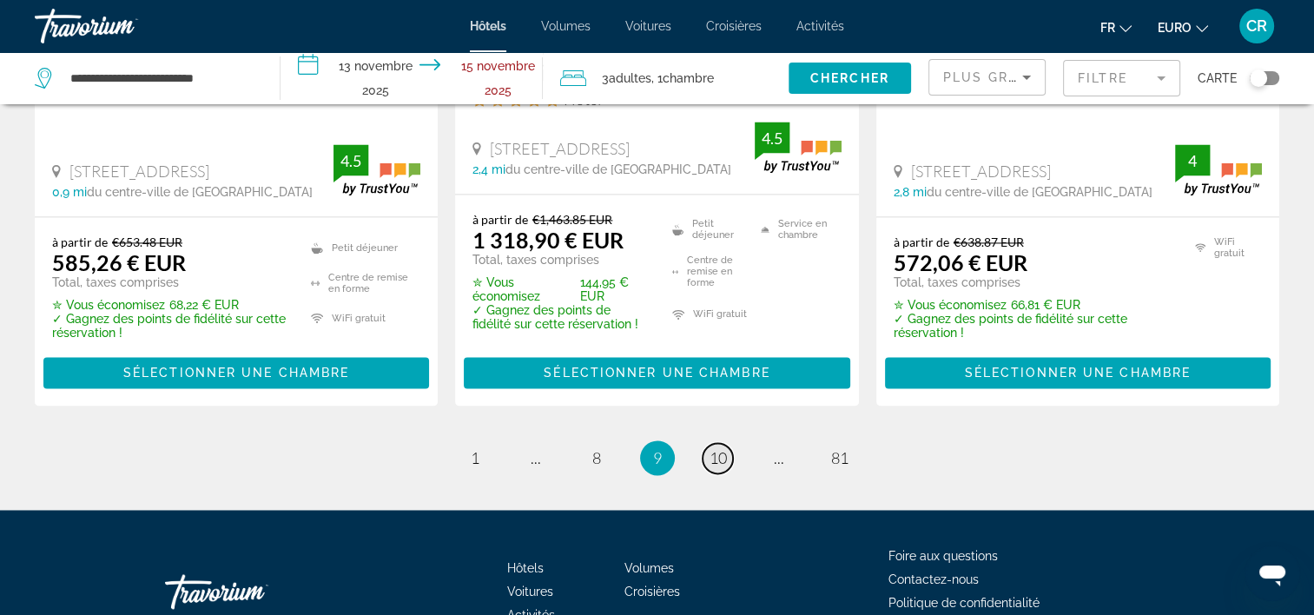
click at [724, 448] on span "10" at bounding box center [718, 457] width 17 height 19
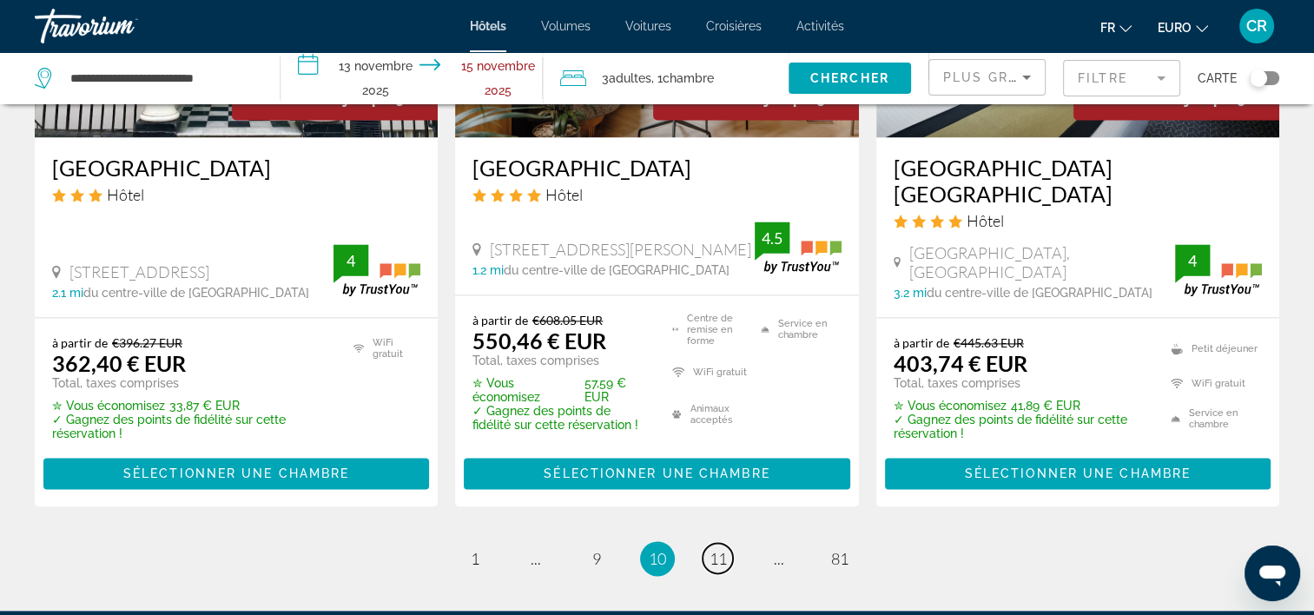
scroll to position [2432, 0]
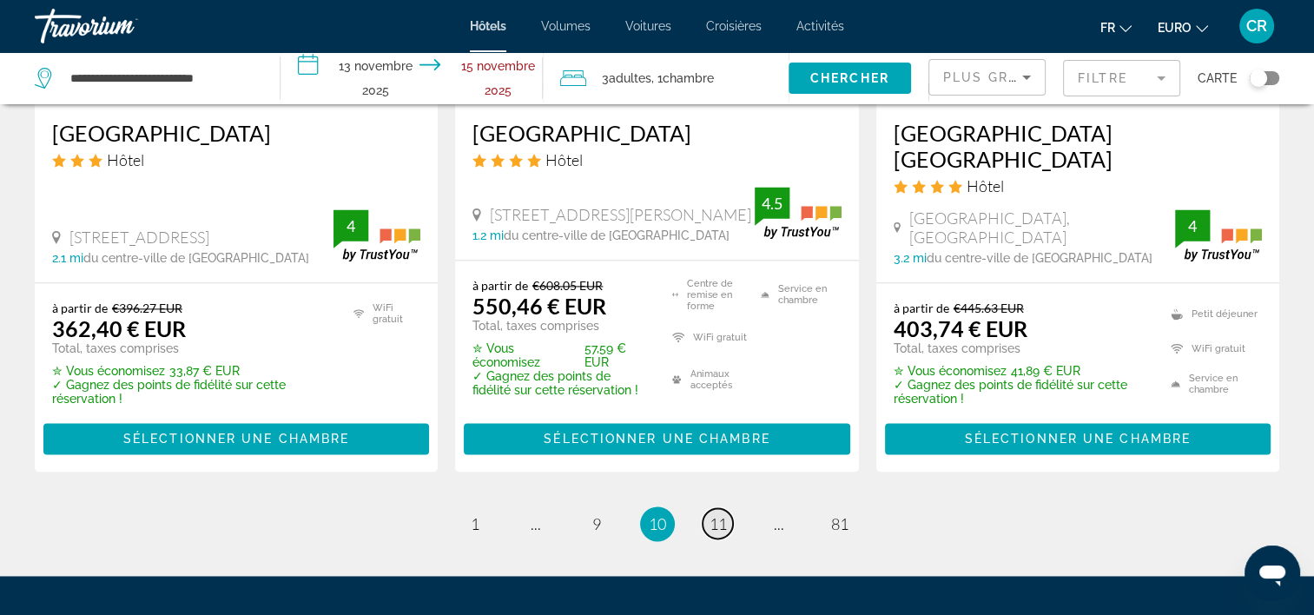
click at [730, 508] on link "page 11" at bounding box center [718, 523] width 30 height 30
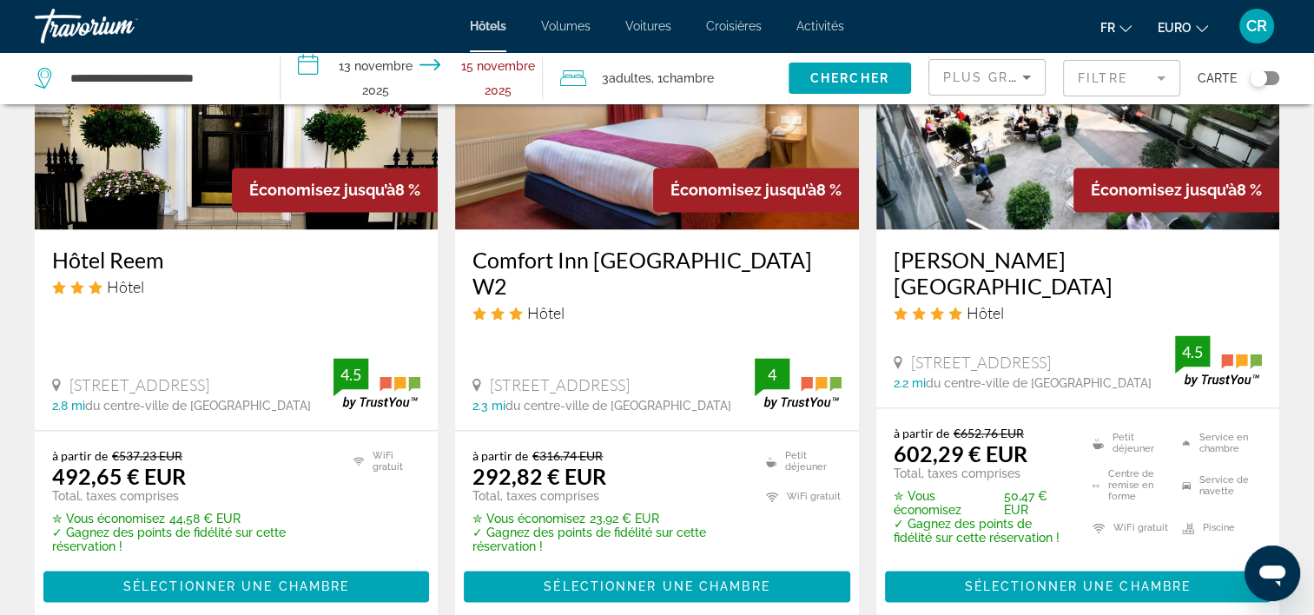
scroll to position [2432, 0]
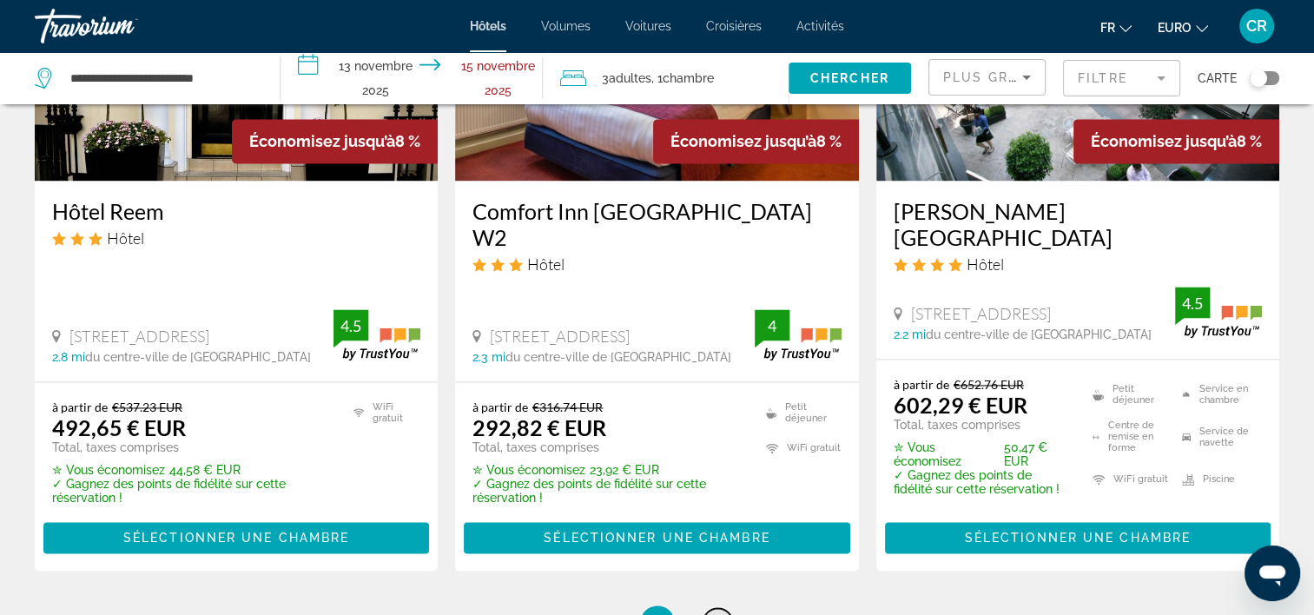
click at [712, 613] on span "12" at bounding box center [718, 622] width 17 height 19
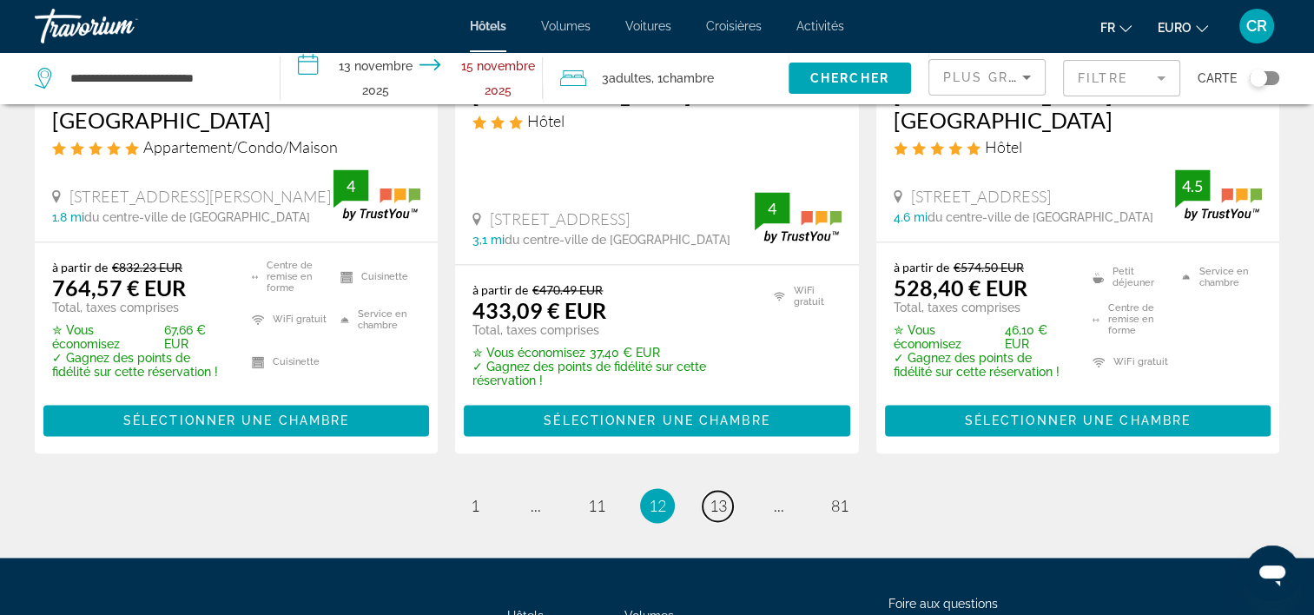
scroll to position [2572, 0]
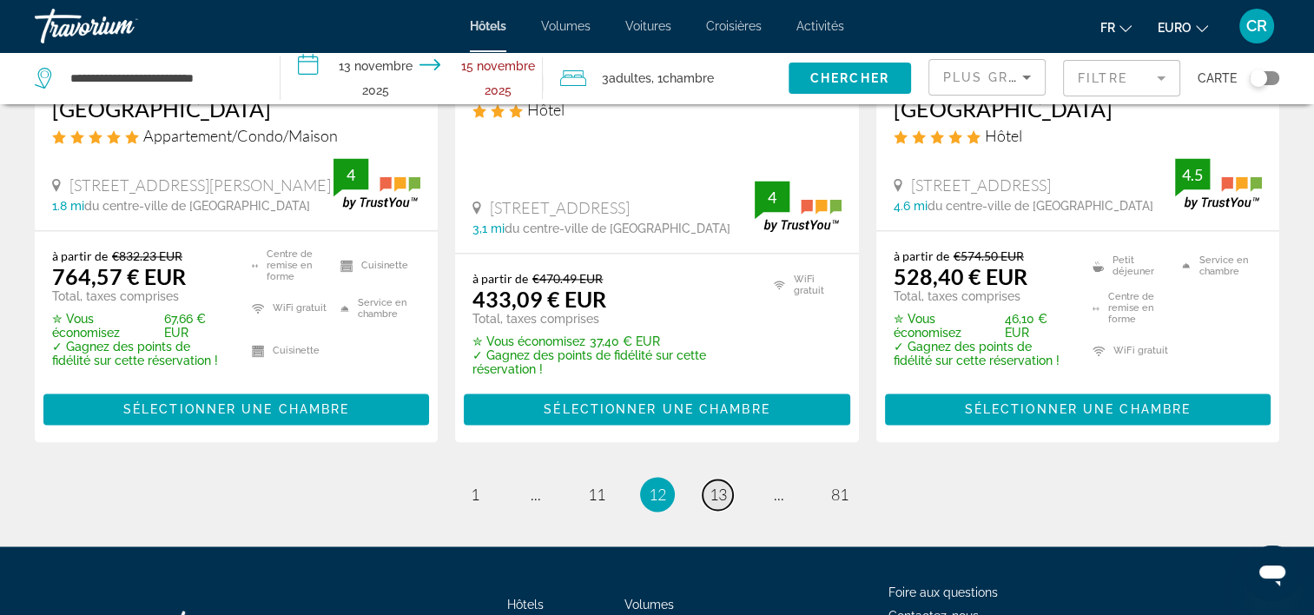
click at [719, 485] on span "13" at bounding box center [718, 494] width 17 height 19
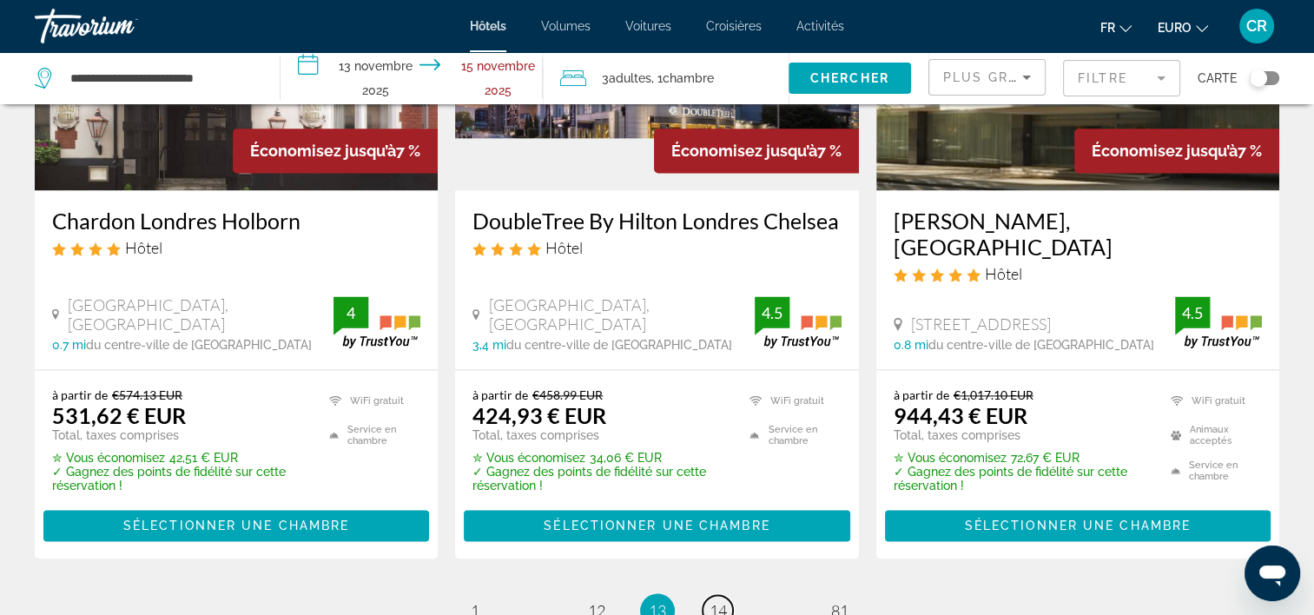
scroll to position [2345, 0]
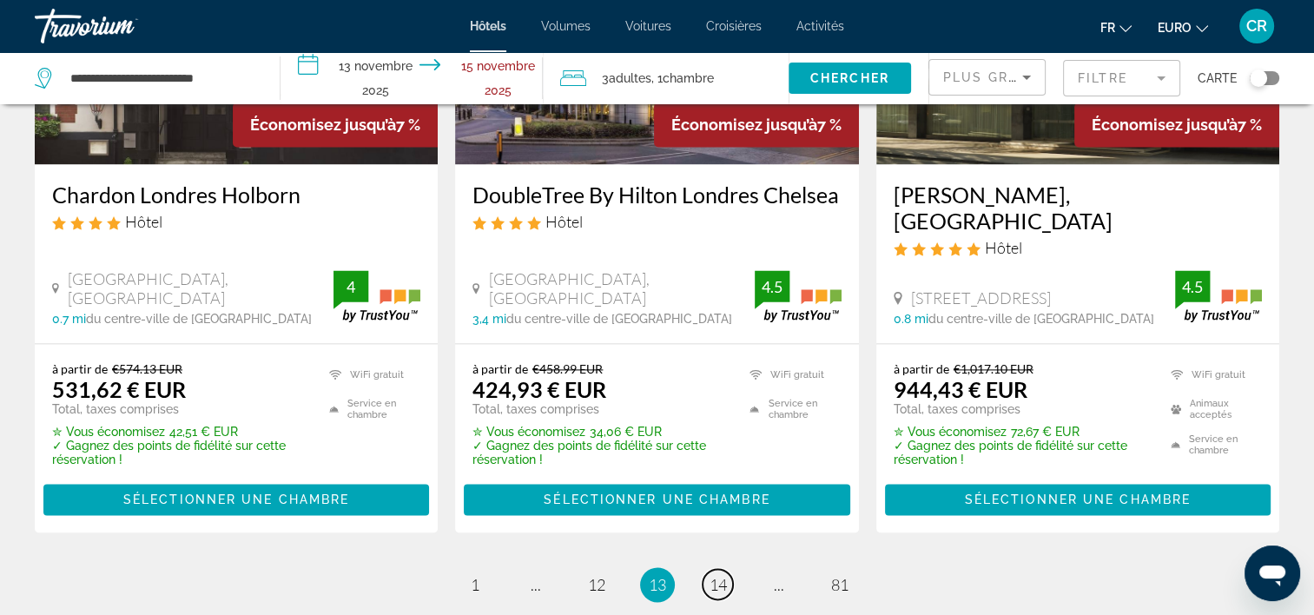
drag, startPoint x: 722, startPoint y: 539, endPoint x: 741, endPoint y: 500, distance: 42.7
click at [723, 575] on span "14" at bounding box center [718, 584] width 17 height 19
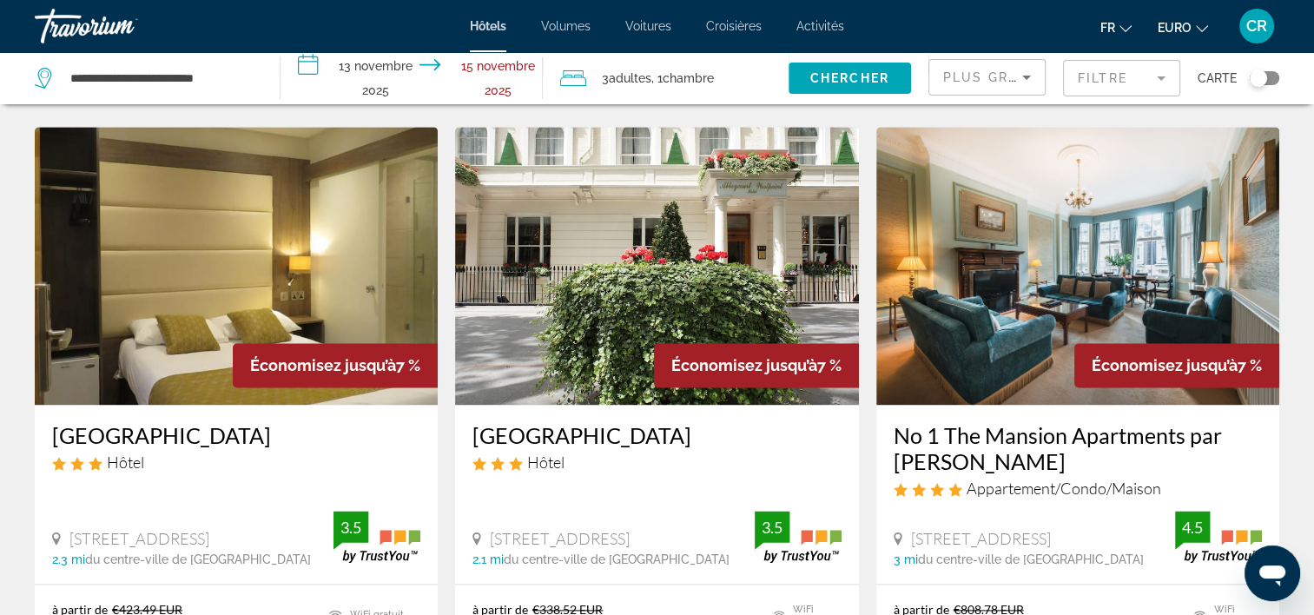
scroll to position [2171, 0]
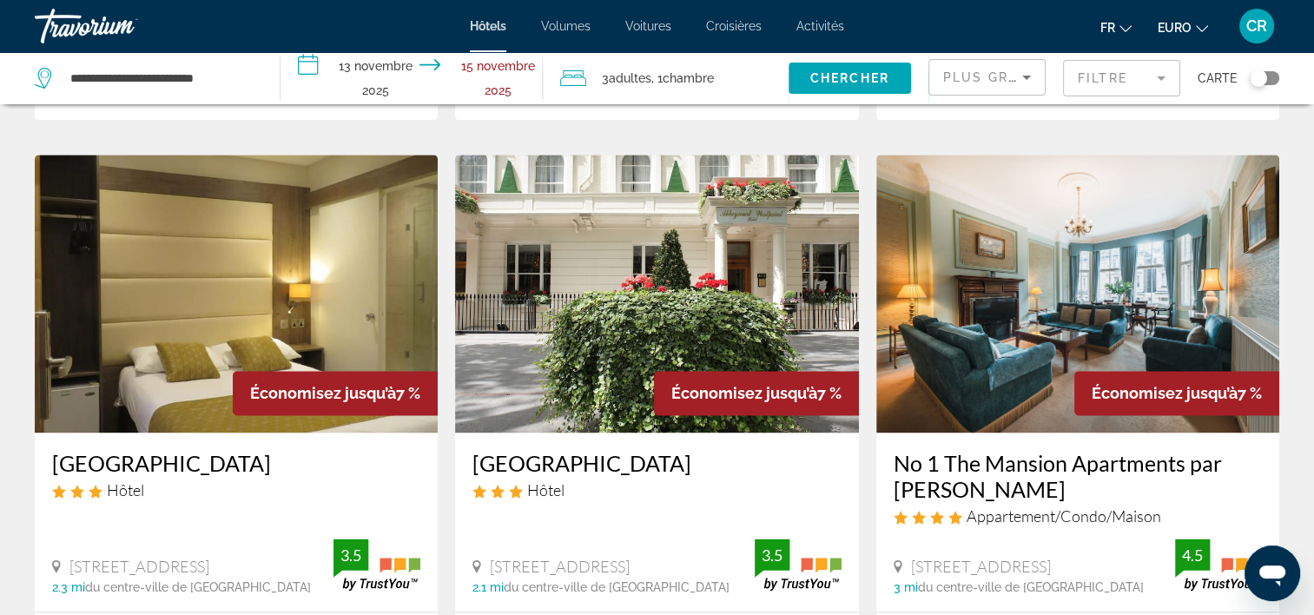
click at [614, 249] on img "Contenu principal" at bounding box center [656, 294] width 403 height 278
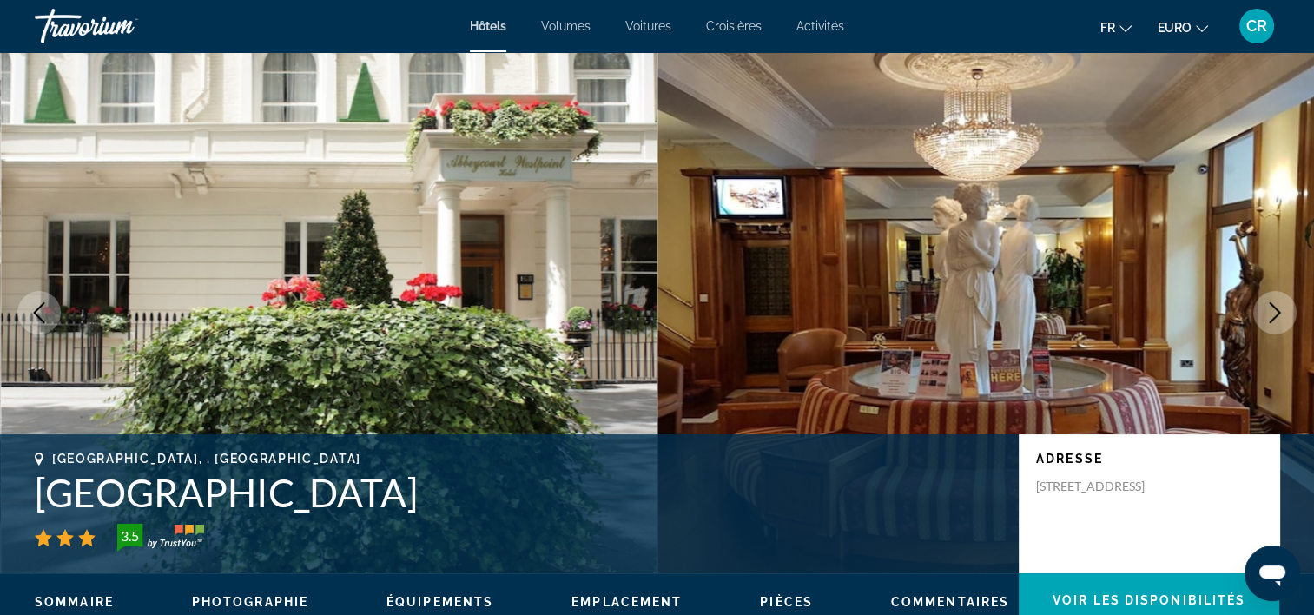
click at [1287, 312] on button "Image suivante" at bounding box center [1274, 312] width 43 height 43
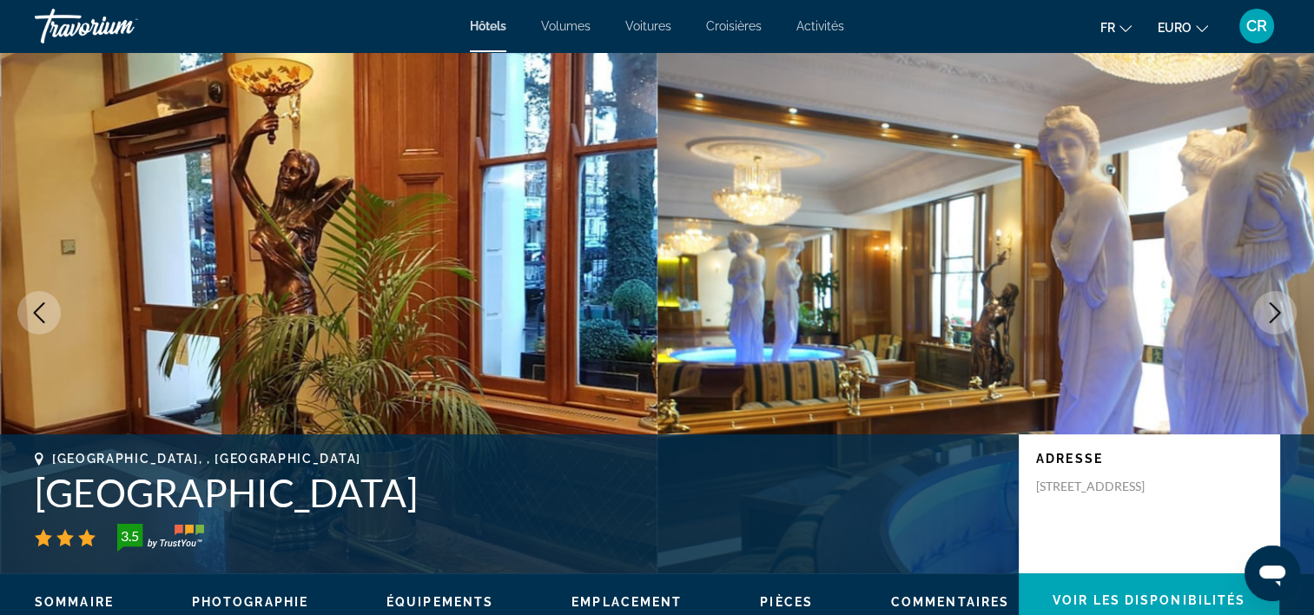
click at [1286, 312] on button "Image suivante" at bounding box center [1274, 312] width 43 height 43
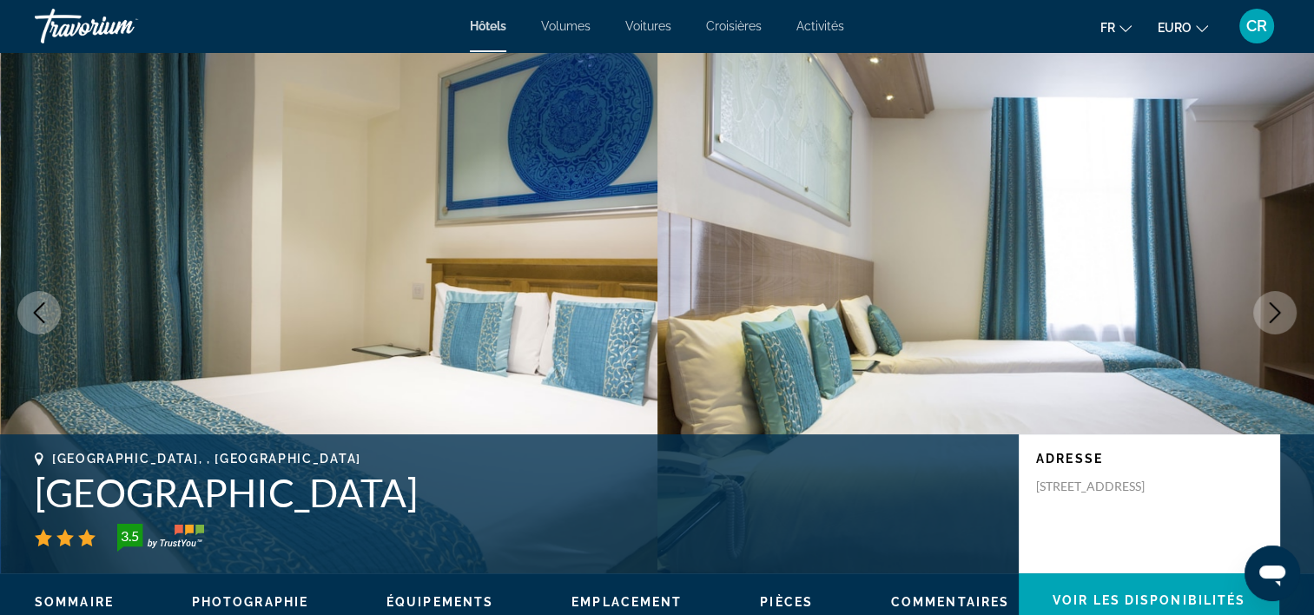
click at [1286, 313] on button "Image suivante" at bounding box center [1274, 312] width 43 height 43
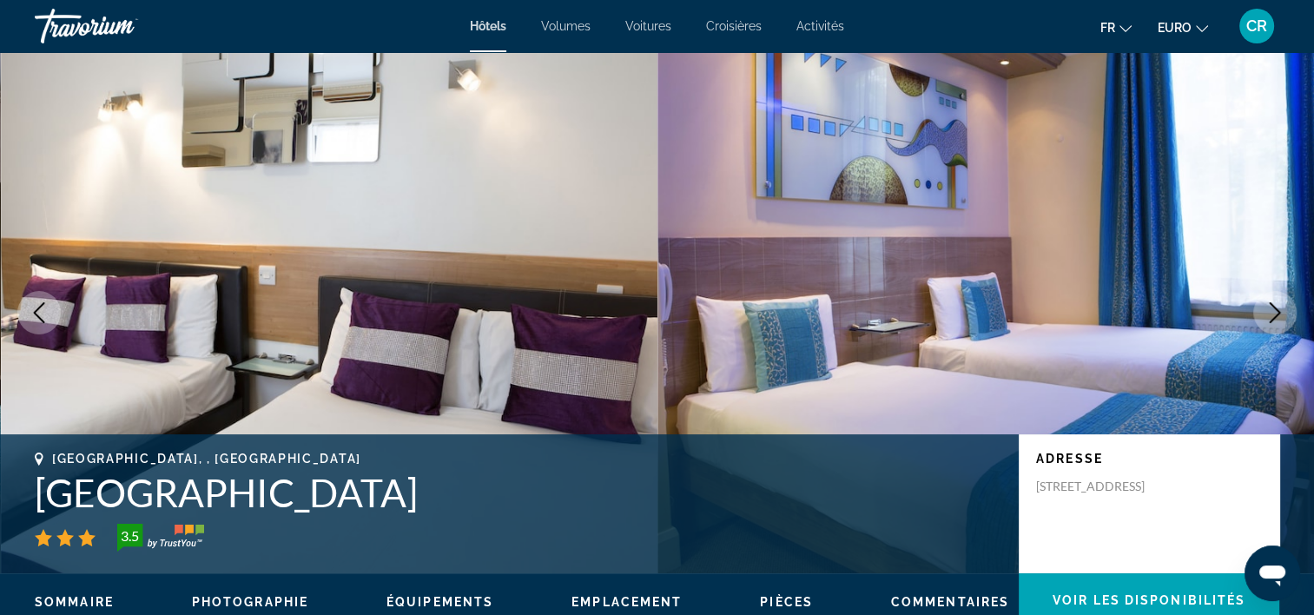
click at [1286, 313] on button "Image suivante" at bounding box center [1274, 312] width 43 height 43
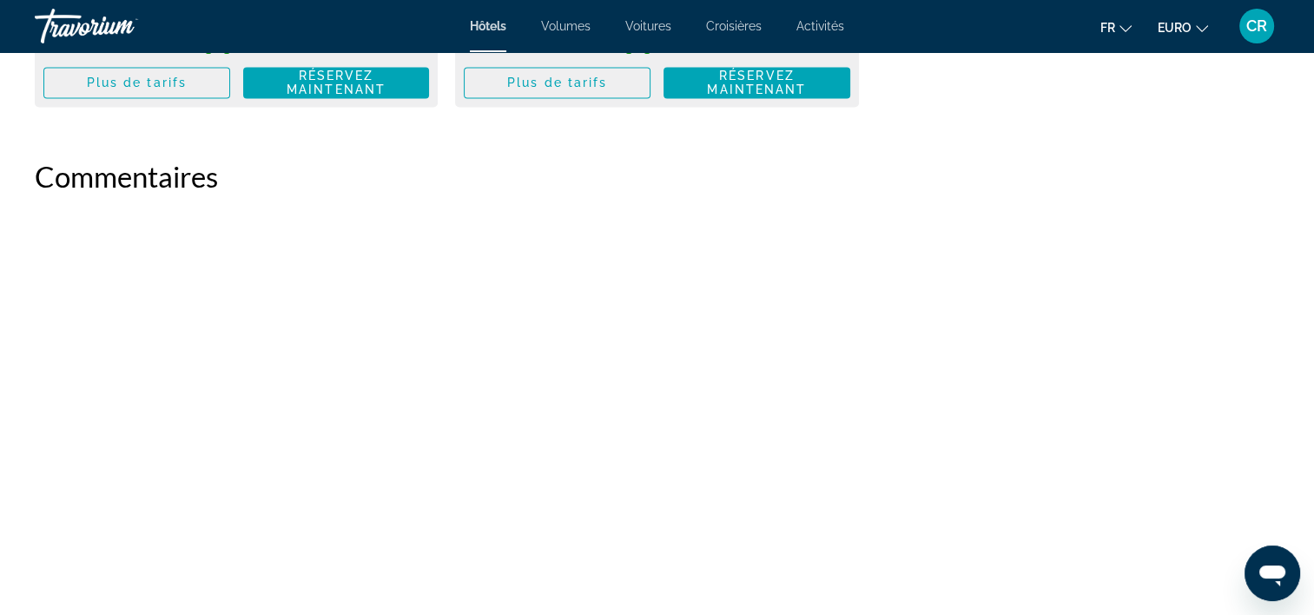
scroll to position [3040, 0]
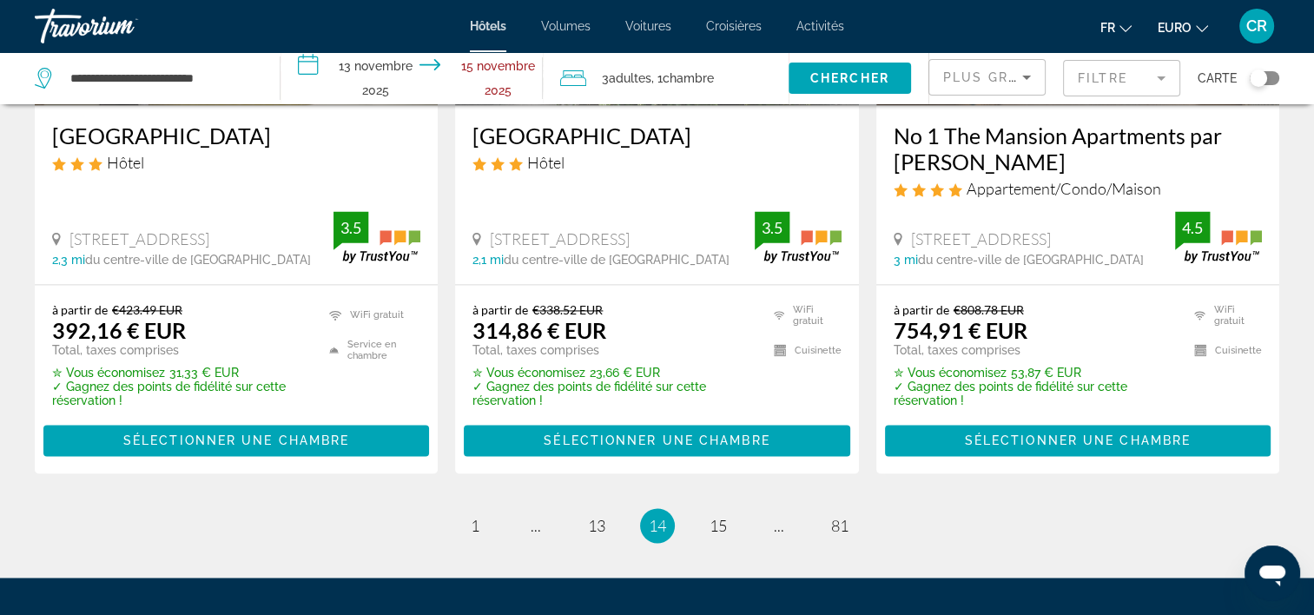
scroll to position [2600, 0]
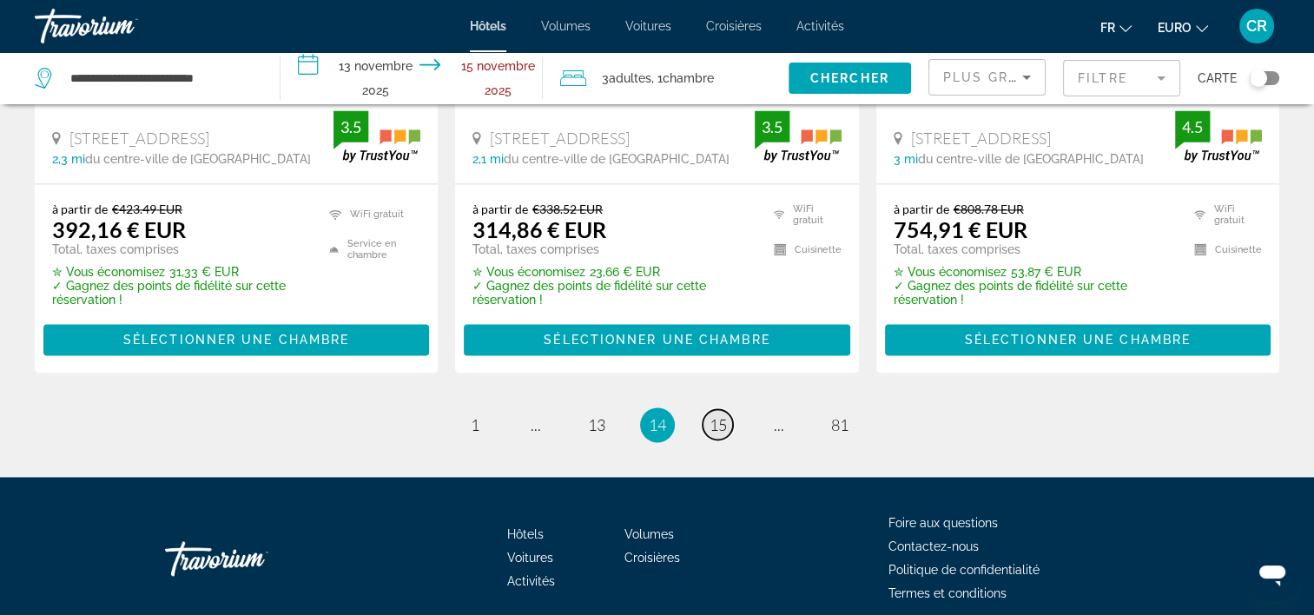
click at [719, 415] on span "15" at bounding box center [718, 424] width 17 height 19
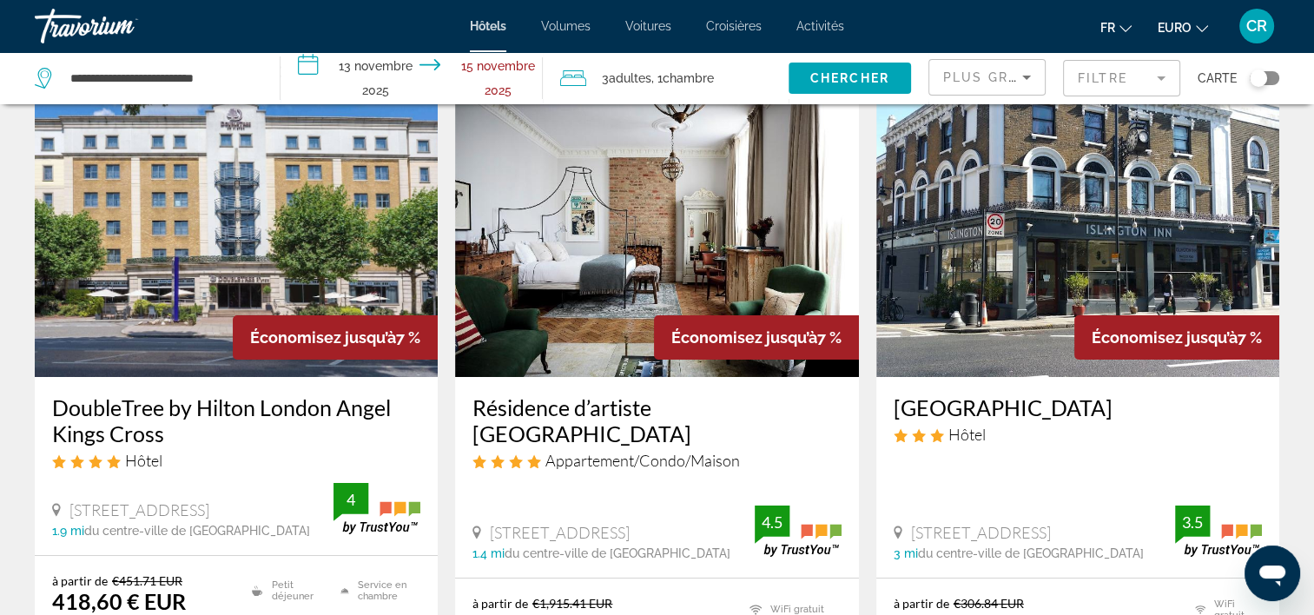
scroll to position [174, 0]
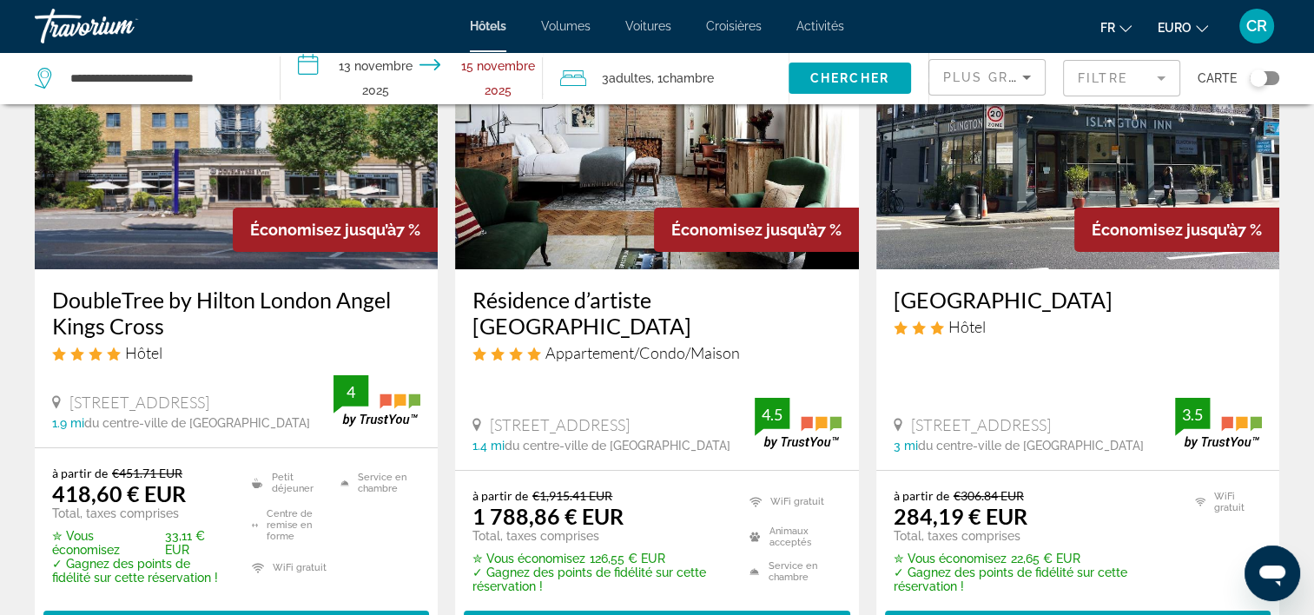
click at [986, 167] on img "Contenu principal" at bounding box center [1077, 130] width 403 height 278
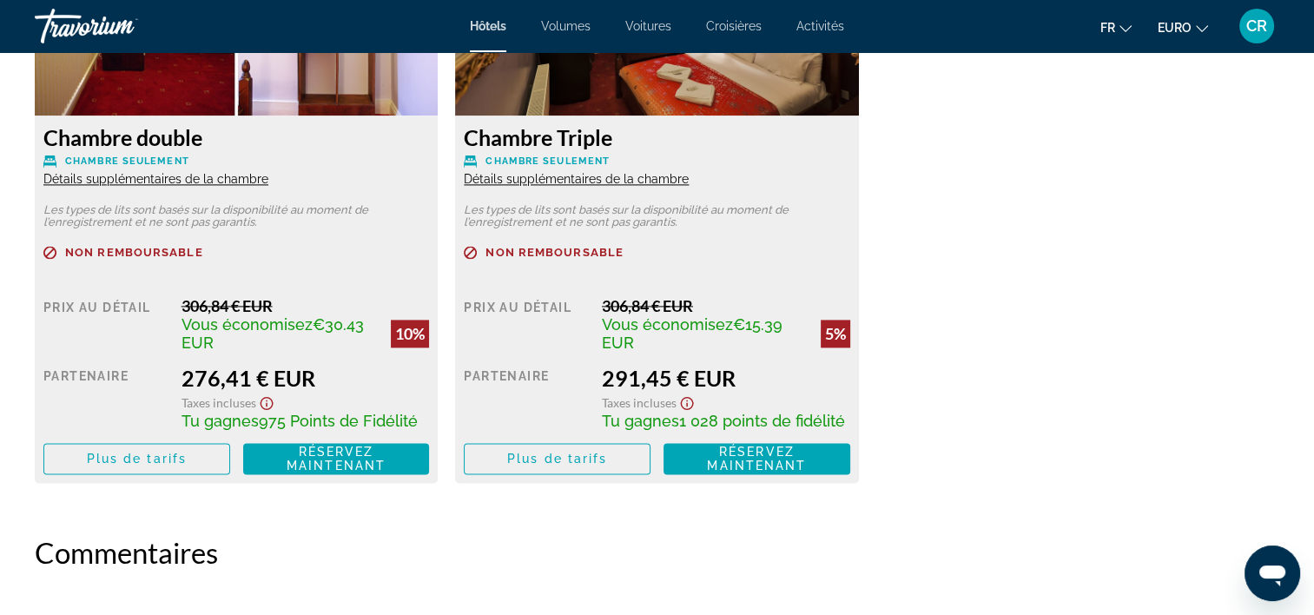
scroll to position [2330, 0]
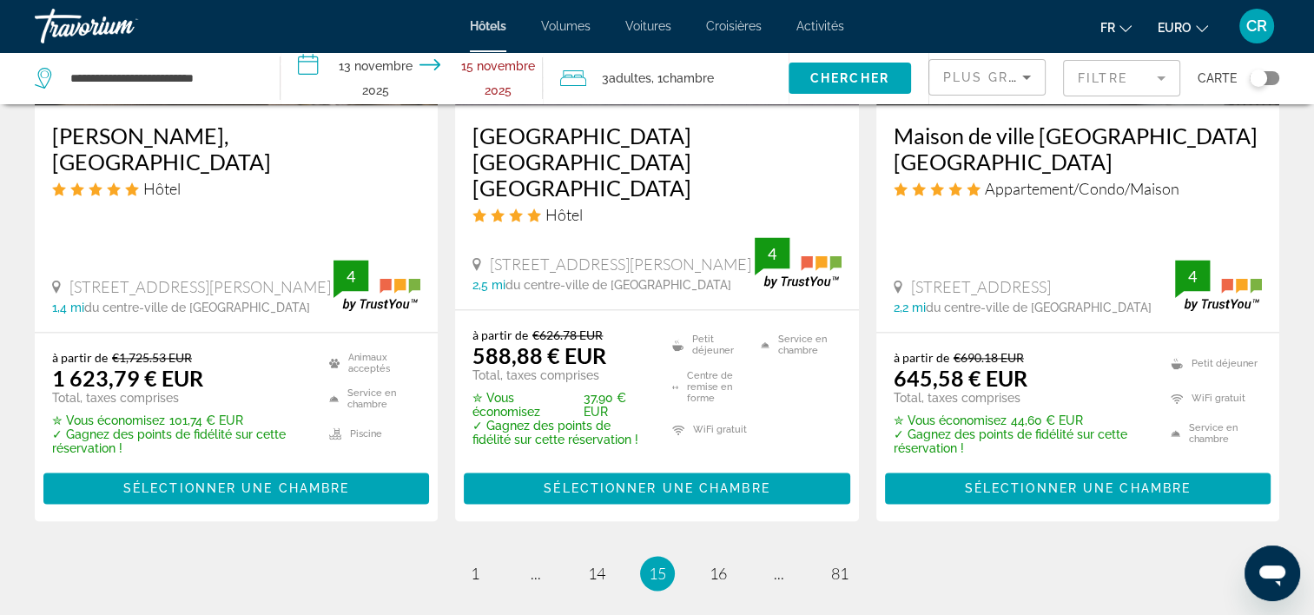
scroll to position [2519, 0]
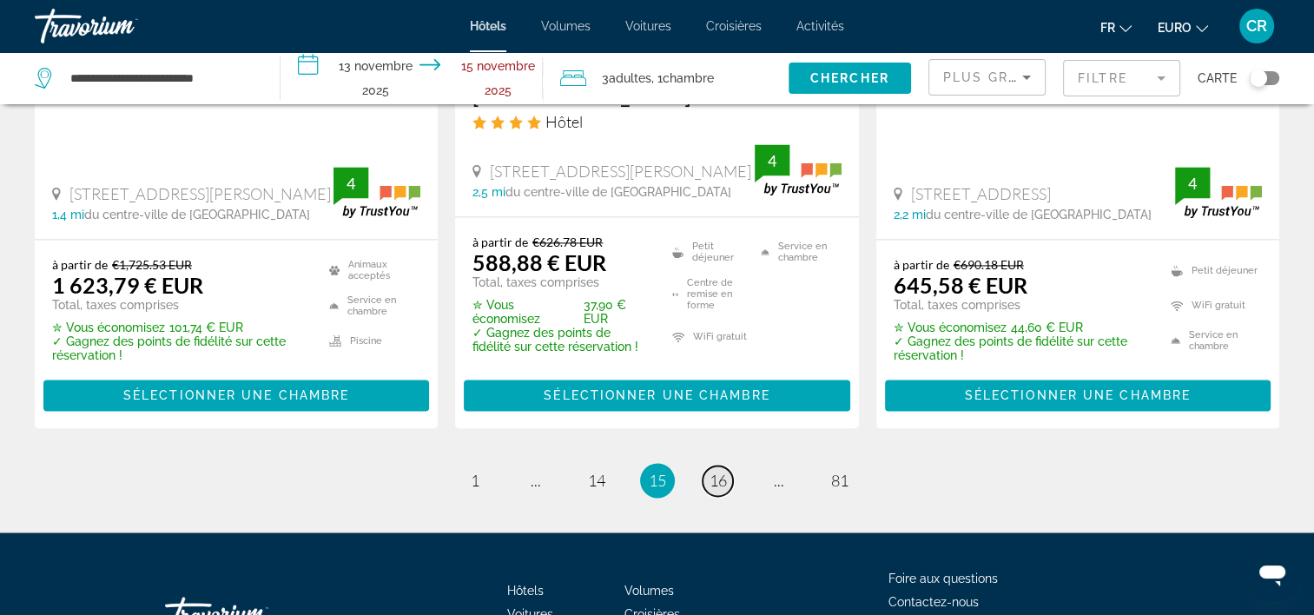
click at [720, 471] on span "16" at bounding box center [718, 480] width 17 height 19
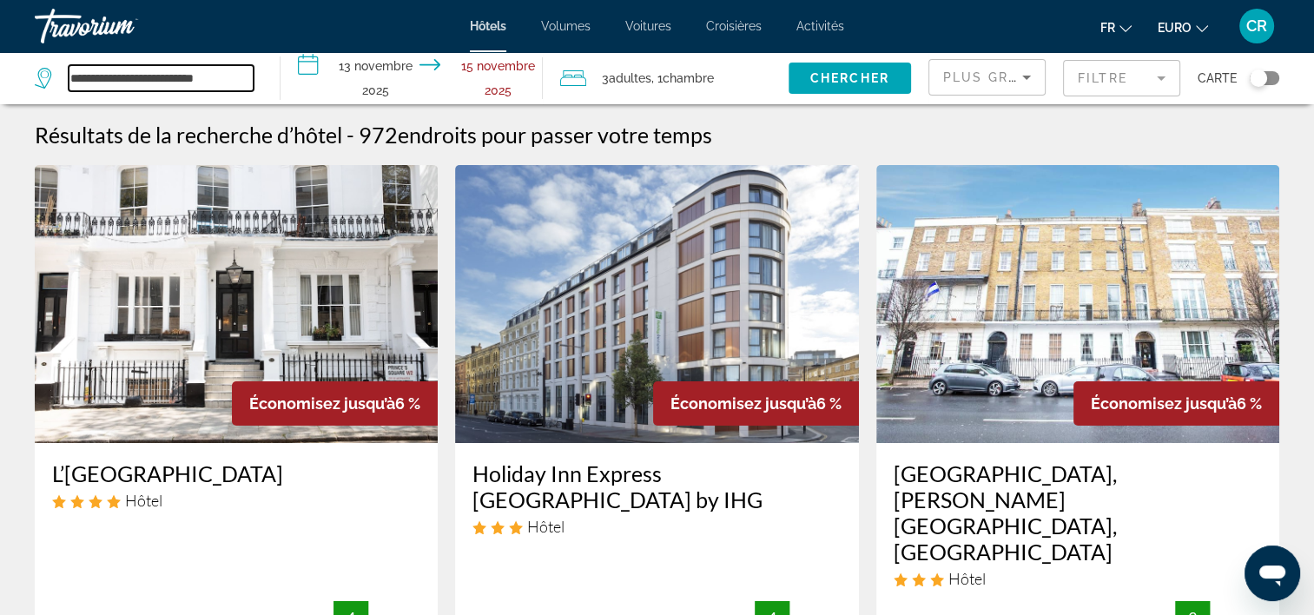
click at [243, 80] on input "**********" at bounding box center [161, 78] width 185 height 26
click at [252, 75] on input "**********" at bounding box center [161, 78] width 185 height 26
type input "*"
click at [500, 64] on input "**********" at bounding box center [416, 80] width 270 height 57
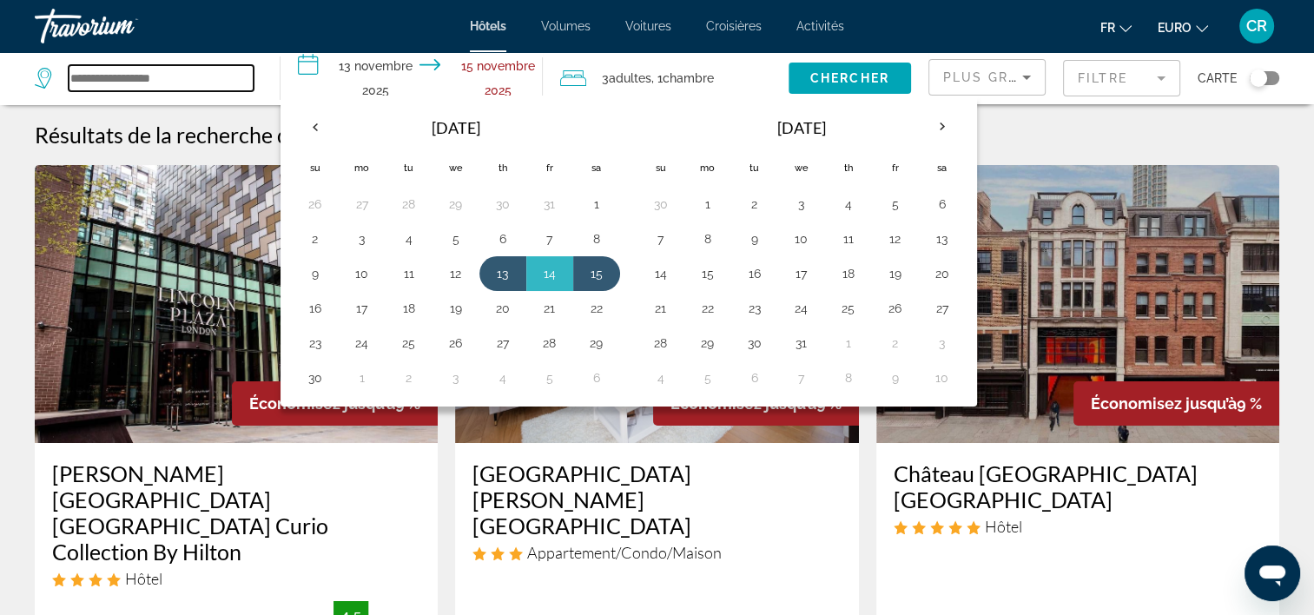
click at [182, 81] on input "Widget de recherche" at bounding box center [161, 78] width 185 height 26
